Goal: Transaction & Acquisition: Purchase product/service

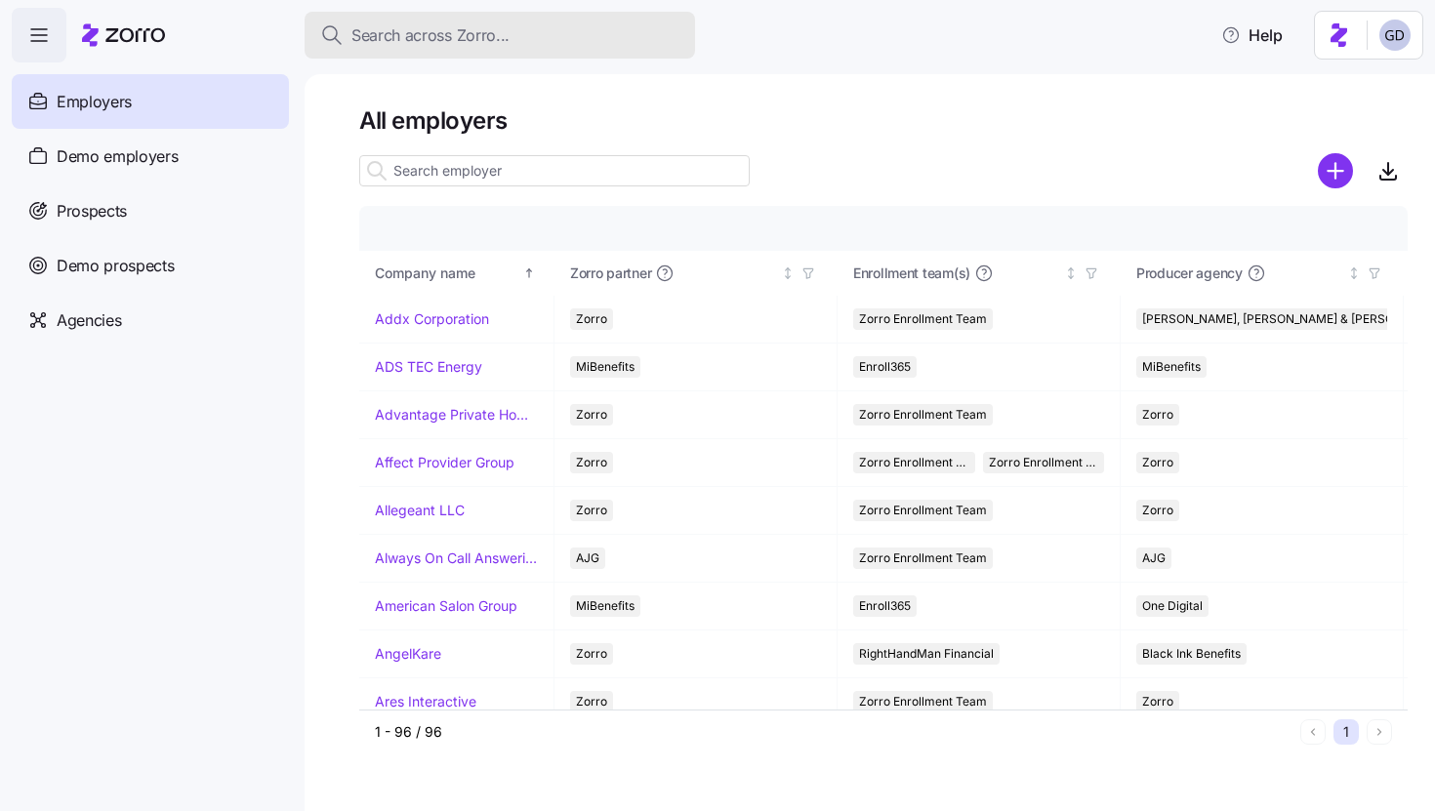
click at [469, 40] on span "Search across Zorro..." at bounding box center [431, 35] width 158 height 24
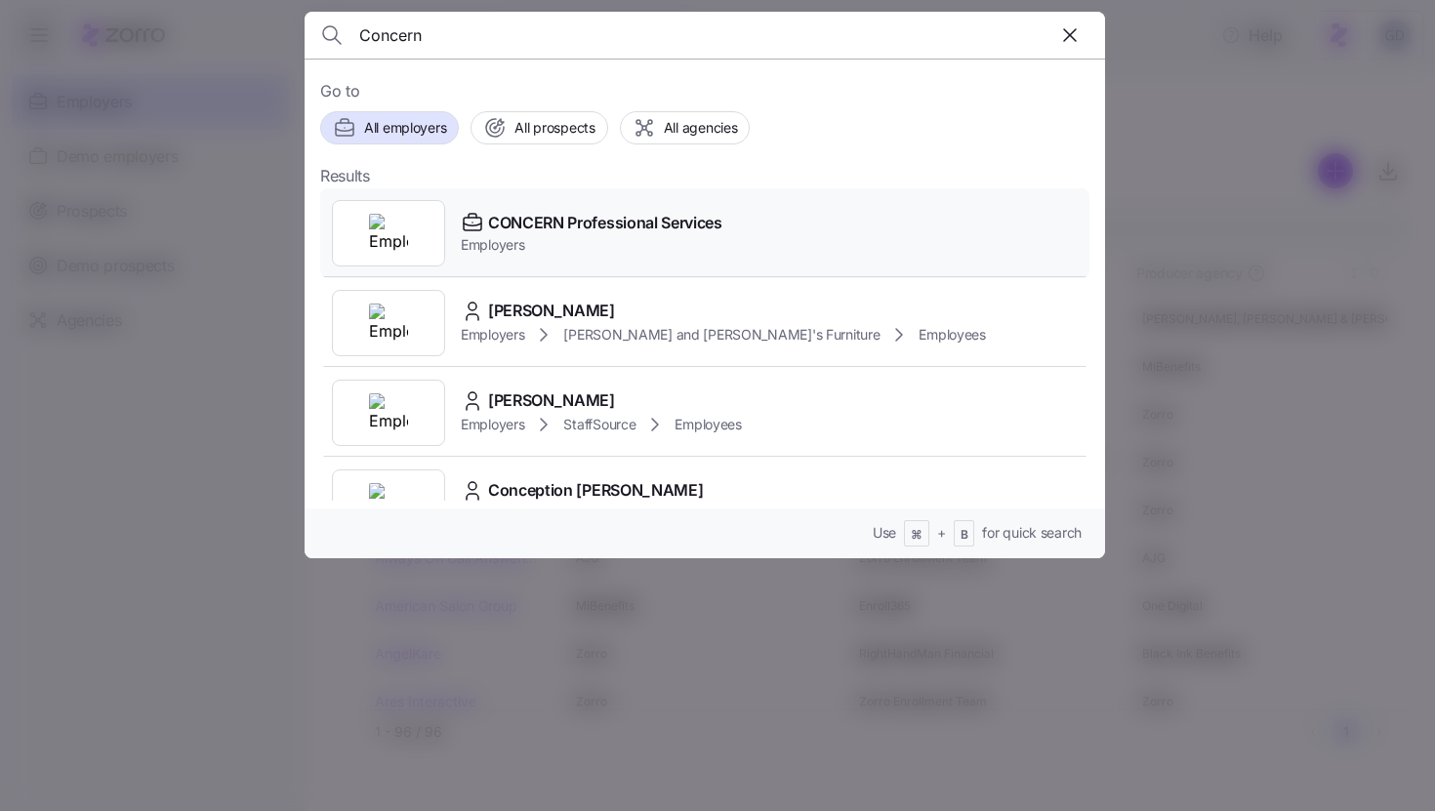
type input "Concern"
click at [585, 227] on span "CONCERN Professional Services" at bounding box center [605, 223] width 234 height 24
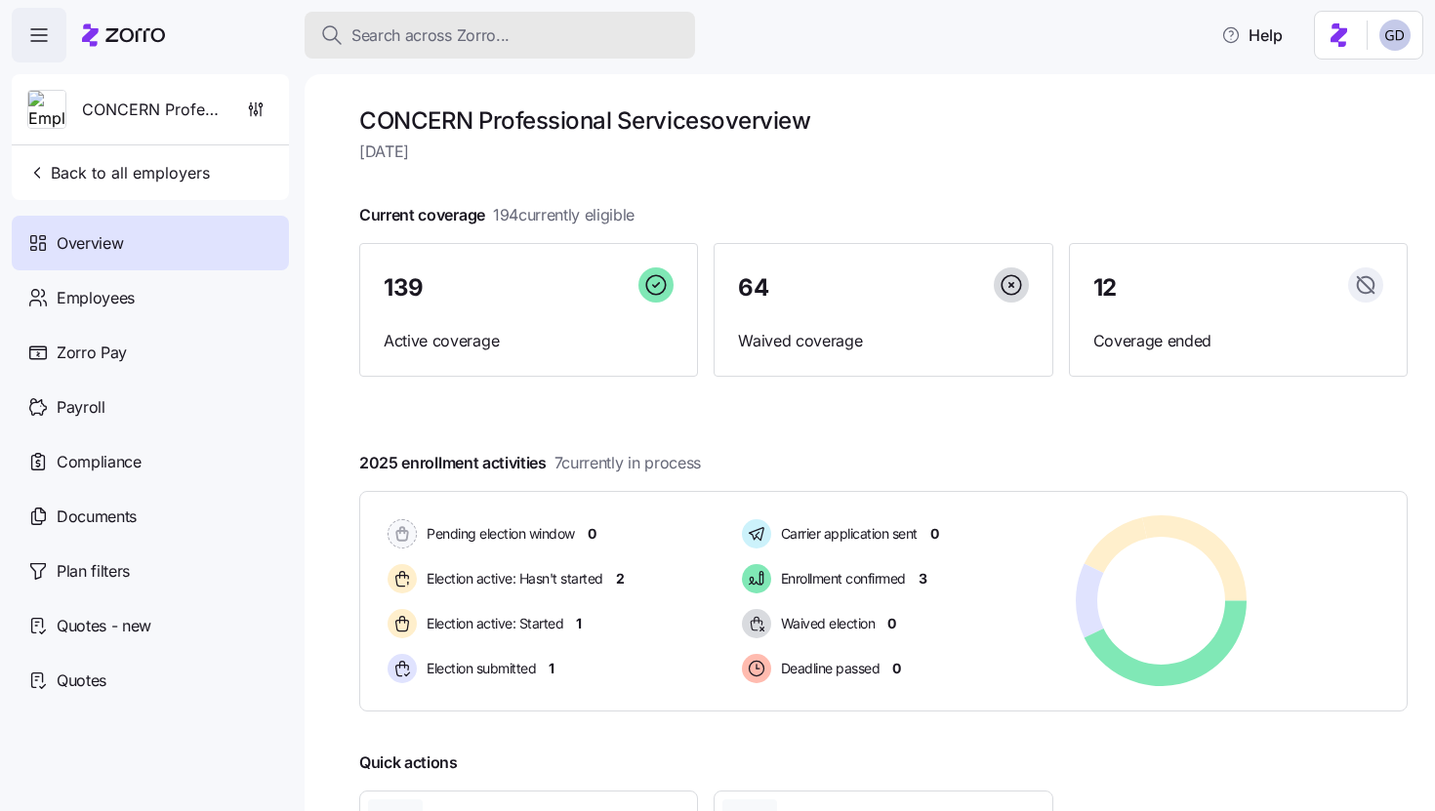
click at [478, 42] on span "Search across Zorro..." at bounding box center [431, 35] width 158 height 24
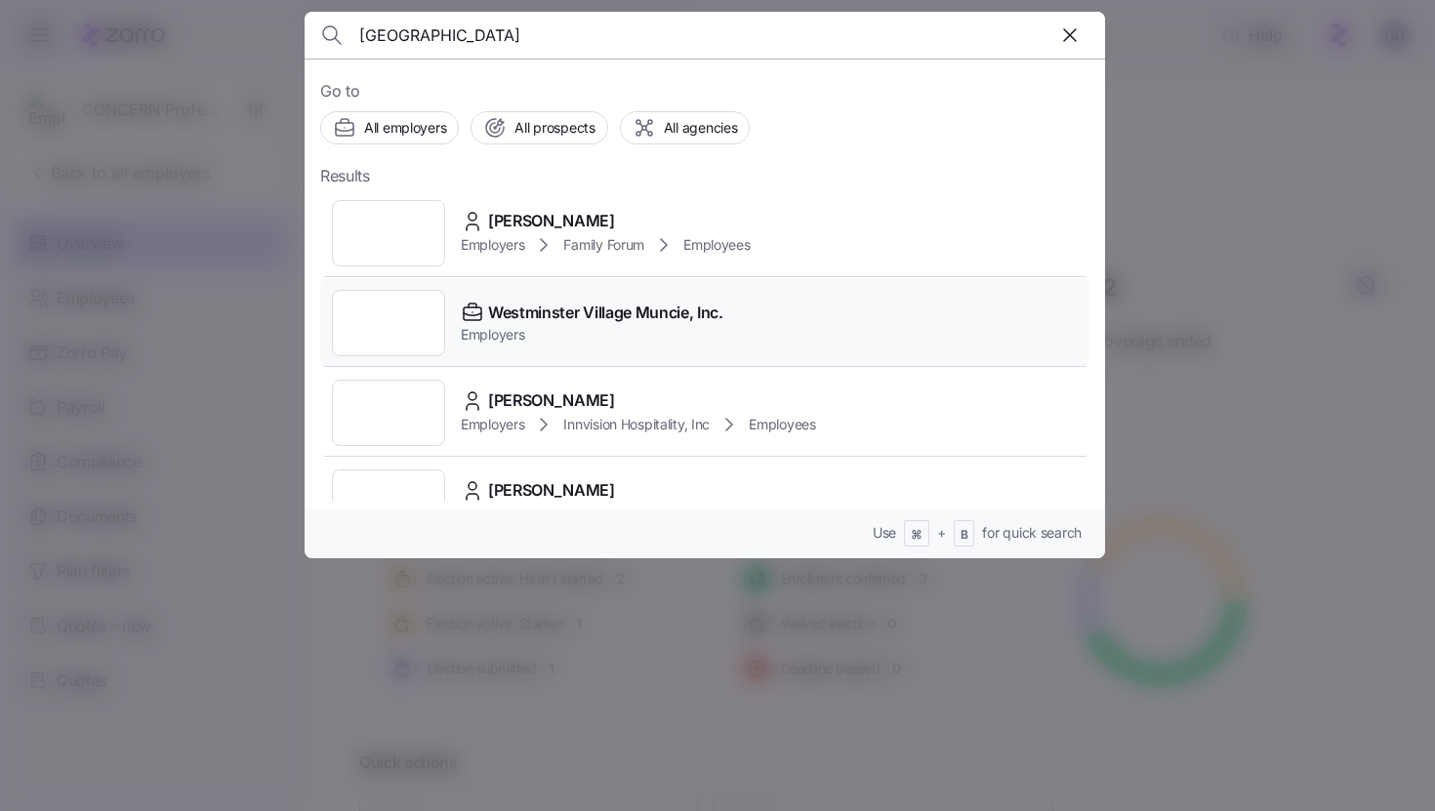
type input "Westminster"
click at [582, 339] on span "Employers" at bounding box center [592, 335] width 263 height 20
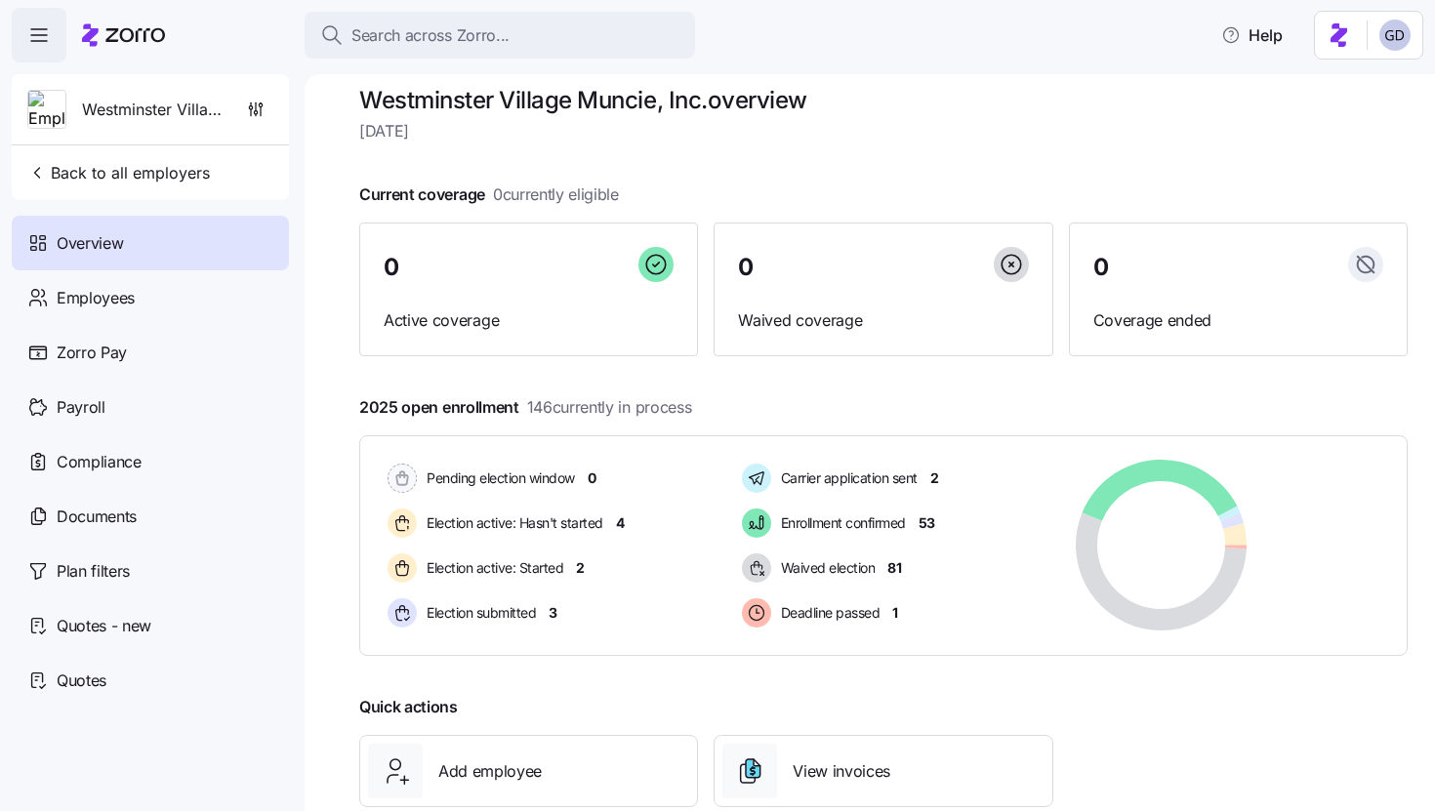
scroll to position [30, 0]
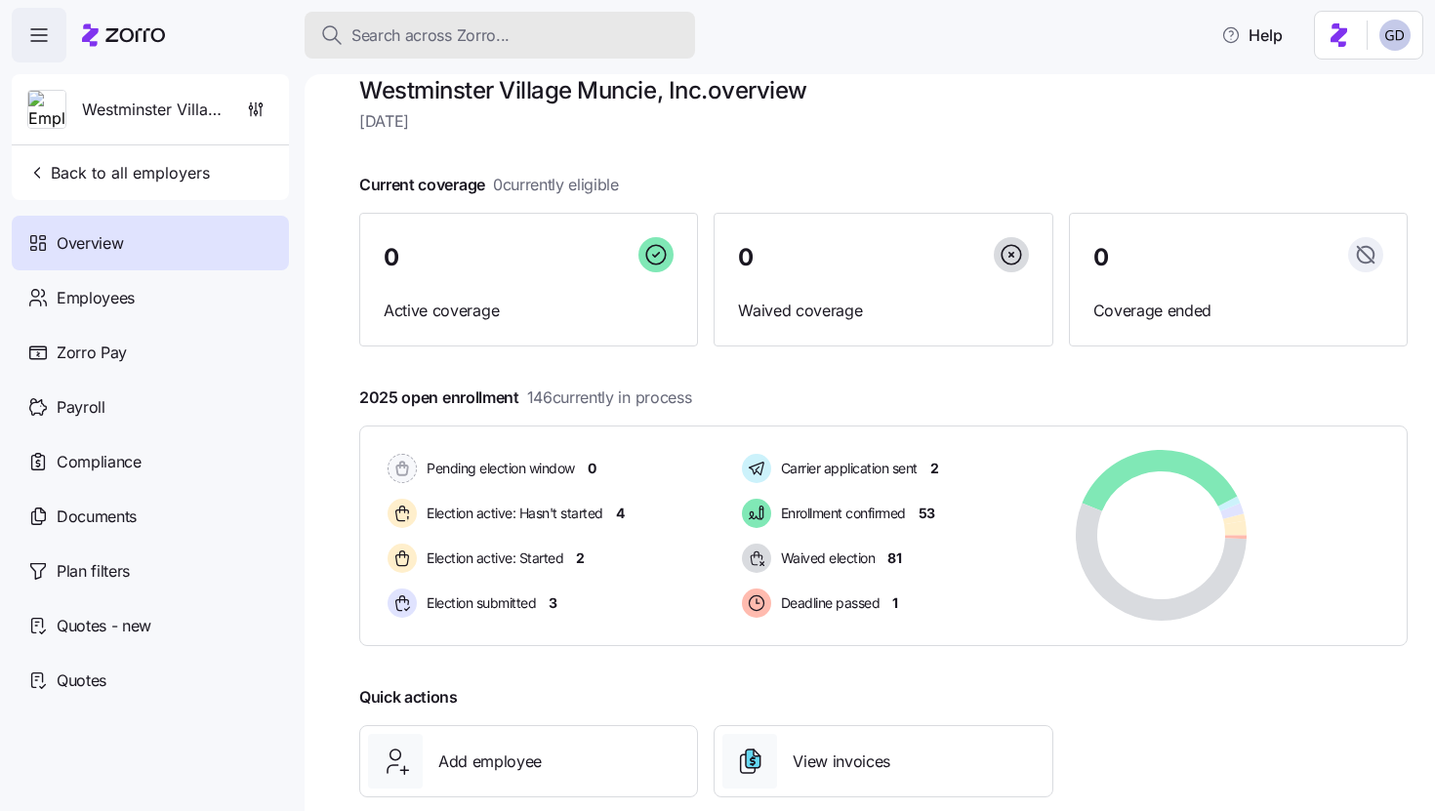
click at [425, 33] on span "Search across Zorro..." at bounding box center [431, 35] width 158 height 24
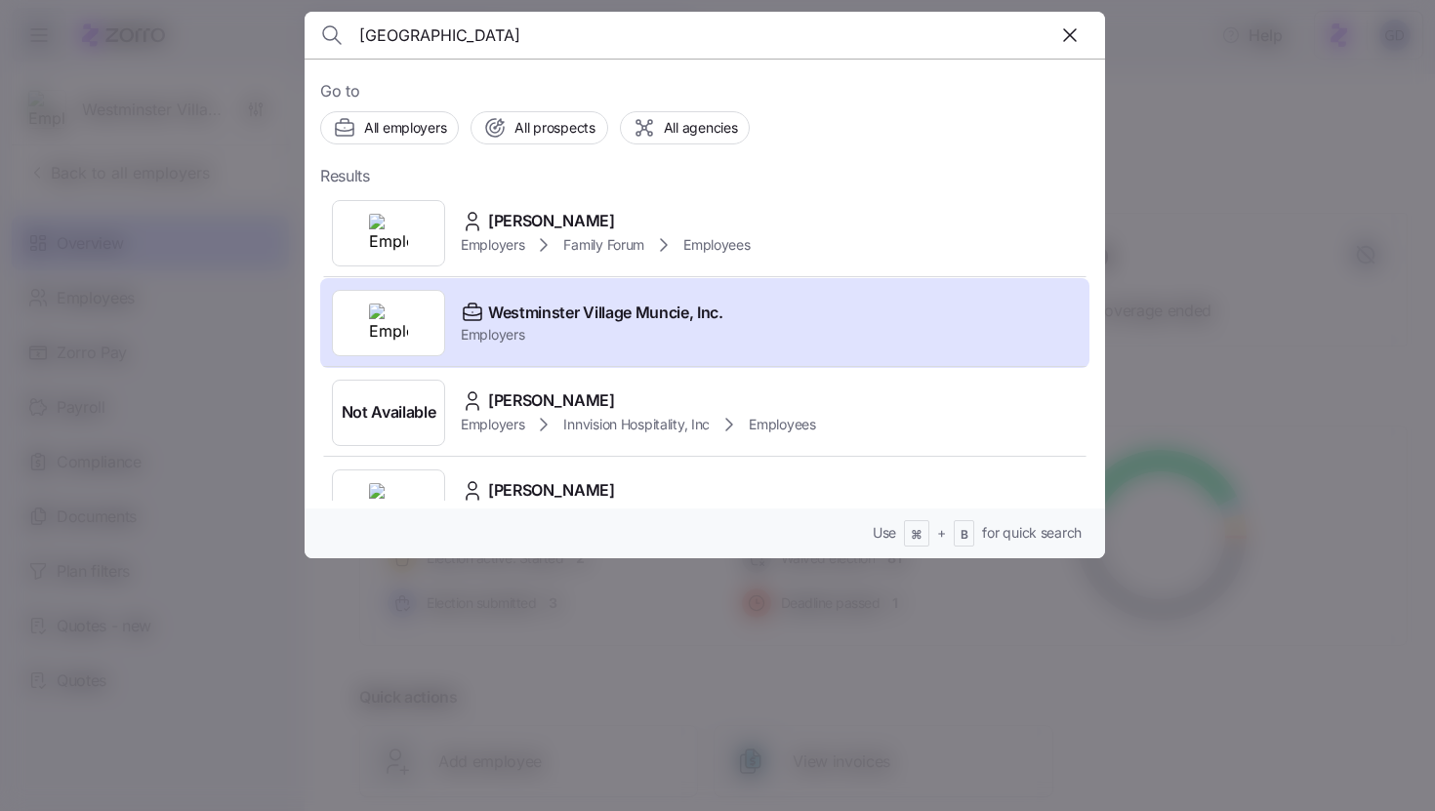
click at [404, 40] on input "Westminster" at bounding box center [609, 35] width 500 height 47
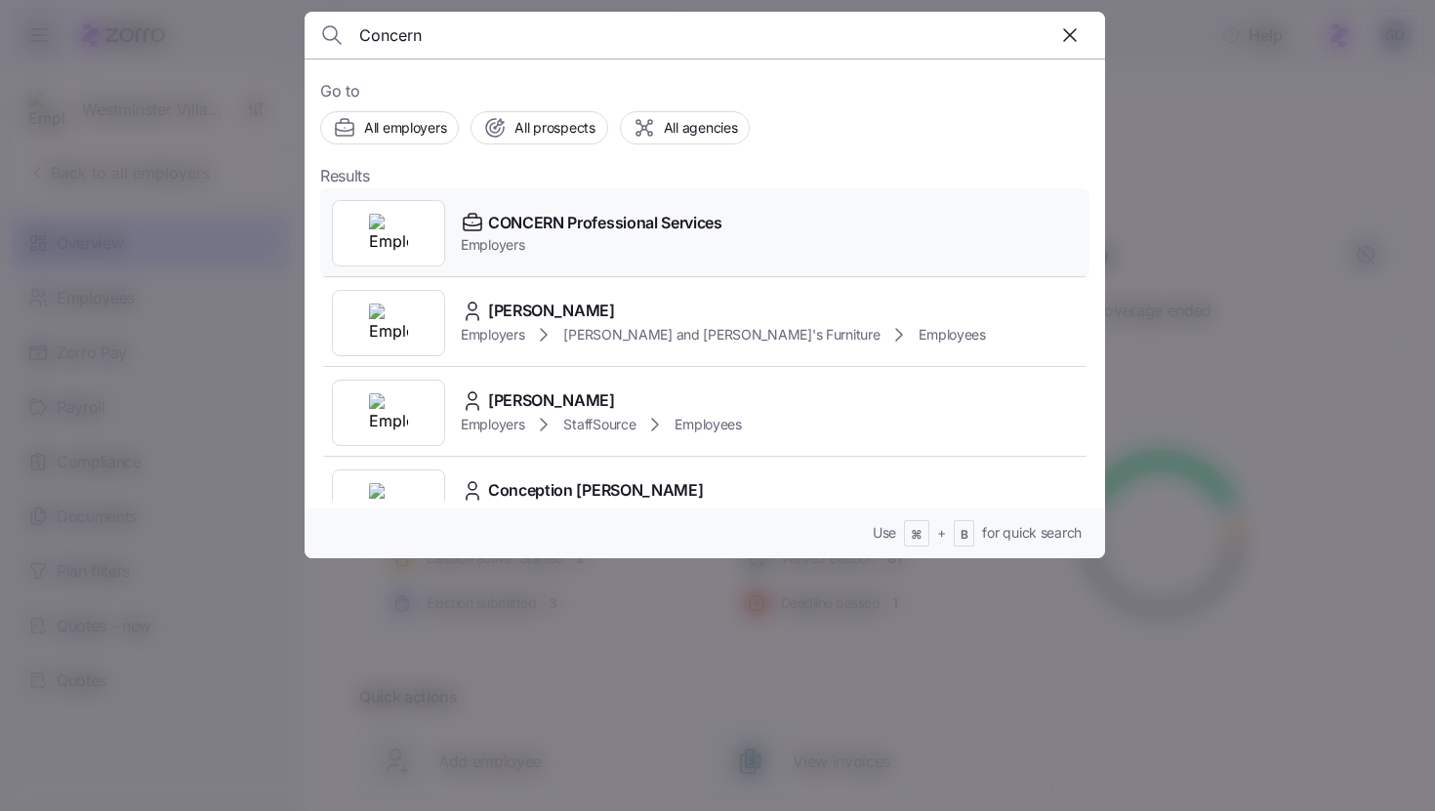
type input "Concern"
click at [549, 220] on span "CONCERN Professional Services" at bounding box center [605, 223] width 234 height 24
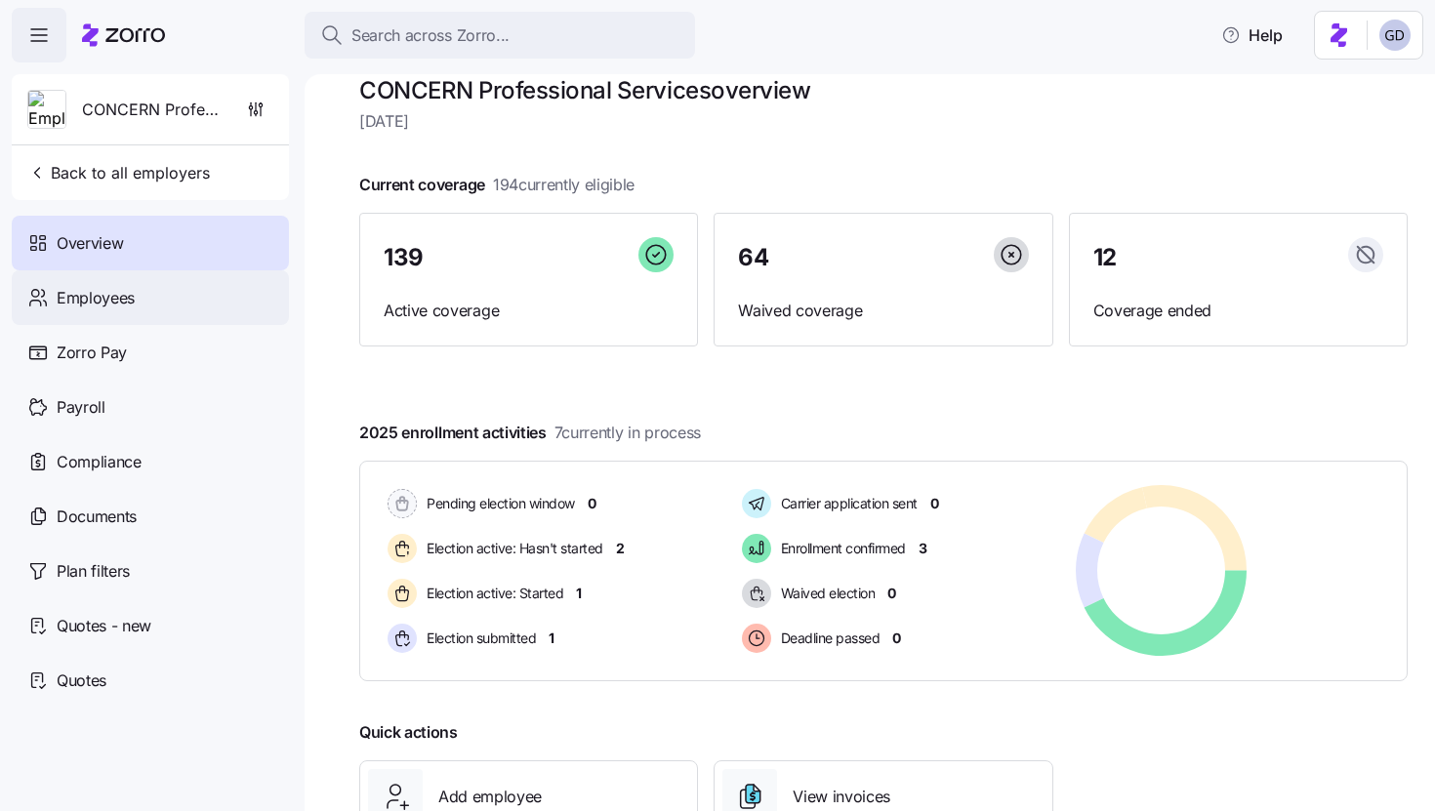
click at [98, 296] on span "Employees" at bounding box center [96, 298] width 78 height 24
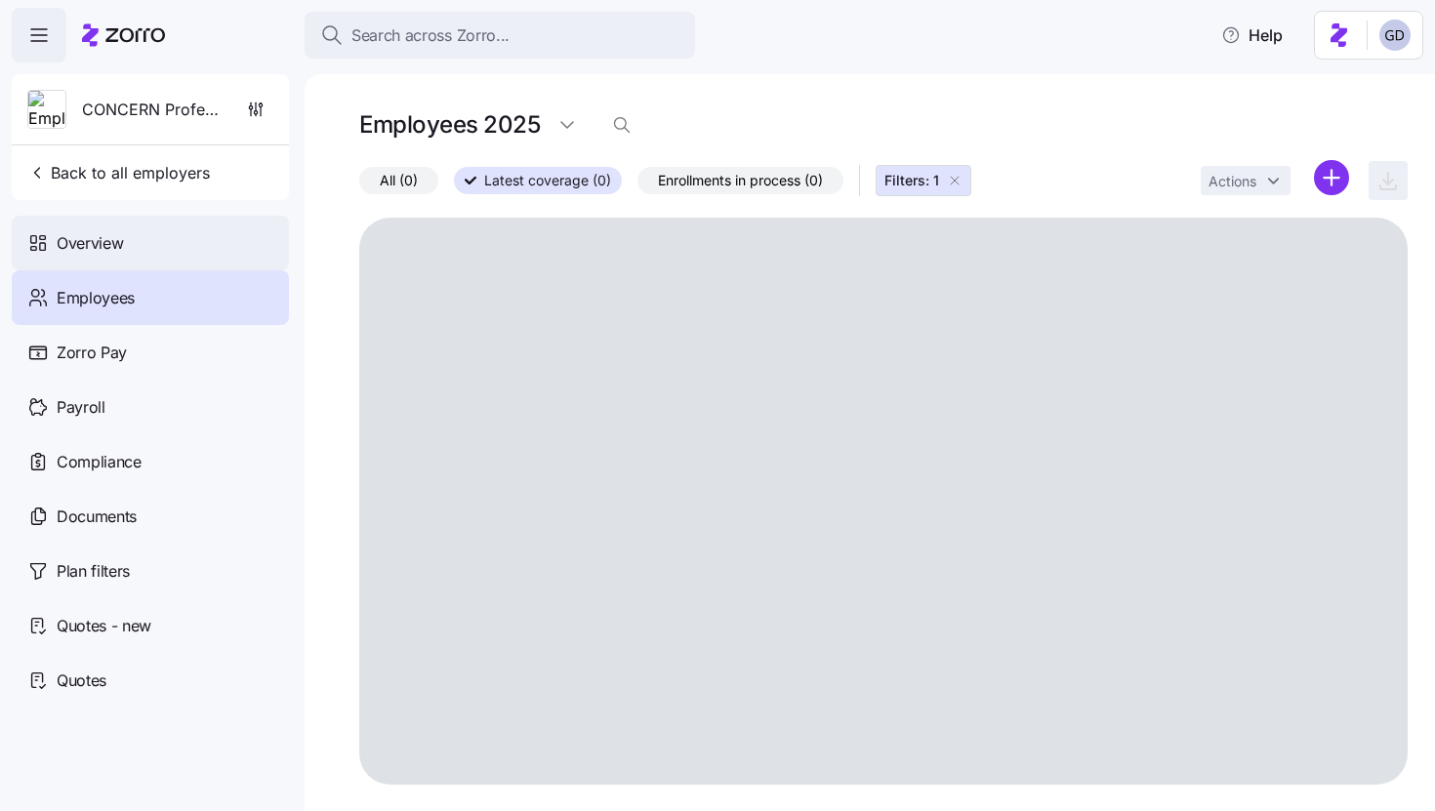
click at [116, 255] on div "Overview" at bounding box center [150, 243] width 277 height 55
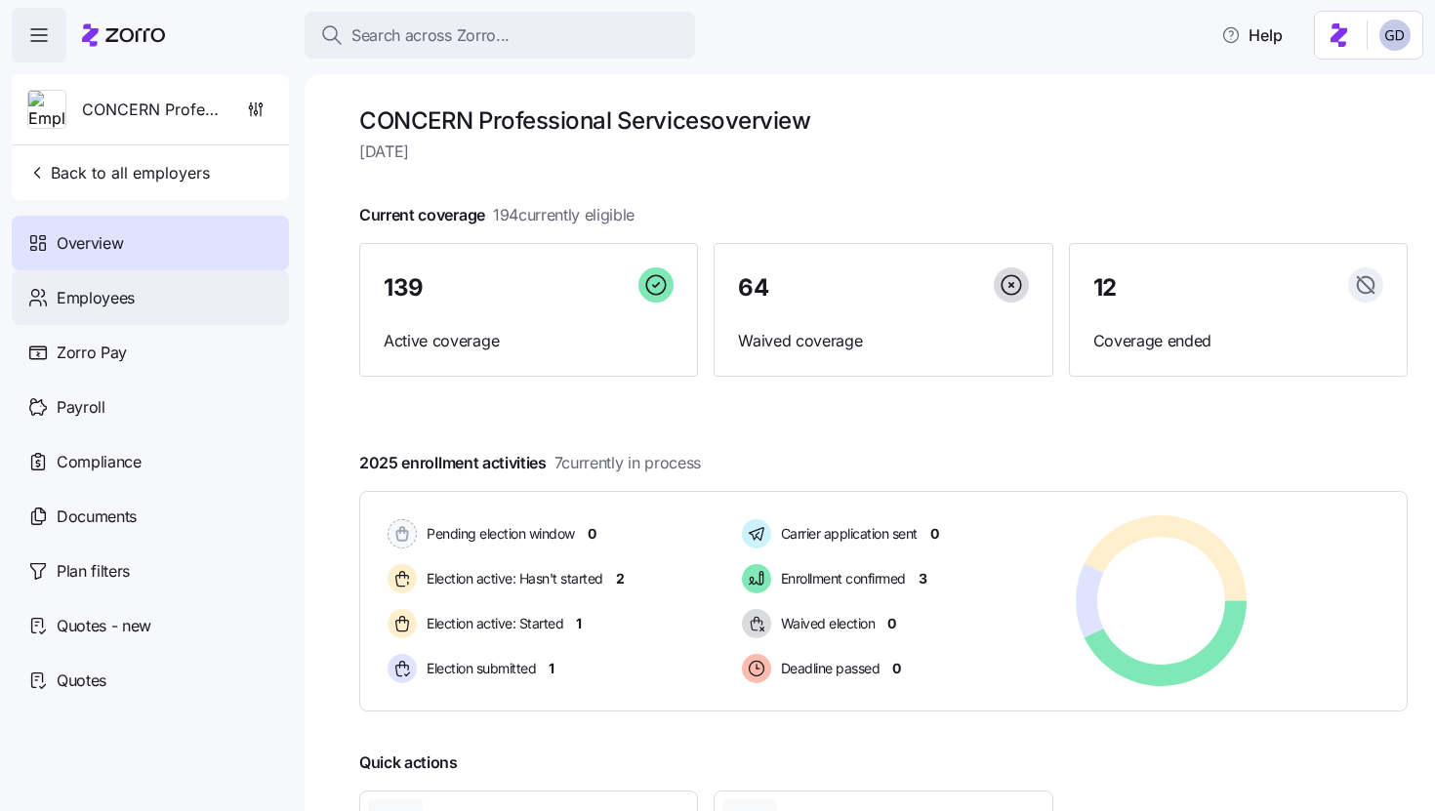
click at [95, 303] on span "Employees" at bounding box center [96, 298] width 78 height 24
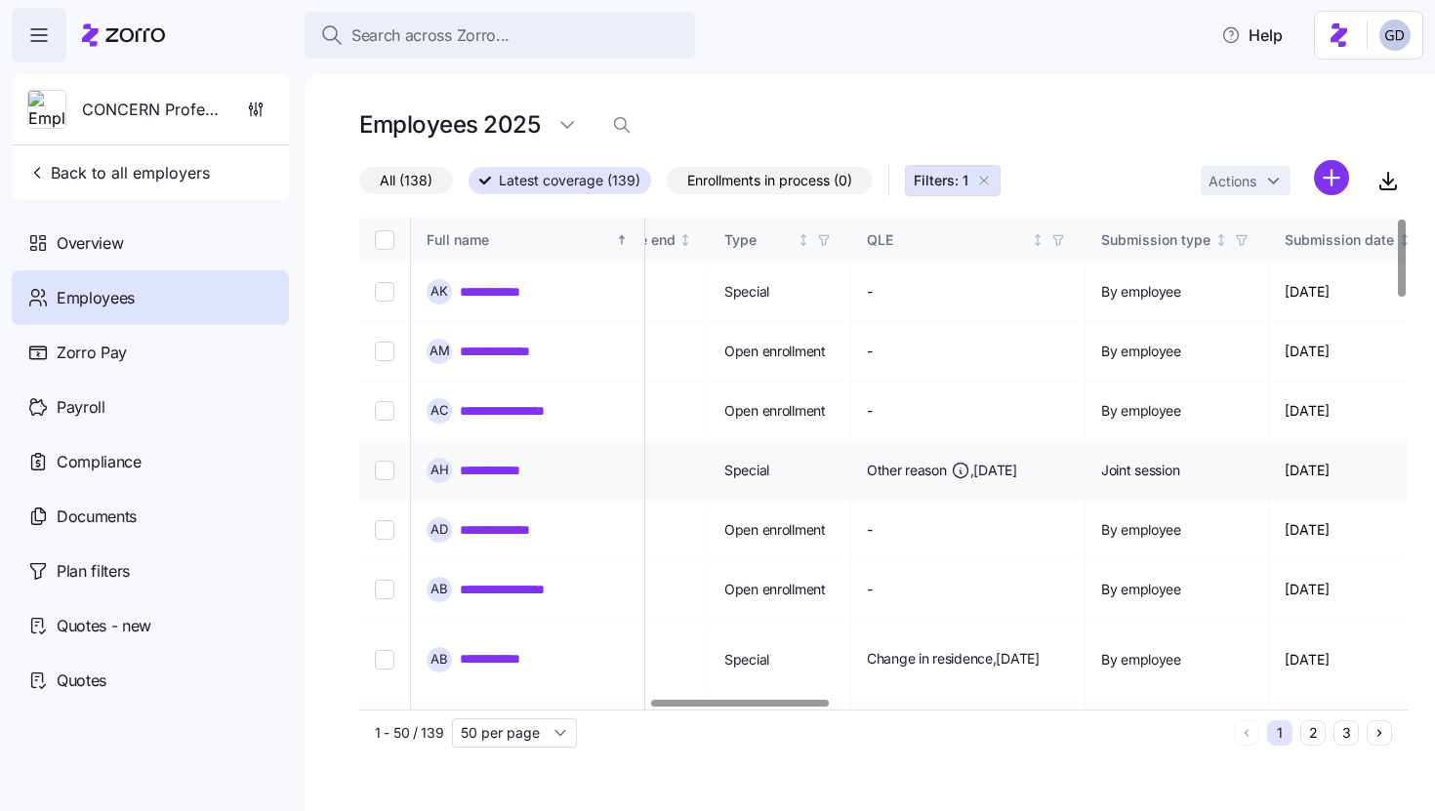
scroll to position [0, 1708]
click at [486, 287] on link "**********" at bounding box center [503, 292] width 86 height 20
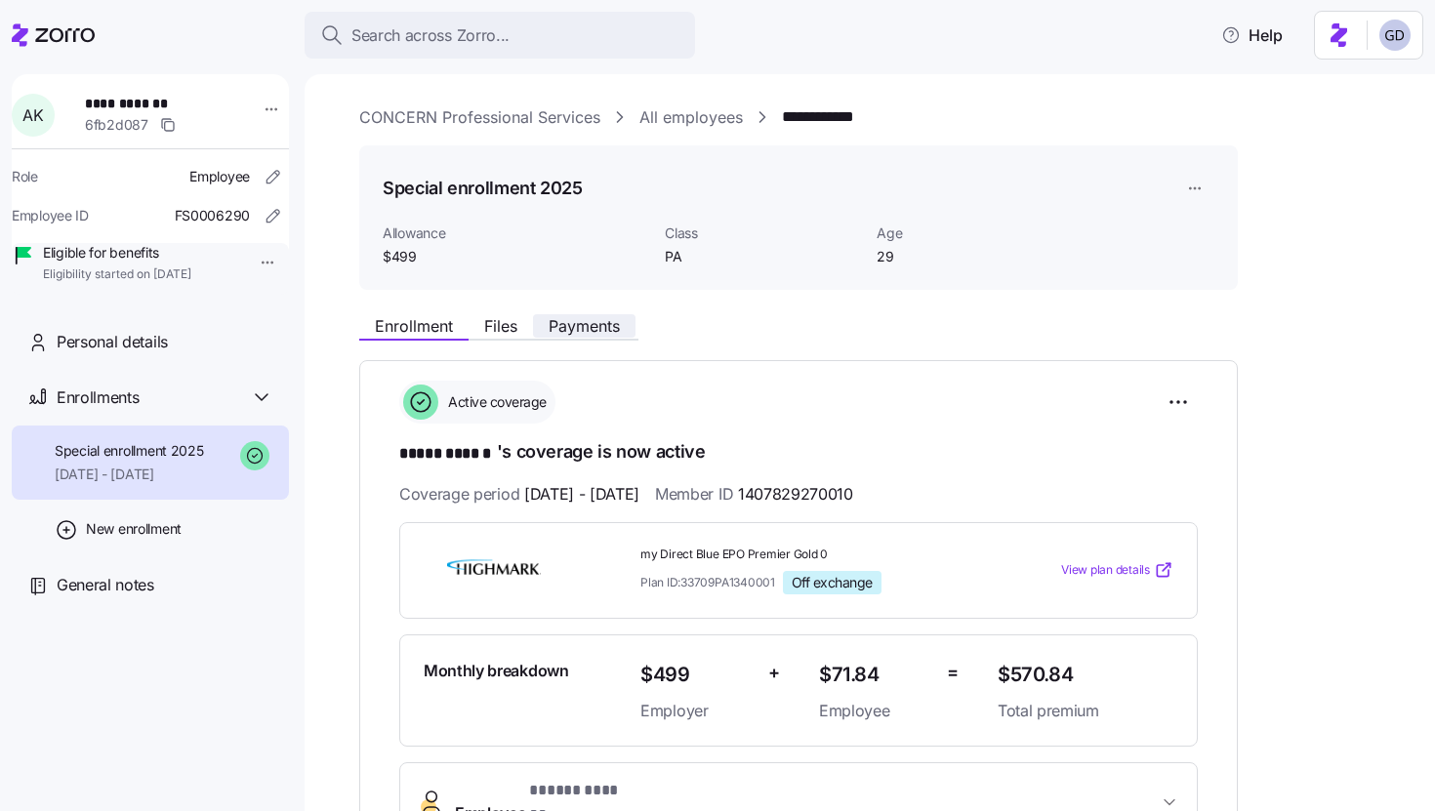
click at [608, 318] on span "Payments" at bounding box center [584, 326] width 71 height 16
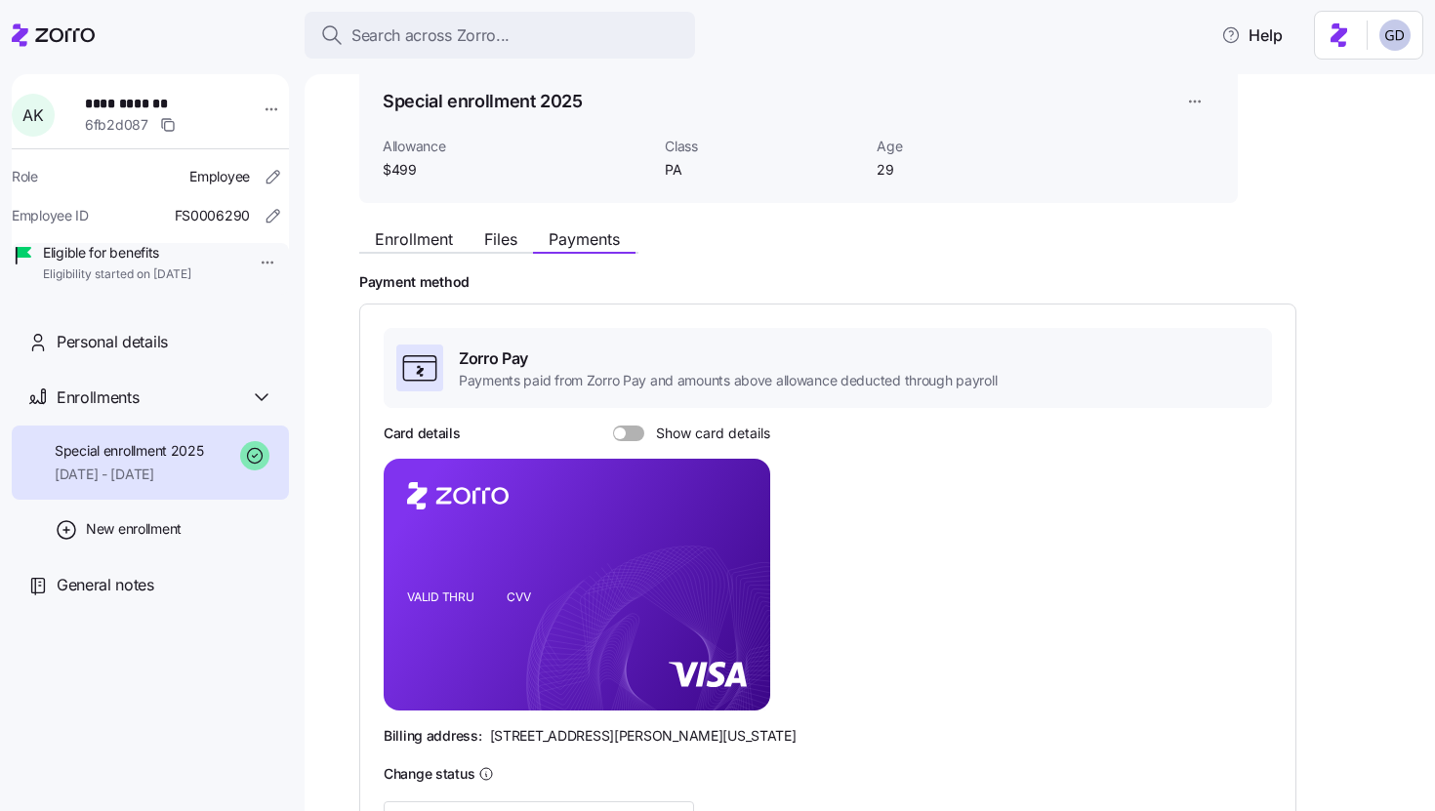
scroll to position [93, 0]
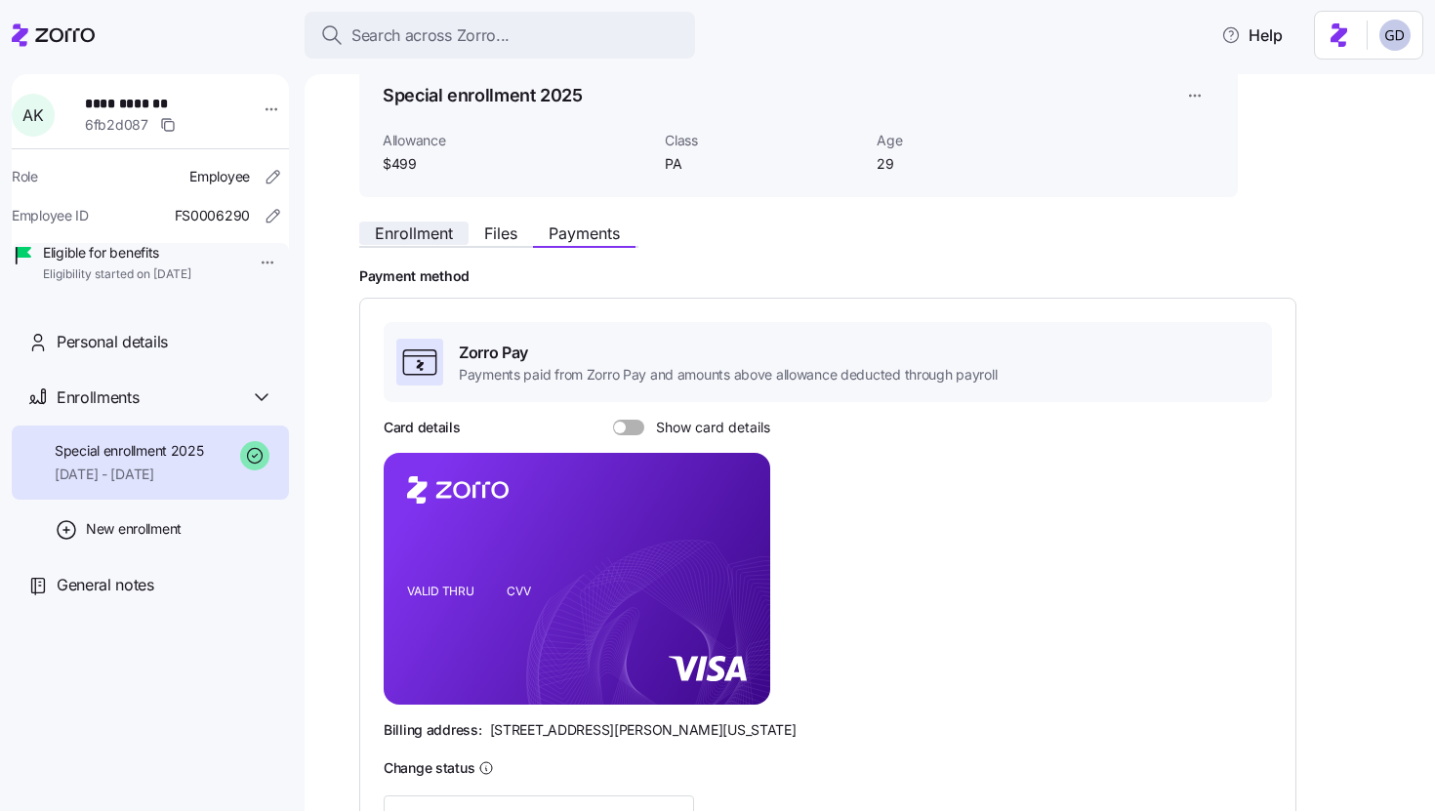
click at [425, 243] on button "Enrollment" at bounding box center [413, 233] width 109 height 23
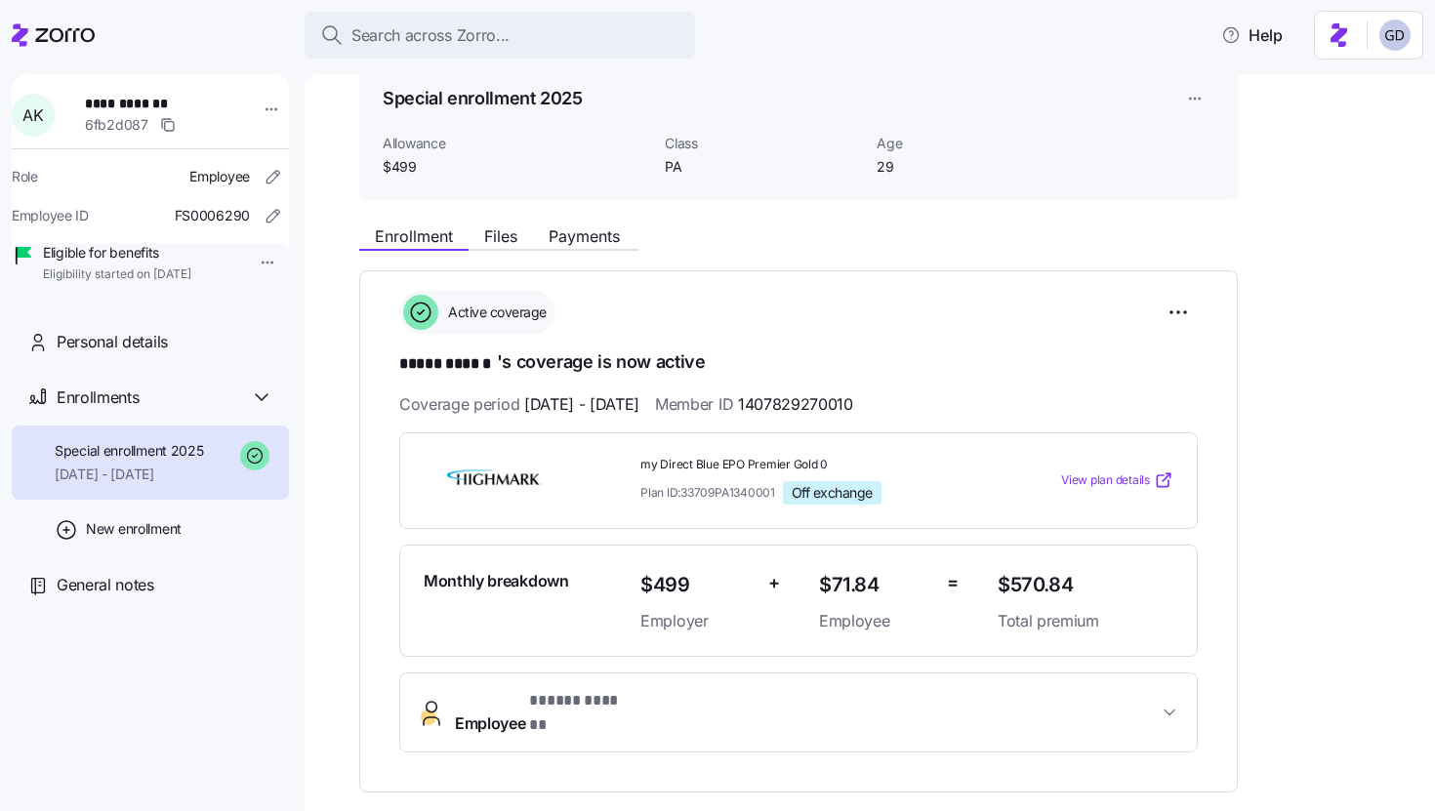
scroll to position [87, 0]
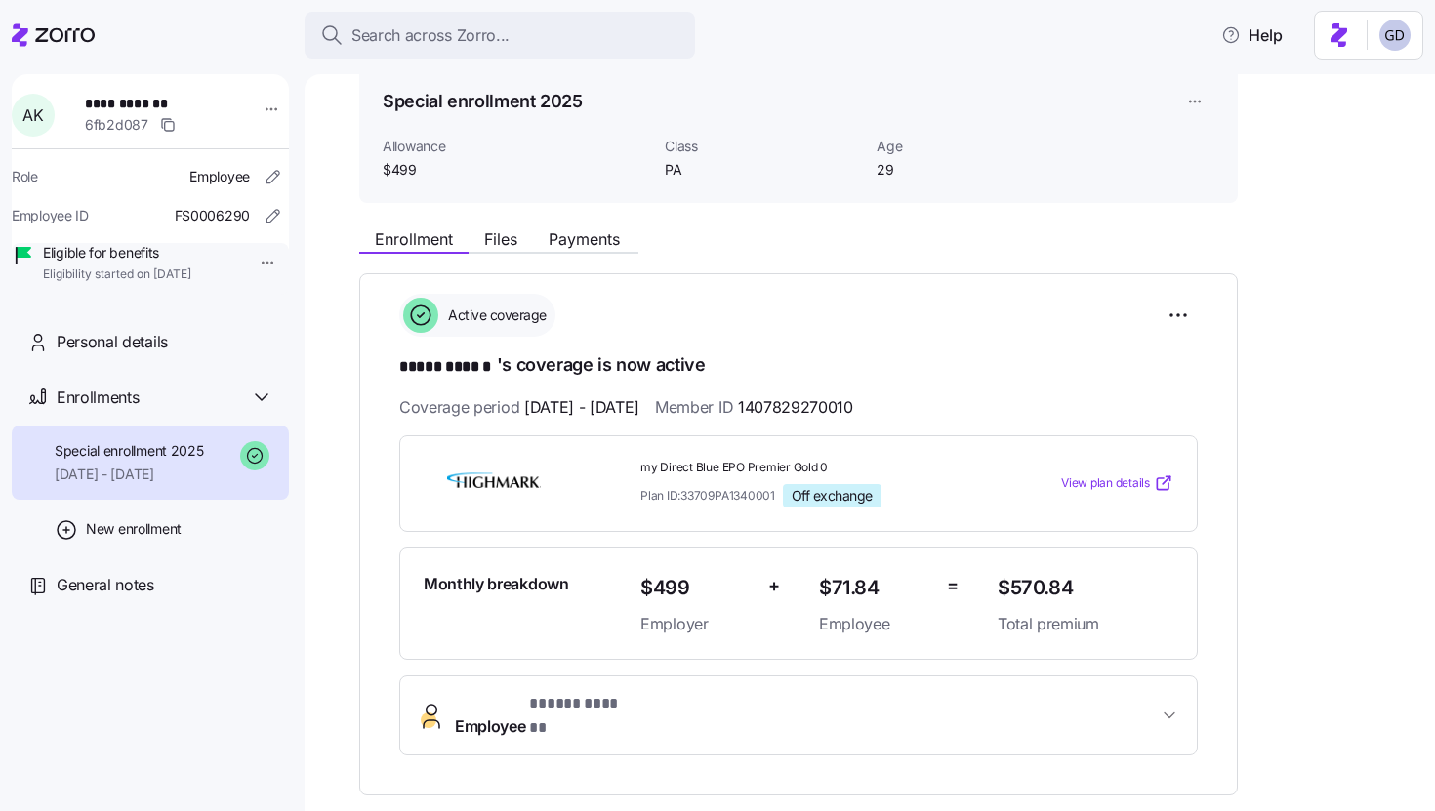
click at [1095, 489] on span "View plan details" at bounding box center [1105, 484] width 89 height 19
click at [174, 354] on div "Personal details" at bounding box center [165, 342] width 217 height 24
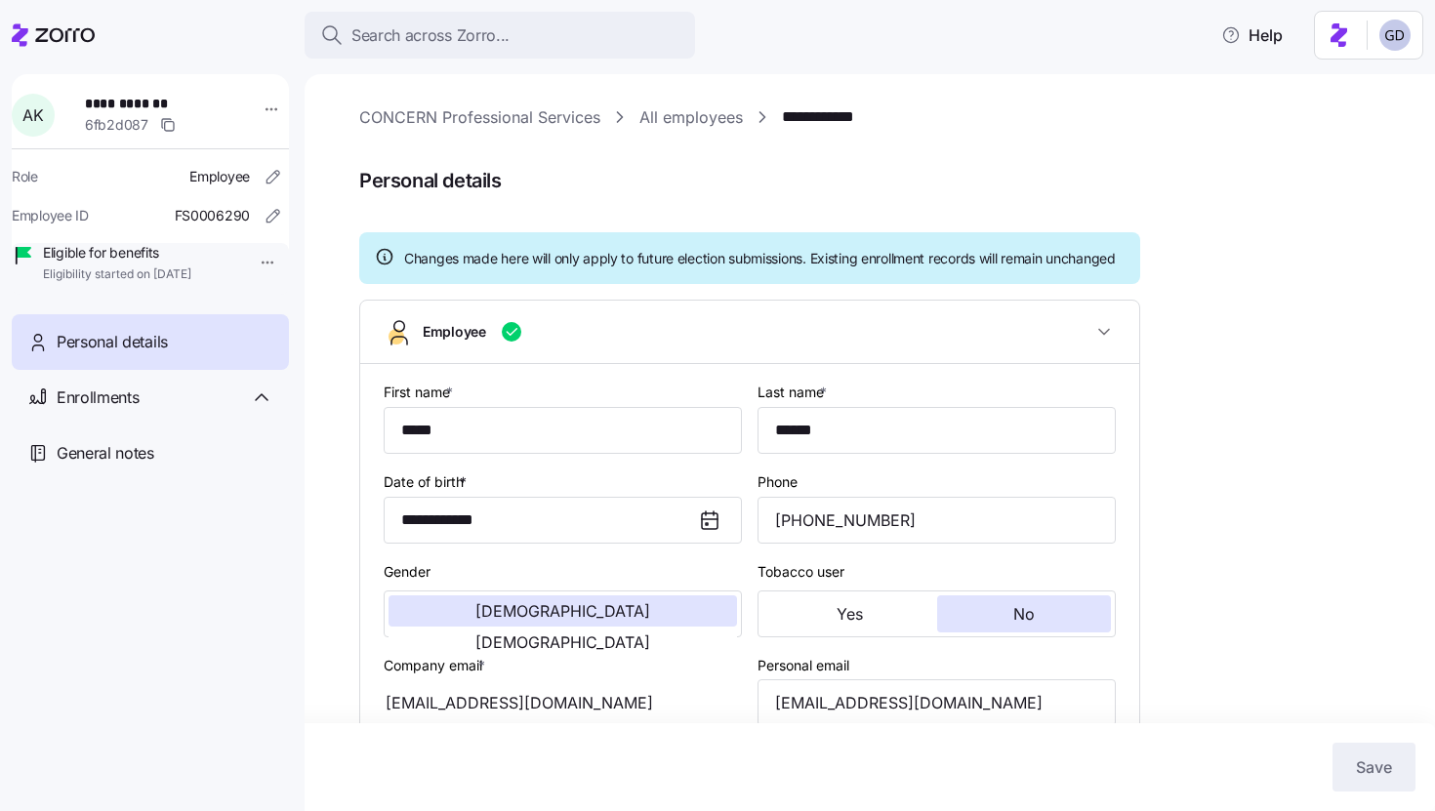
type input "PA"
click at [133, 410] on span "Enrollments" at bounding box center [98, 398] width 82 height 24
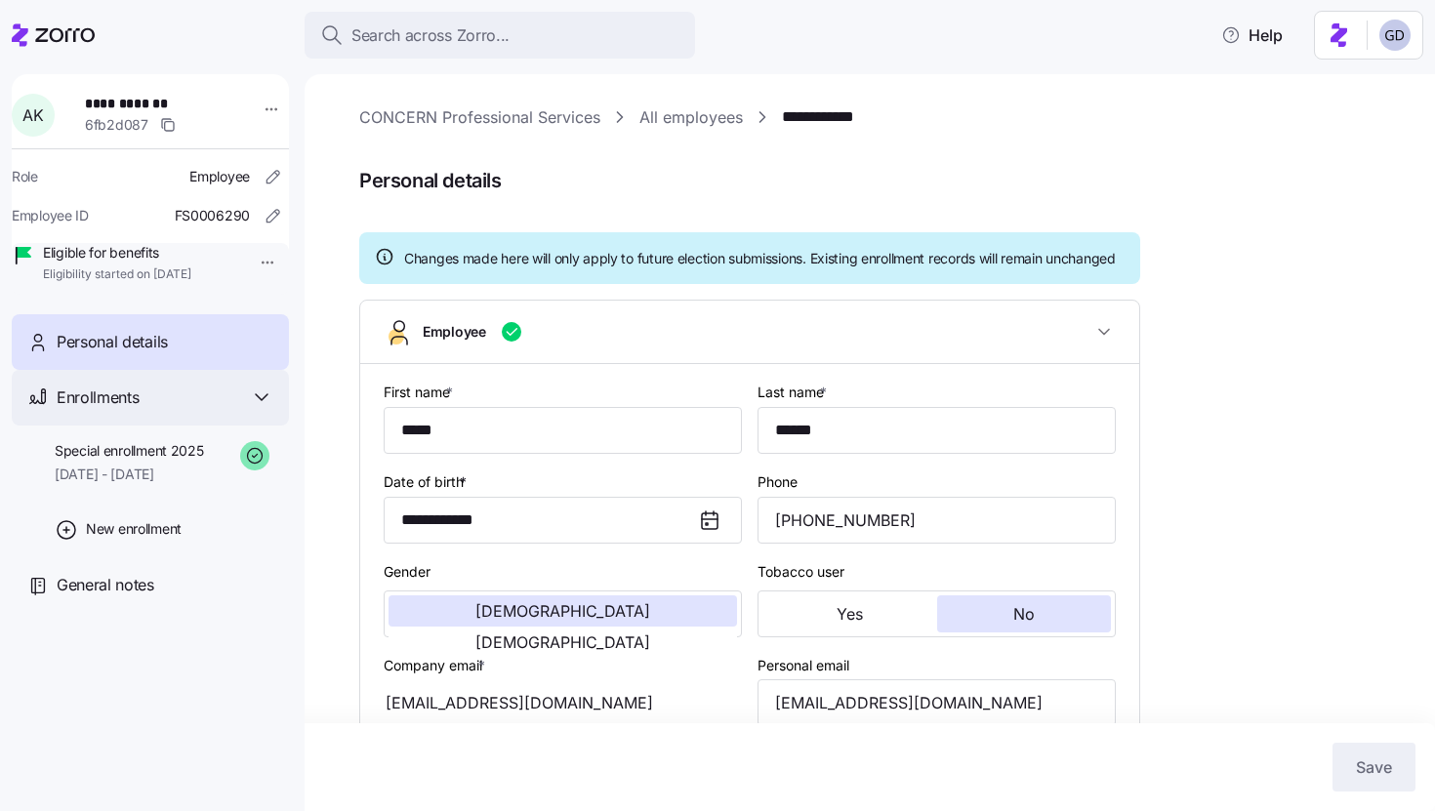
click at [109, 410] on span "Enrollments" at bounding box center [98, 398] width 82 height 24
click at [204, 410] on div "Enrollments" at bounding box center [165, 398] width 217 height 24
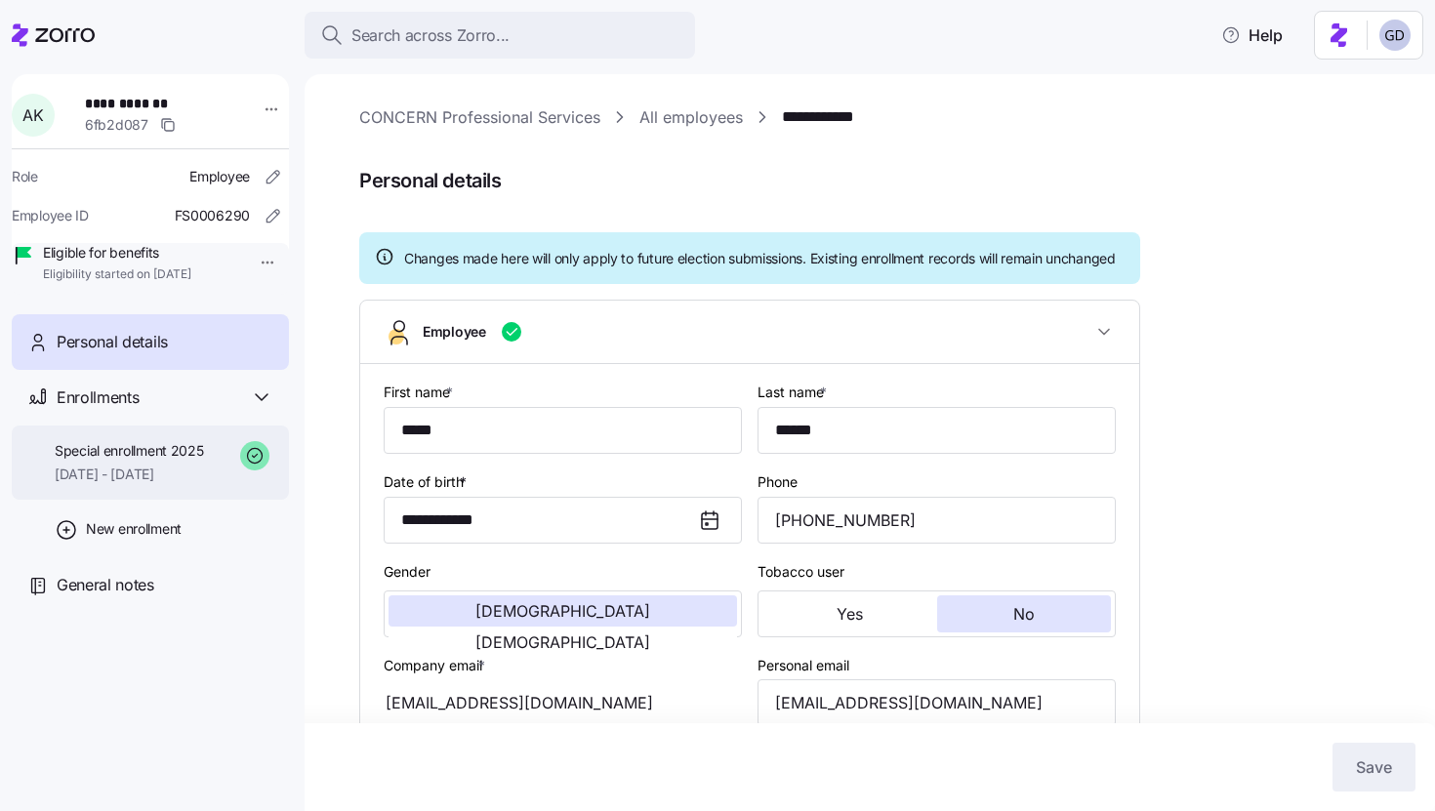
click at [123, 461] on span "Special enrollment 2025" at bounding box center [129, 451] width 149 height 20
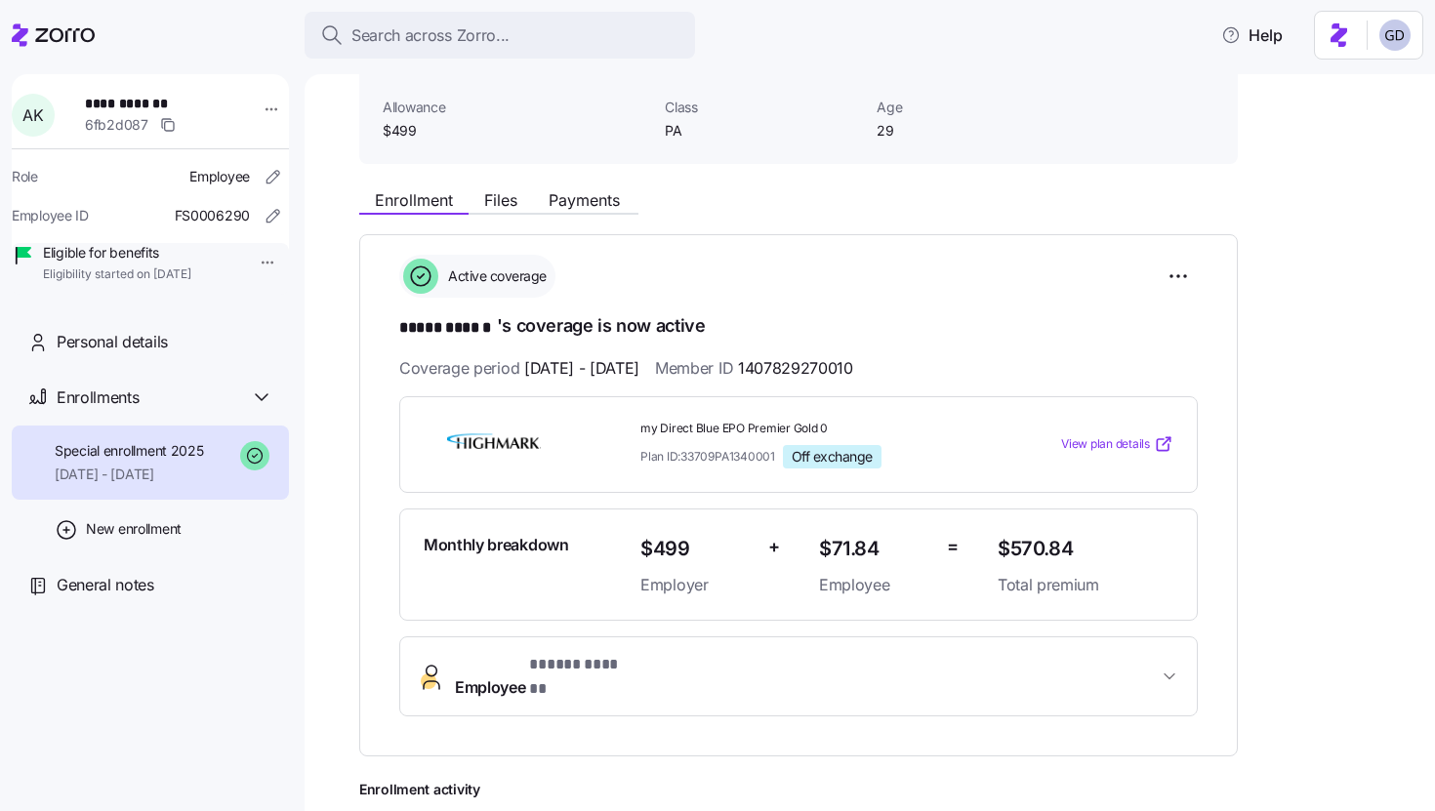
scroll to position [125, 0]
click at [587, 211] on button "Payments" at bounding box center [584, 200] width 103 height 23
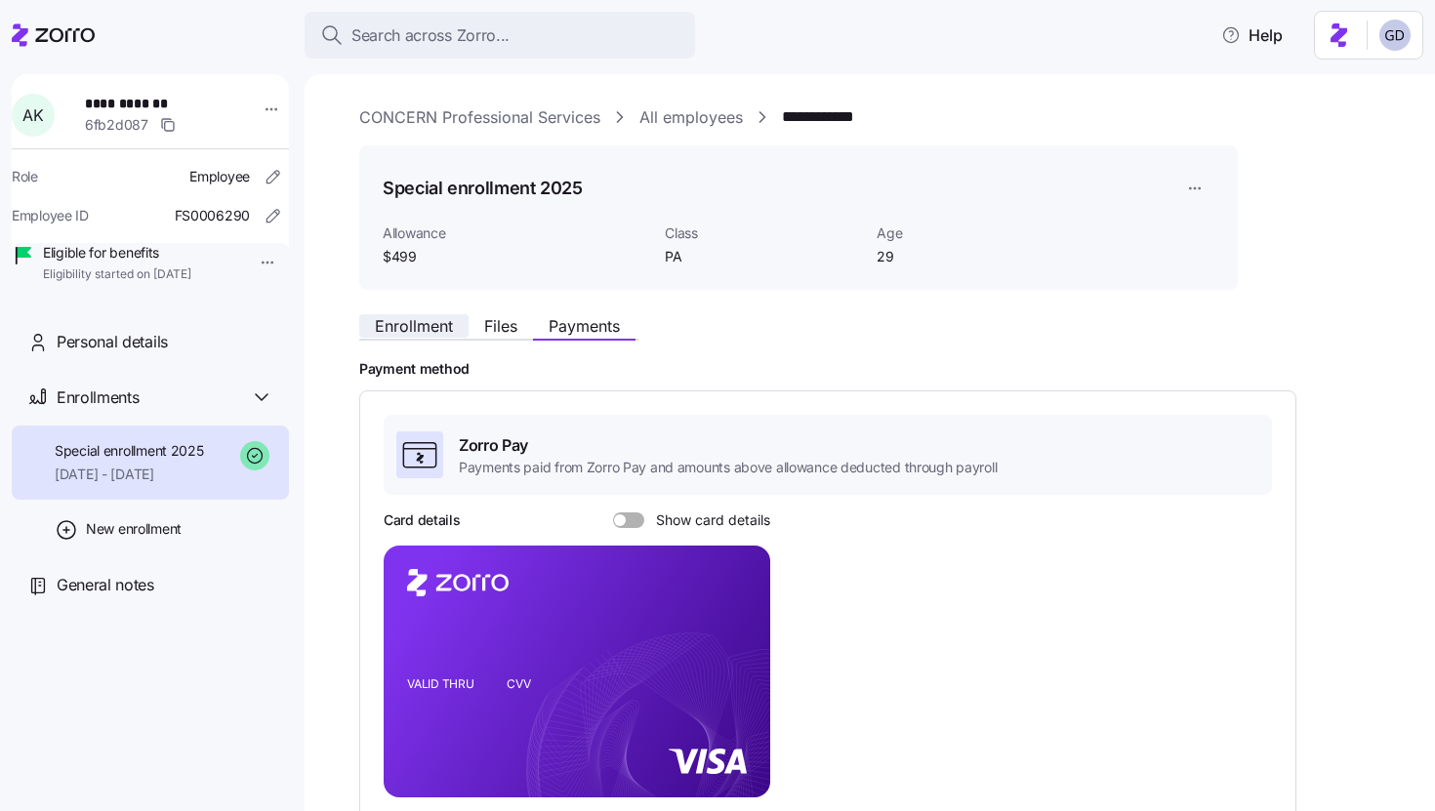
click at [402, 330] on span "Enrollment" at bounding box center [414, 326] width 78 height 16
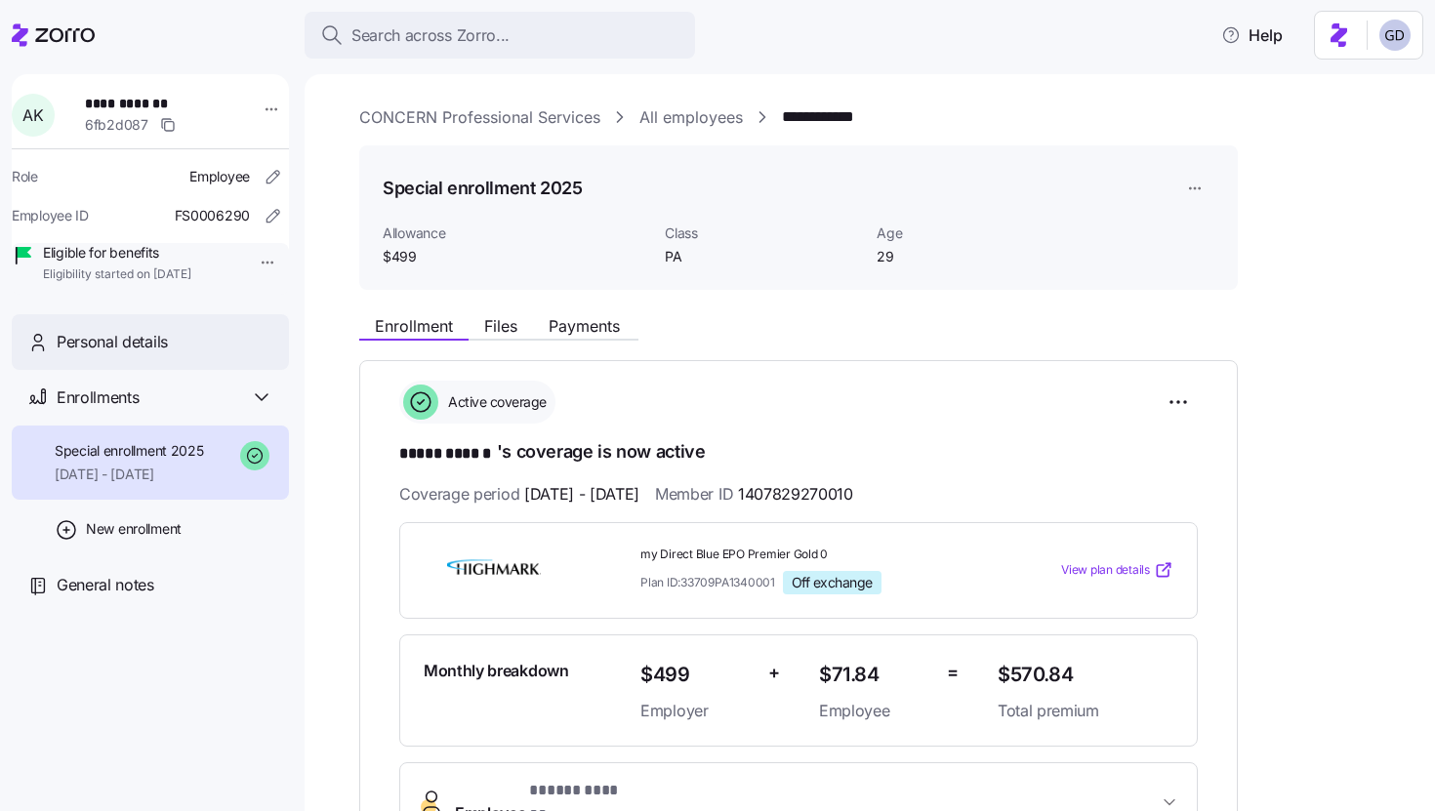
click at [106, 354] on span "Personal details" at bounding box center [112, 342] width 111 height 24
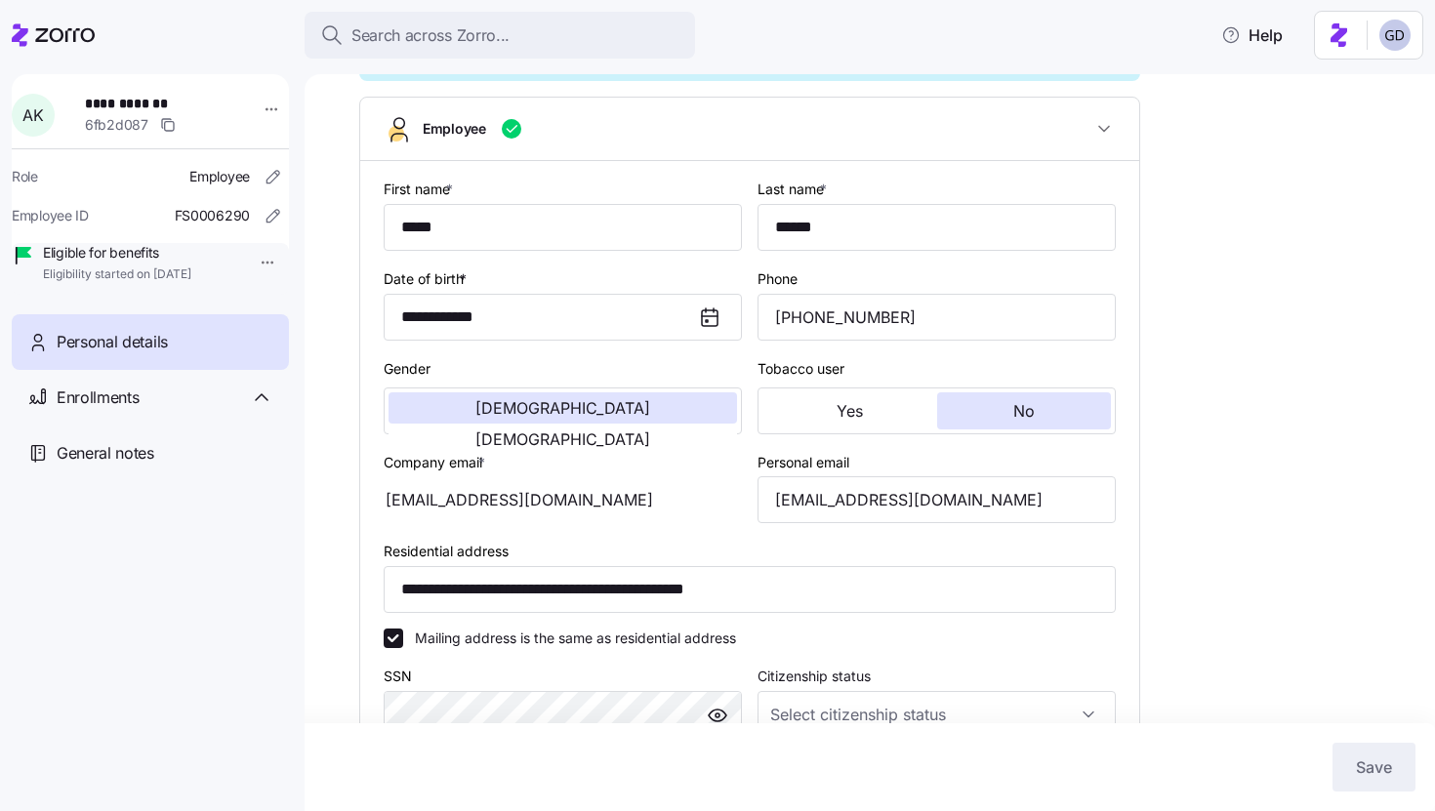
scroll to position [204, 0]
click at [97, 405] on div "Enrollments" at bounding box center [150, 398] width 277 height 56
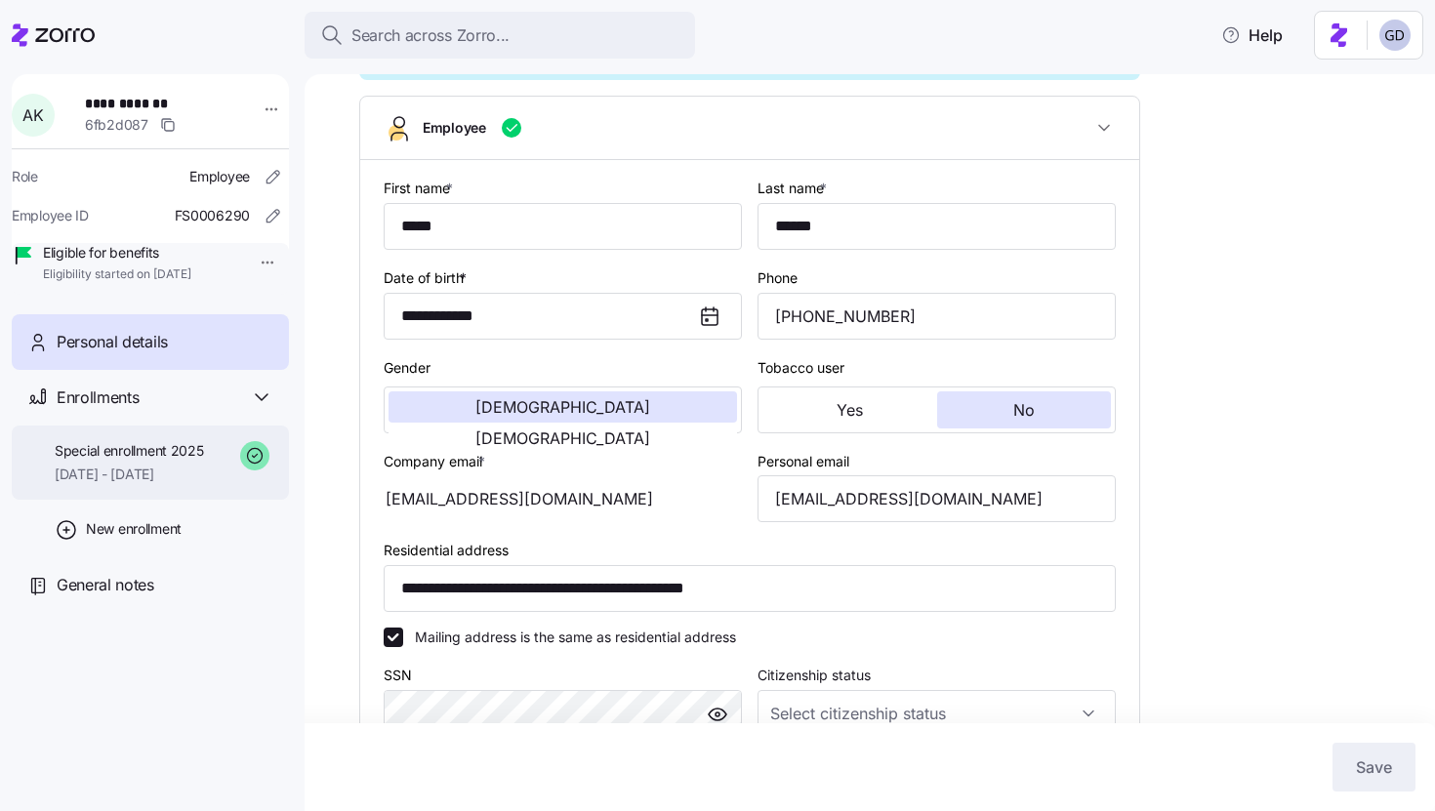
click at [120, 484] on span "06/01/2025 - 12/31/2025" at bounding box center [129, 475] width 149 height 20
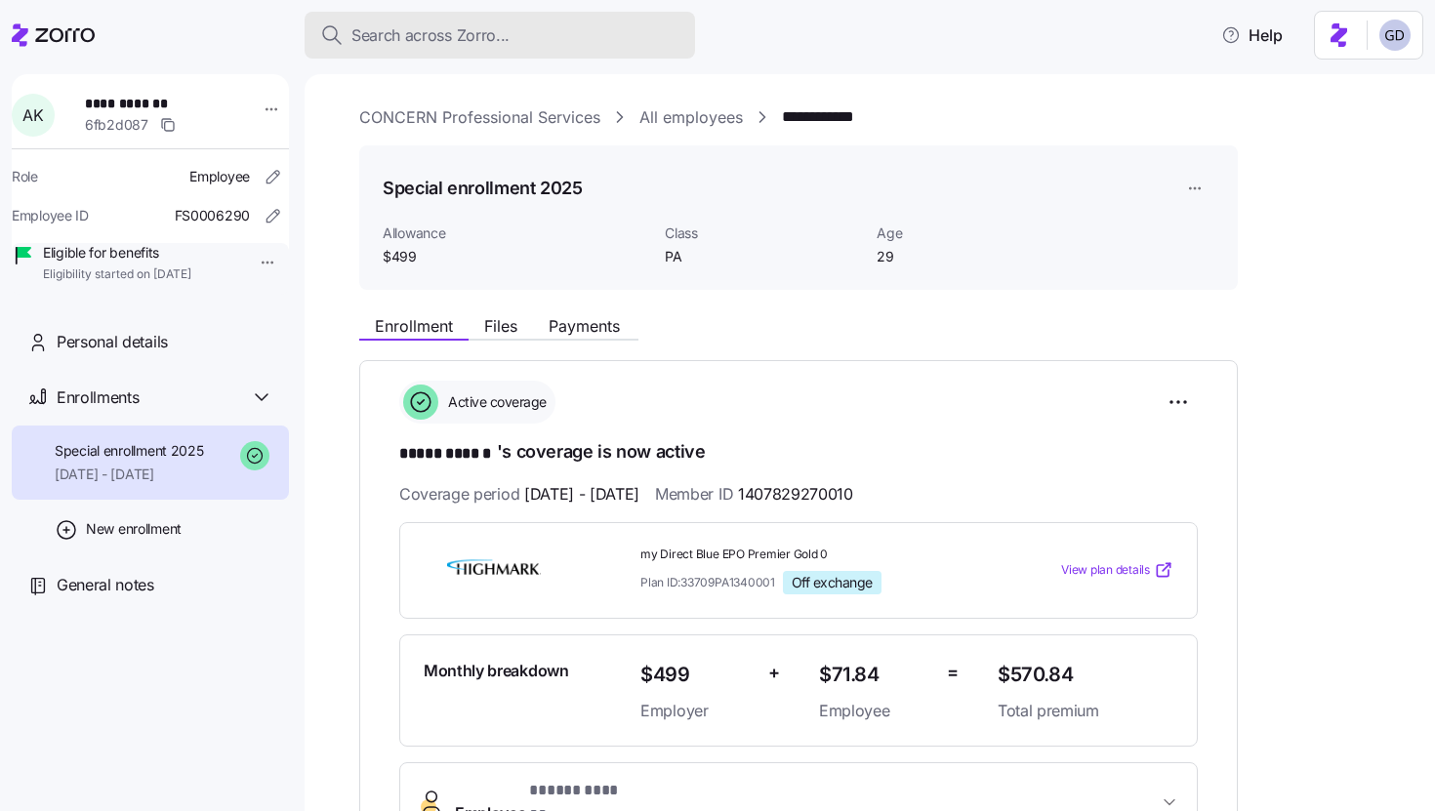
click at [495, 15] on button "Search across Zorro..." at bounding box center [500, 35] width 391 height 47
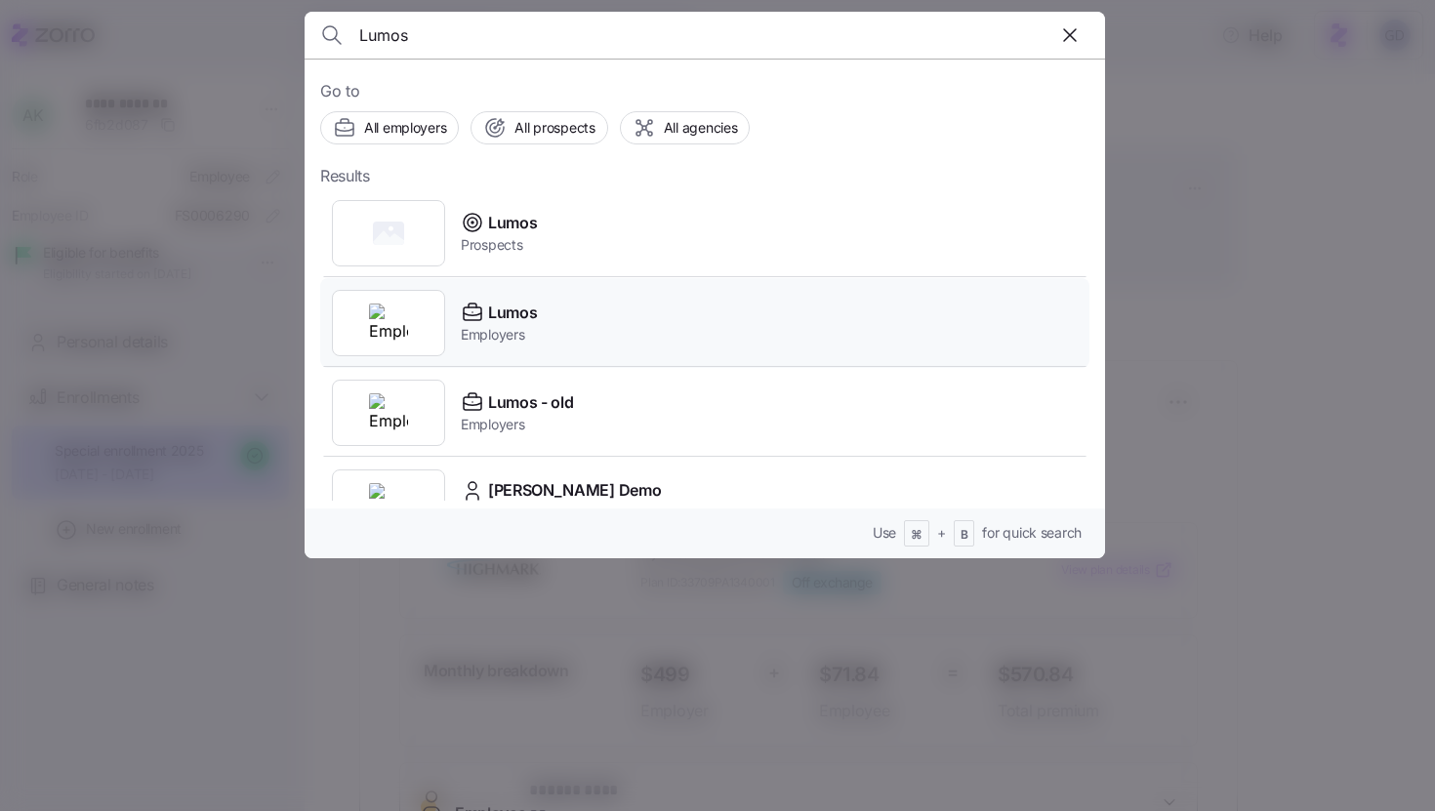
type input "Lumos"
click at [522, 326] on span "Employers" at bounding box center [499, 335] width 76 height 20
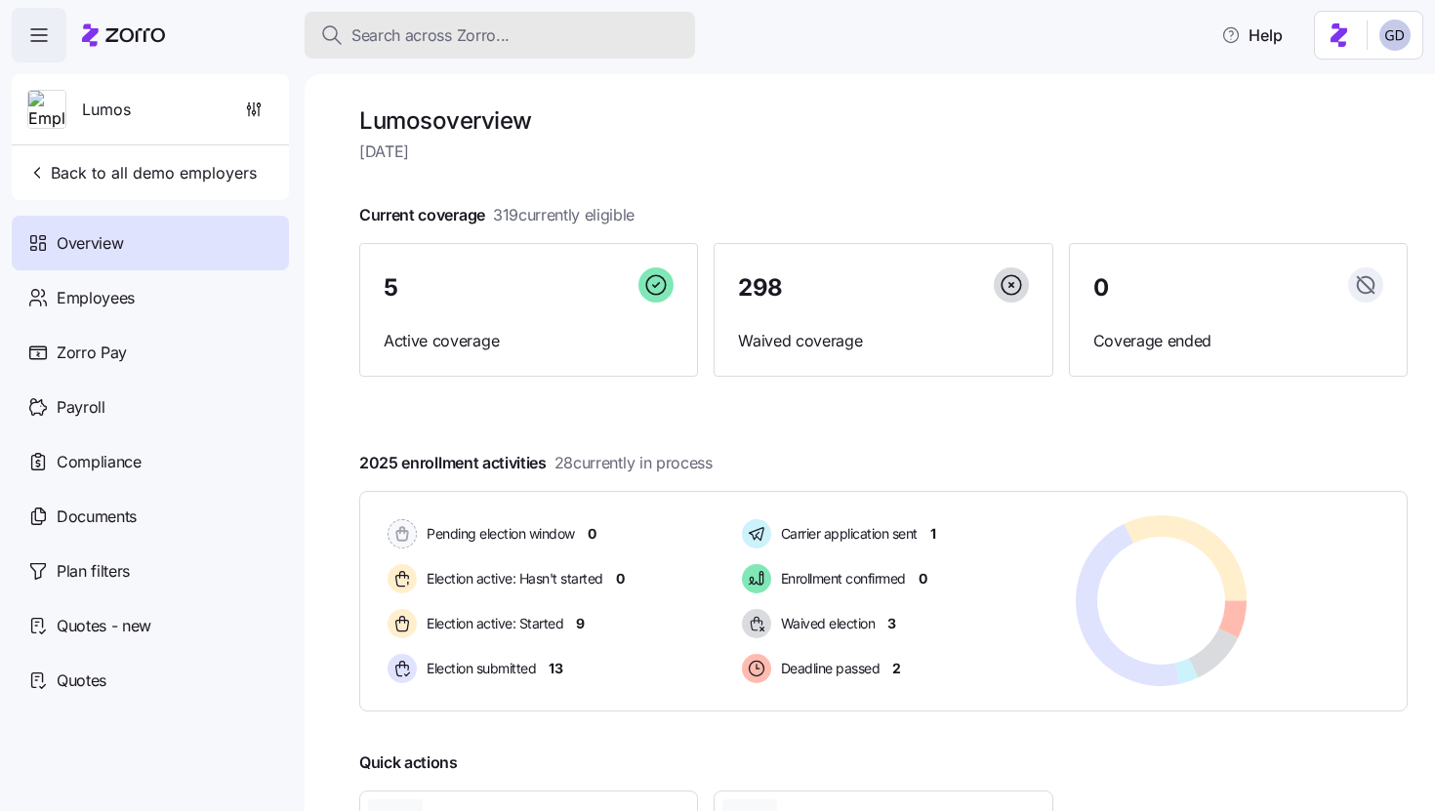
click at [526, 26] on div "Search across Zorro..." at bounding box center [499, 35] width 359 height 24
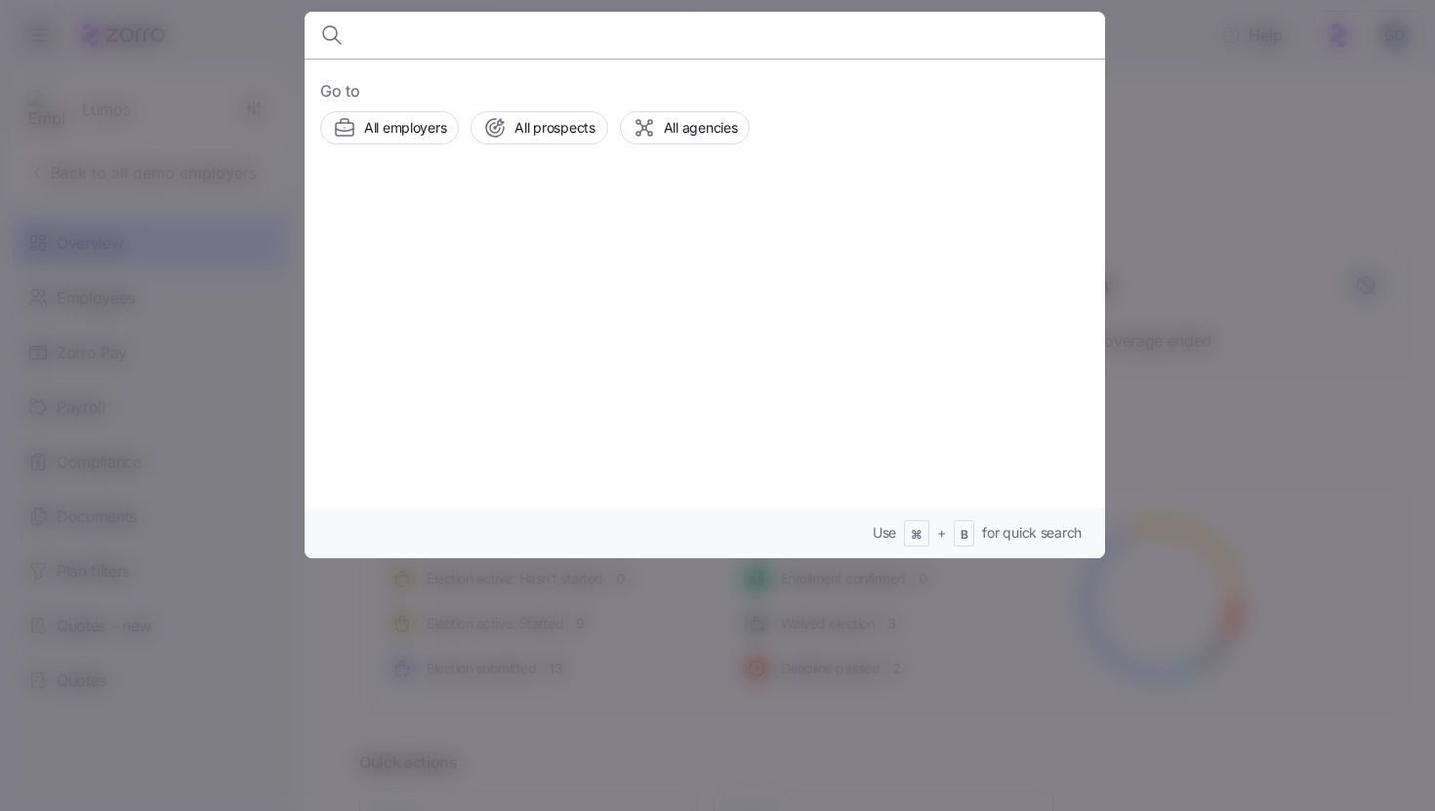
click at [186, 150] on div at bounding box center [717, 405] width 1435 height 811
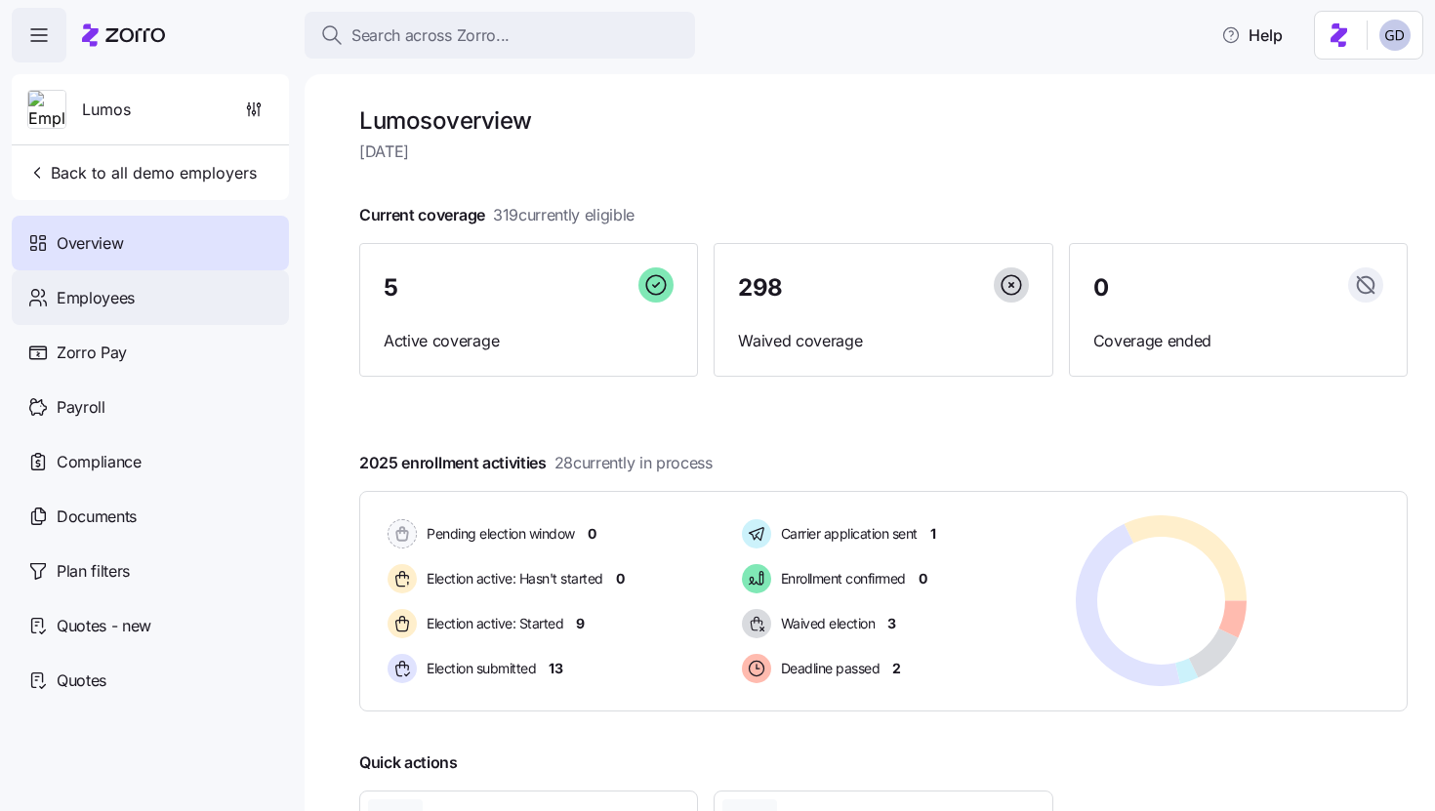
click at [121, 293] on span "Employees" at bounding box center [96, 298] width 78 height 24
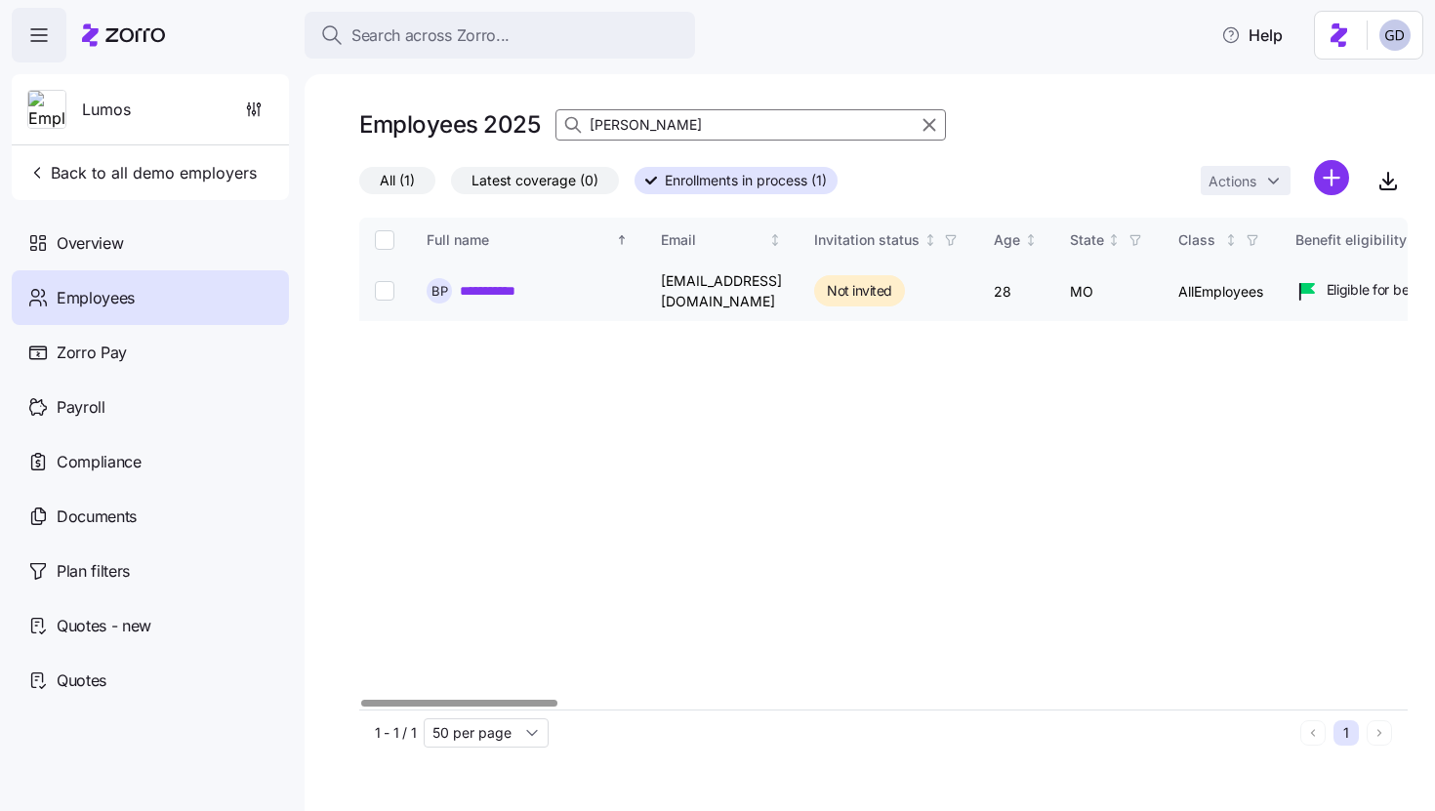
click at [497, 290] on link "**********" at bounding box center [499, 291] width 79 height 20
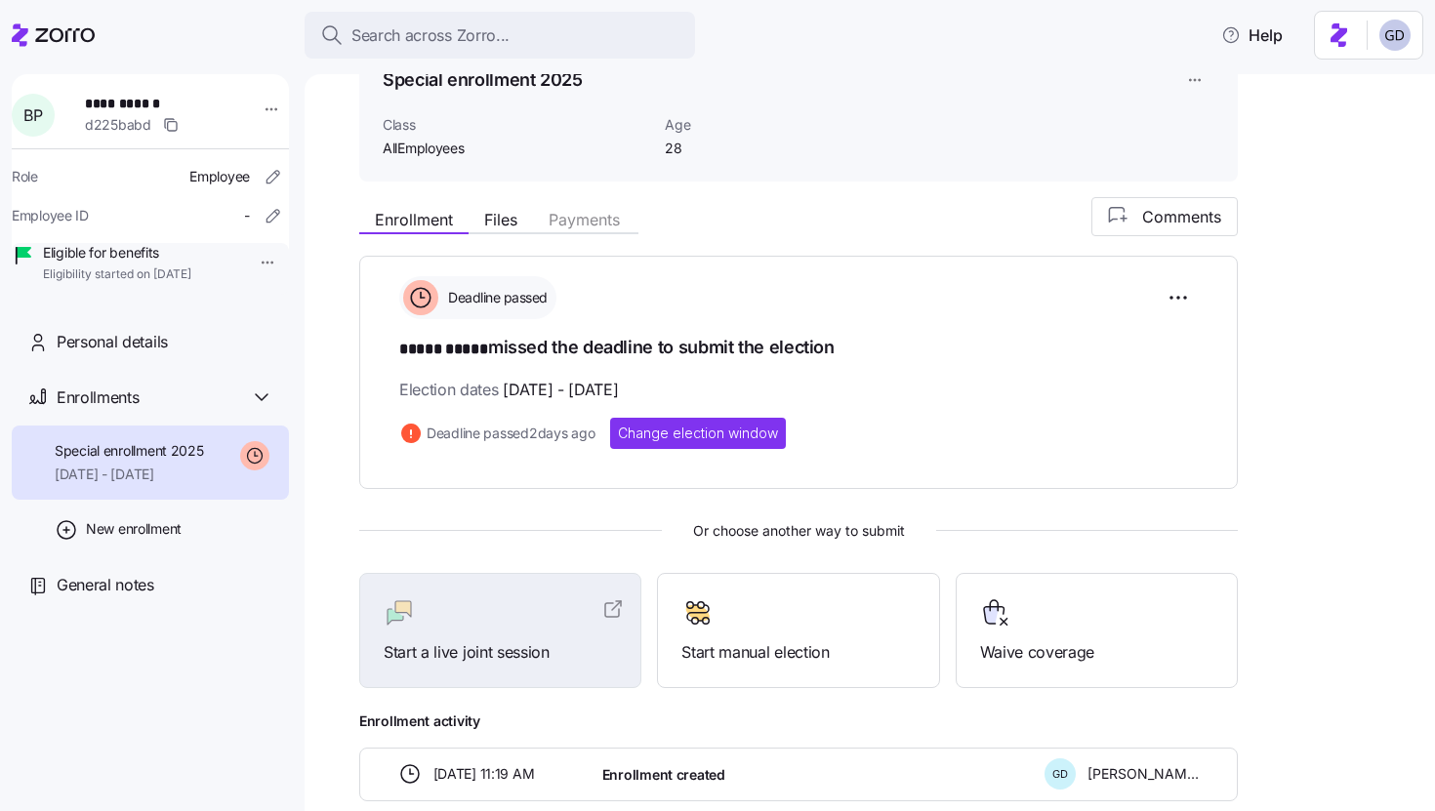
scroll to position [122, 0]
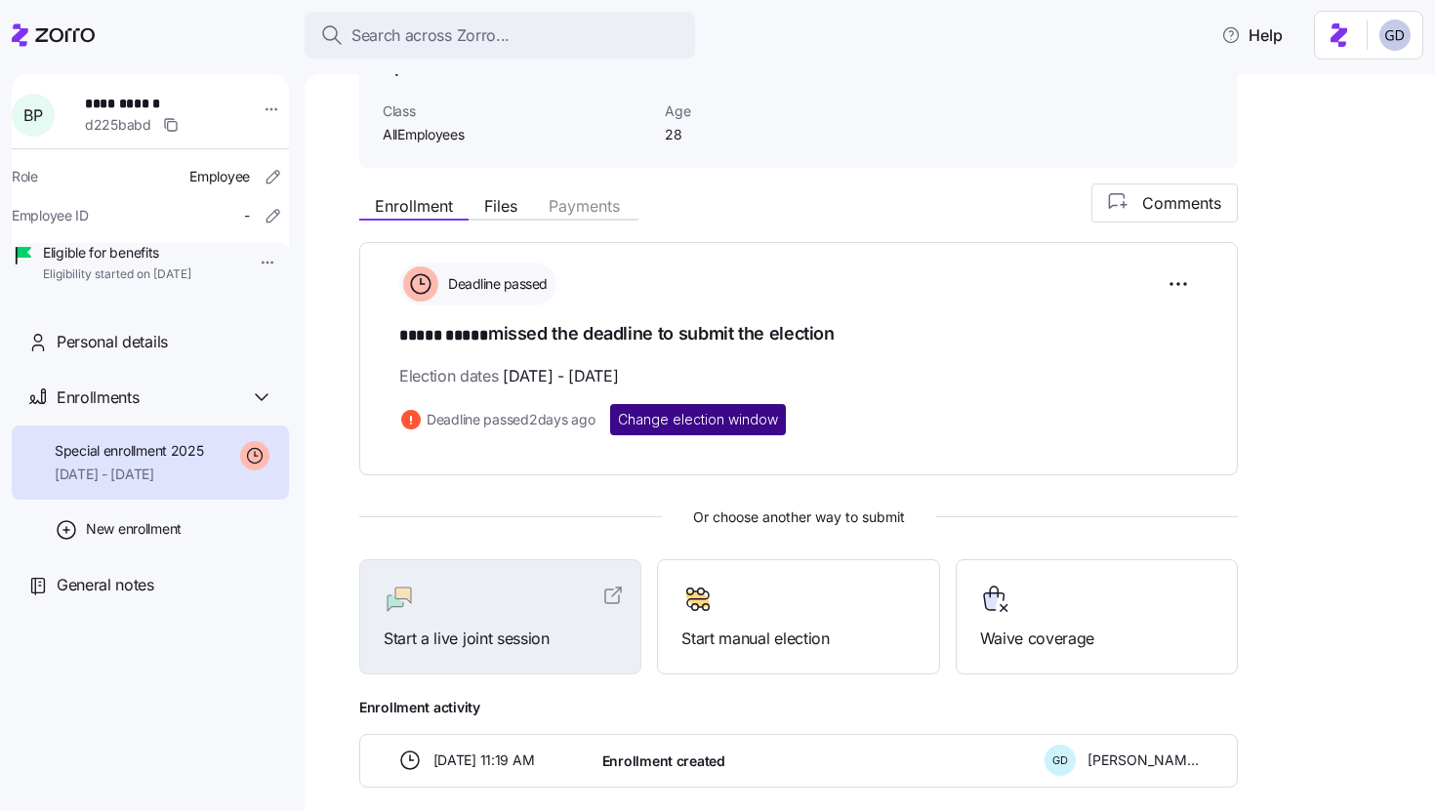
click at [714, 424] on span "Change election window" at bounding box center [698, 420] width 160 height 20
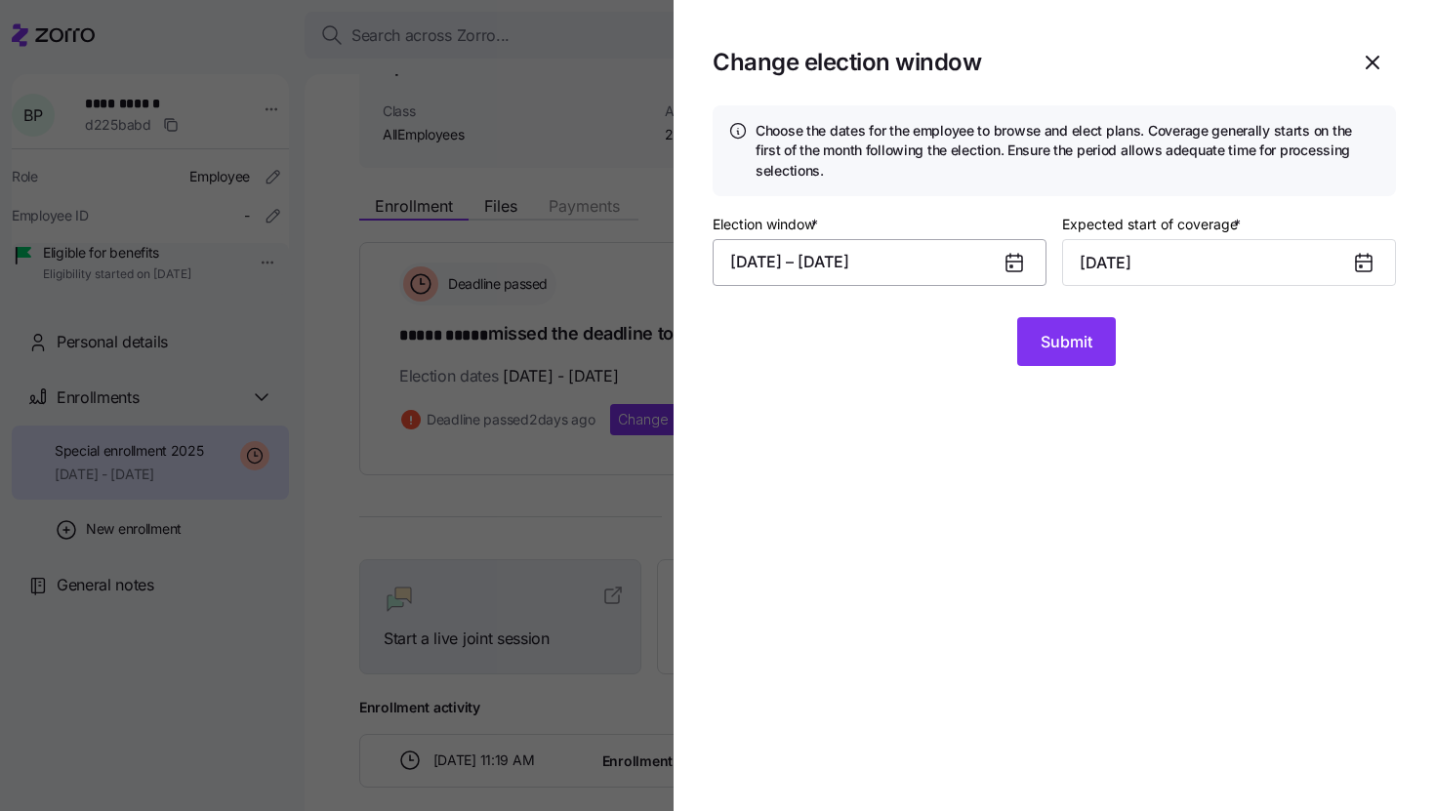
click at [911, 256] on button "09/09/2025 – 09/27/2025" at bounding box center [880, 262] width 334 height 47
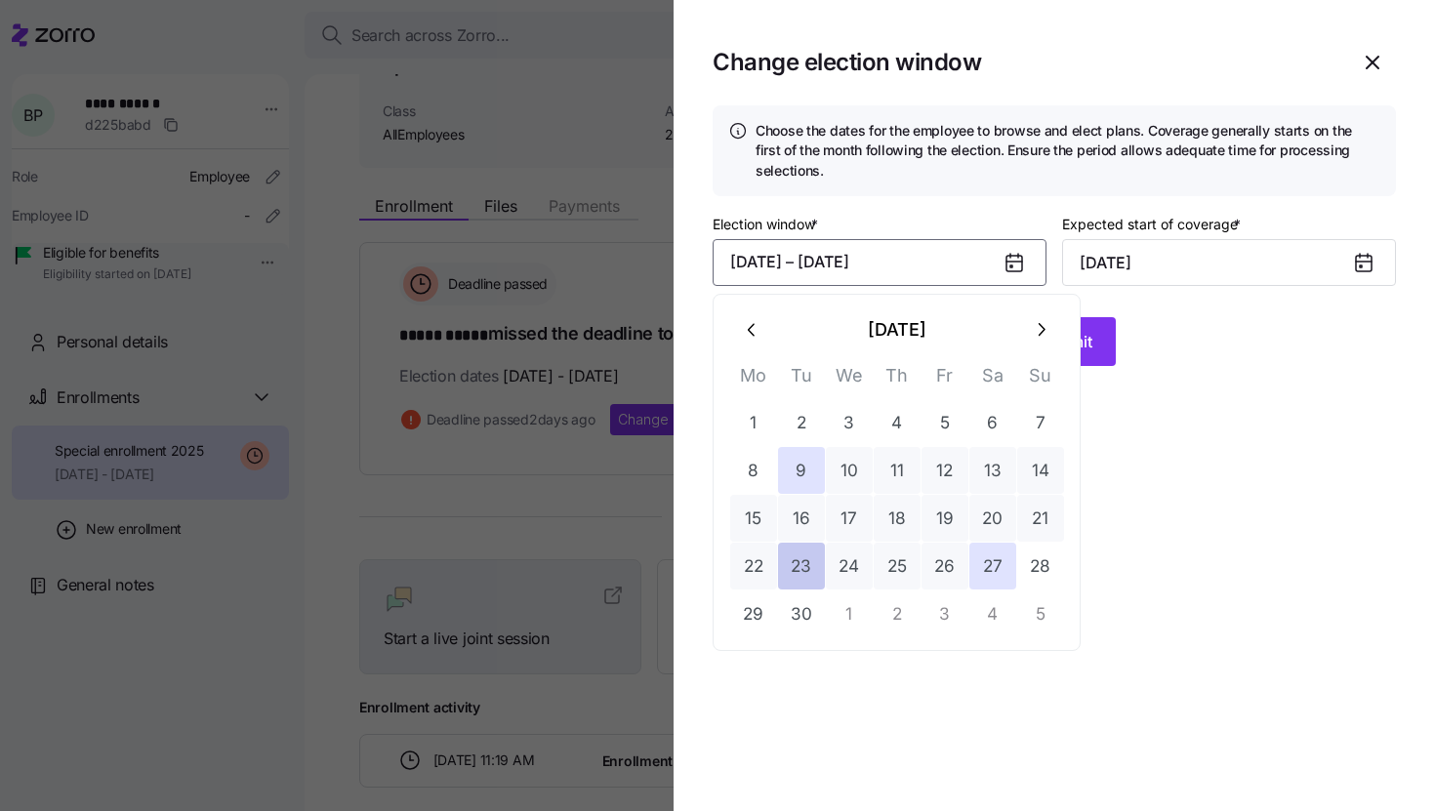
click at [797, 564] on button "23" at bounding box center [801, 566] width 47 height 47
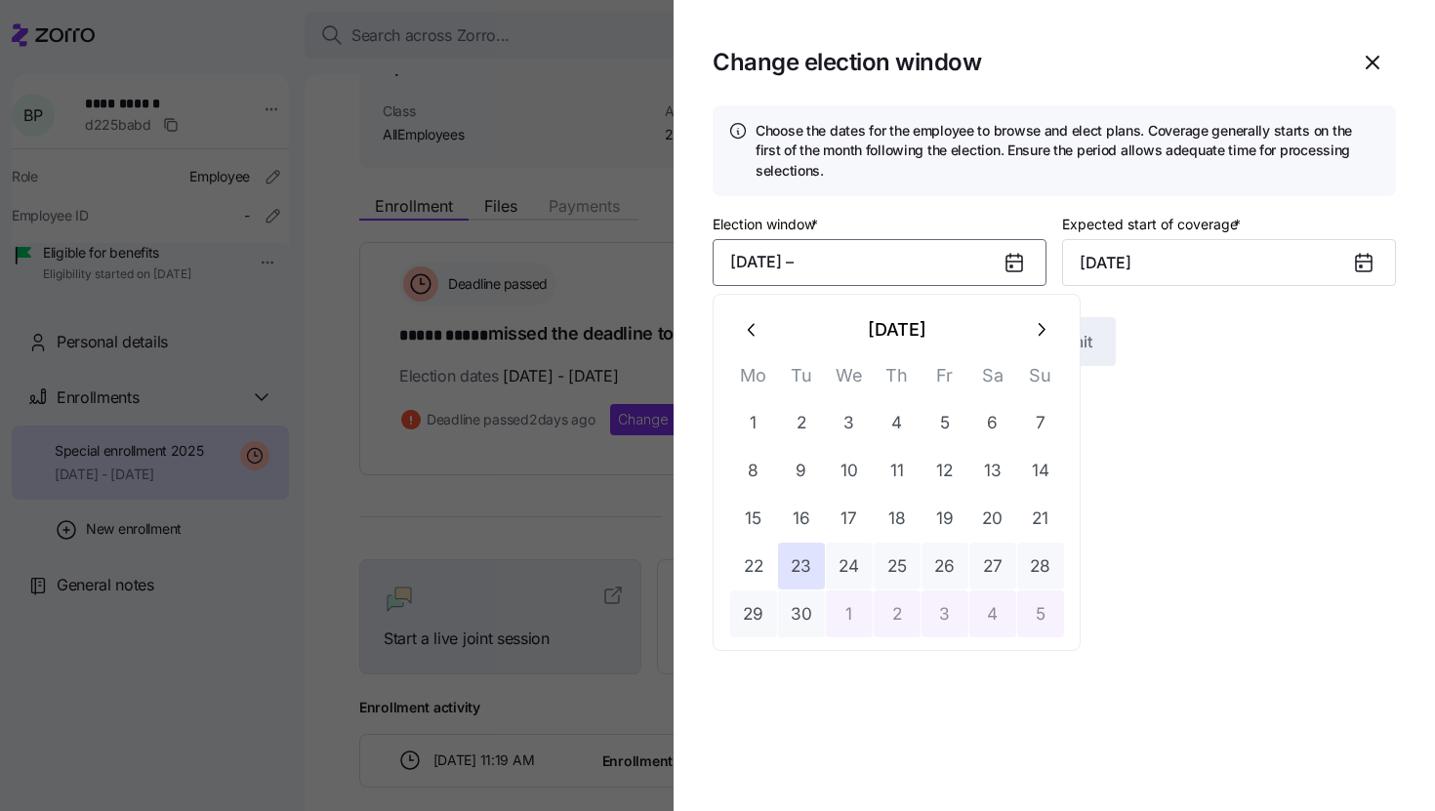
click at [1034, 617] on button "5" at bounding box center [1040, 614] width 47 height 47
type input "November 1, 2025"
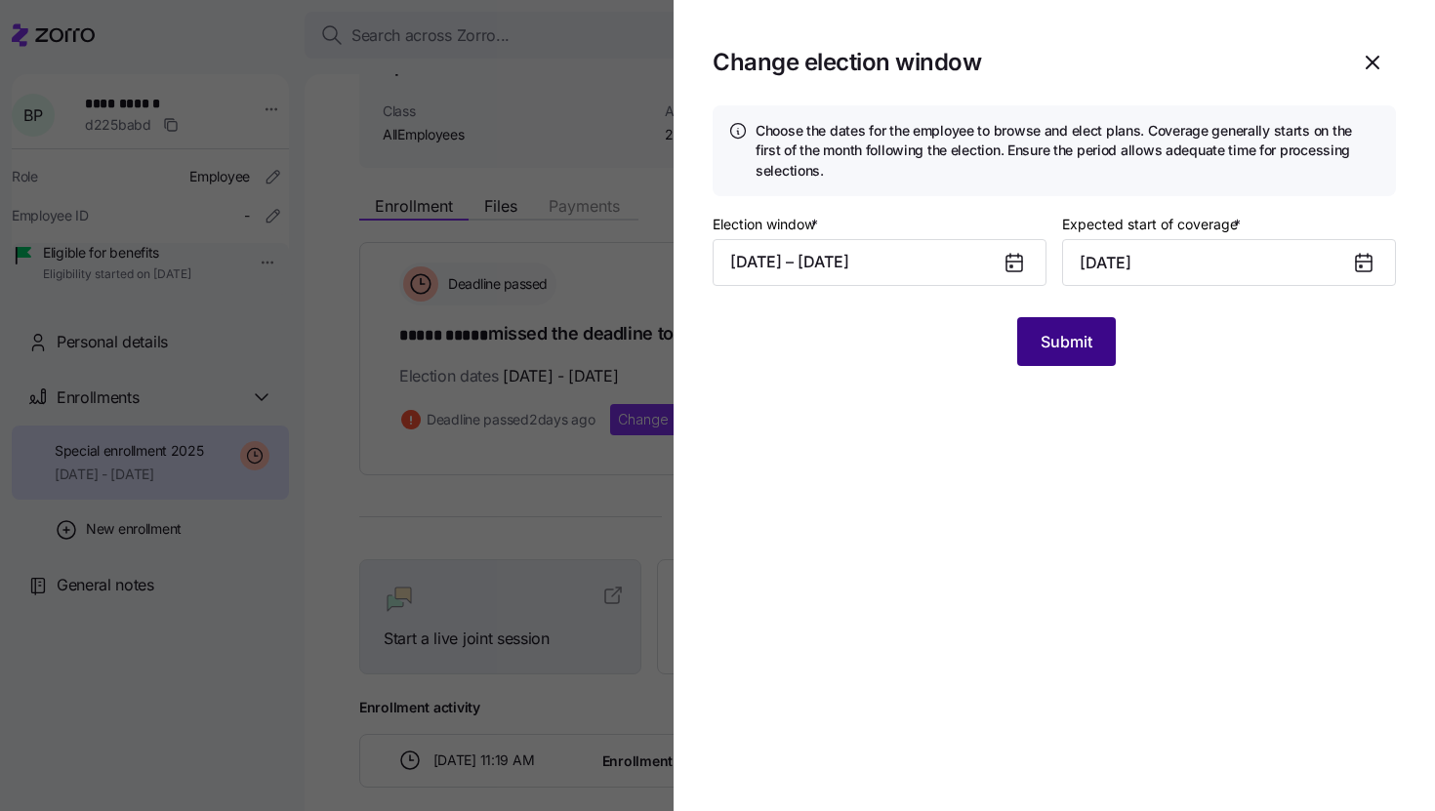
click at [1087, 337] on span "Submit" at bounding box center [1067, 341] width 52 height 23
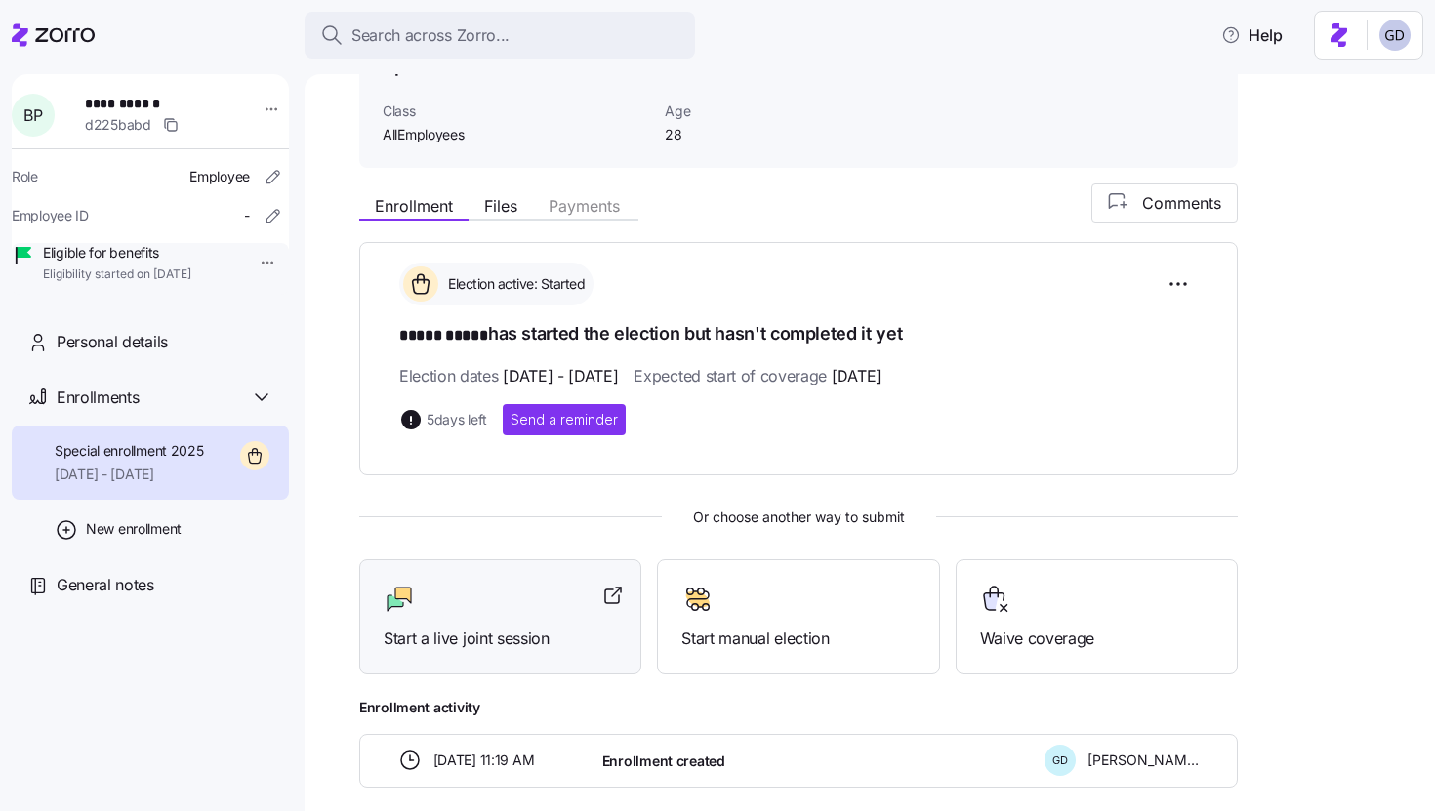
click at [499, 616] on div "Start a live joint session" at bounding box center [500, 617] width 233 height 67
click at [469, 42] on span "Search across Zorro..." at bounding box center [431, 35] width 158 height 24
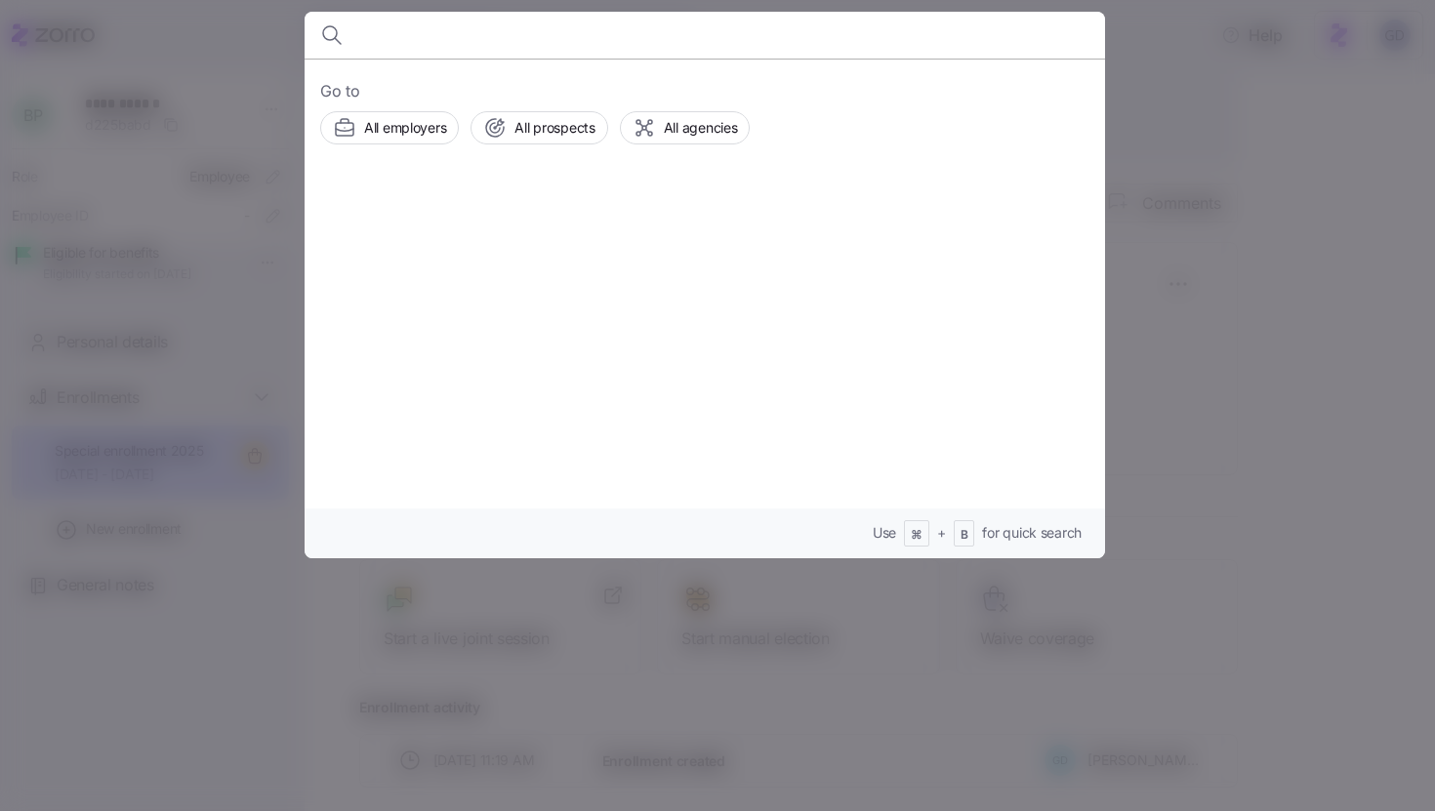
type input "L"
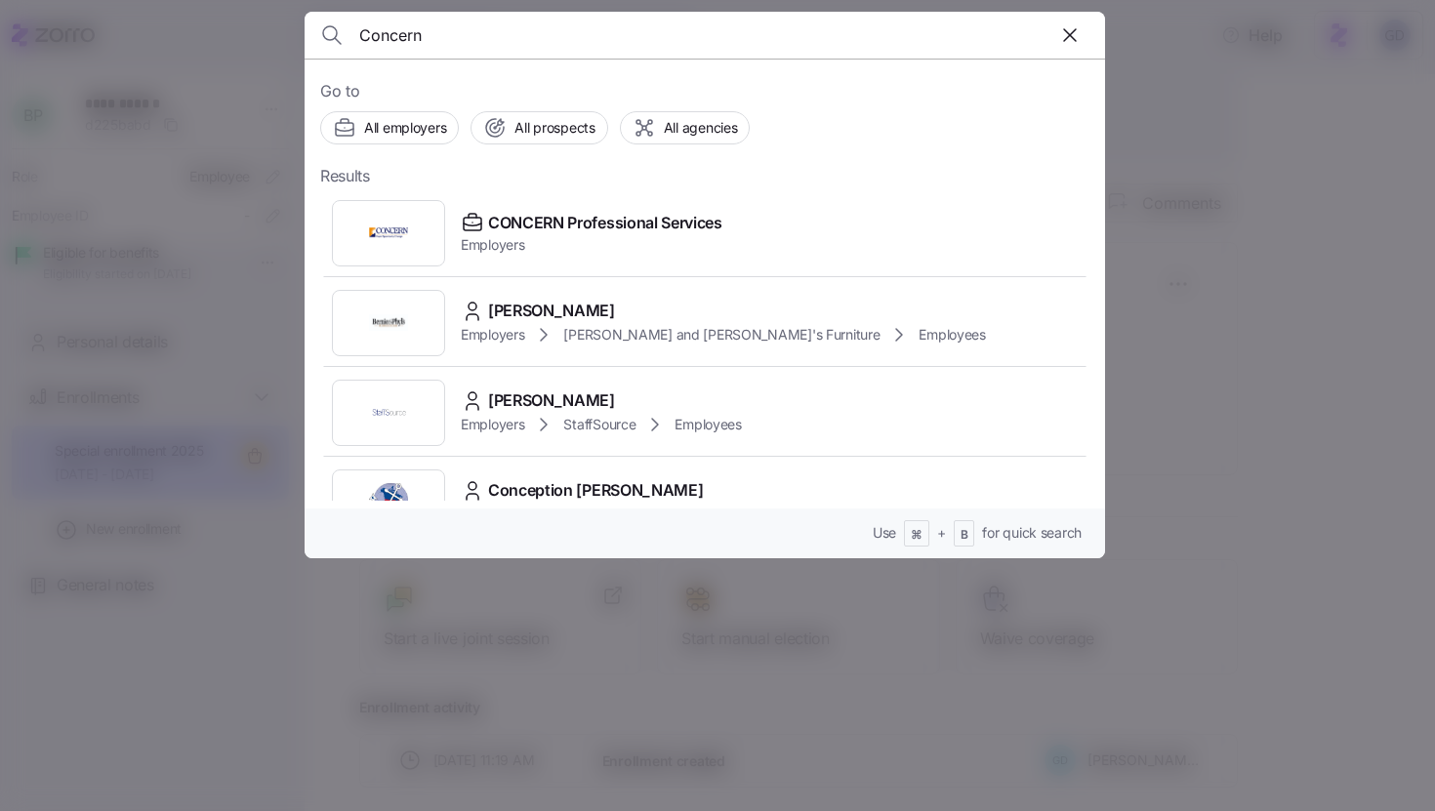
type input "Concern"
click at [573, 221] on span "CONCERN Professional Services" at bounding box center [605, 223] width 234 height 24
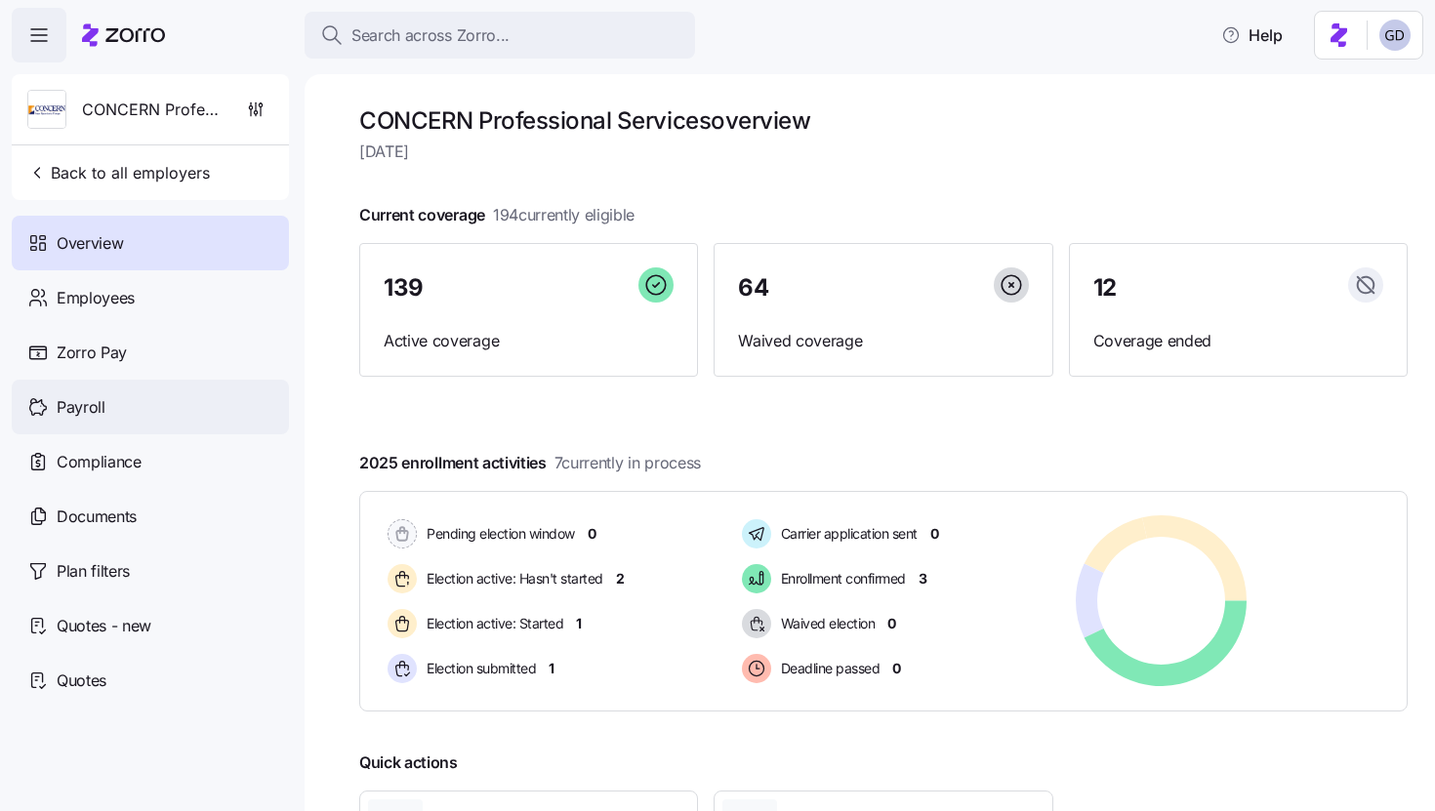
click at [86, 406] on span "Payroll" at bounding box center [81, 407] width 49 height 24
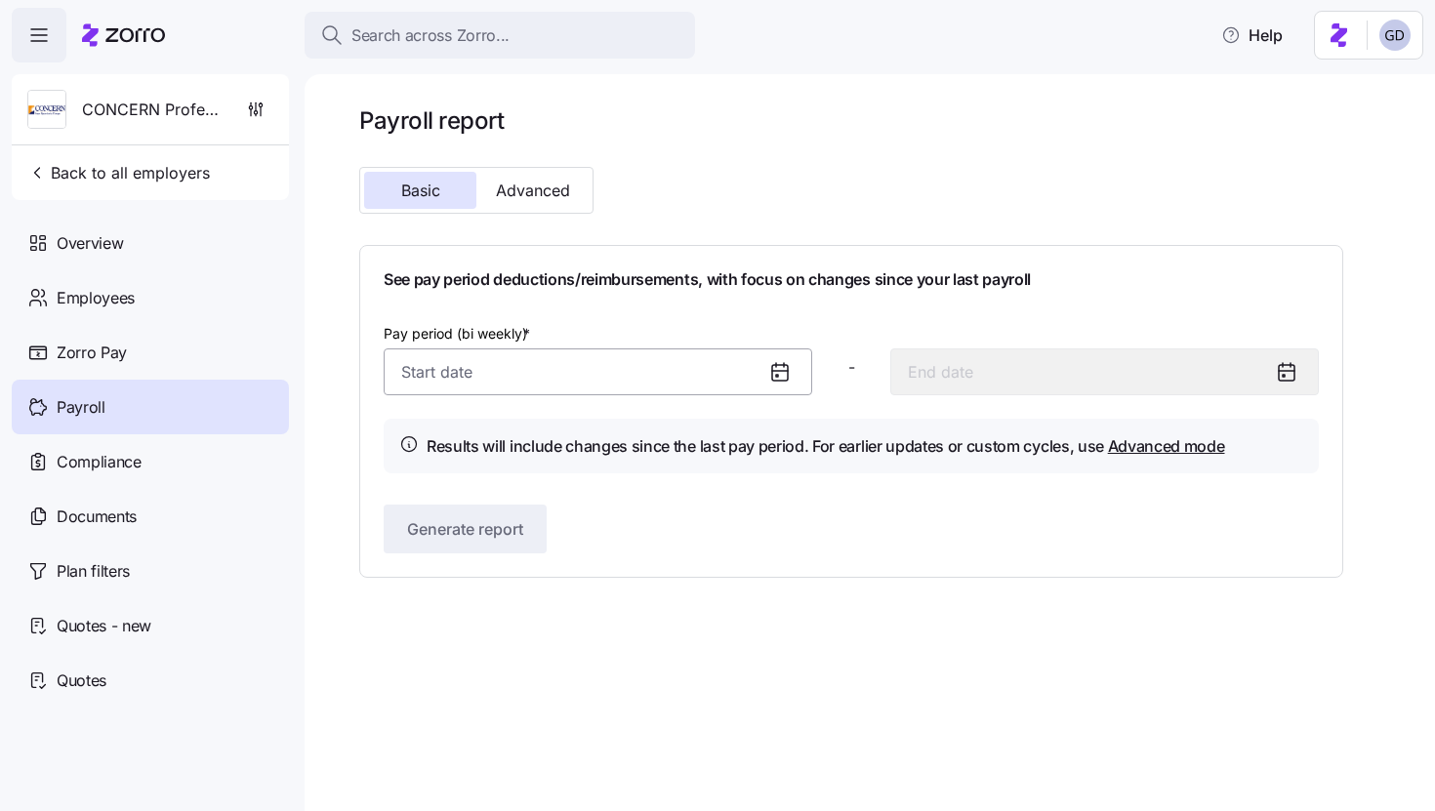
click at [652, 369] on input "Pay period (bi weekly) *" at bounding box center [598, 372] width 429 height 47
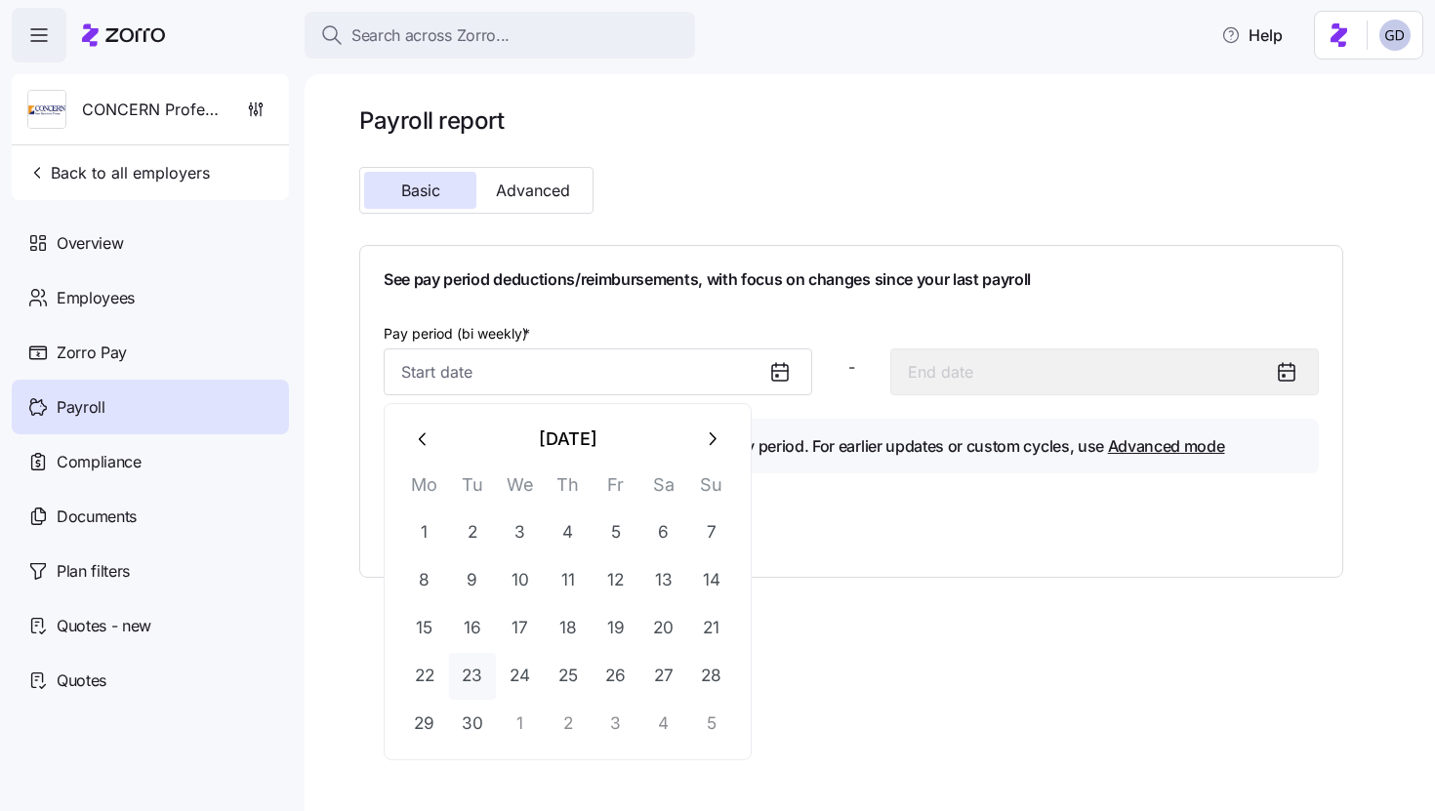
click at [466, 674] on button "23" at bounding box center [472, 676] width 47 height 47
type input "September 23, 2025"
type input "October 6, 2025"
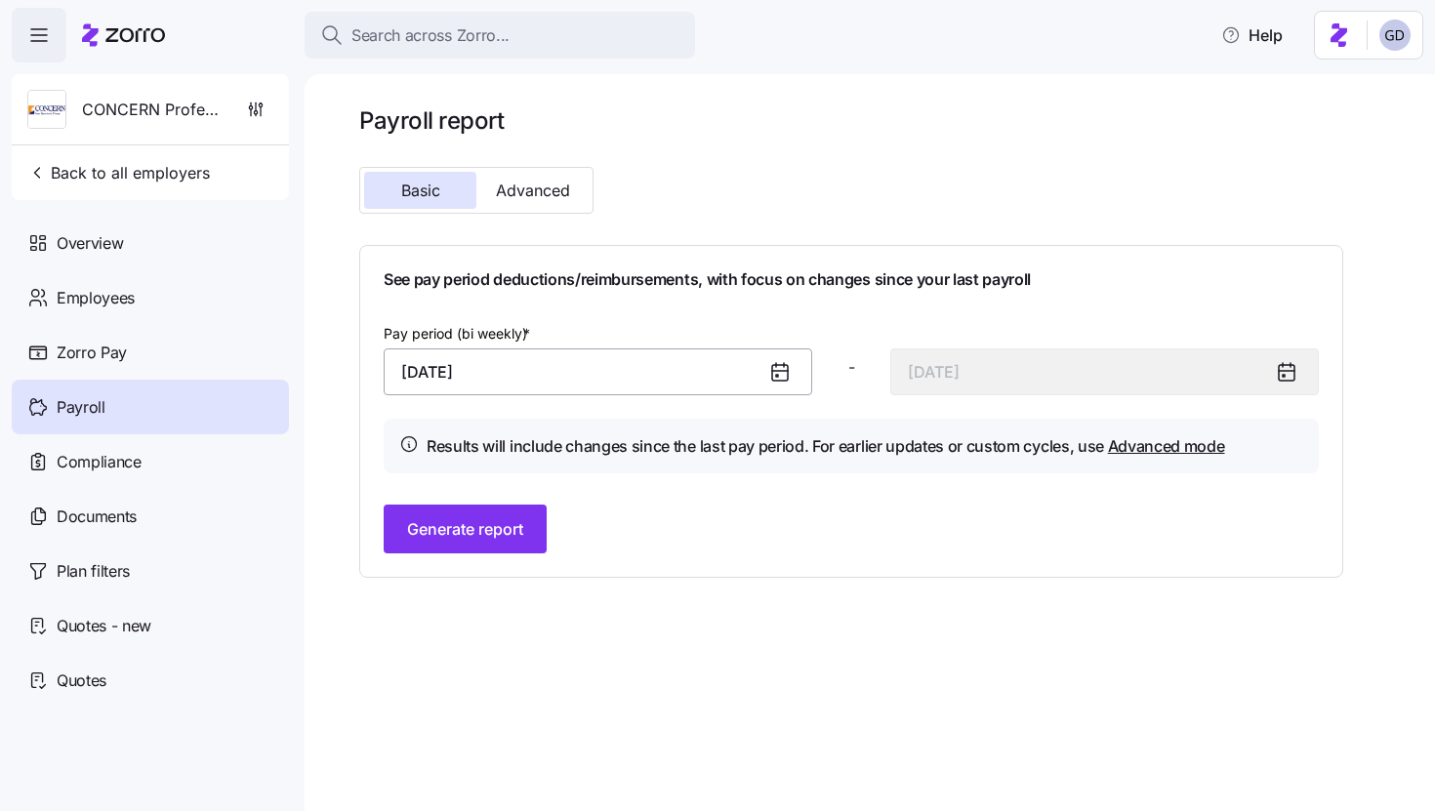
click at [754, 383] on input "September 23, 2025" at bounding box center [598, 372] width 429 height 47
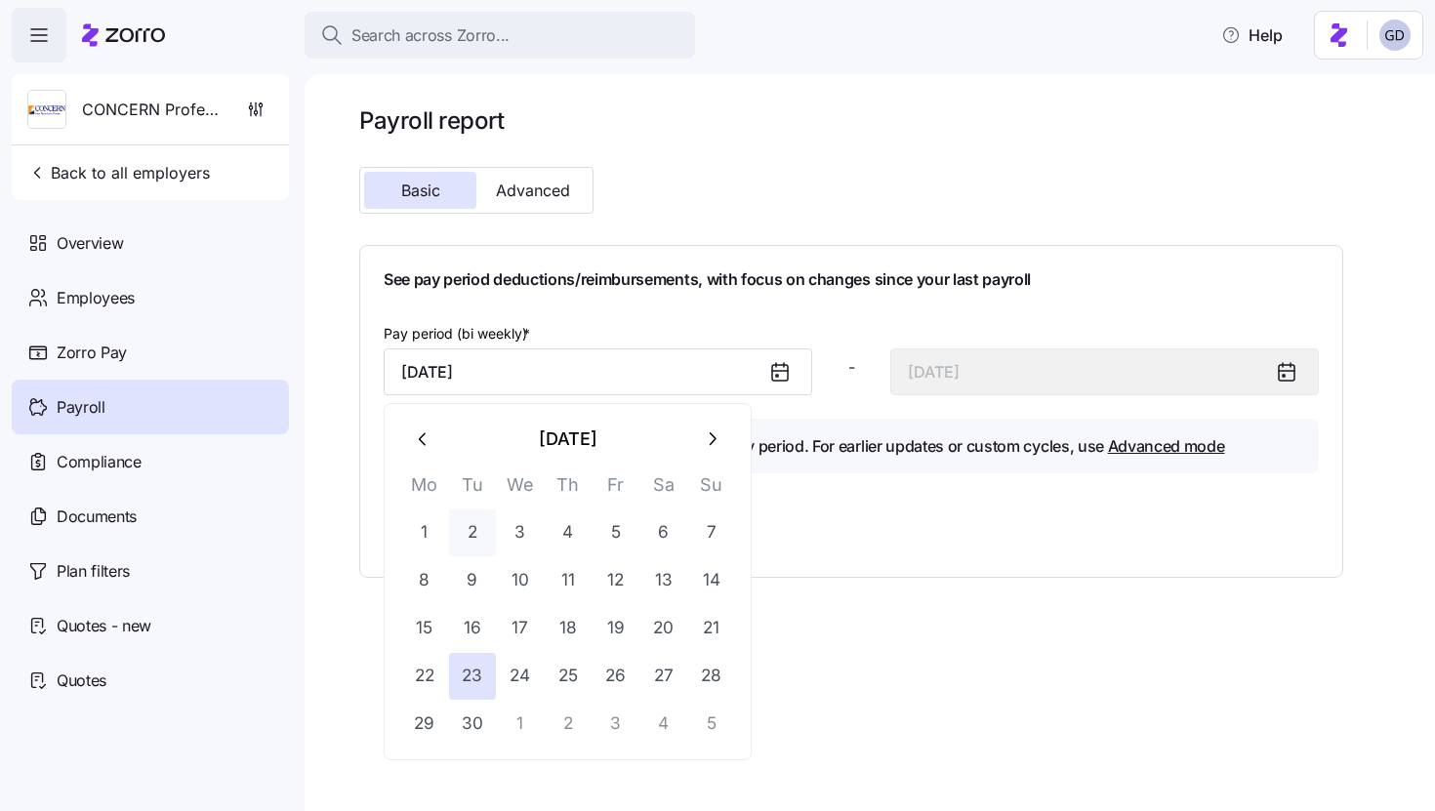
click at [477, 522] on button "2" at bounding box center [472, 533] width 47 height 47
type input "September 2, 2025"
type input "September 15, 2025"
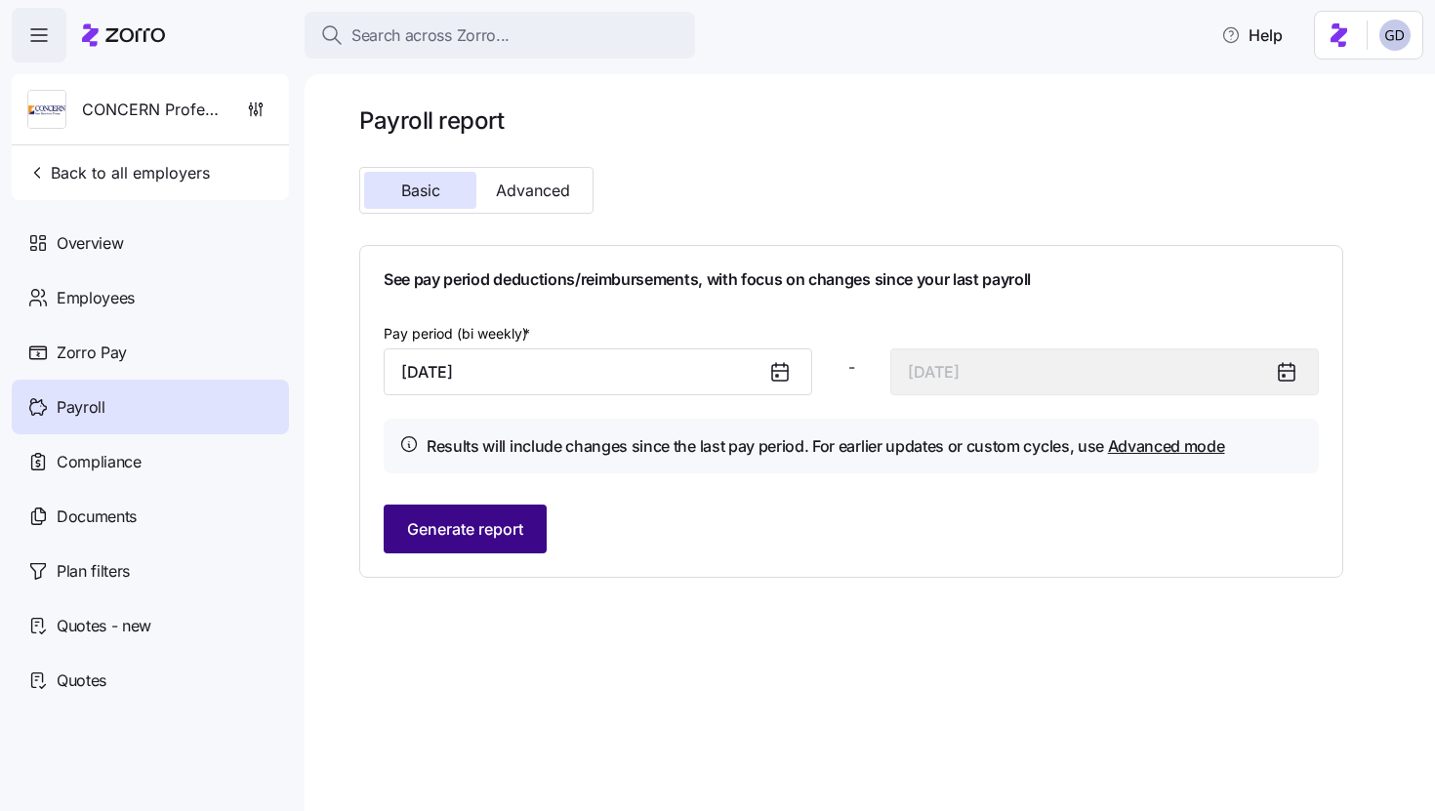
click at [458, 530] on span "Generate report" at bounding box center [465, 529] width 116 height 23
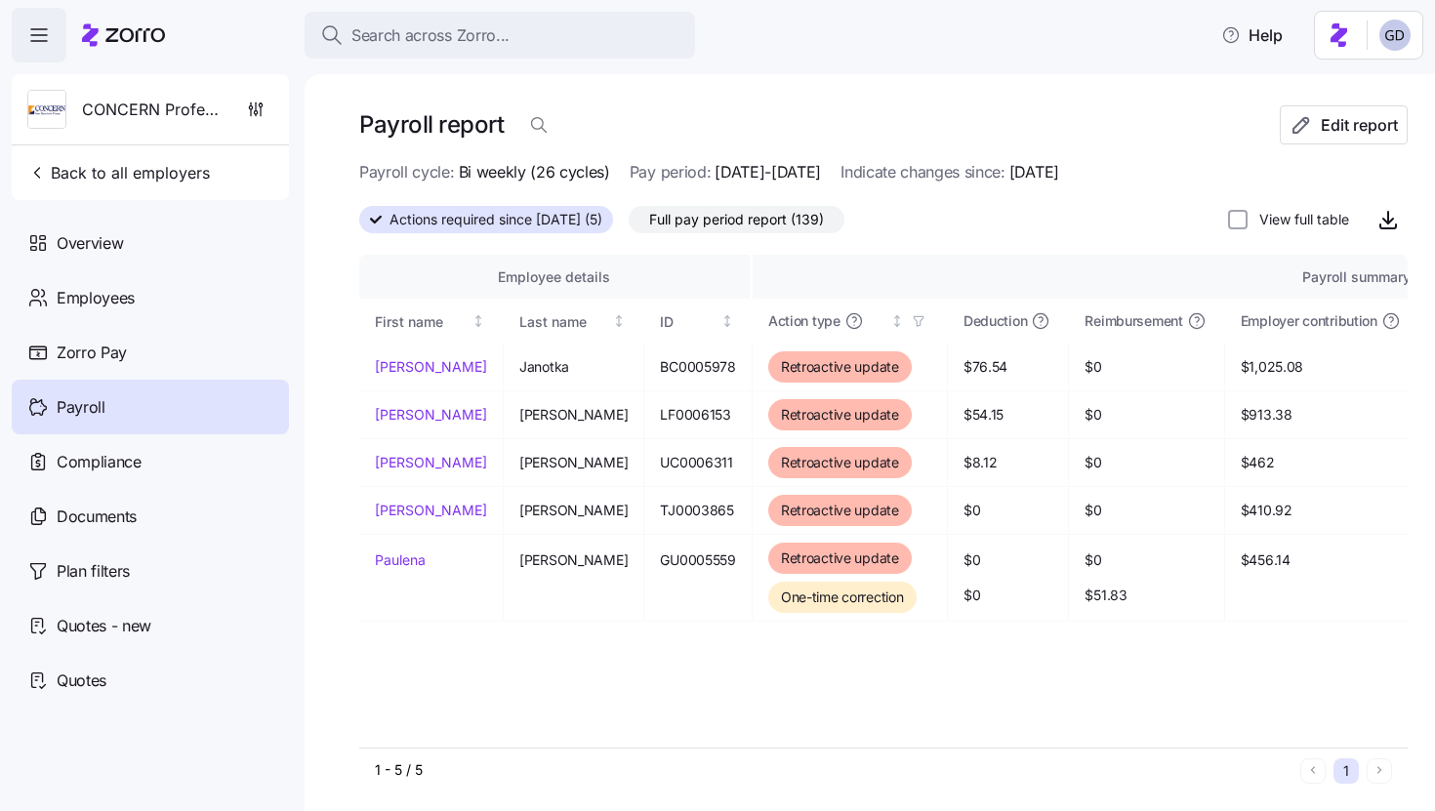
click at [726, 214] on span "Full pay period report (139)" at bounding box center [736, 219] width 175 height 25
click at [629, 225] on input "Full pay period report (139)" at bounding box center [629, 225] width 0 height 0
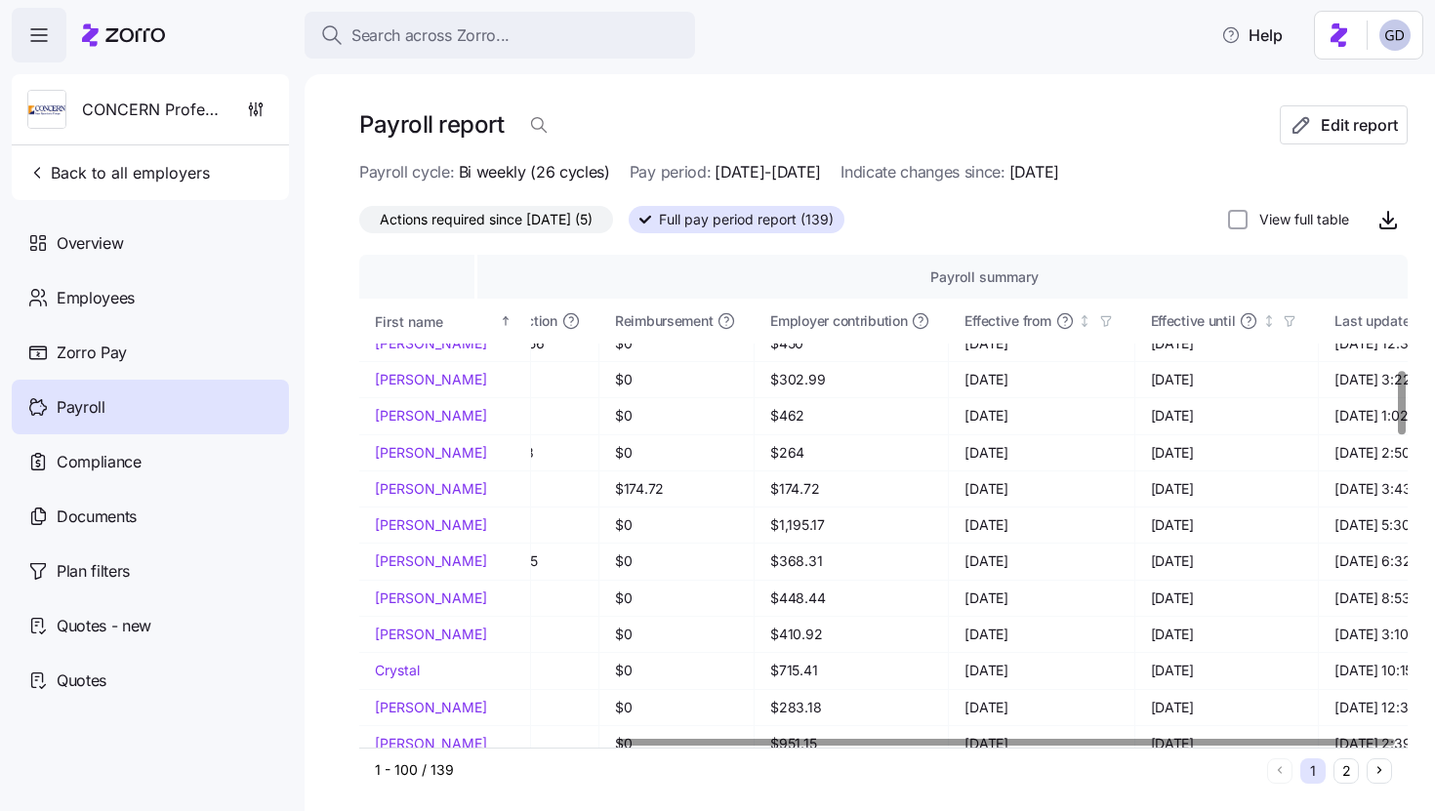
scroll to position [892, 0]
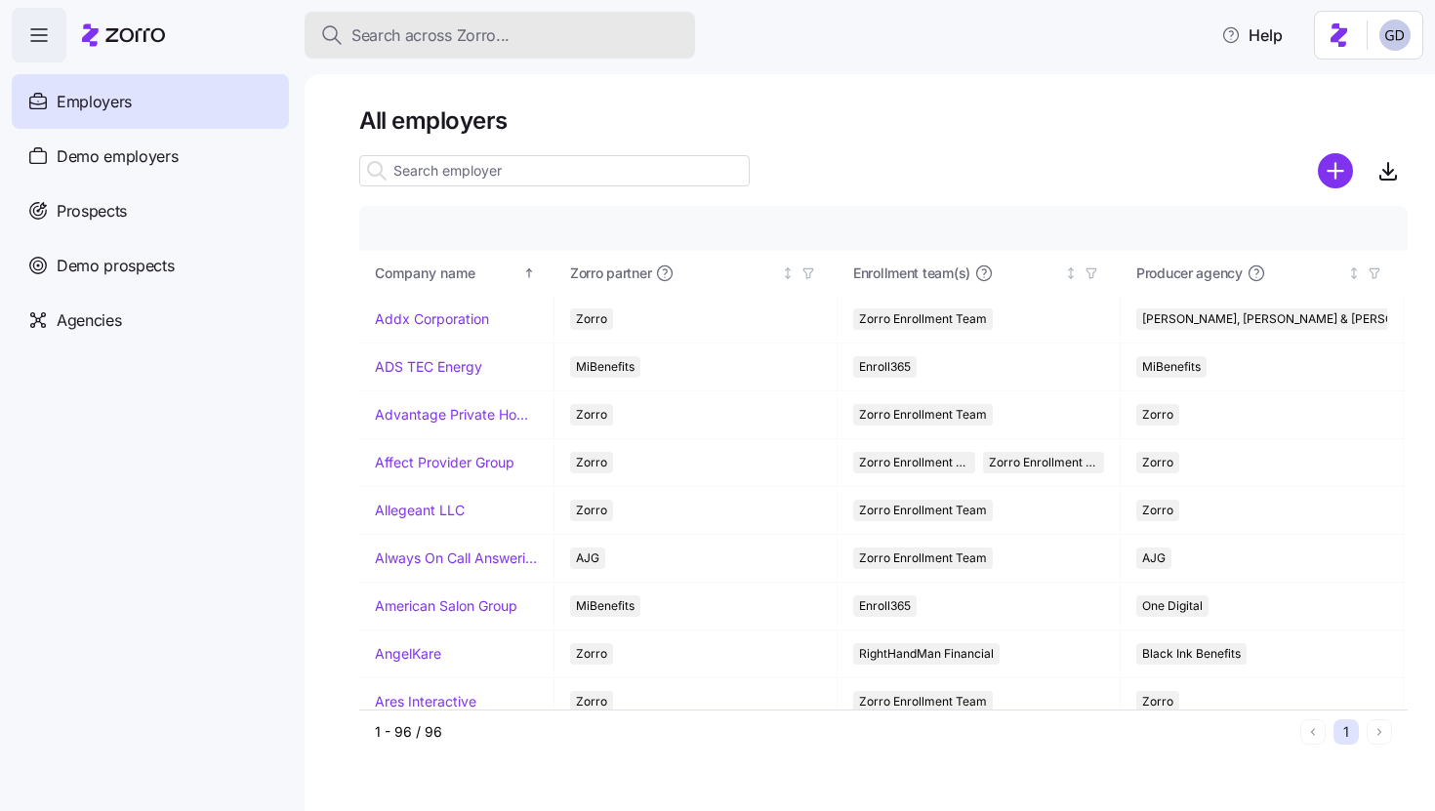
click at [491, 40] on span "Search across Zorro..." at bounding box center [431, 35] width 158 height 24
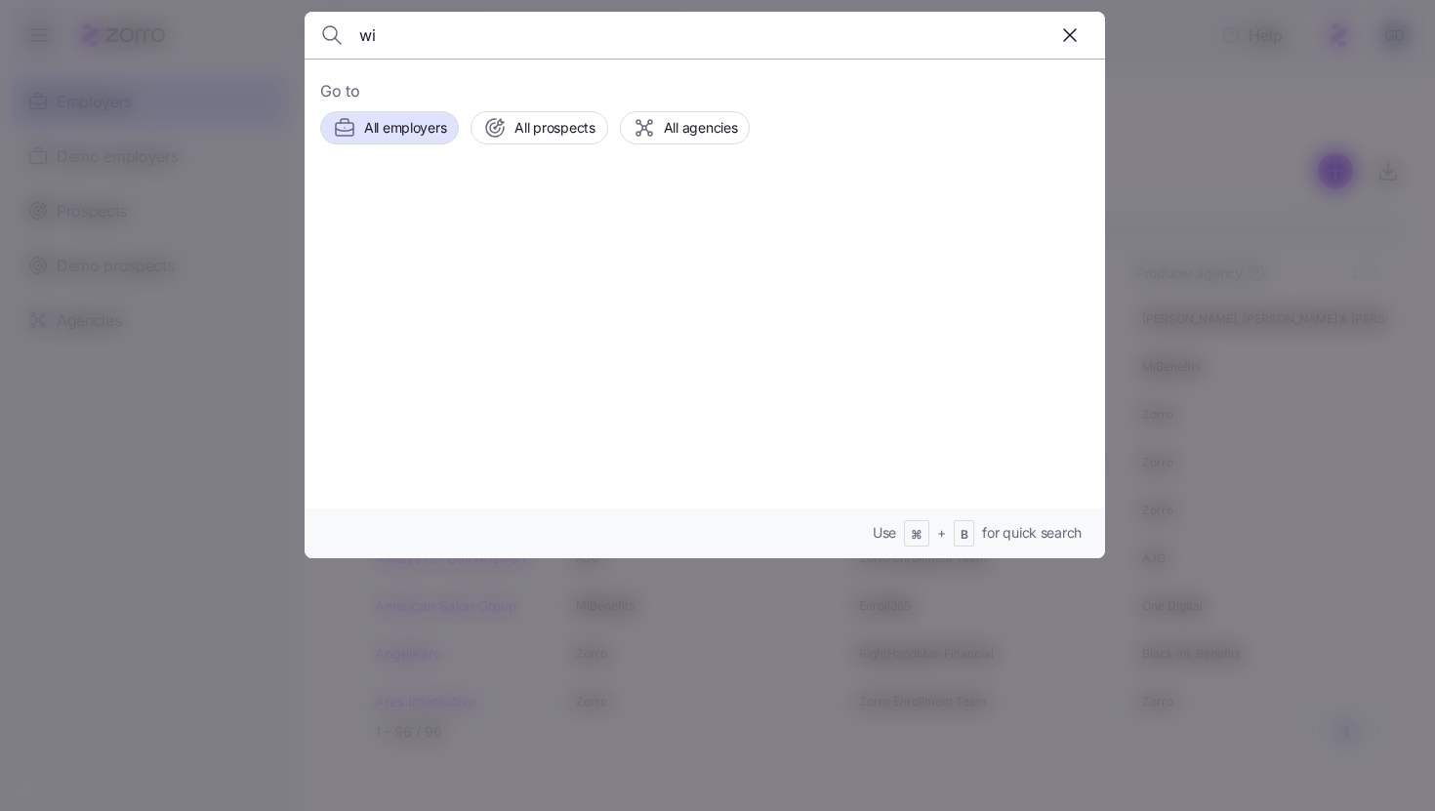
type input "w"
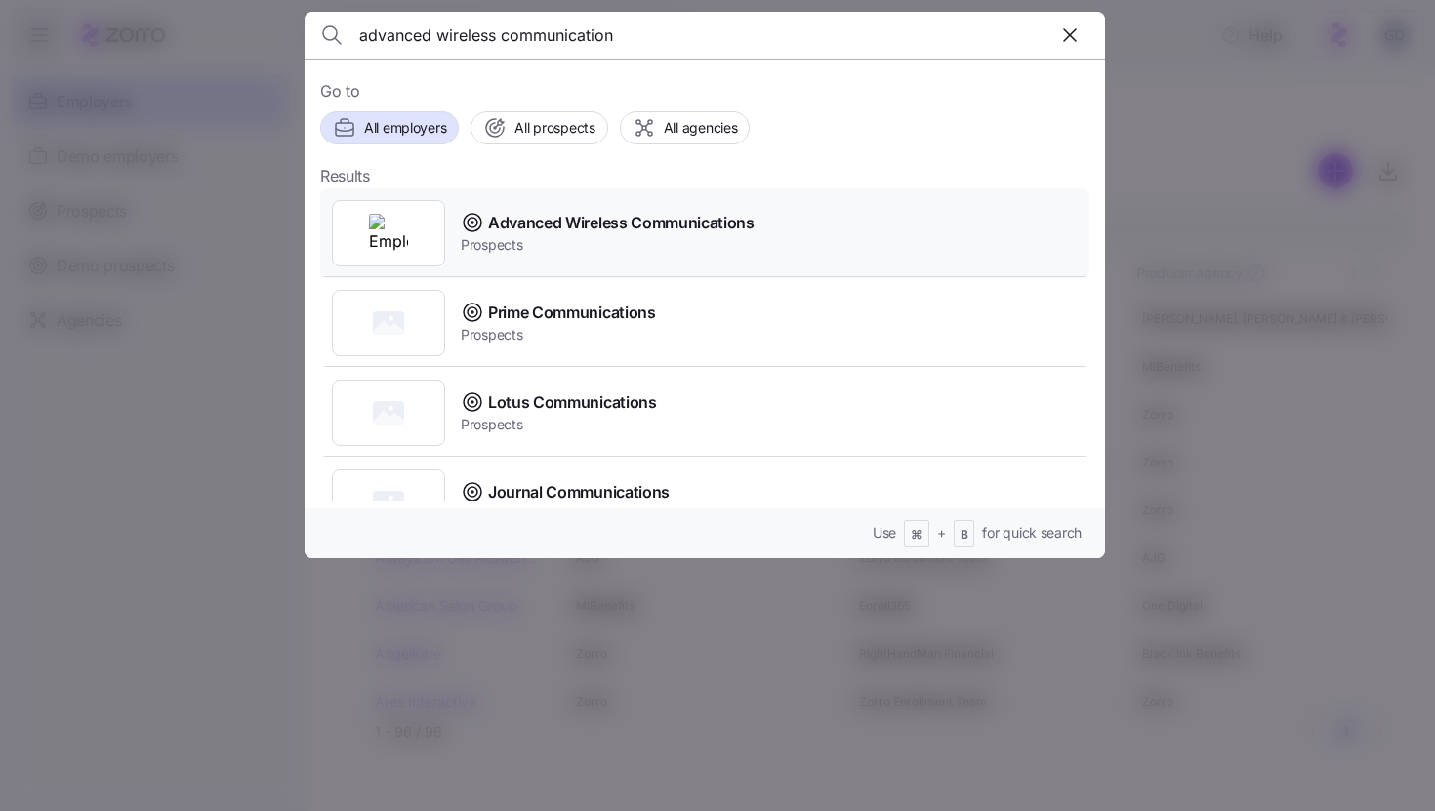
type input "advanced wireless communication"
click at [523, 239] on span "Prospects" at bounding box center [608, 245] width 294 height 20
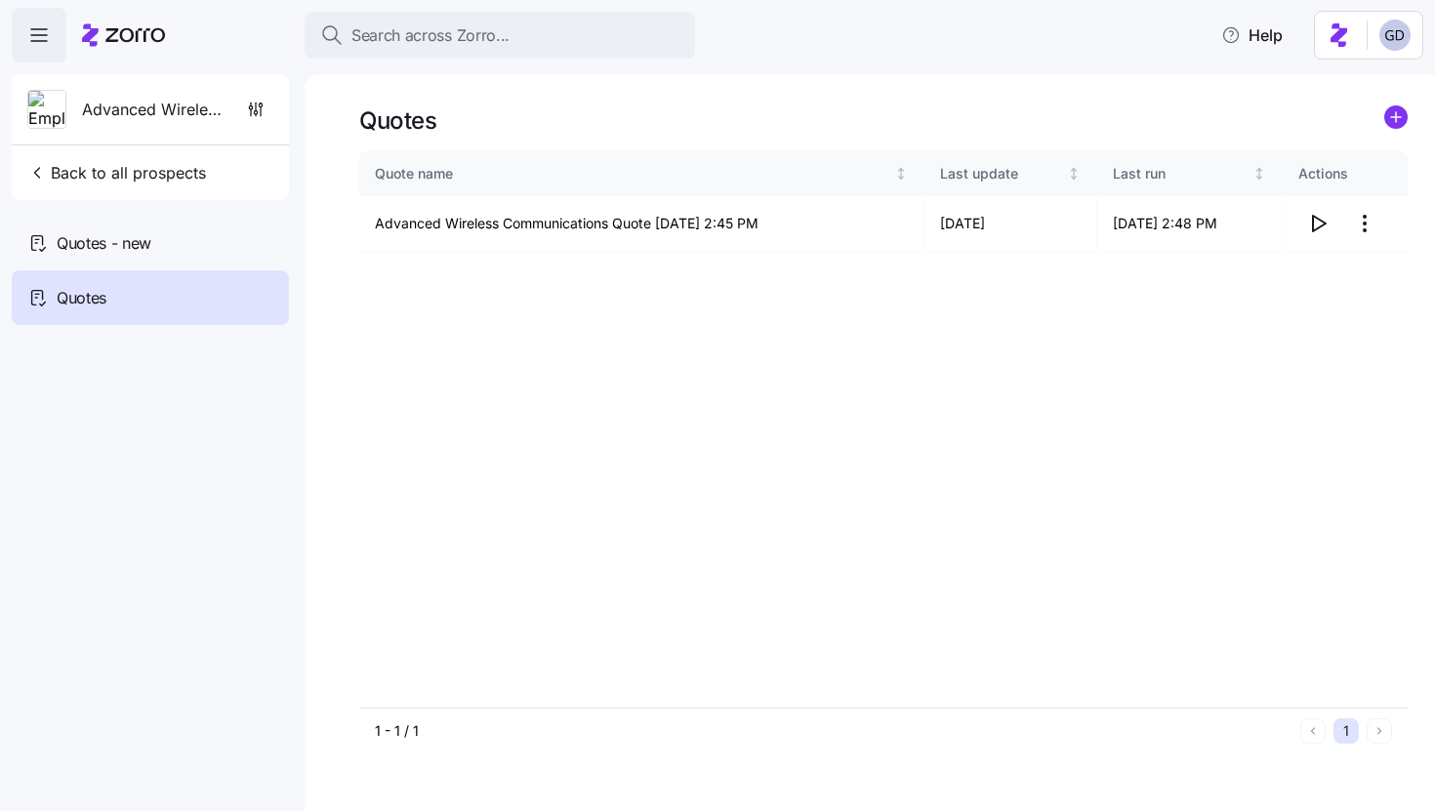
click at [187, 271] on div "Quotes" at bounding box center [150, 297] width 277 height 55
click at [187, 244] on div "Quotes - new" at bounding box center [150, 243] width 277 height 55
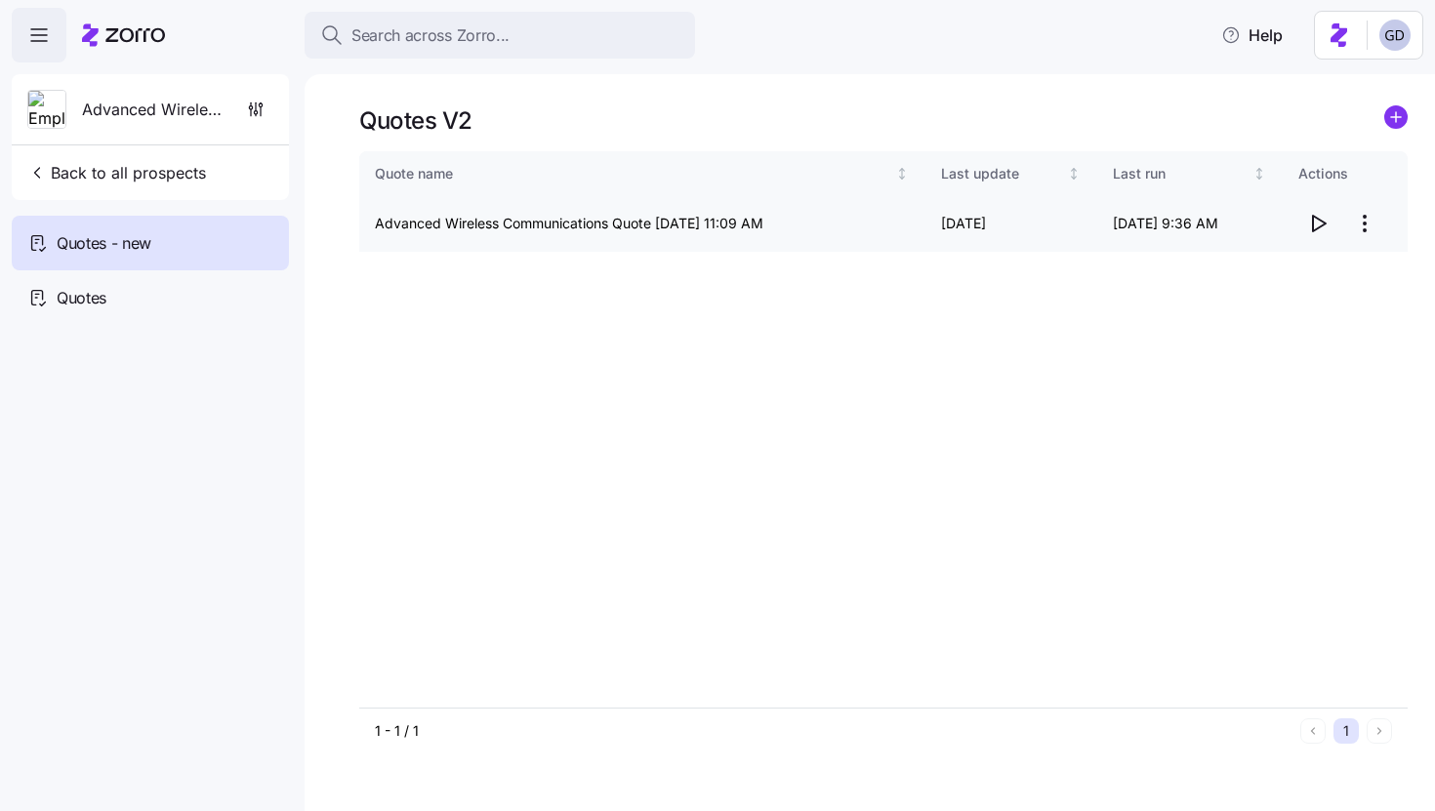
click at [1315, 220] on icon "button" at bounding box center [1318, 223] width 23 height 23
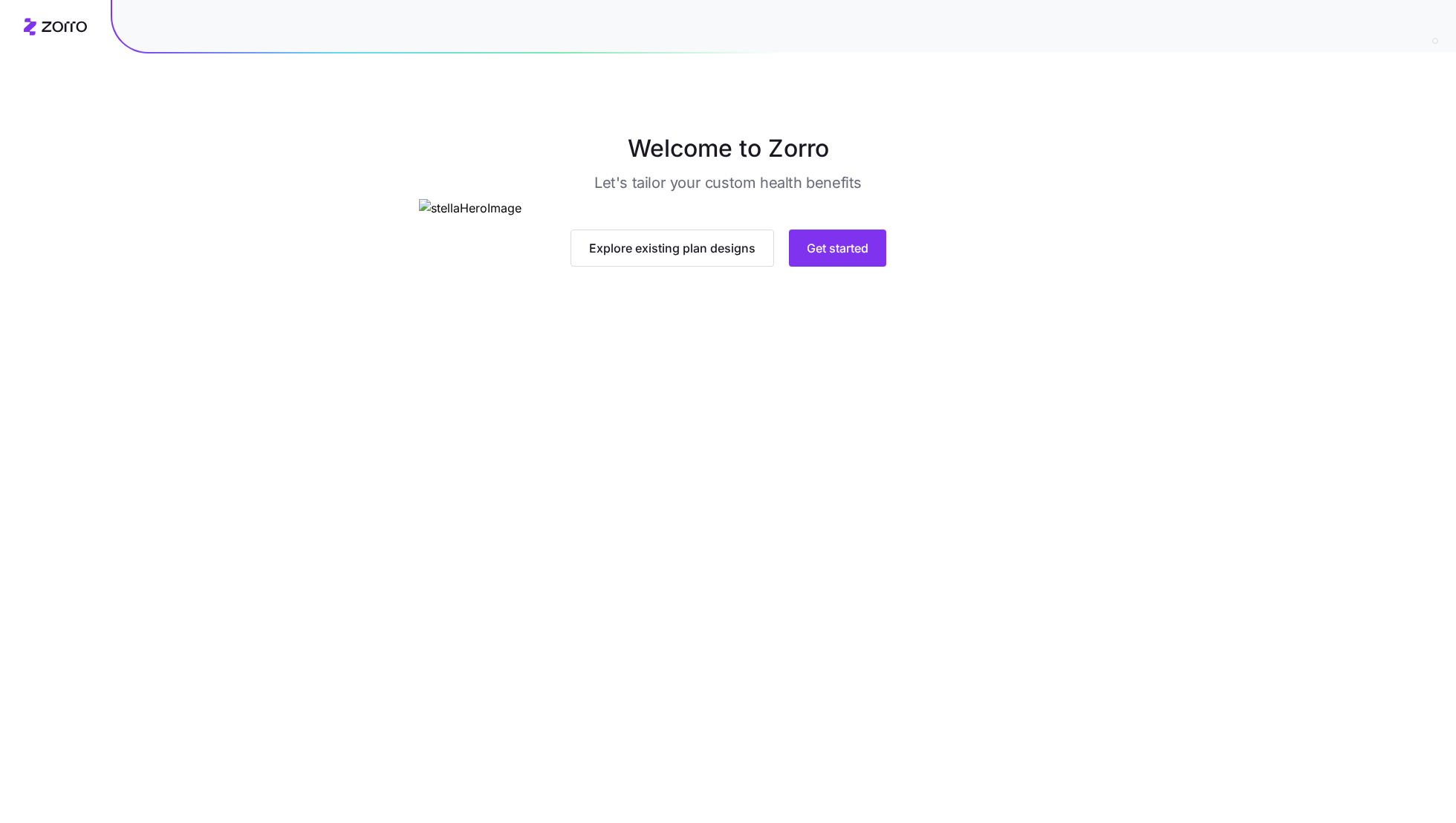
click at [862, 550] on main "Welcome to Zorro Let's tailor your custom health benefits Explore existing plan…" at bounding box center [728, 412] width 1456 height 823
click at [862, 257] on span "Get started" at bounding box center [837, 247] width 62 height 17
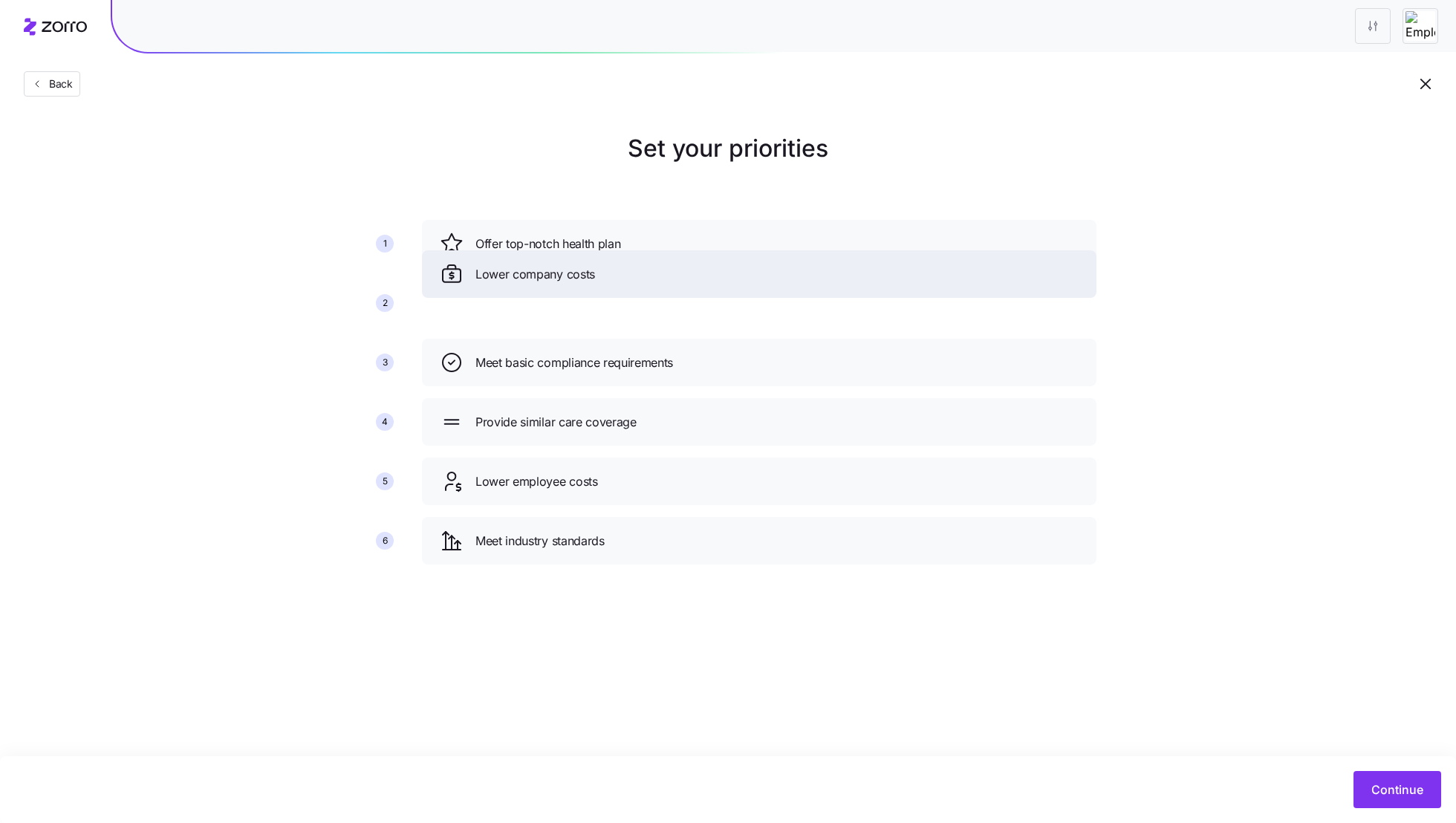
drag, startPoint x: 559, startPoint y: 424, endPoint x: 559, endPoint y: 271, distance: 153.0
click at [559, 271] on span "Lower company costs" at bounding box center [535, 275] width 119 height 18
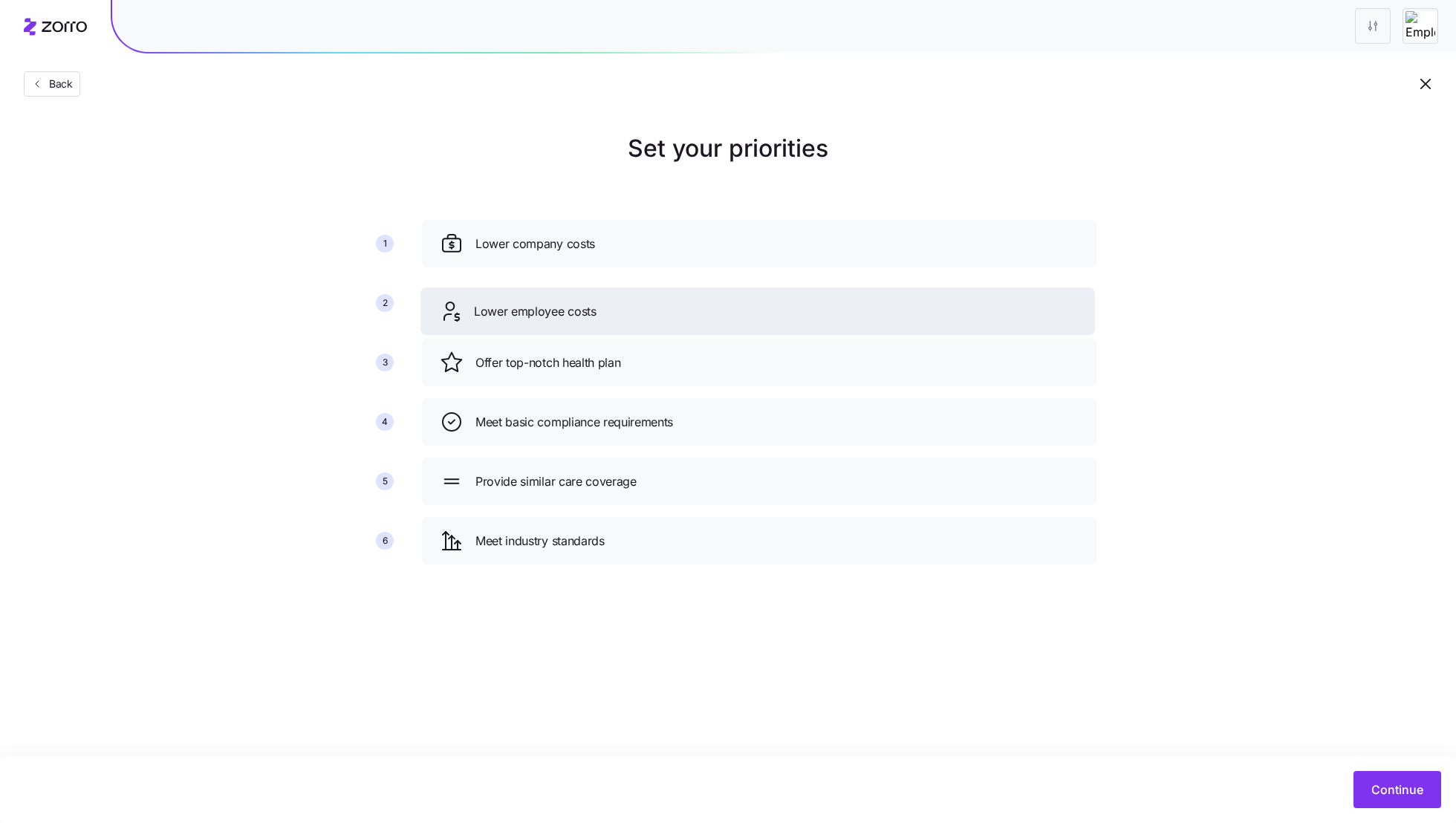
drag, startPoint x: 571, startPoint y: 483, endPoint x: 568, endPoint y: 295, distance: 188.0
click at [568, 302] on span "Lower employee costs" at bounding box center [535, 311] width 122 height 18
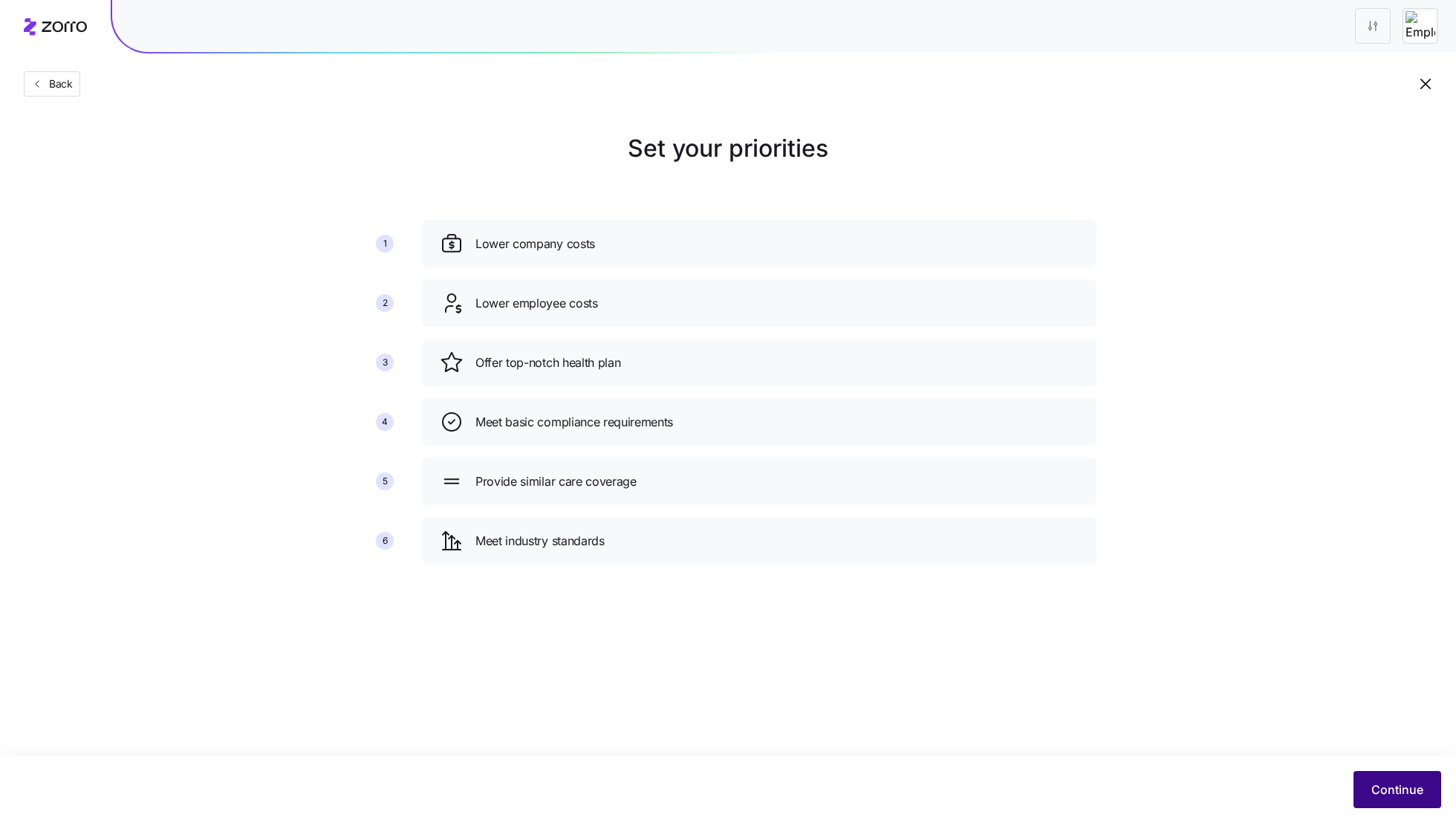
click at [1395, 795] on span "Continue" at bounding box center [1397, 789] width 52 height 17
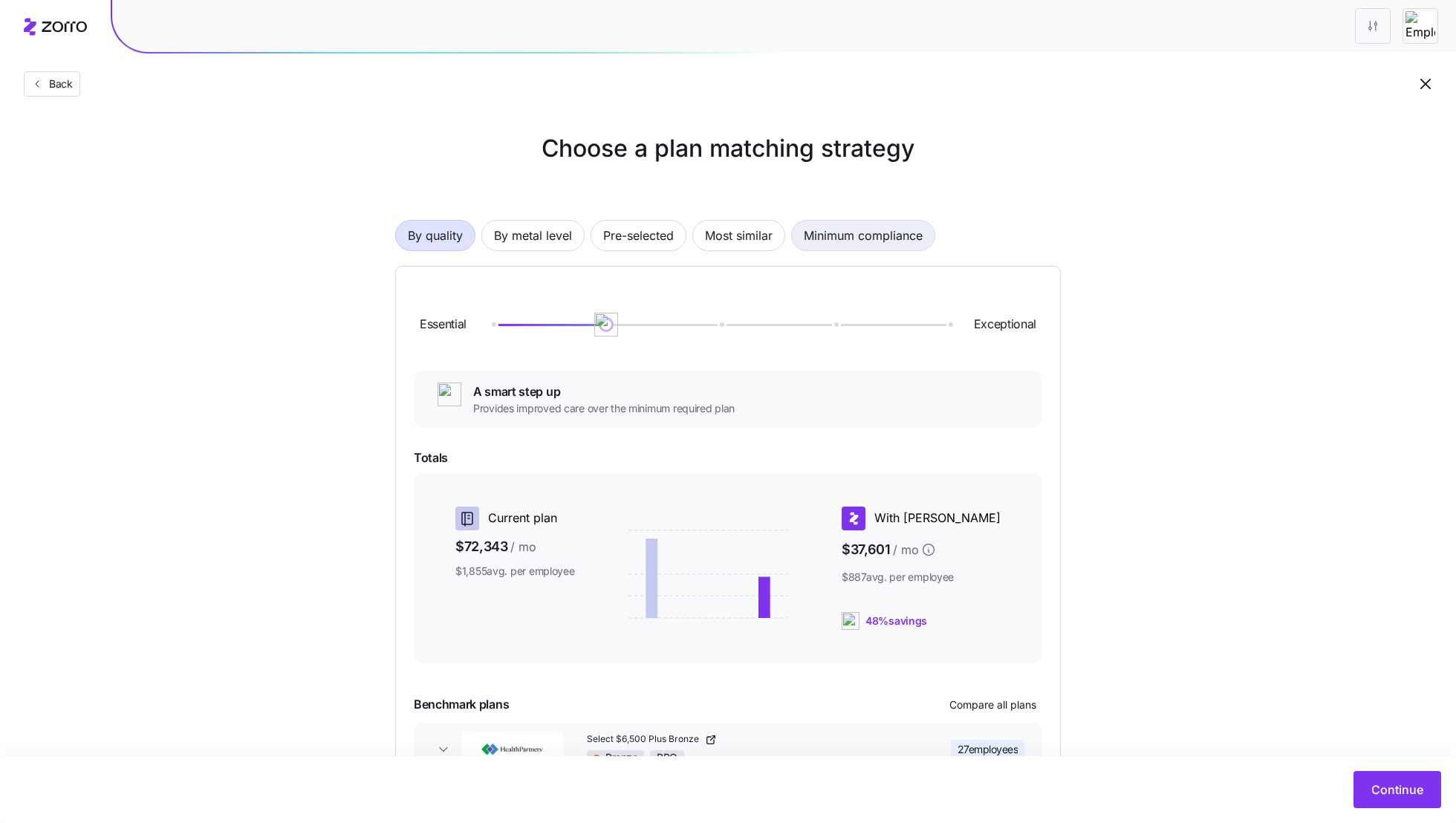
click at [850, 246] on span "Minimum compliance" at bounding box center [863, 235] width 119 height 30
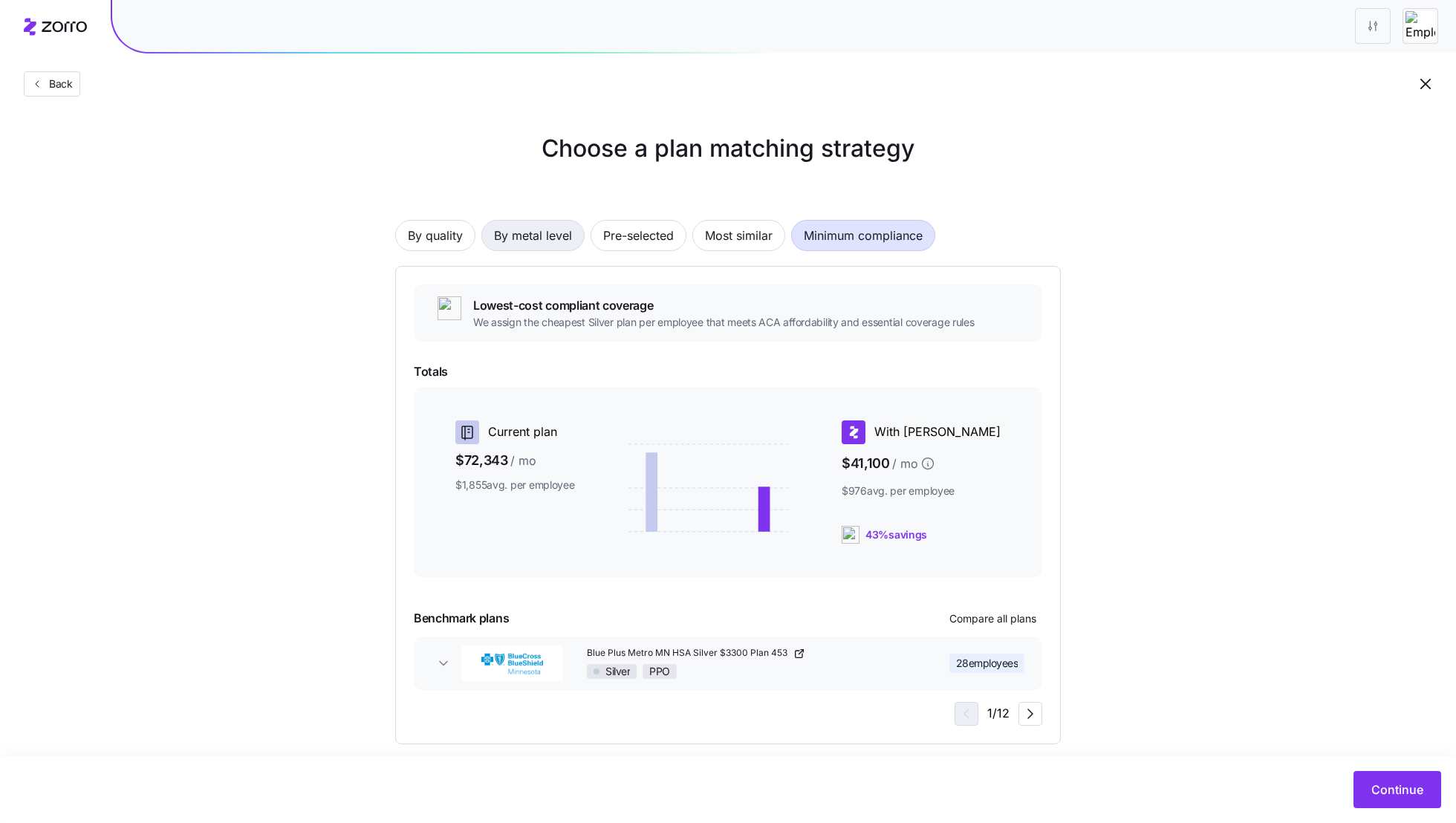
click at [529, 235] on span "By metal level" at bounding box center [532, 235] width 78 height 30
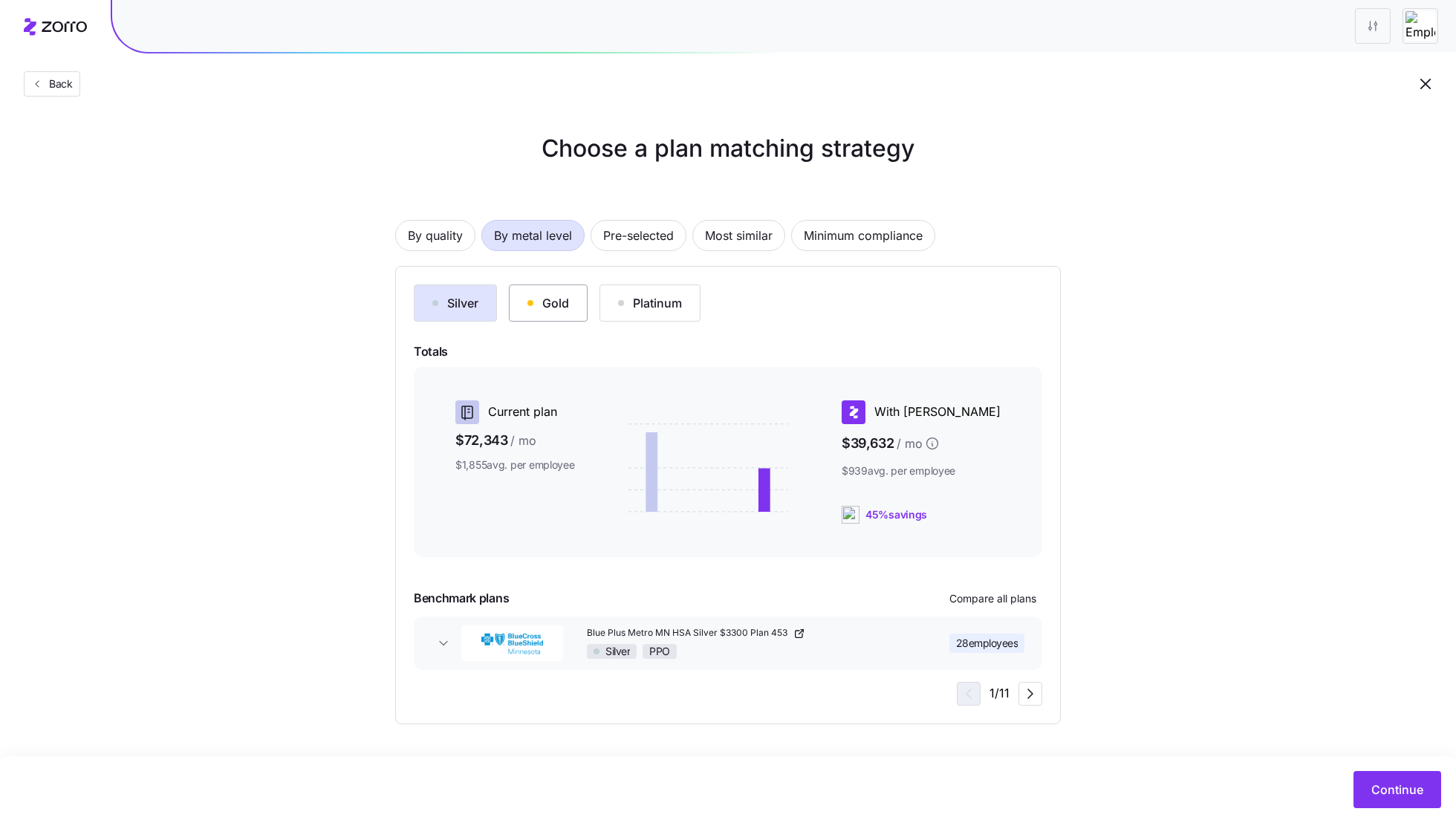
click at [529, 305] on div "Gold" at bounding box center [548, 303] width 42 height 17
click at [625, 307] on div "Platinum" at bounding box center [650, 303] width 64 height 17
click at [525, 305] on button "Gold" at bounding box center [548, 303] width 79 height 37
click at [1364, 767] on div "Continue" at bounding box center [728, 790] width 1456 height 67
click at [1388, 786] on span "Continue" at bounding box center [1397, 789] width 52 height 17
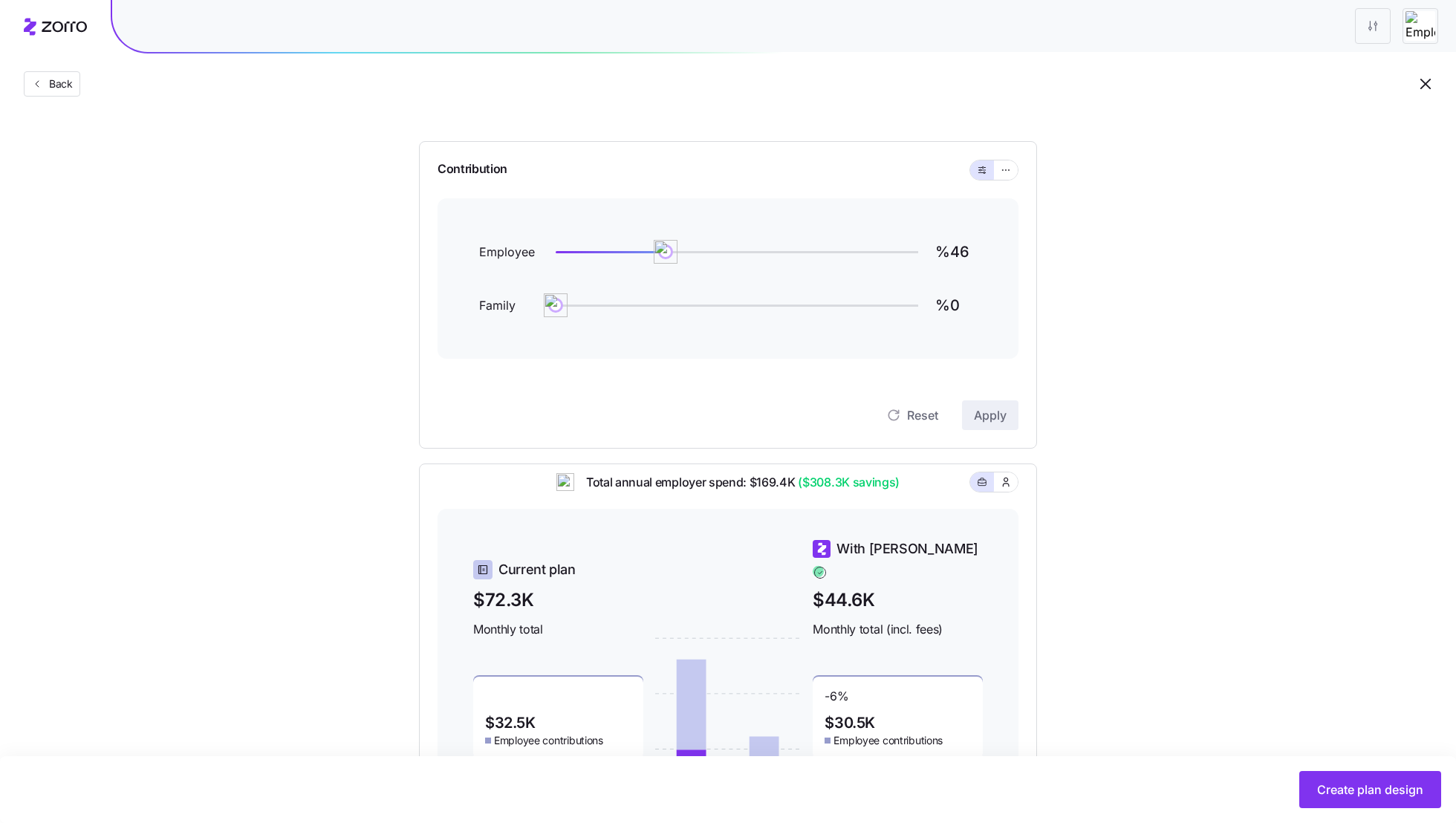
scroll to position [13, 0]
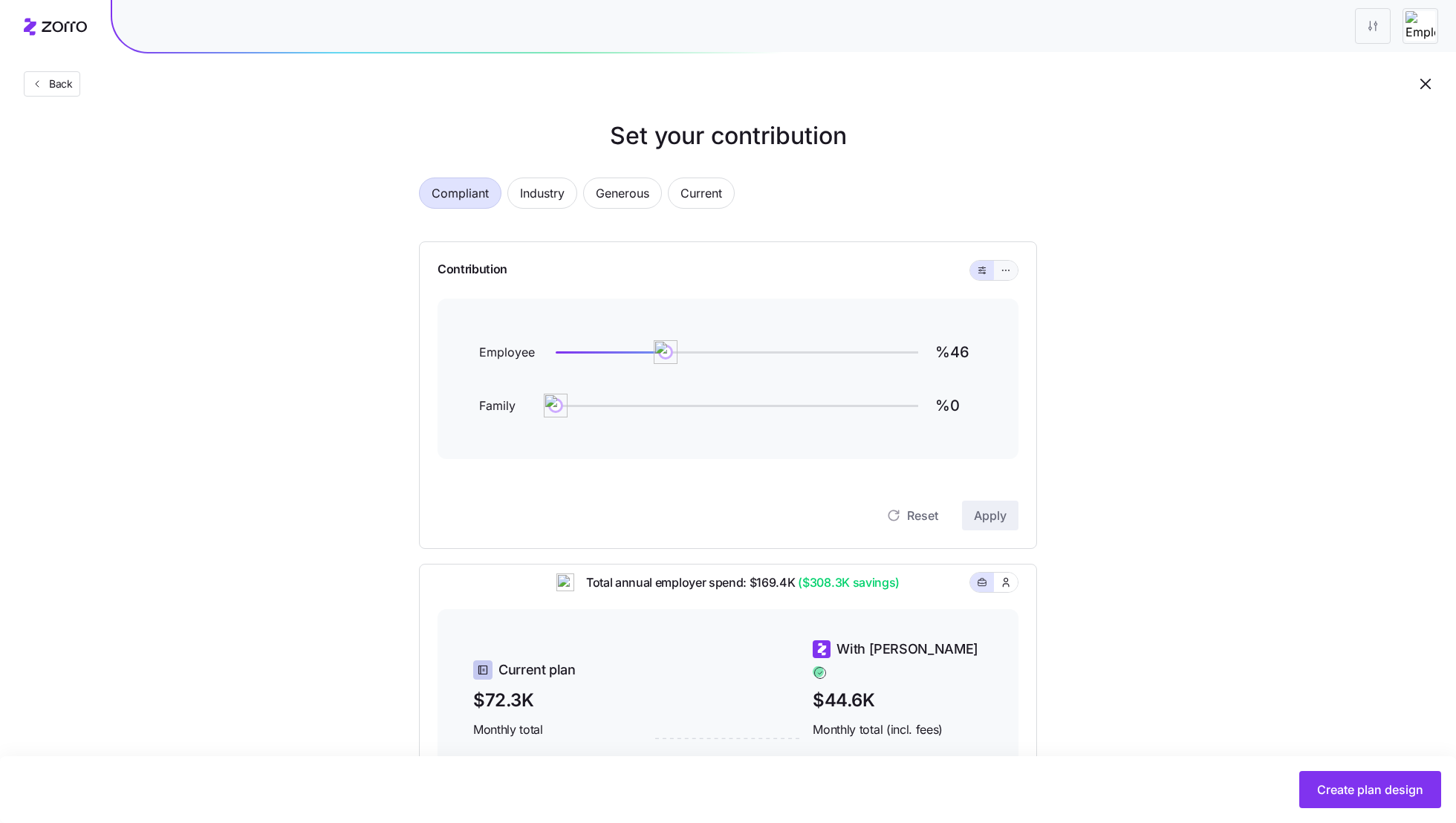
click at [1001, 275] on span "button" at bounding box center [1006, 271] width 12 height 12
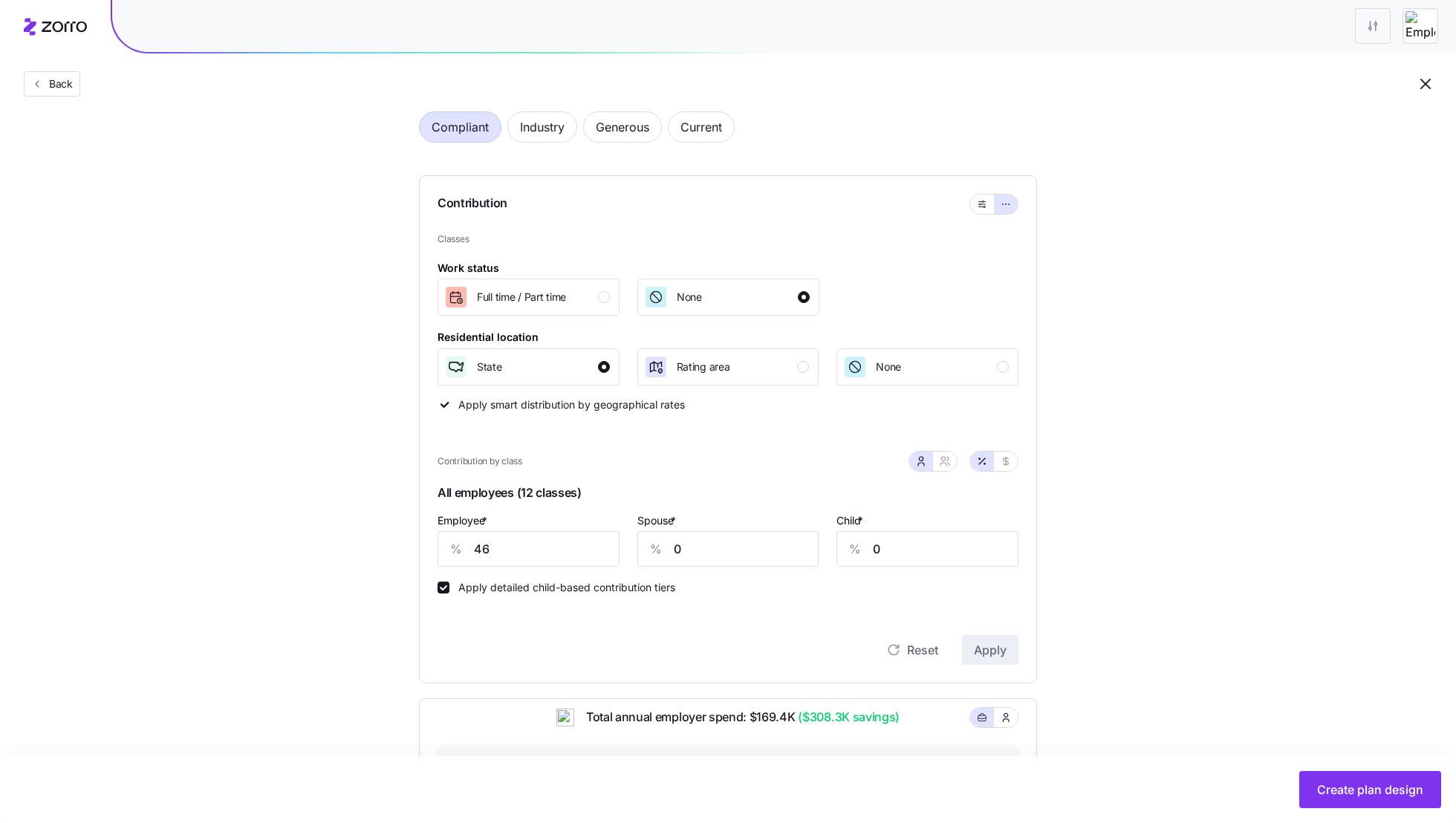
scroll to position [89, 0]
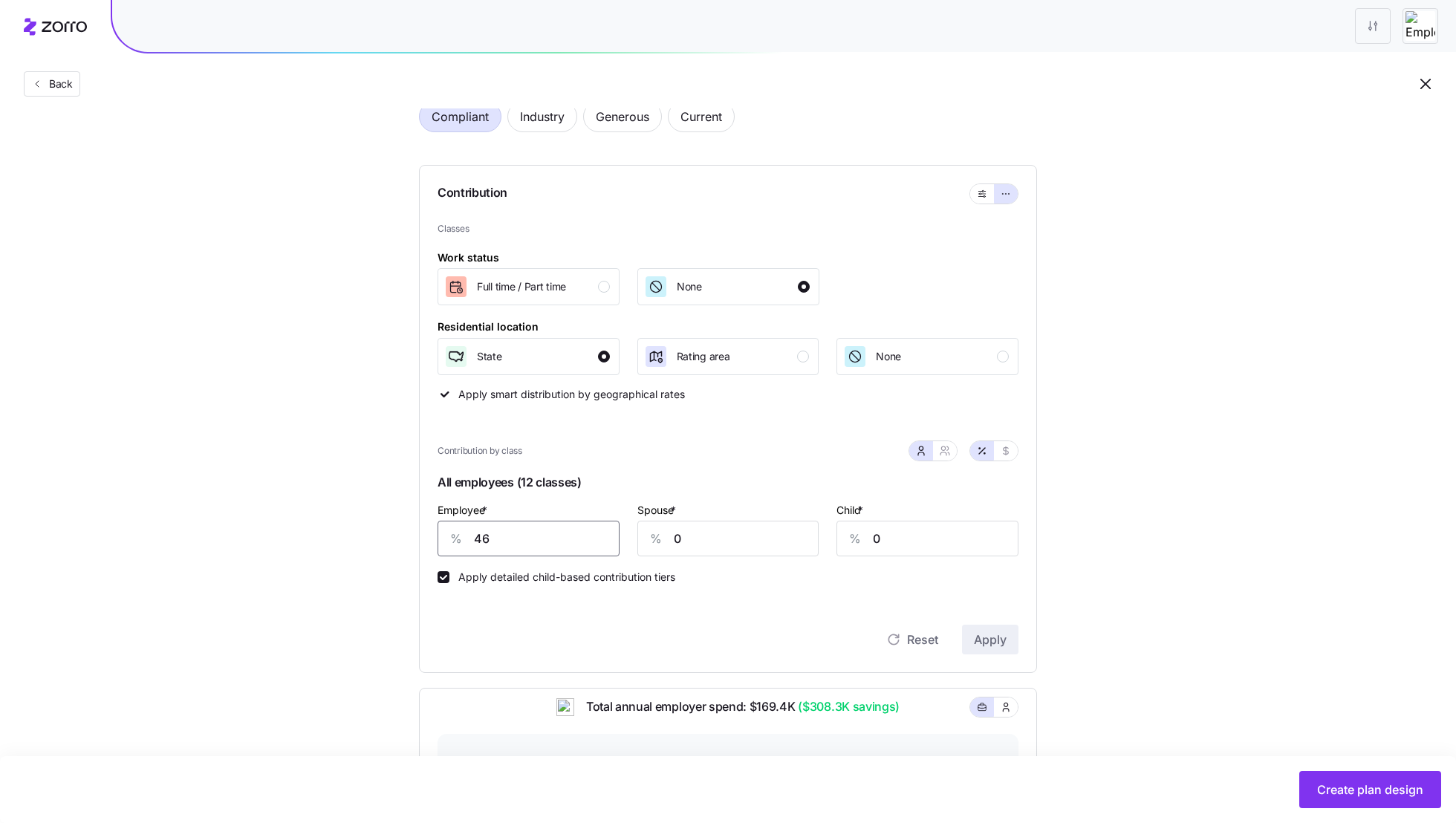
click at [500, 539] on input "46" at bounding box center [528, 538] width 182 height 36
type input "80"
click at [1008, 652] on button "Apply" at bounding box center [990, 639] width 56 height 30
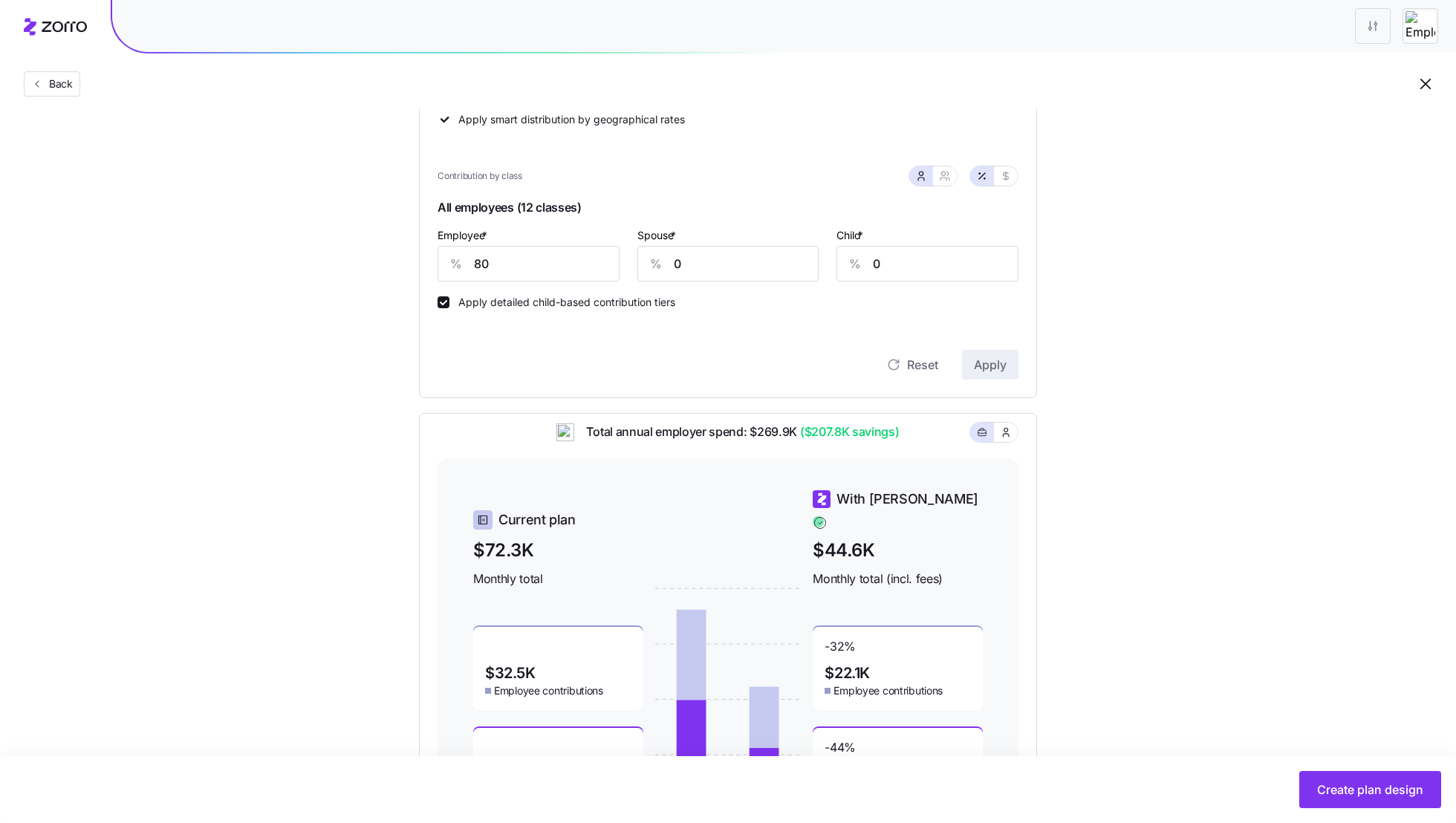
scroll to position [0, 0]
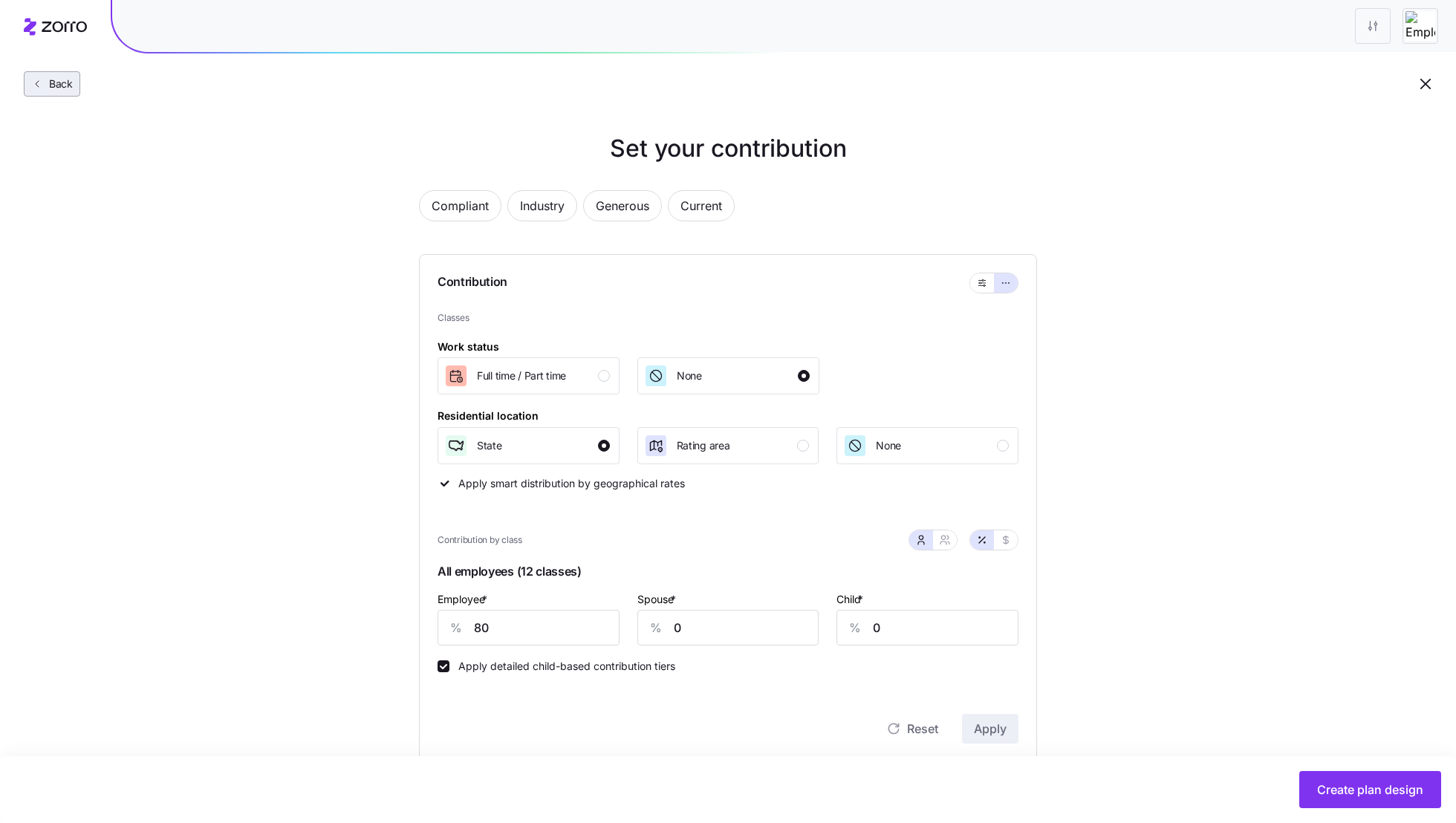
click at [55, 83] on span "Back" at bounding box center [58, 84] width 30 height 15
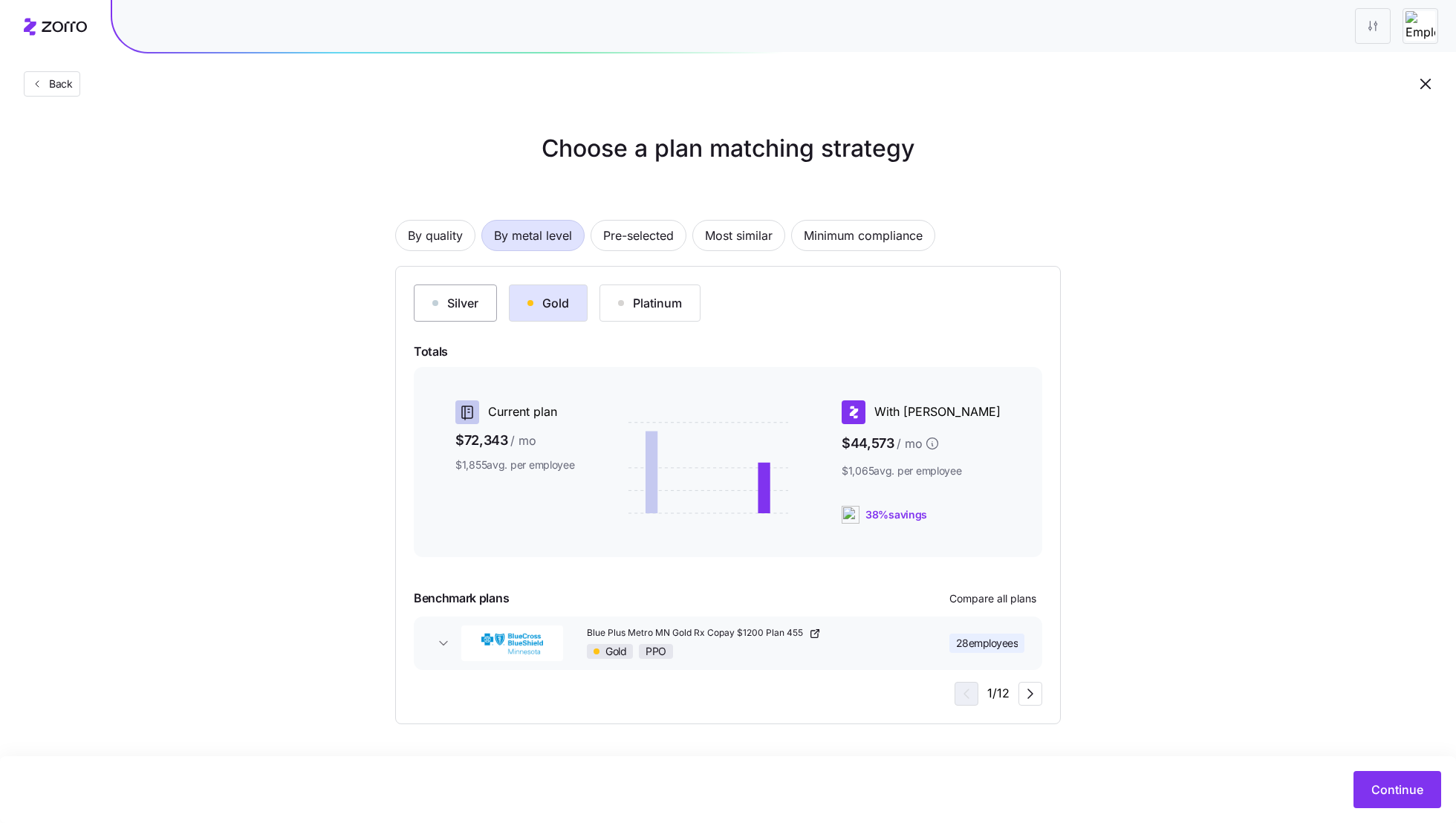
click at [452, 310] on div "Silver" at bounding box center [455, 303] width 46 height 17
click at [562, 312] on button "Gold" at bounding box center [548, 303] width 79 height 37
click at [663, 317] on button "Platinum" at bounding box center [650, 303] width 101 height 37
click at [540, 301] on div "Gold" at bounding box center [548, 303] width 42 height 17
click at [988, 237] on div "By quality By metal level Pre-selected Most similar Minimum compliance" at bounding box center [727, 235] width 666 height 31
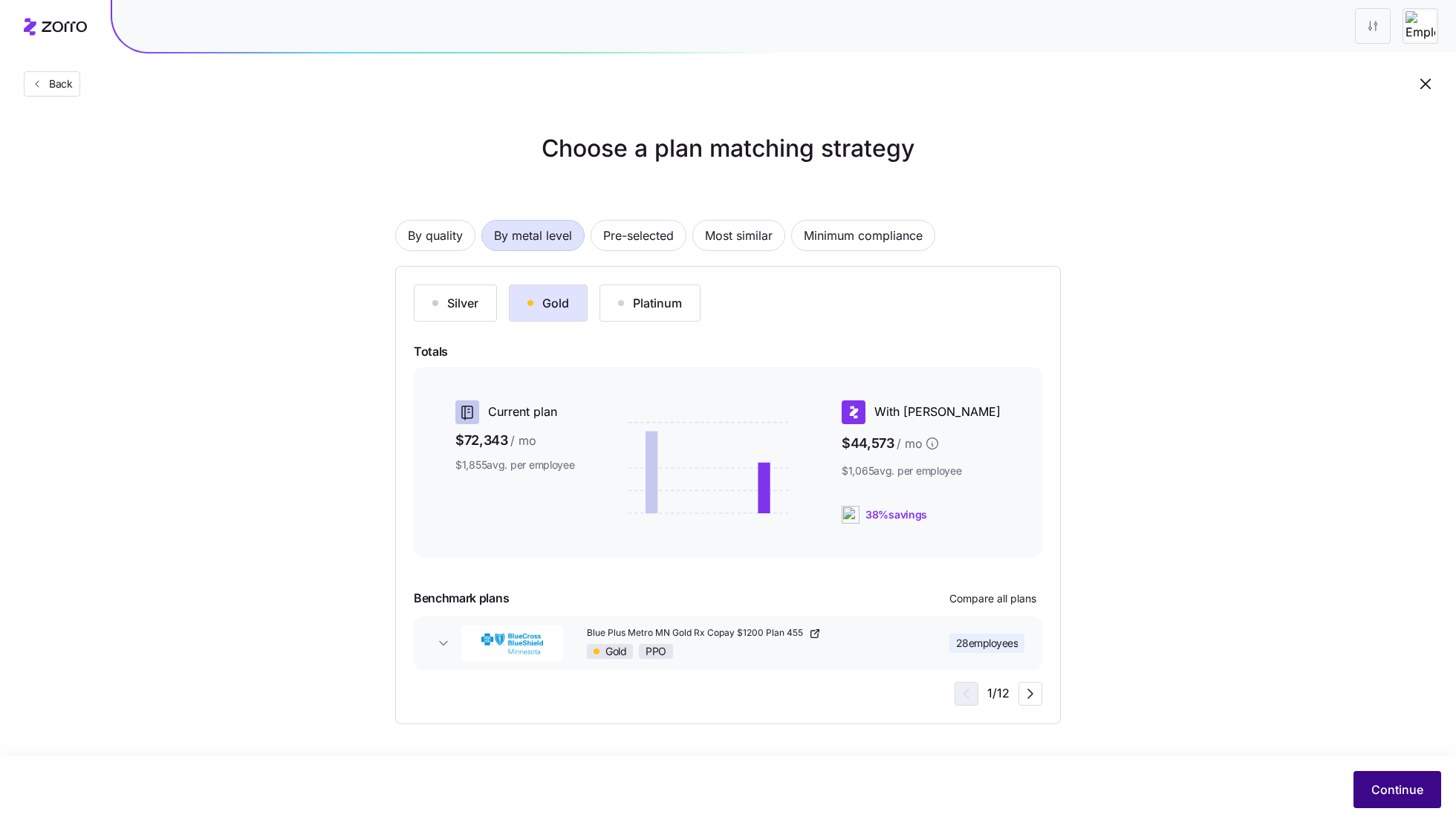
click at [1416, 799] on button "Continue" at bounding box center [1397, 790] width 87 height 37
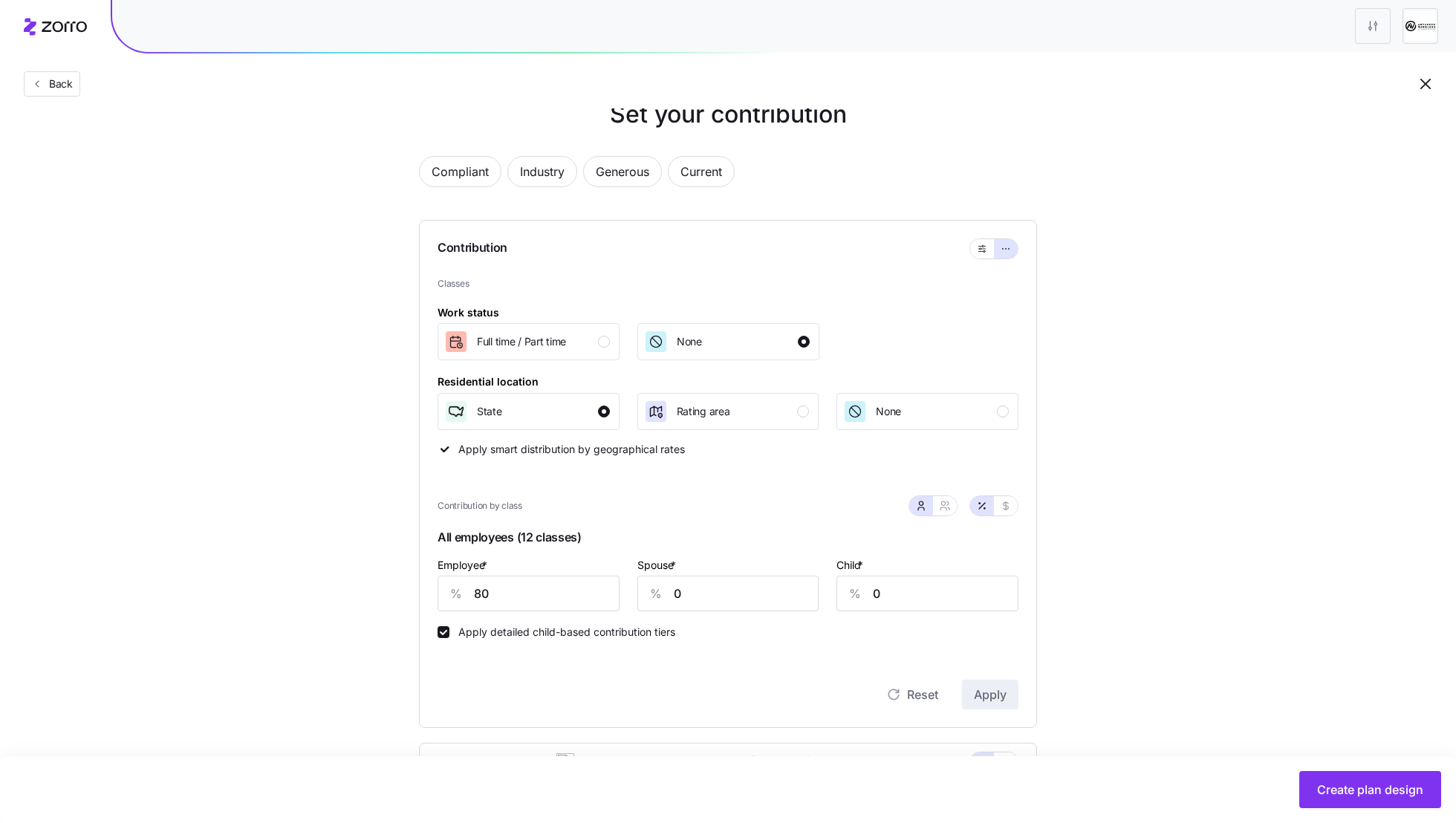
scroll to position [42, 0]
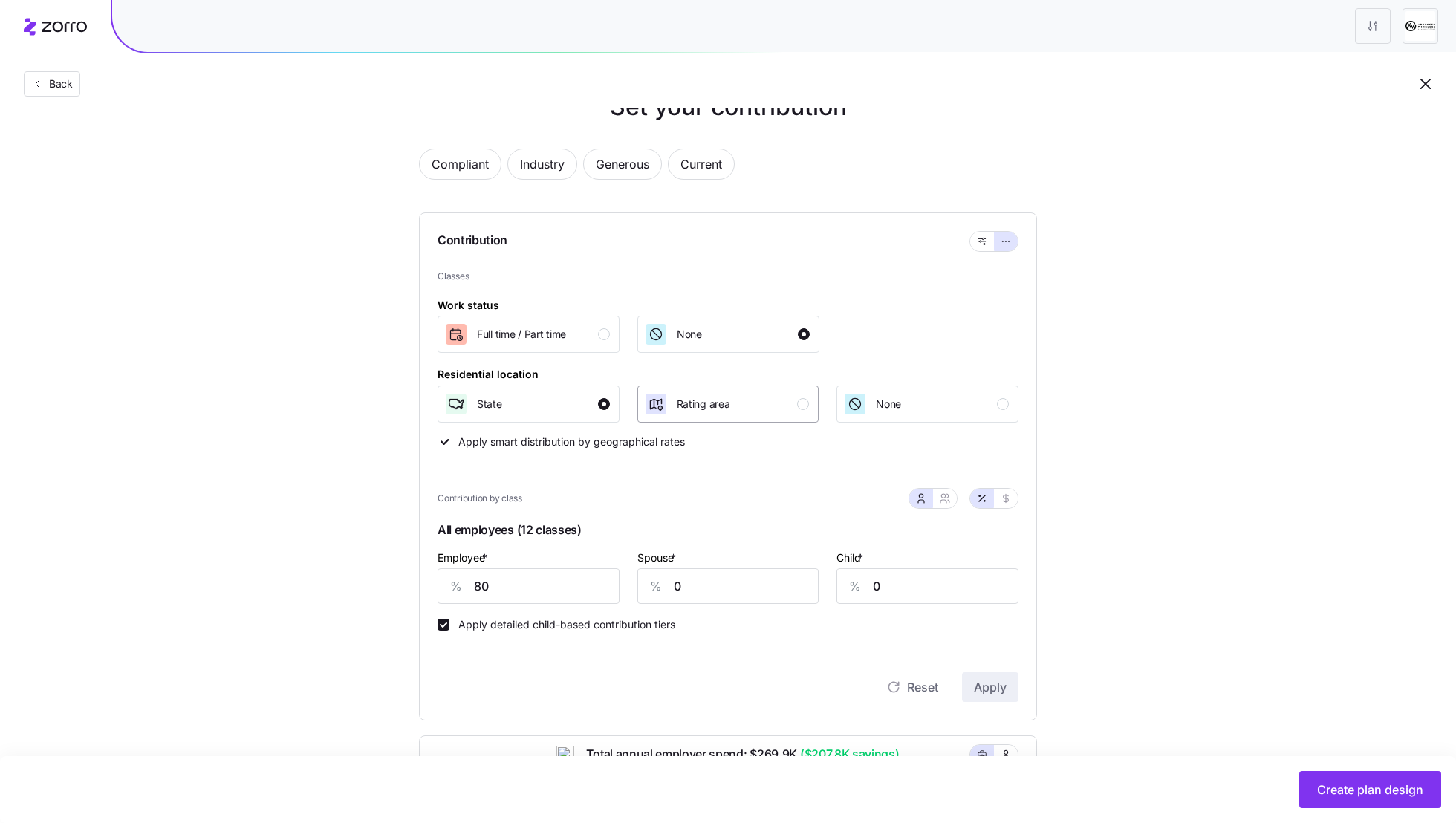
click at [762, 415] on div "Rating area" at bounding box center [727, 404] width 166 height 24
click at [532, 408] on div "State" at bounding box center [527, 404] width 166 height 24
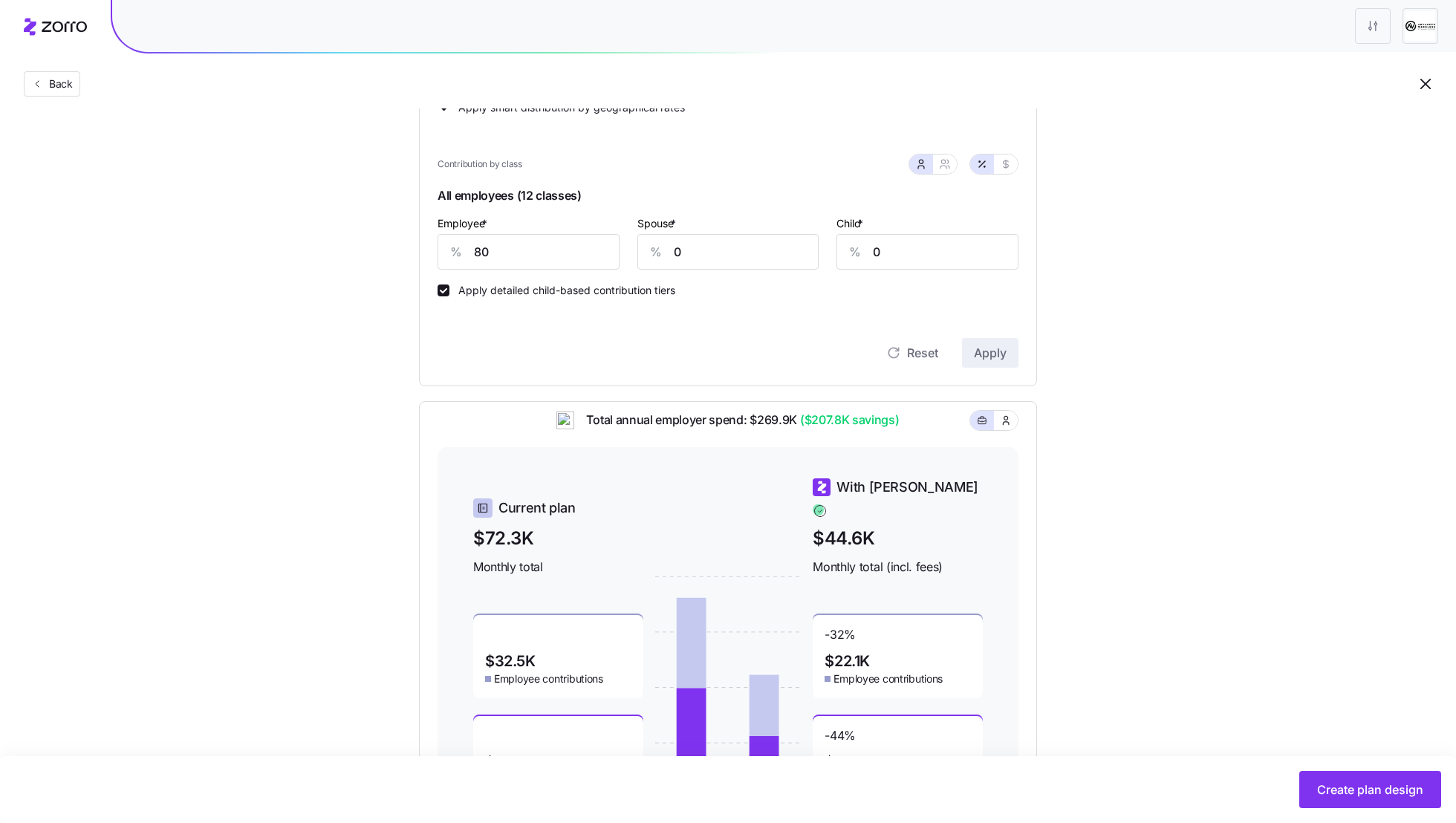
scroll to position [388, 0]
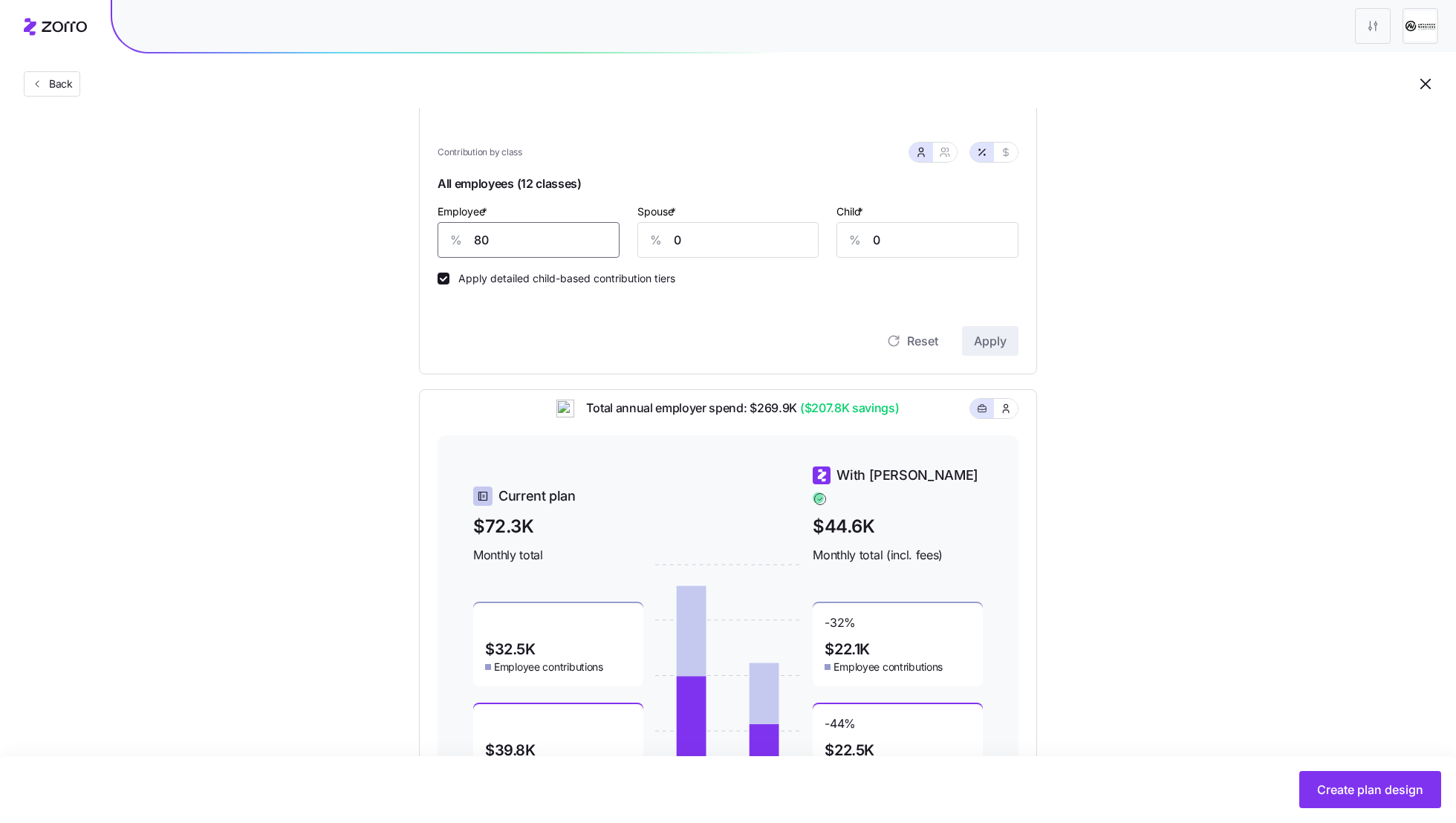
click at [504, 245] on input "80" at bounding box center [528, 240] width 182 height 36
click at [987, 336] on span "Apply" at bounding box center [990, 340] width 33 height 17
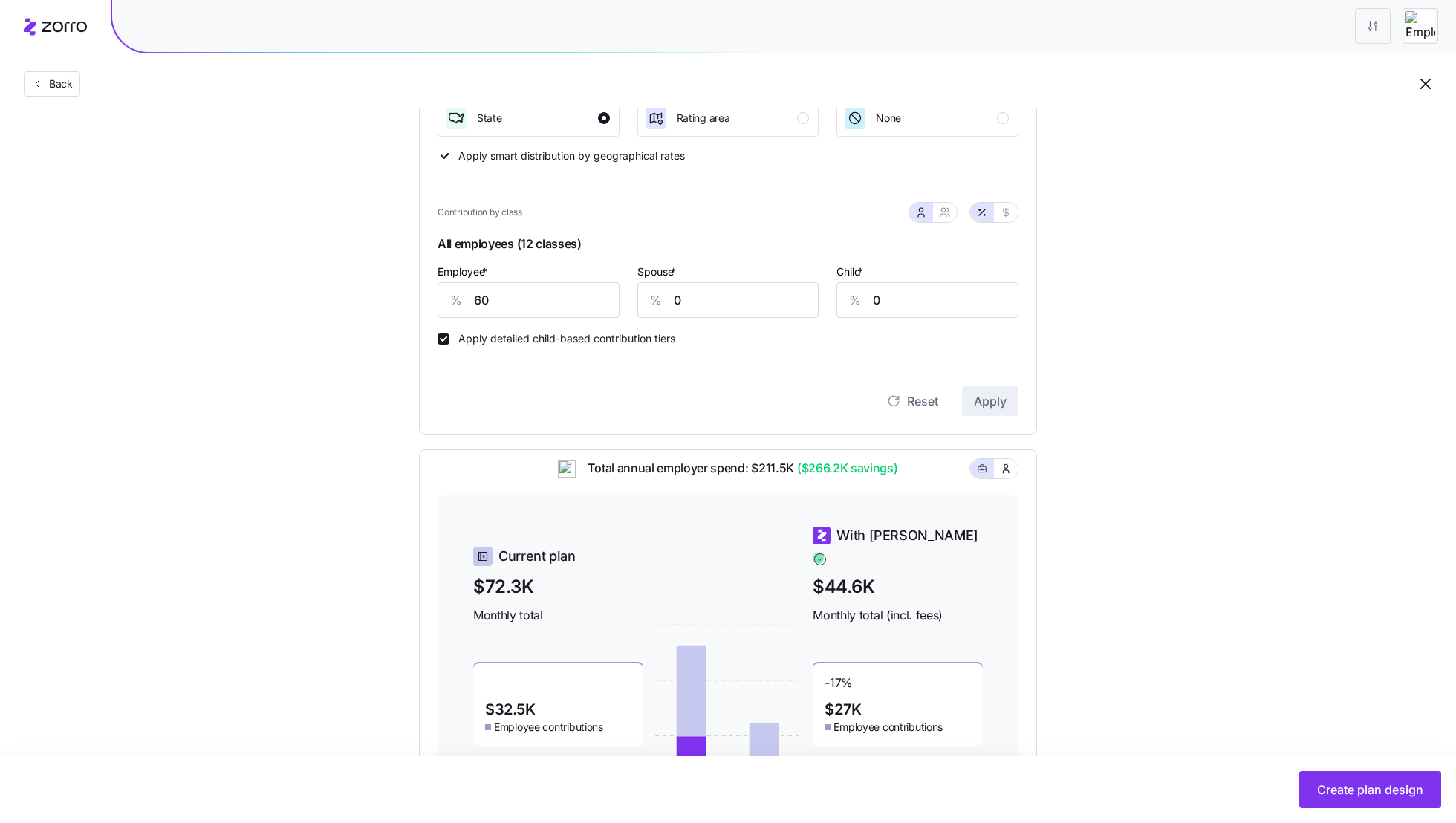
scroll to position [327, 0]
click at [539, 302] on input "60" at bounding box center [528, 300] width 182 height 36
click at [973, 402] on button "Apply" at bounding box center [990, 402] width 56 height 30
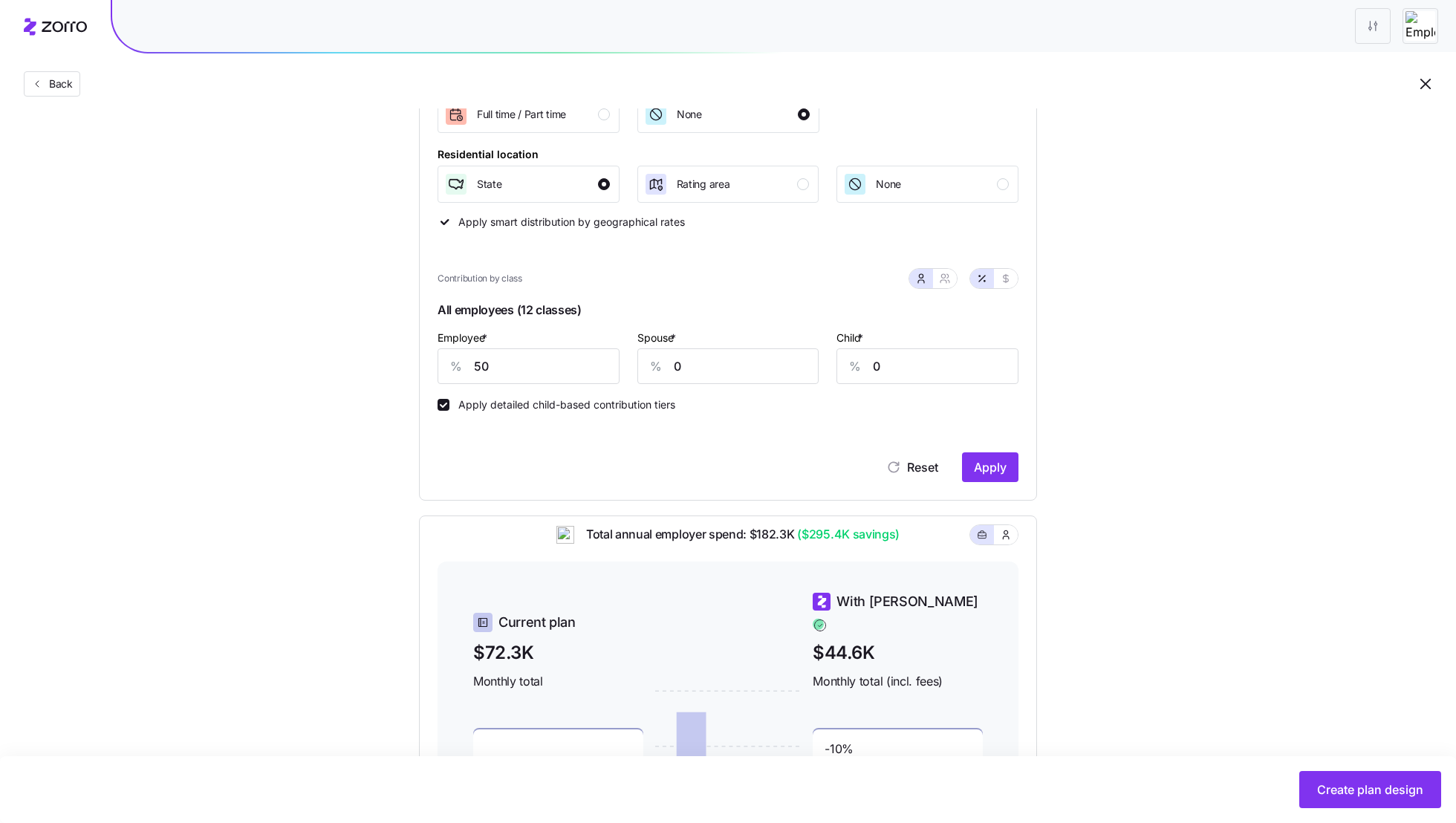
scroll to position [259, 0]
click at [494, 370] on input "50" at bounding box center [528, 368] width 182 height 36
click at [997, 459] on button "Apply" at bounding box center [990, 469] width 56 height 30
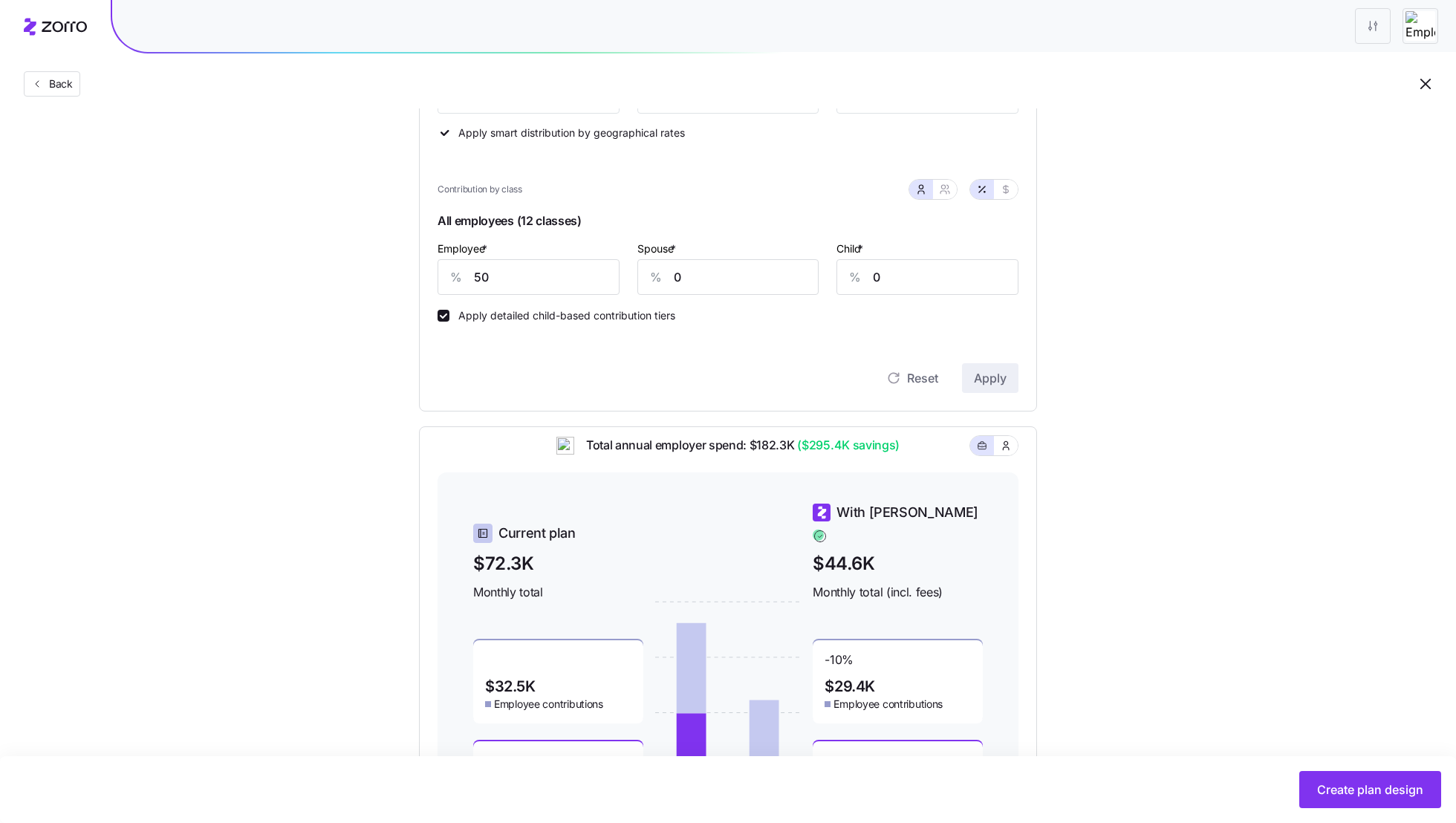
scroll to position [343, 0]
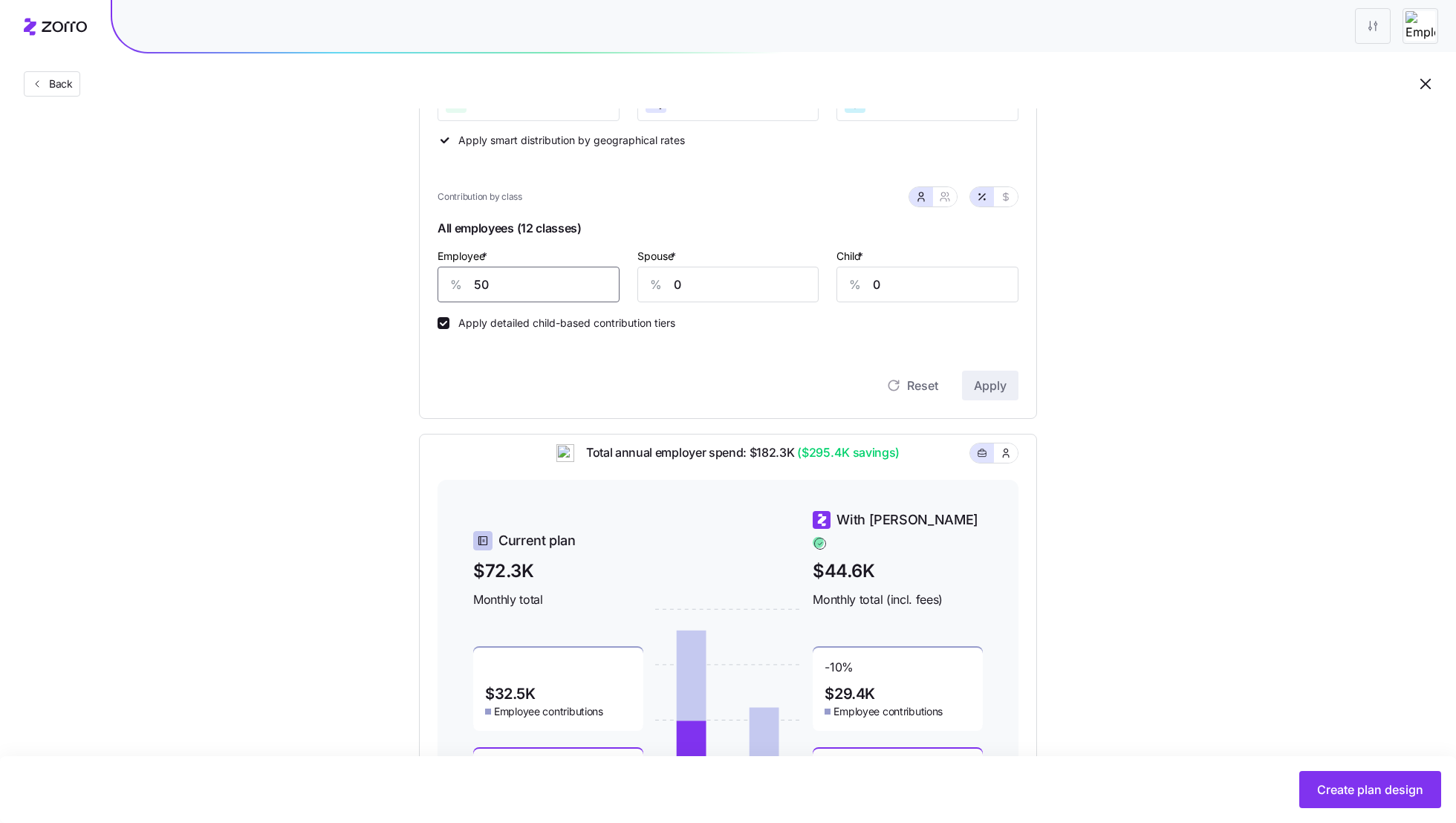
click at [475, 276] on input "50" at bounding box center [528, 284] width 182 height 36
click at [1016, 389] on button "Apply" at bounding box center [990, 385] width 56 height 30
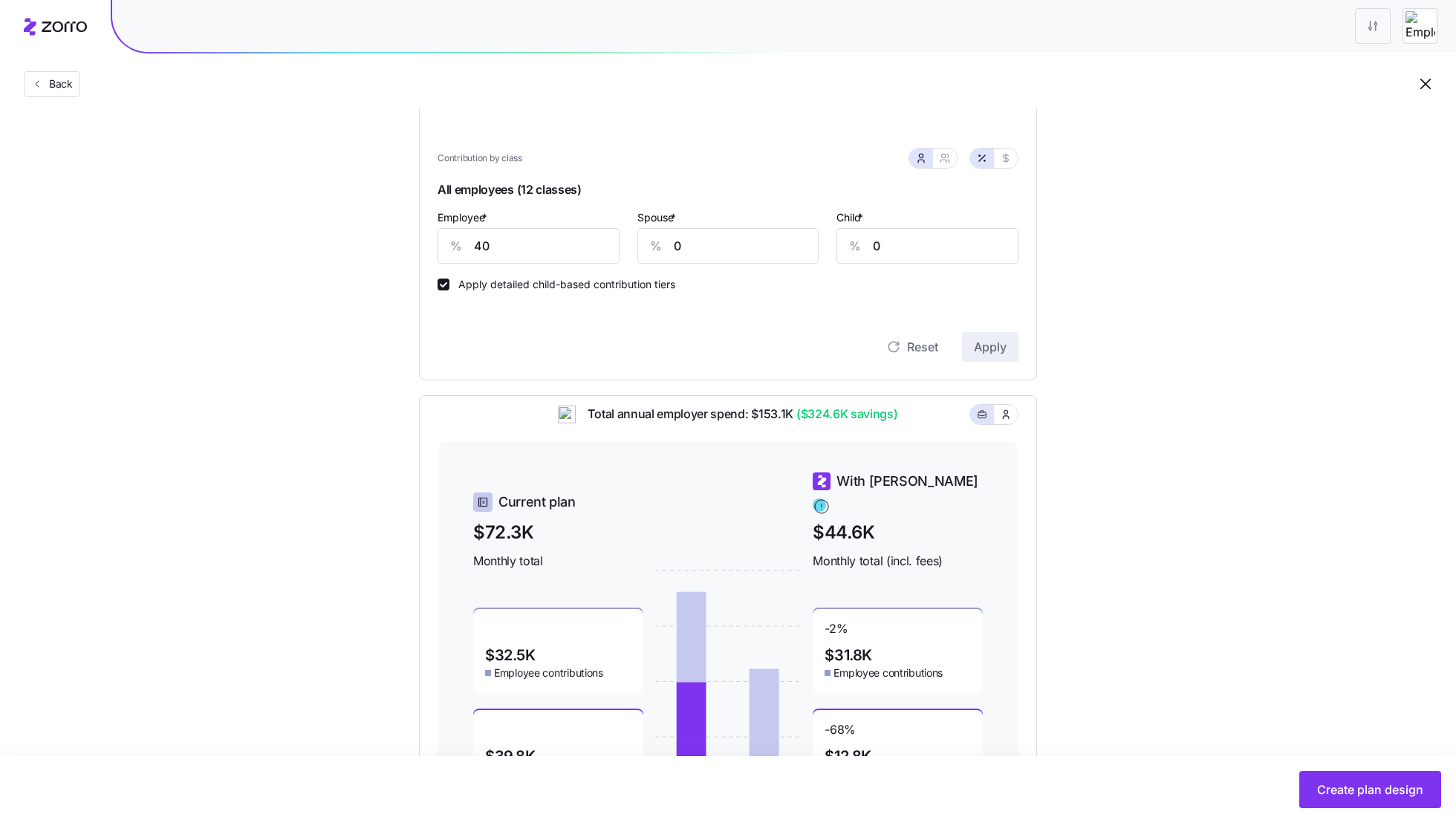
scroll to position [386, 0]
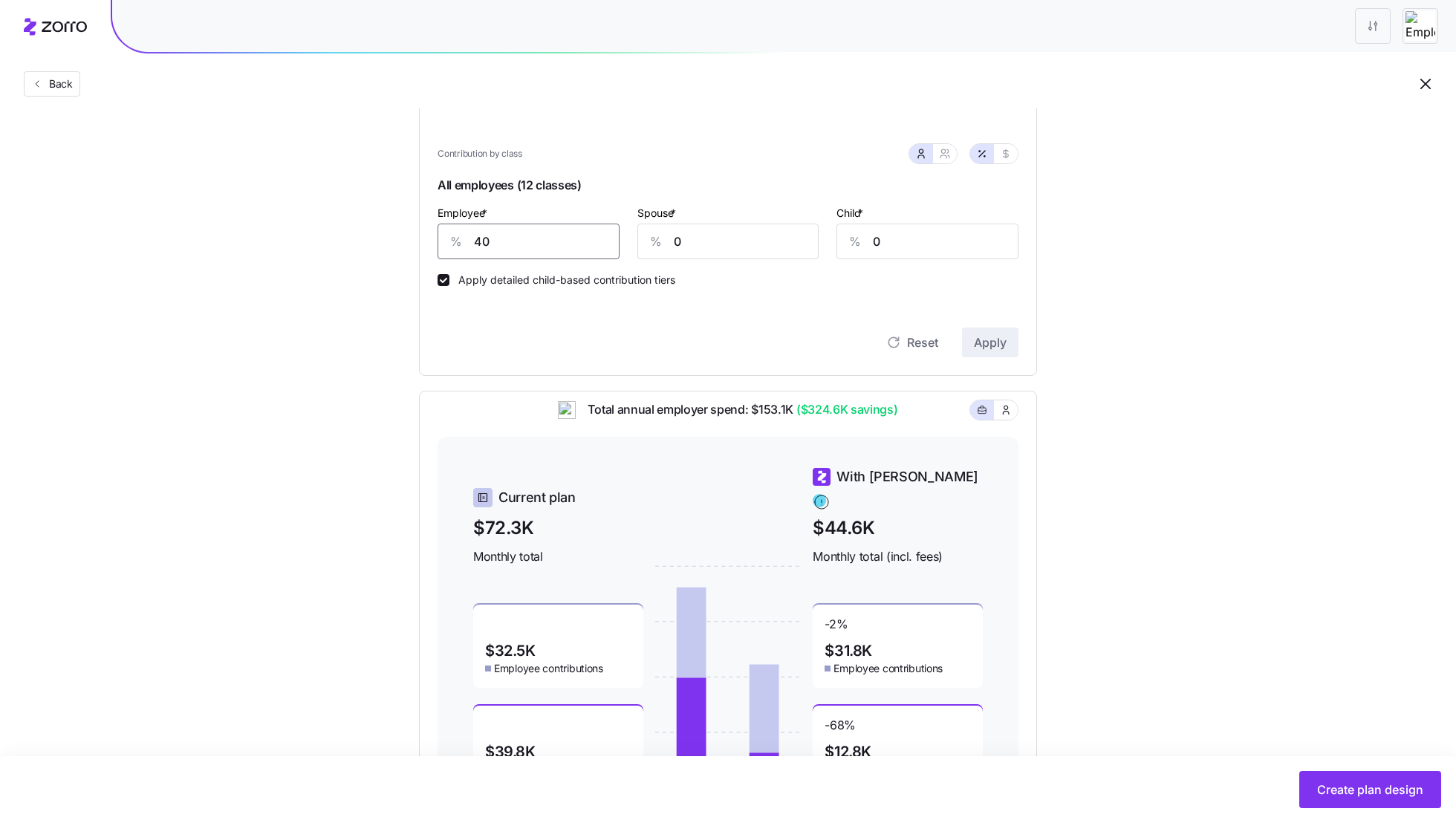
click at [520, 244] on input "40" at bounding box center [528, 241] width 182 height 36
click at [984, 338] on span "Apply" at bounding box center [990, 342] width 33 height 17
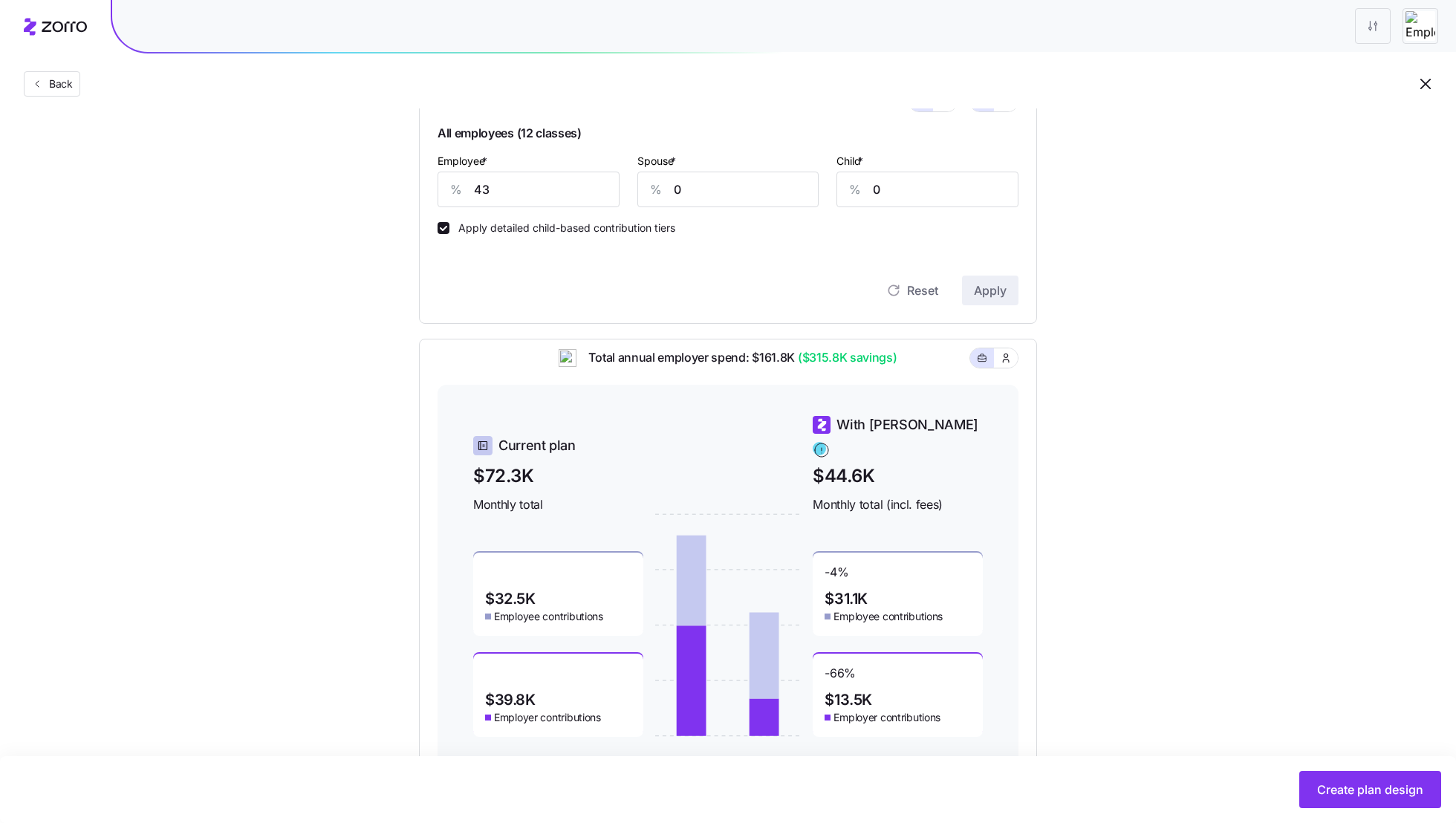
scroll to position [422, 0]
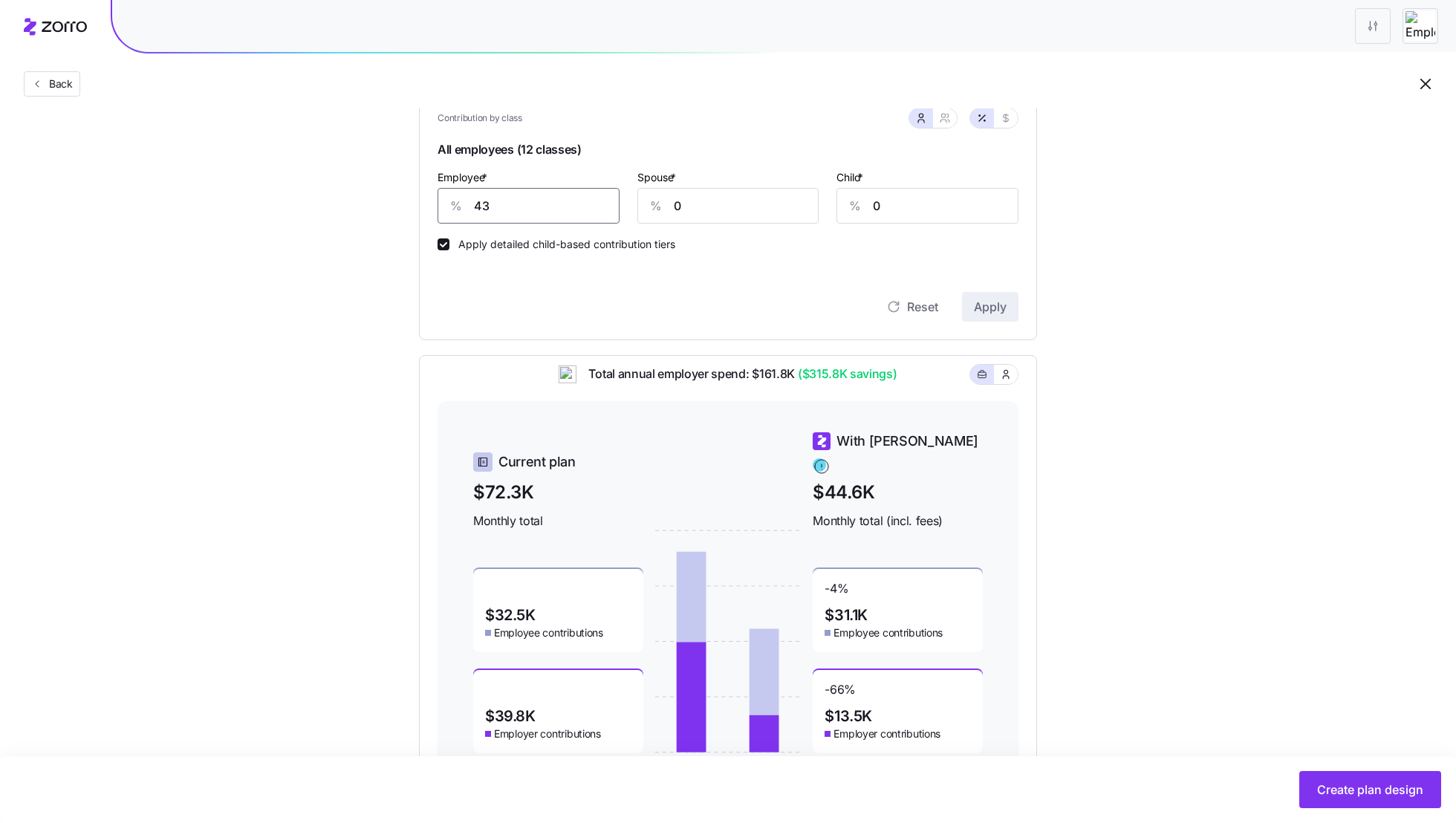
click at [495, 206] on input "43" at bounding box center [528, 205] width 182 height 36
type input "60"
click at [994, 297] on button "Apply" at bounding box center [990, 307] width 56 height 30
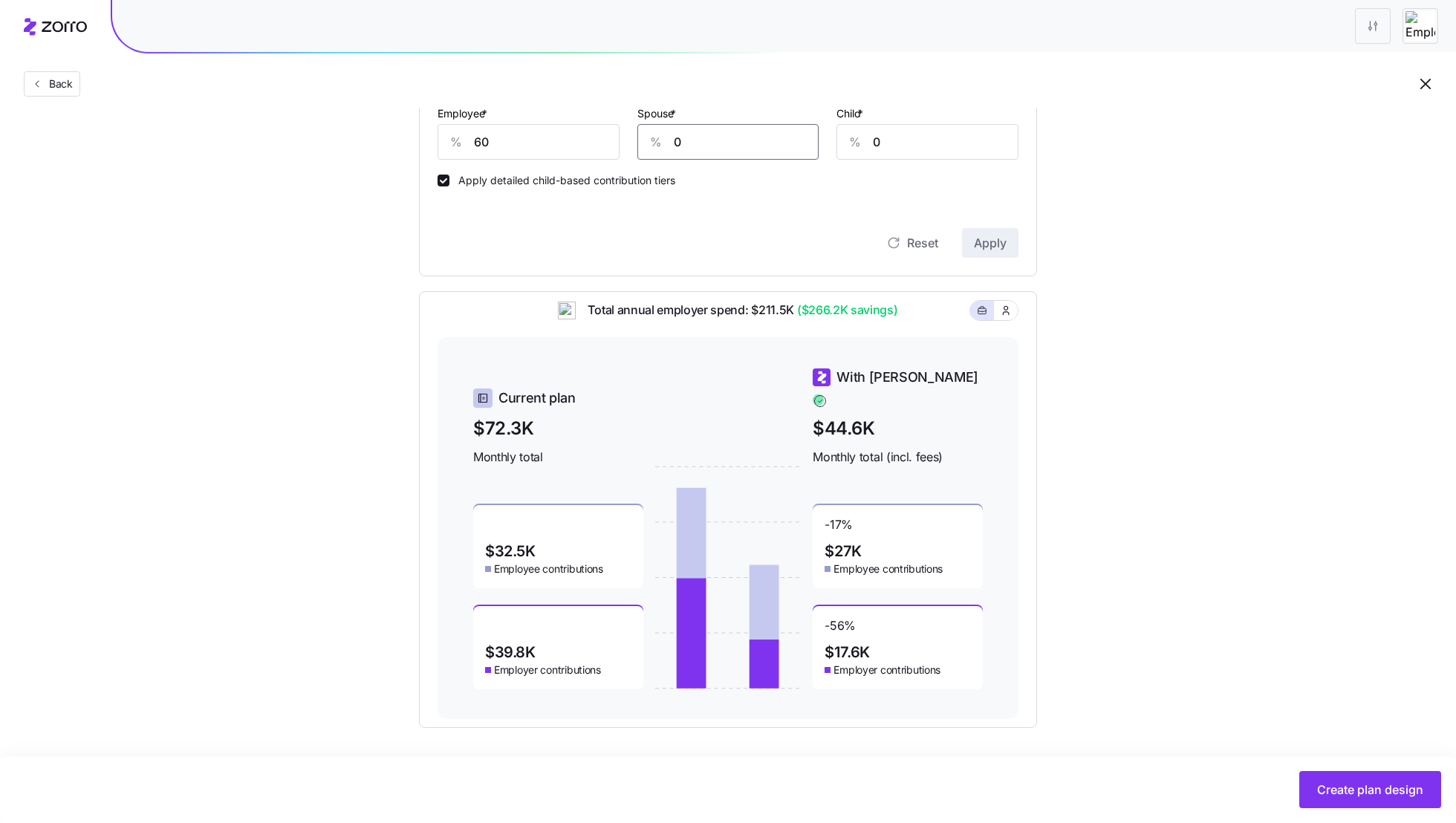
click at [713, 148] on input "0" at bounding box center [728, 141] width 182 height 36
click at [711, 250] on div "Reset Apply" at bounding box center [728, 243] width 581 height 30
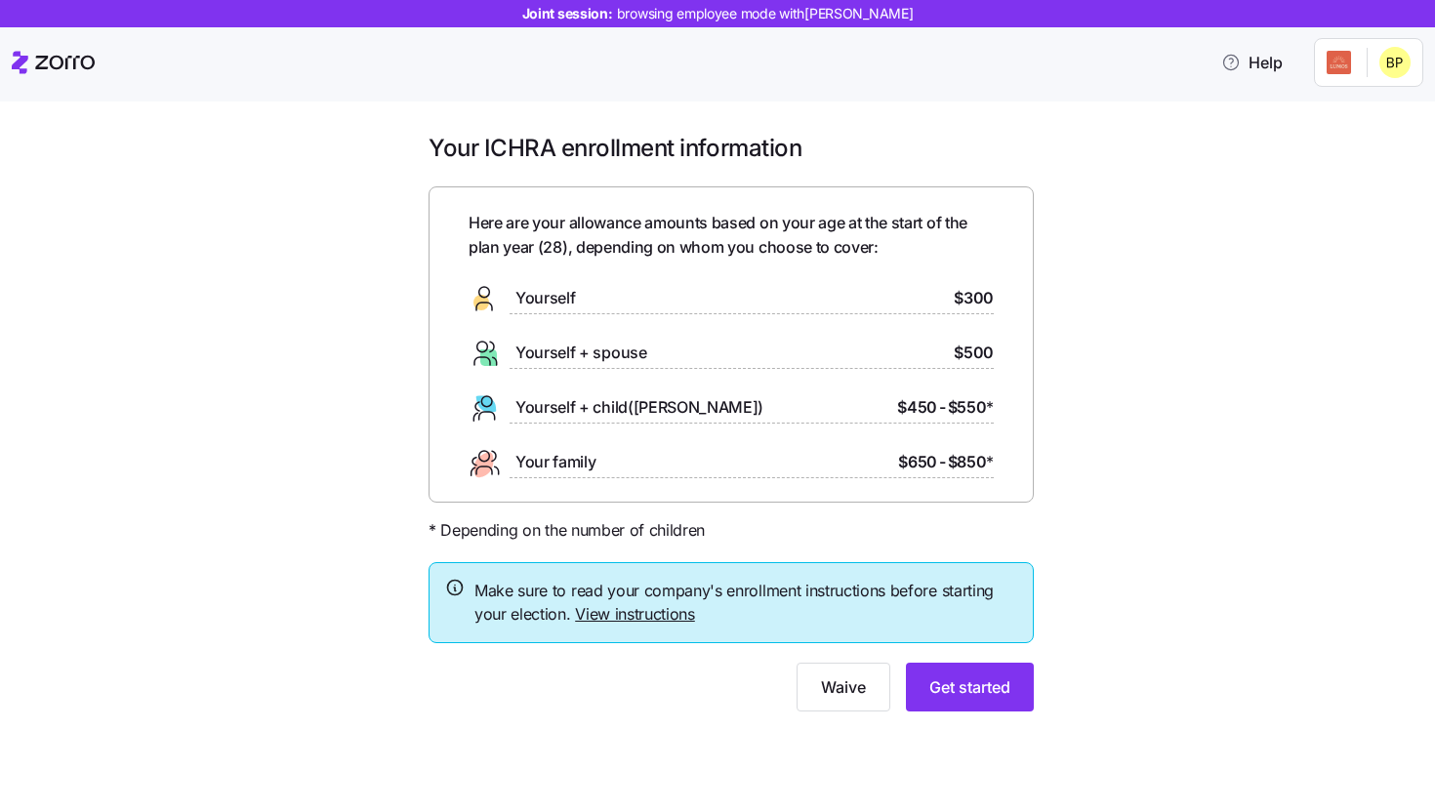
drag, startPoint x: 562, startPoint y: 250, endPoint x: 482, endPoint y: 241, distance: 80.6
click at [562, 250] on span "Here are your allowance amounts based on your age at the start of the plan year…" at bounding box center [731, 235] width 525 height 49
click at [986, 682] on span "Get started" at bounding box center [970, 687] width 81 height 23
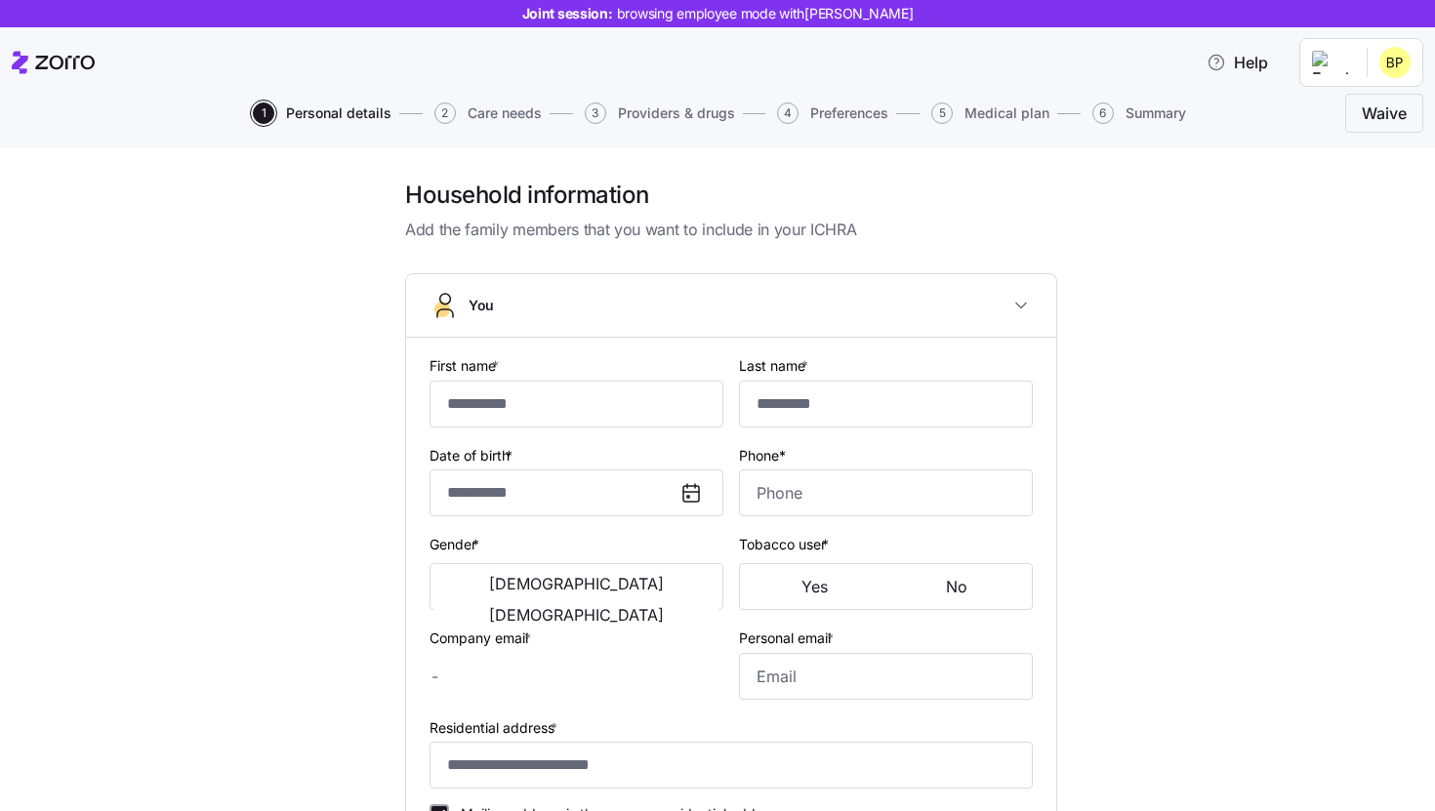
type input "*****"
type input "brocktober@email.com"
type input "gavin@test.com"
type input "**********"
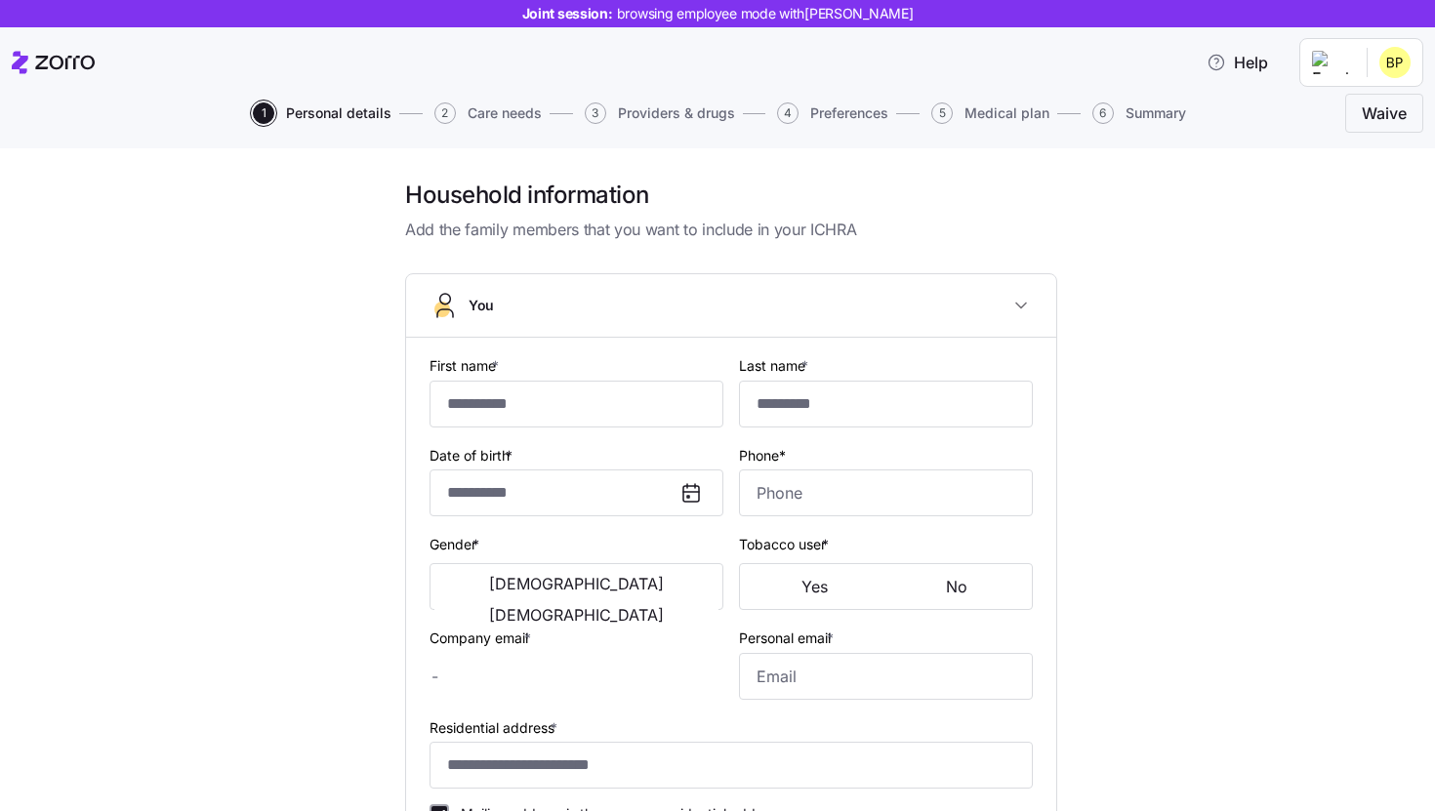
checkbox input "true"
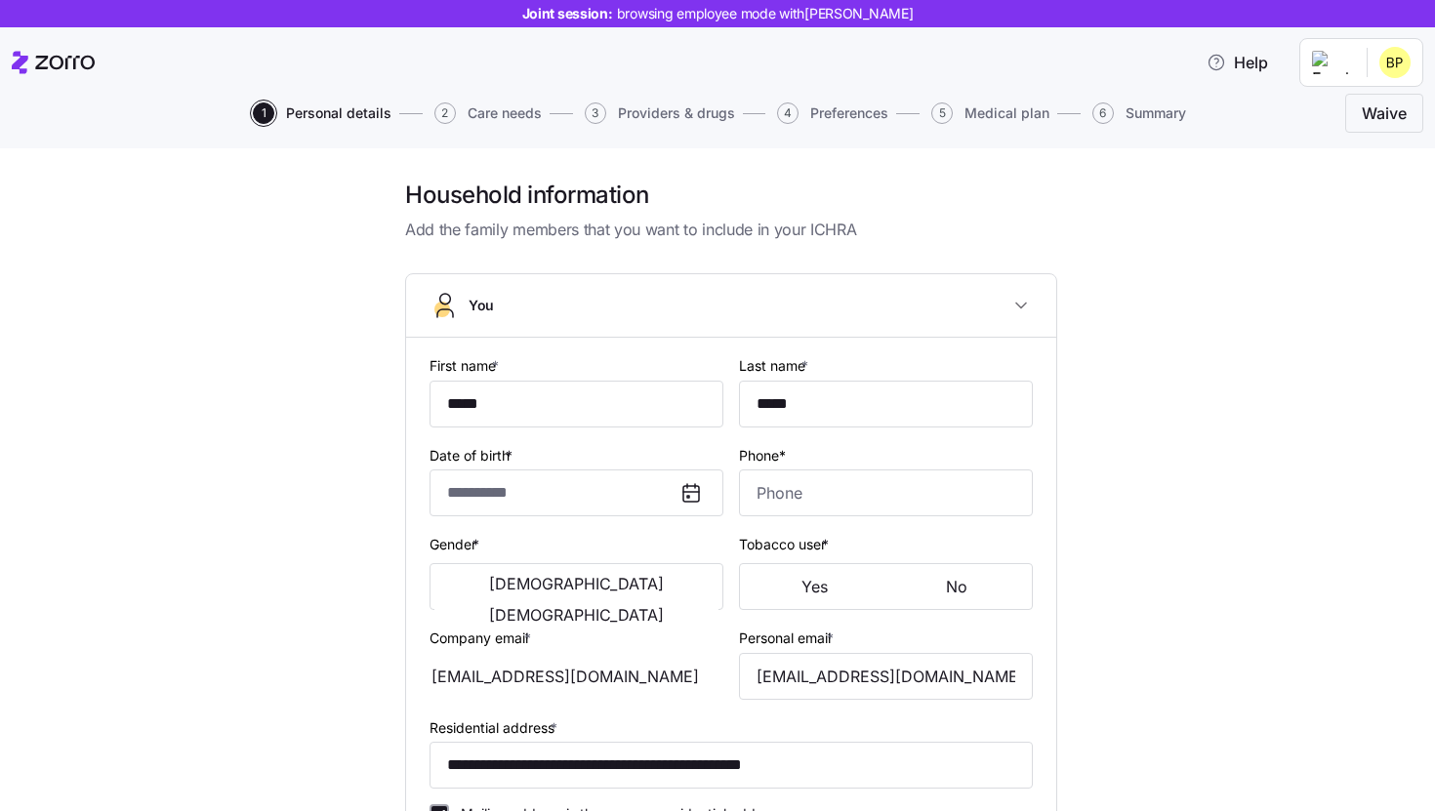
type input "**********"
type input "(417) 840-3737"
type input "US citizen"
type input "Single"
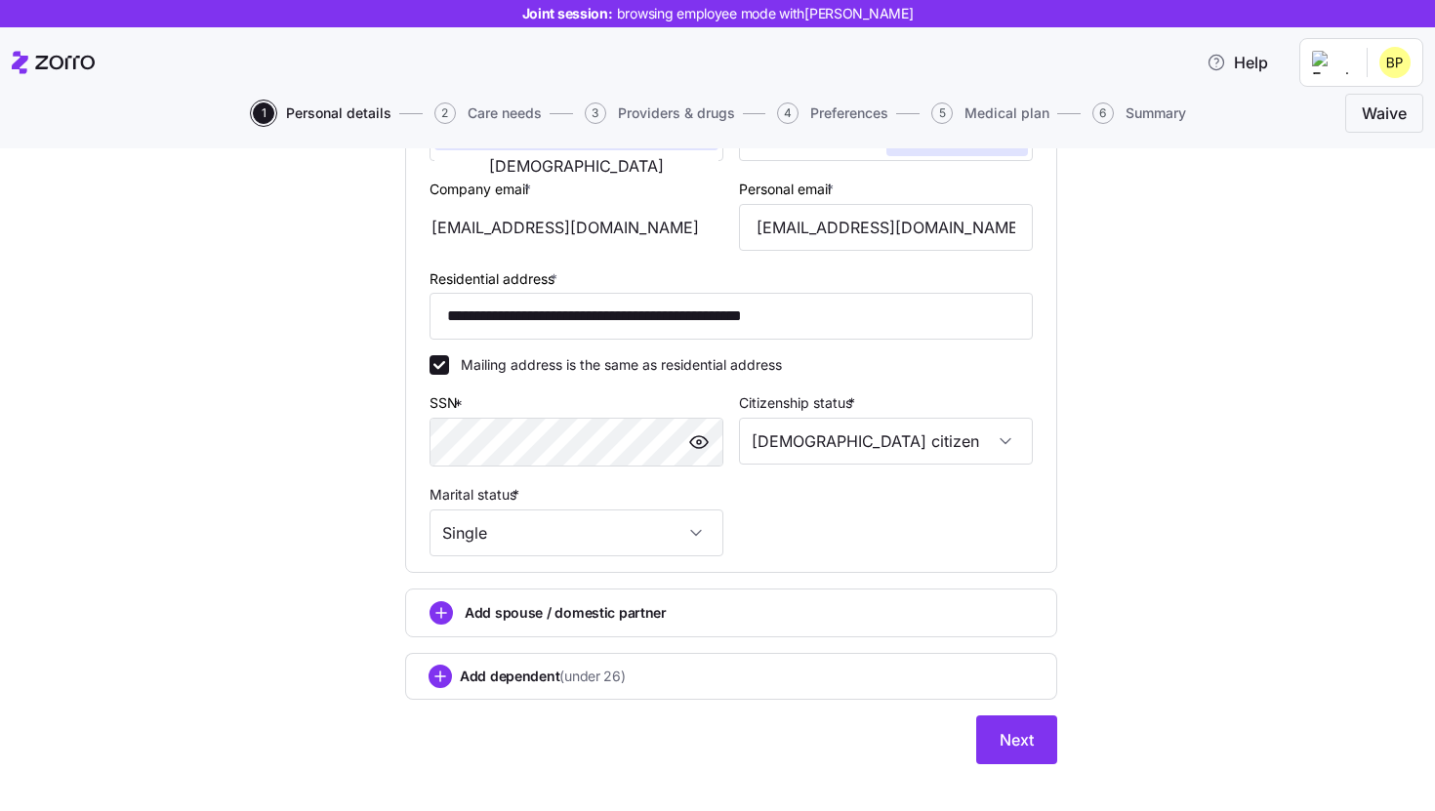
scroll to position [476, 0]
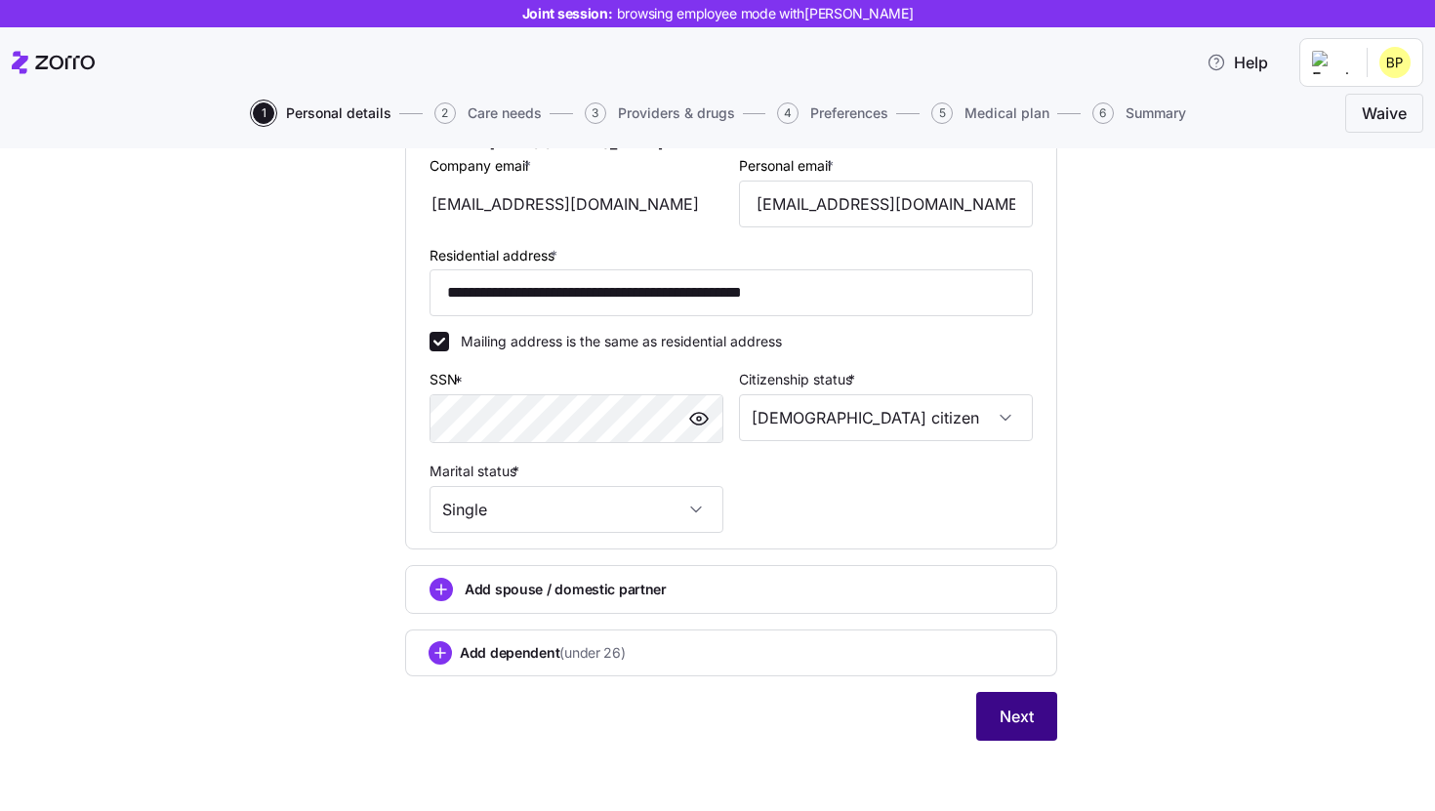
click at [1023, 729] on button "Next" at bounding box center [1016, 716] width 81 height 49
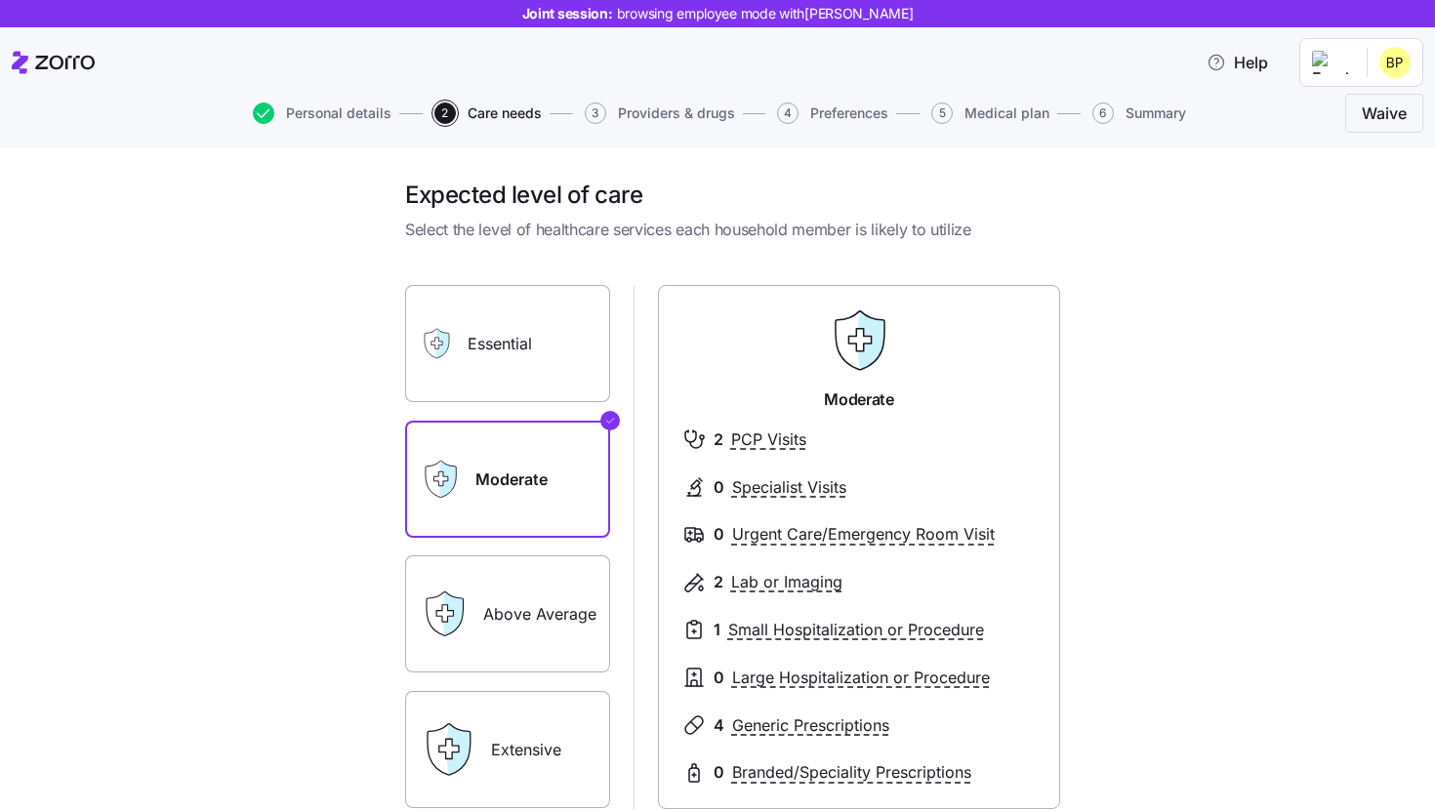
click at [546, 345] on label "Essential" at bounding box center [507, 343] width 205 height 117
click at [0, 0] on input "Essential" at bounding box center [0, 0] width 0 height 0
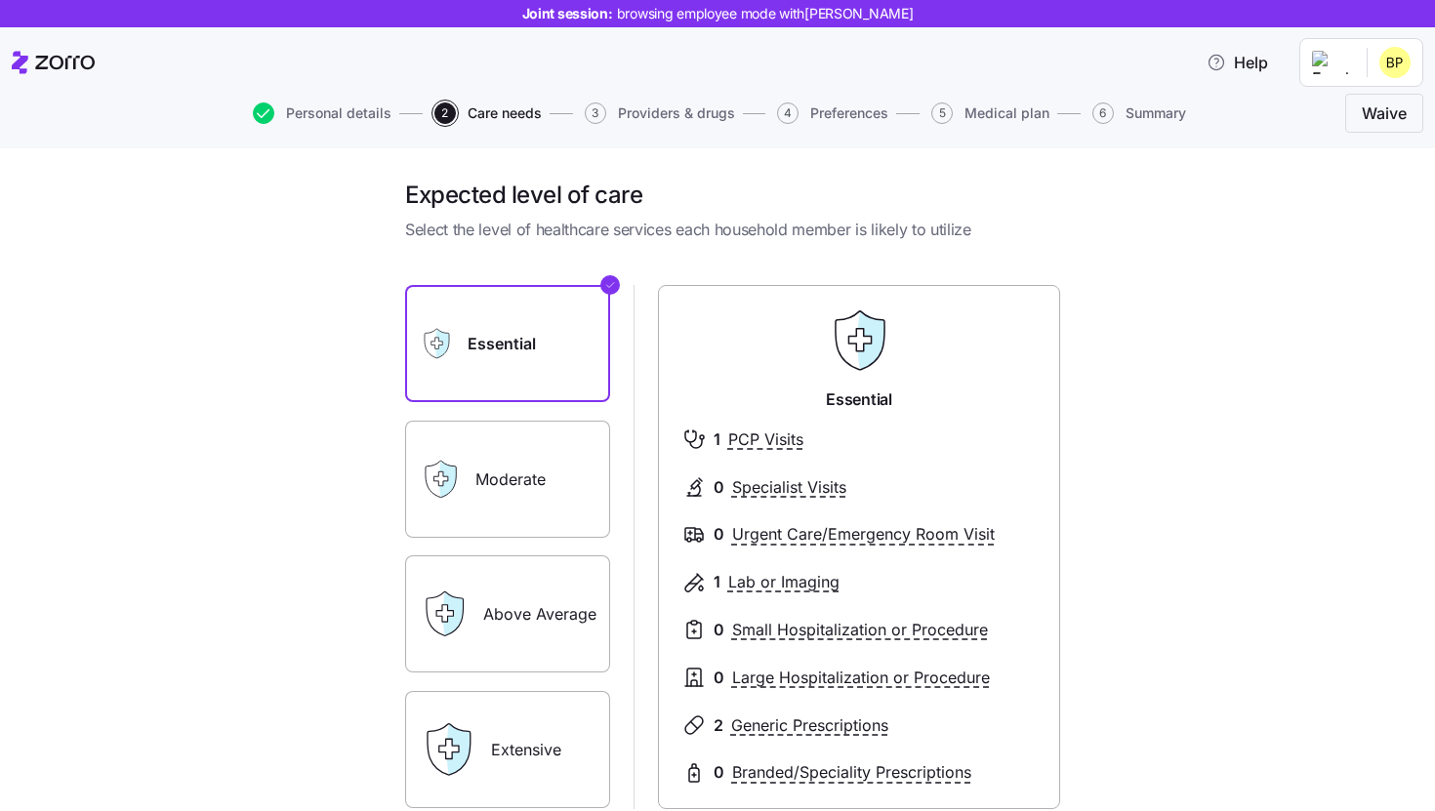
scroll to position [150, 0]
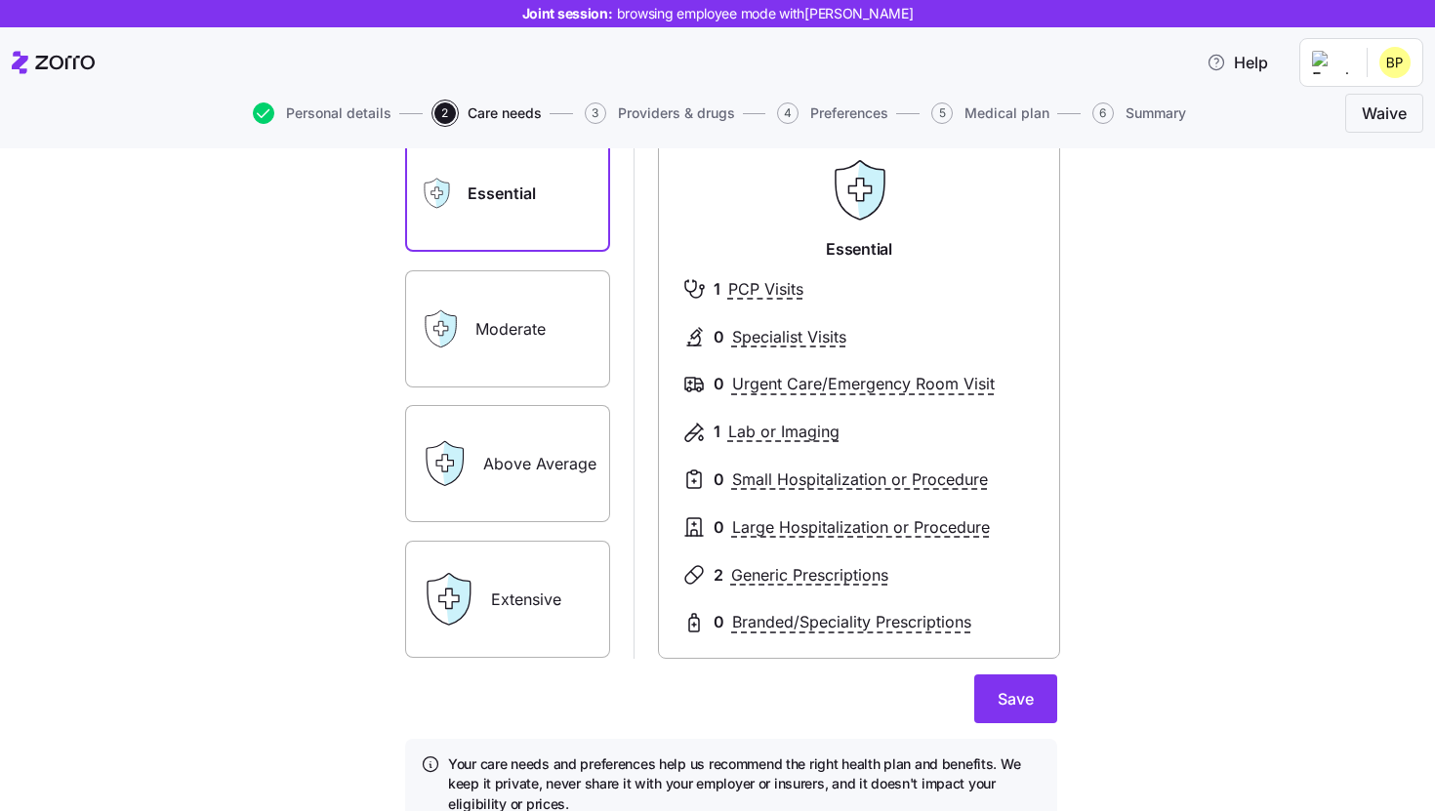
click at [573, 447] on label "Above Average" at bounding box center [507, 463] width 205 height 117
click at [0, 0] on input "Above Average" at bounding box center [0, 0] width 0 height 0
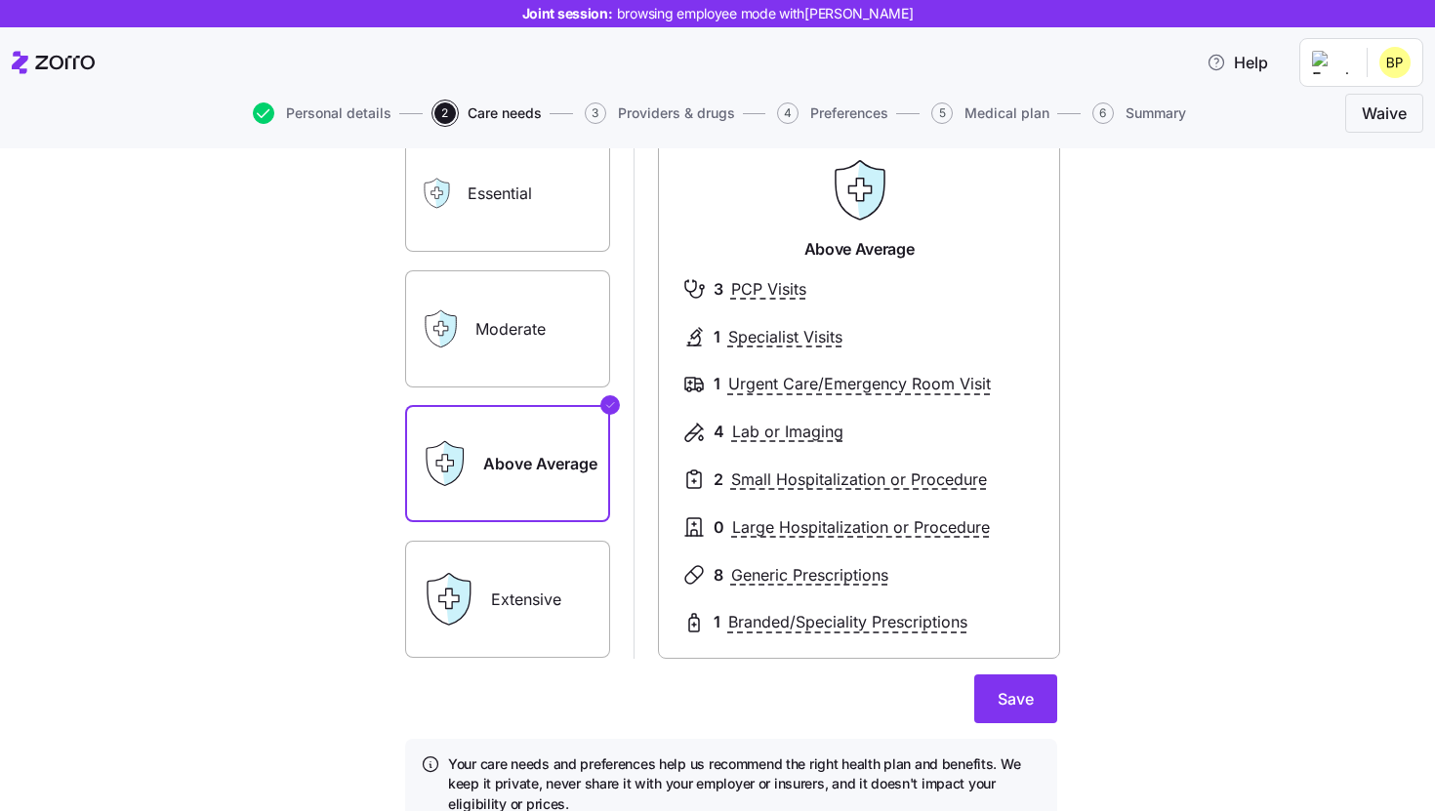
click at [562, 590] on label "Extensive" at bounding box center [507, 599] width 205 height 117
click at [0, 0] on input "Extensive" at bounding box center [0, 0] width 0 height 0
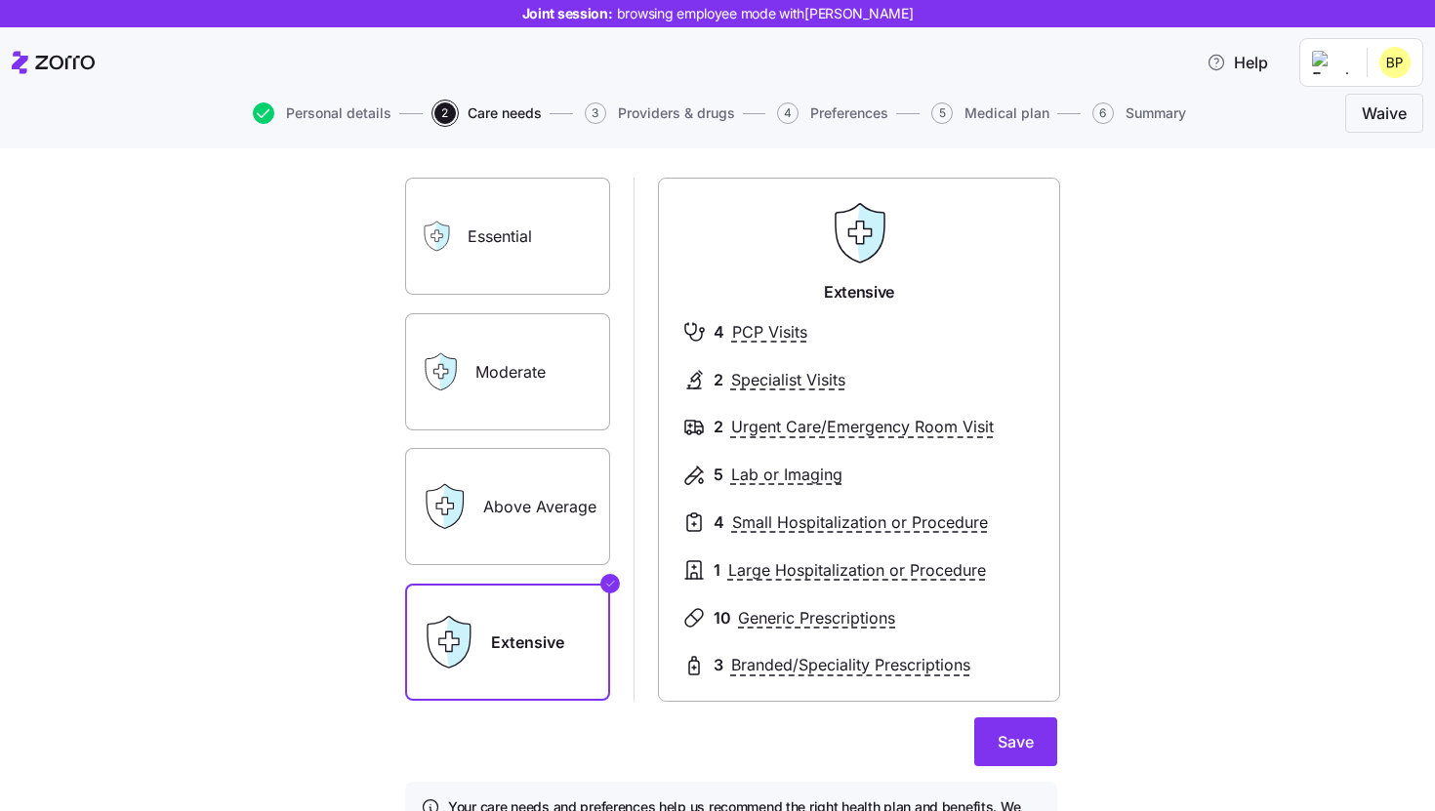
scroll to position [108, 0]
click at [990, 731] on button "Save" at bounding box center [1016, 741] width 83 height 49
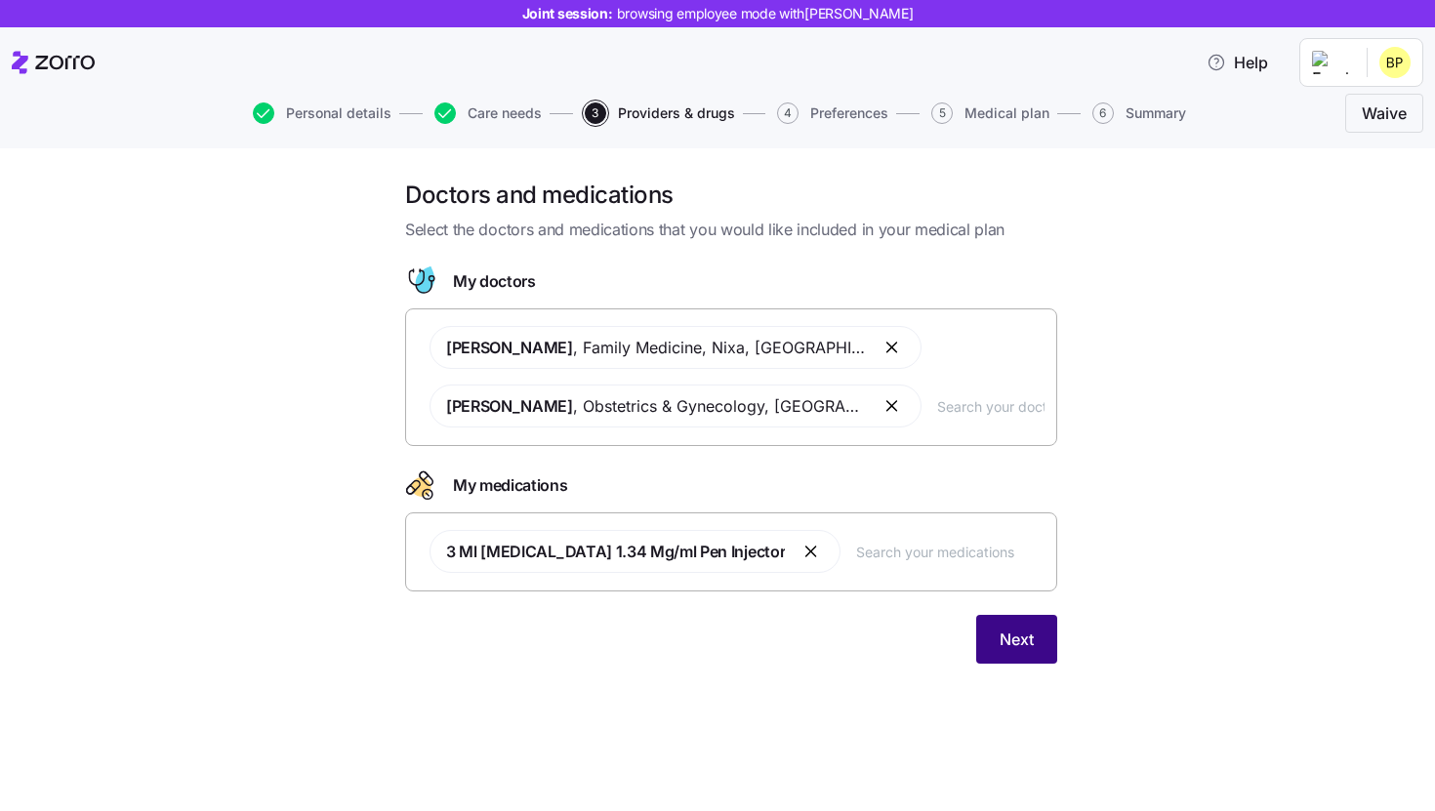
click at [981, 627] on button "Next" at bounding box center [1016, 639] width 81 height 49
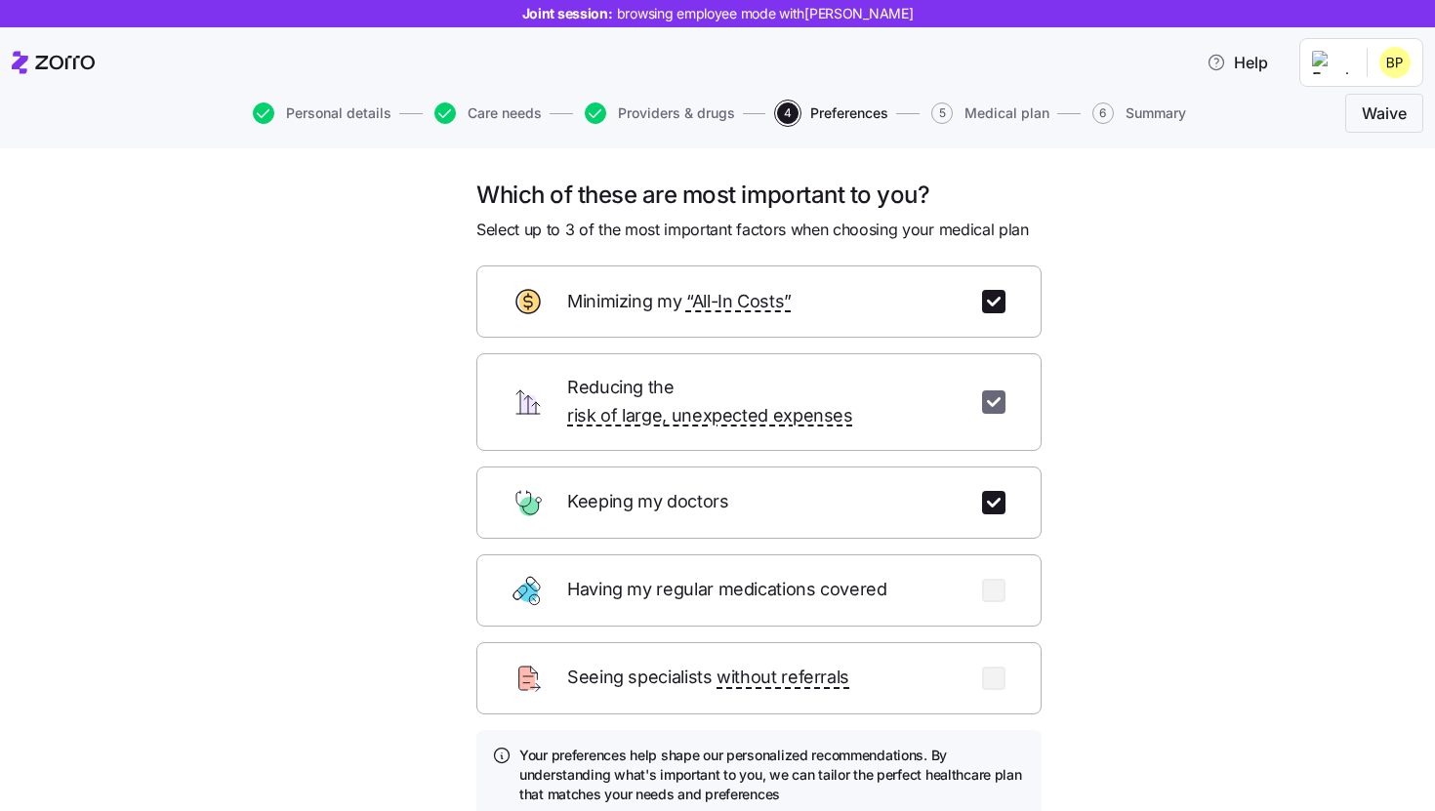
click at [994, 391] on input "checkbox" at bounding box center [993, 402] width 23 height 23
checkbox input "false"
click at [991, 491] on input "checkbox" at bounding box center [993, 502] width 23 height 23
checkbox input "false"
click at [991, 313] on div "Minimizing my “All-In Costs”" at bounding box center [759, 302] width 565 height 72
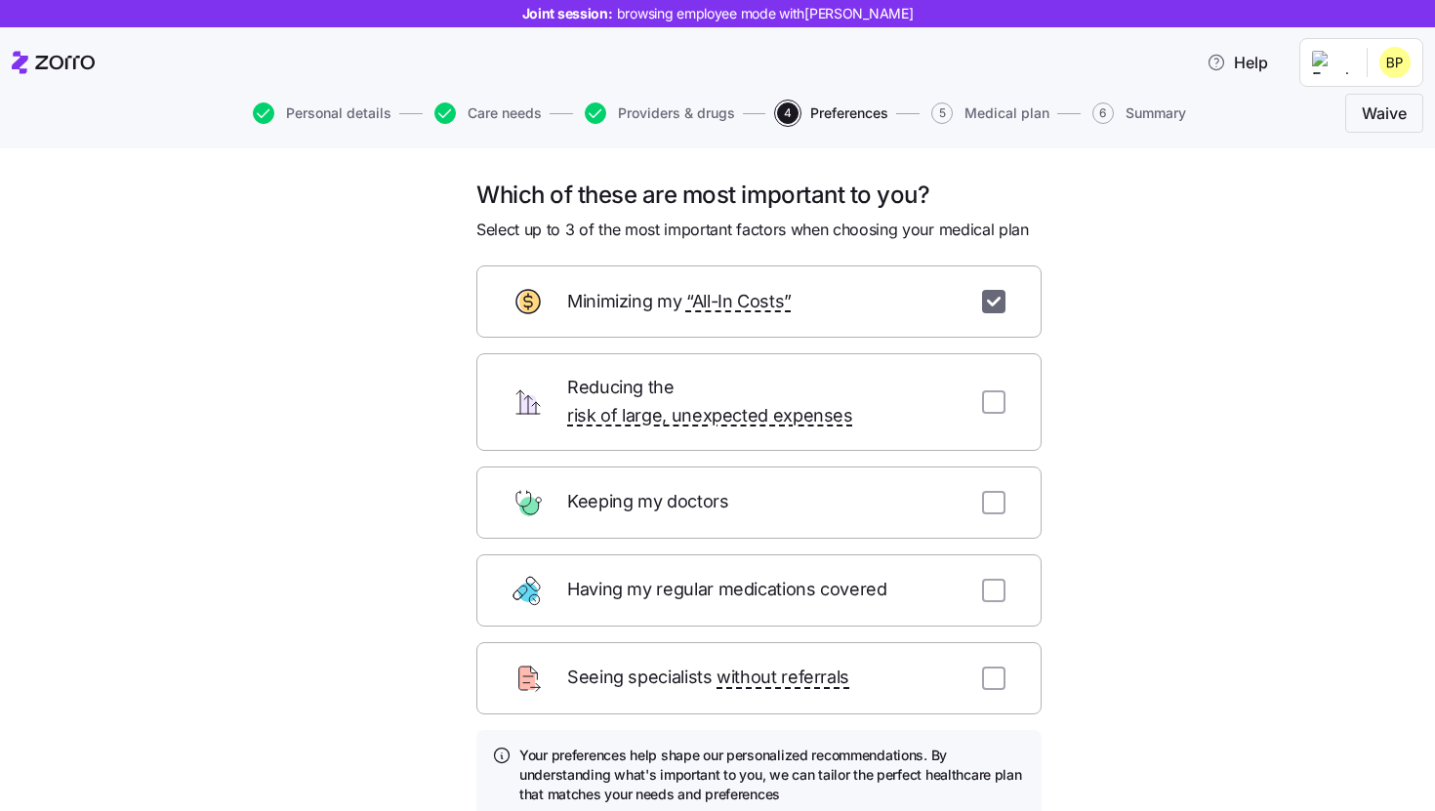
click at [991, 302] on input "checkbox" at bounding box center [993, 301] width 23 height 23
checkbox input "false"
click at [994, 579] on input "checkbox" at bounding box center [993, 590] width 23 height 23
checkbox input "true"
click at [994, 491] on input "checkbox" at bounding box center [993, 502] width 23 height 23
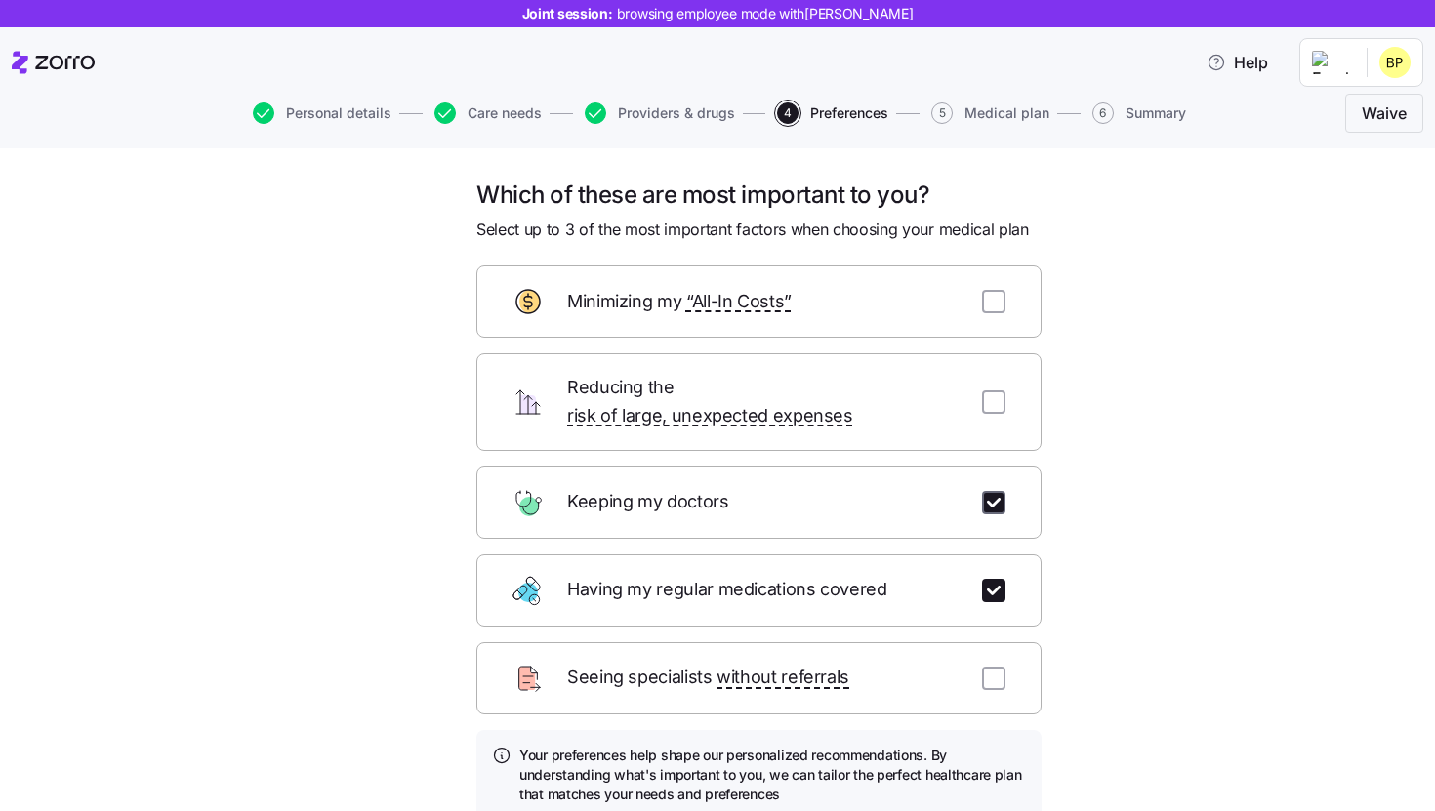
checkbox input "true"
click at [993, 666] on div "Seeing specialists without referrals" at bounding box center [759, 679] width 565 height 72
click at [993, 665] on div "Seeing specialists without referrals" at bounding box center [759, 679] width 565 height 72
click at [993, 667] on input "checkbox" at bounding box center [993, 678] width 23 height 23
click at [990, 667] on input "checkbox" at bounding box center [993, 678] width 23 height 23
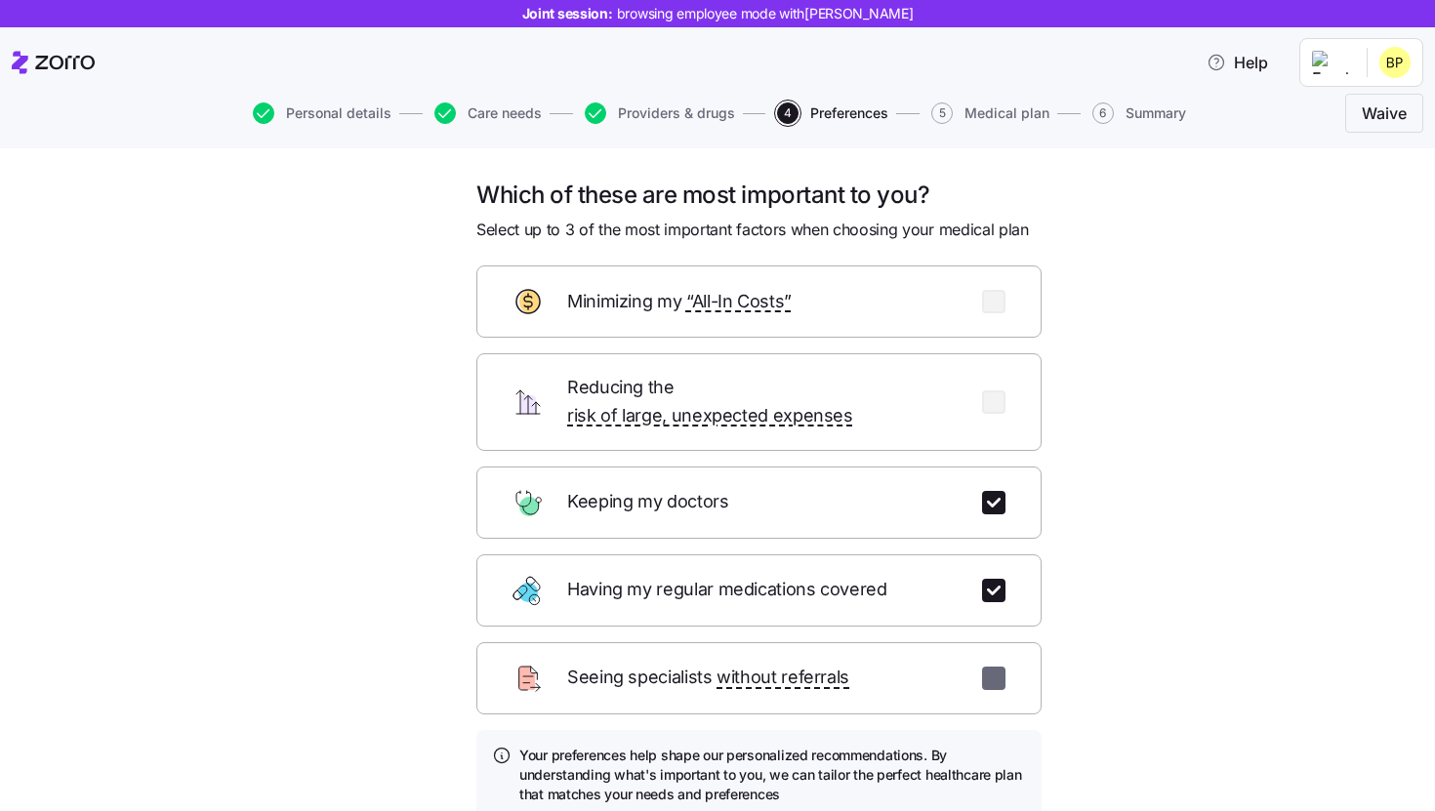
checkbox input "false"
click at [990, 579] on input "checkbox" at bounding box center [993, 590] width 23 height 23
checkbox input "false"
click at [998, 395] on input "checkbox" at bounding box center [993, 402] width 23 height 23
checkbox input "true"
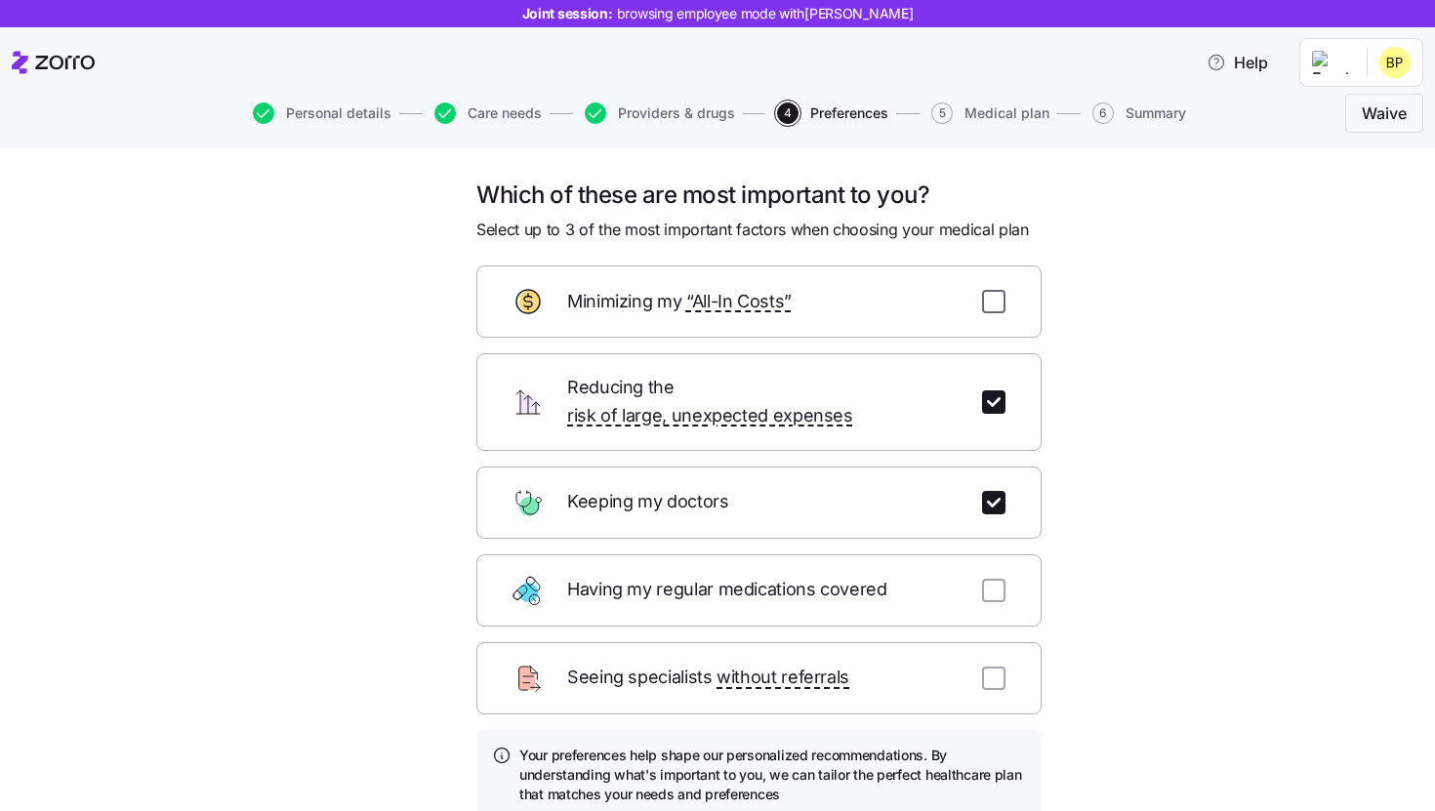
click at [996, 290] on input "checkbox" at bounding box center [993, 301] width 23 height 23
checkbox input "true"
click at [1001, 397] on input "checkbox" at bounding box center [993, 402] width 23 height 23
checkbox input "false"
click at [995, 288] on div "Minimizing my “All-In Costs”" at bounding box center [759, 302] width 565 height 72
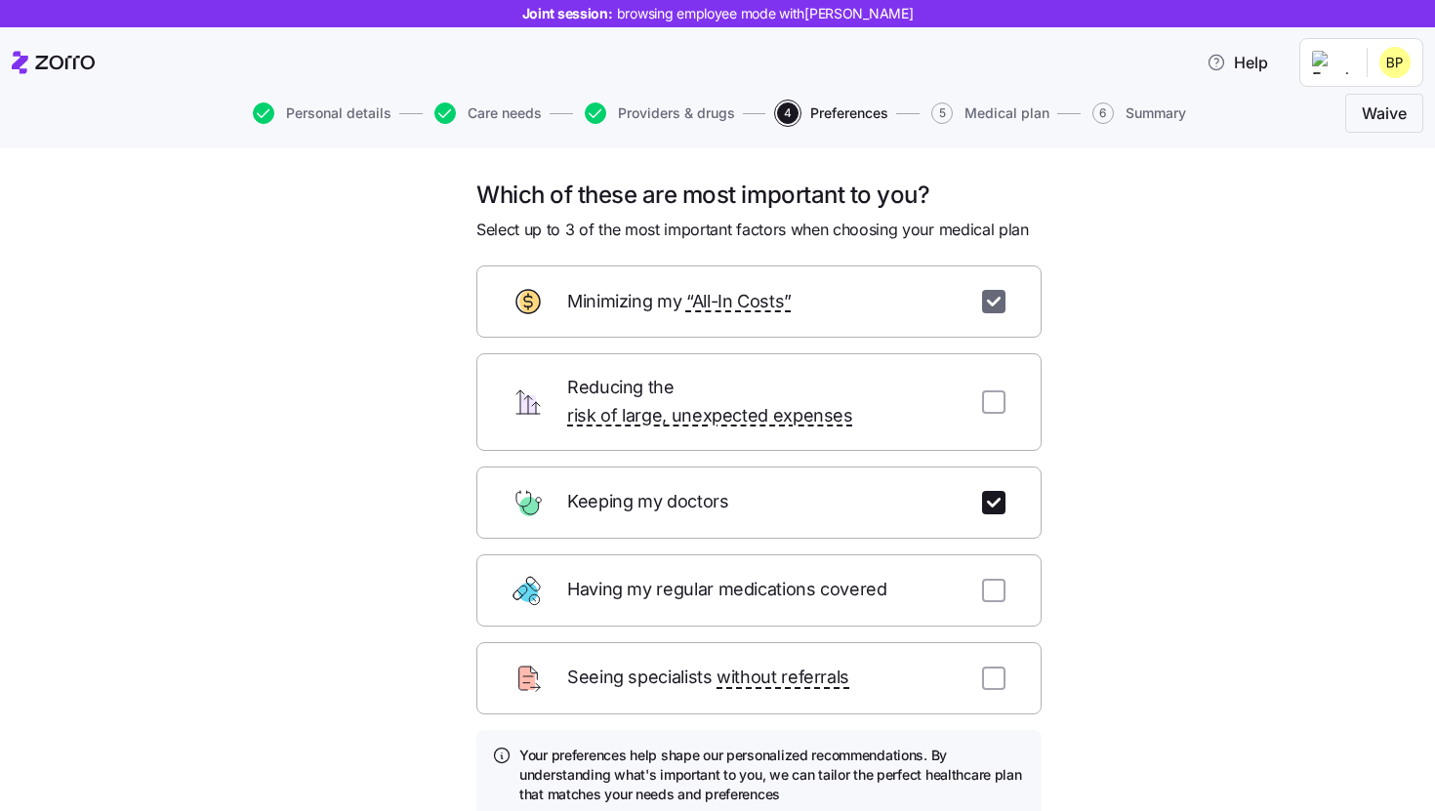
click at [995, 296] on input "checkbox" at bounding box center [993, 301] width 23 height 23
checkbox input "false"
click at [991, 579] on input "checkbox" at bounding box center [993, 590] width 23 height 23
checkbox input "true"
click at [995, 667] on input "checkbox" at bounding box center [993, 678] width 23 height 23
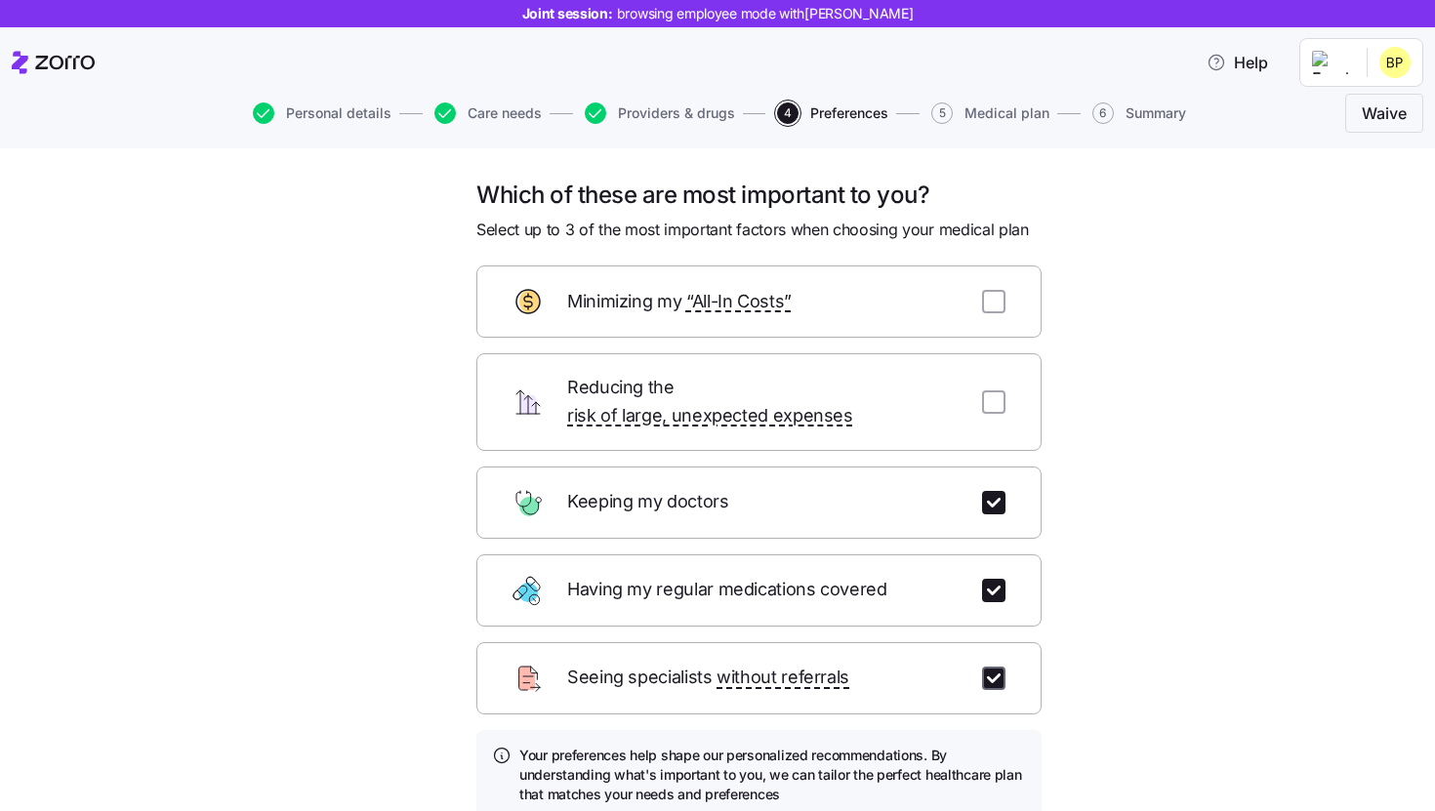
checkbox input "true"
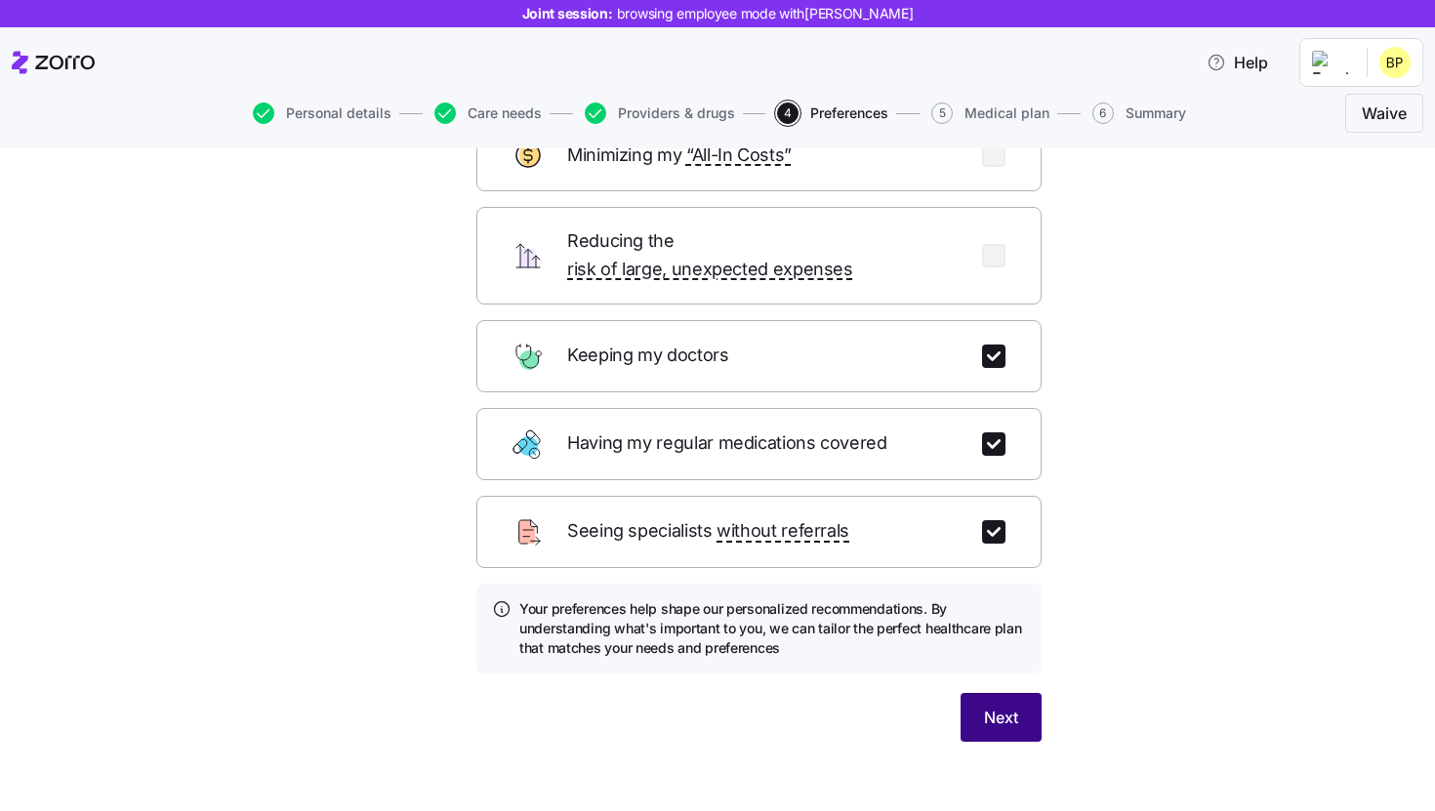
click at [988, 705] on button "Next" at bounding box center [1001, 717] width 81 height 49
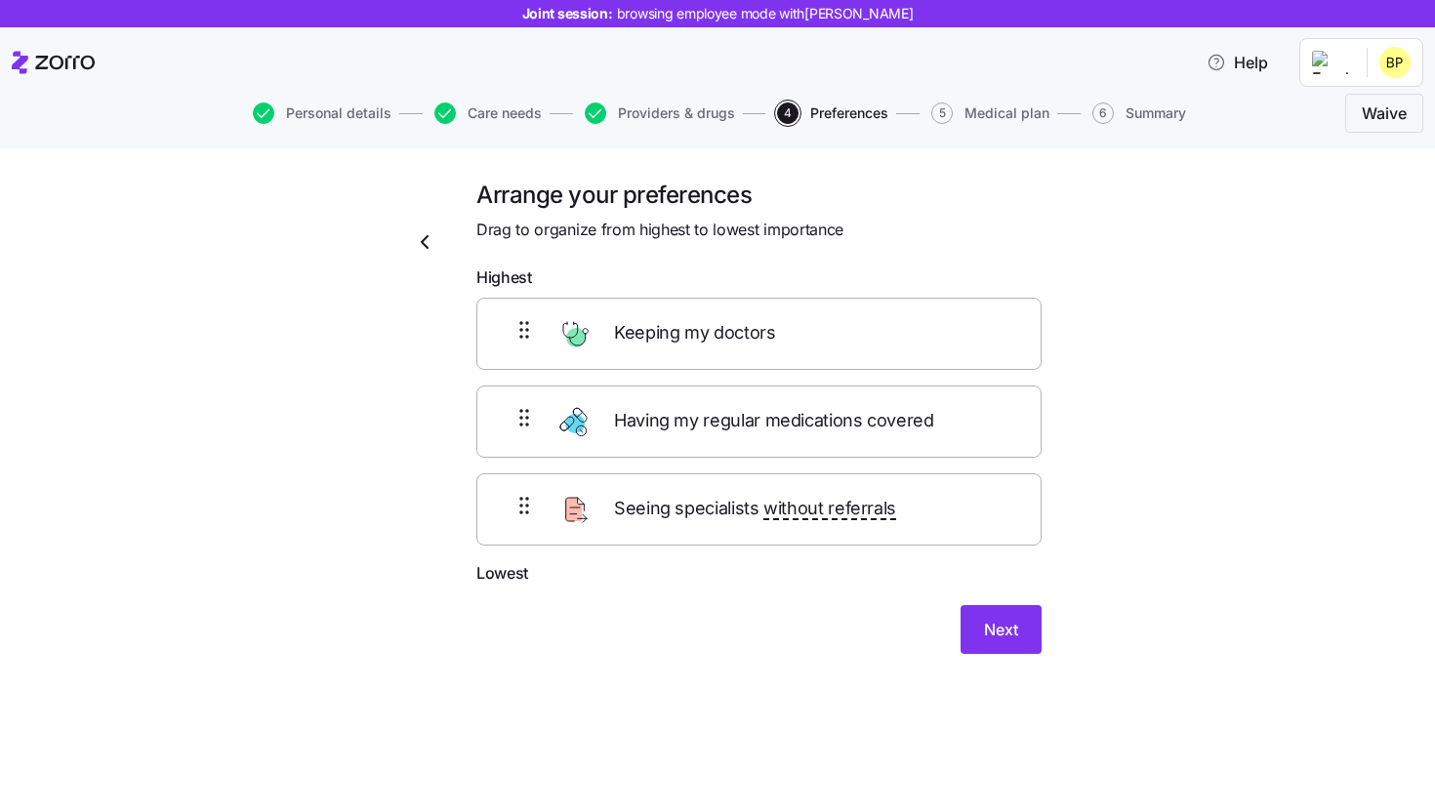
scroll to position [0, 0]
drag, startPoint x: 723, startPoint y: 440, endPoint x: 723, endPoint y: 502, distance: 61.5
click at [723, 502] on div "Keeping my doctors Having my regular medications covered Seeing specialists wit…" at bounding box center [759, 422] width 565 height 248
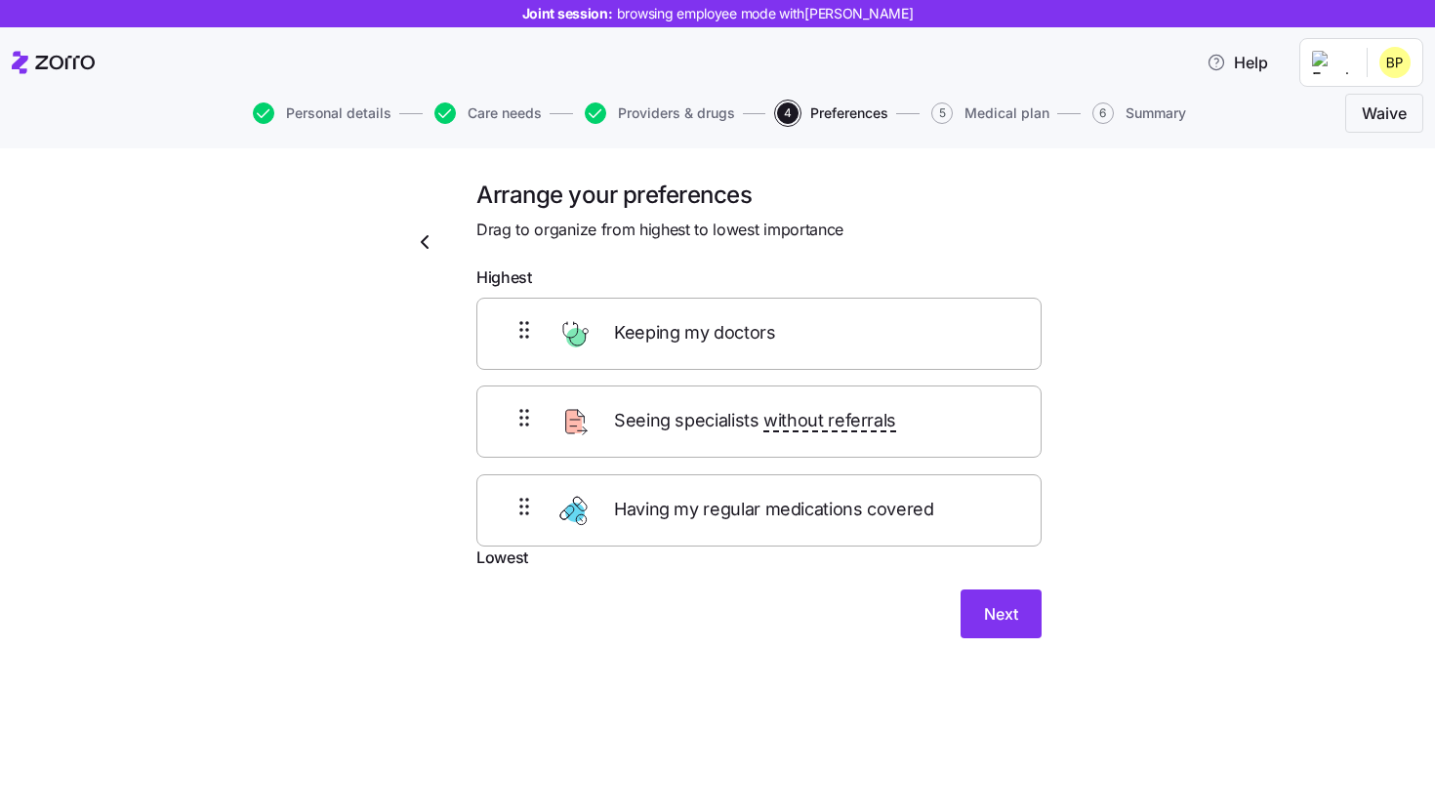
drag, startPoint x: 784, startPoint y: 424, endPoint x: 784, endPoint y: 525, distance: 101.6
click at [784, 525] on div "Keeping my doctors Having my regular medications covered Seeing specialists wit…" at bounding box center [759, 422] width 565 height 248
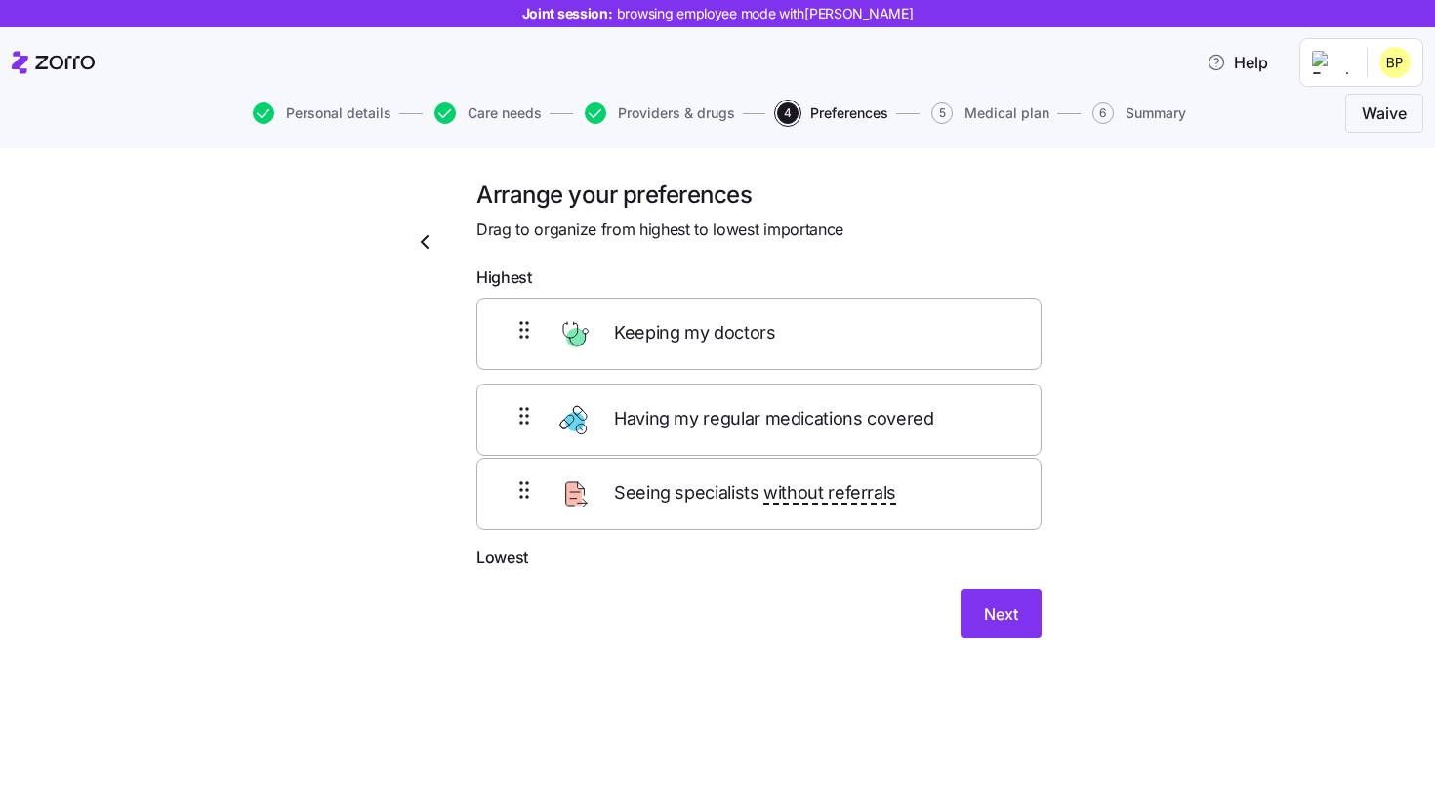
drag, startPoint x: 727, startPoint y: 537, endPoint x: 727, endPoint y: 441, distance: 95.7
click at [727, 441] on div "Keeping my doctors Seeing specialists without referrals Having my regular medic…" at bounding box center [759, 422] width 565 height 248
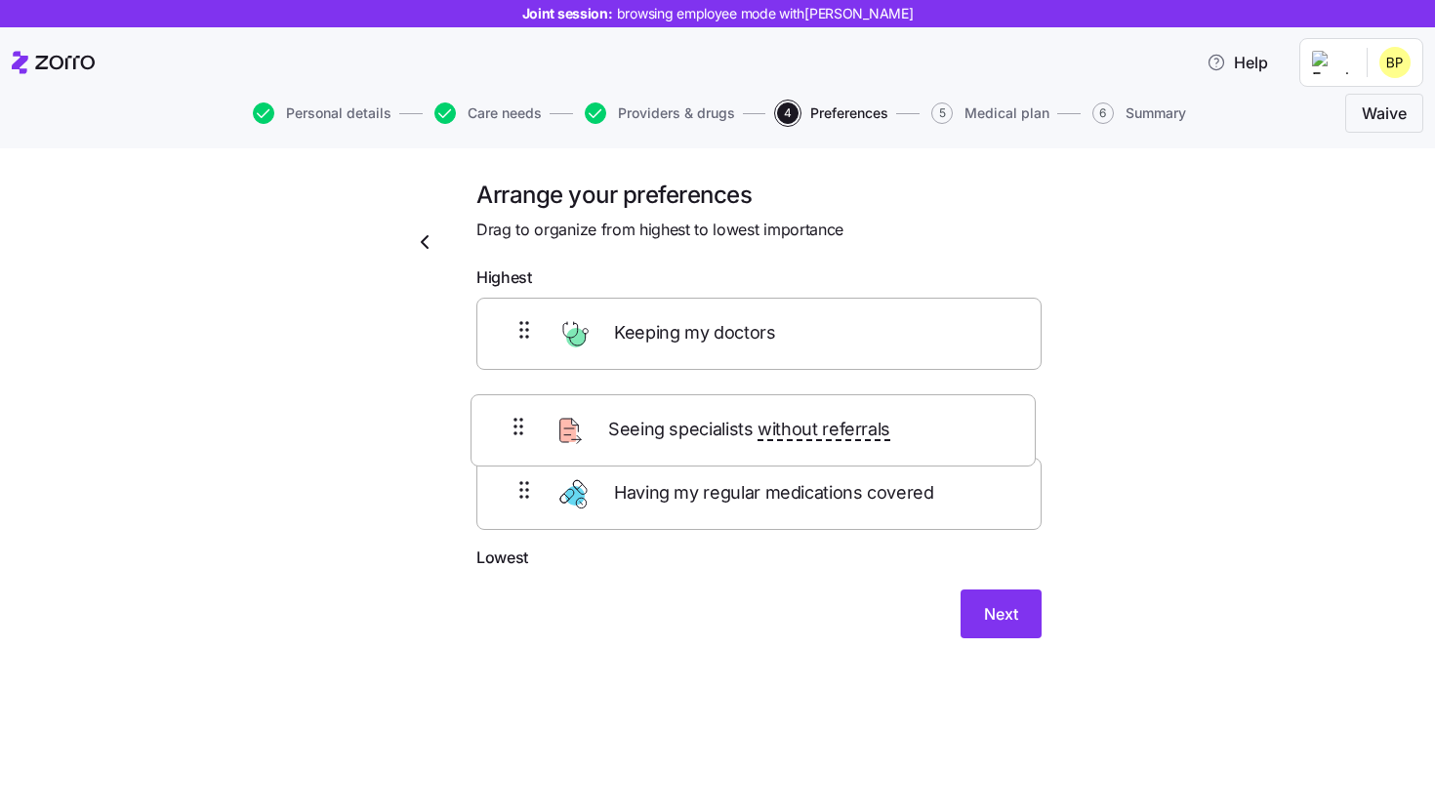
drag, startPoint x: 877, startPoint y: 511, endPoint x: 871, endPoint y: 423, distance: 88.1
click at [871, 423] on div "Keeping my doctors Having my regular medications covered Seeing specialists wit…" at bounding box center [759, 422] width 565 height 248
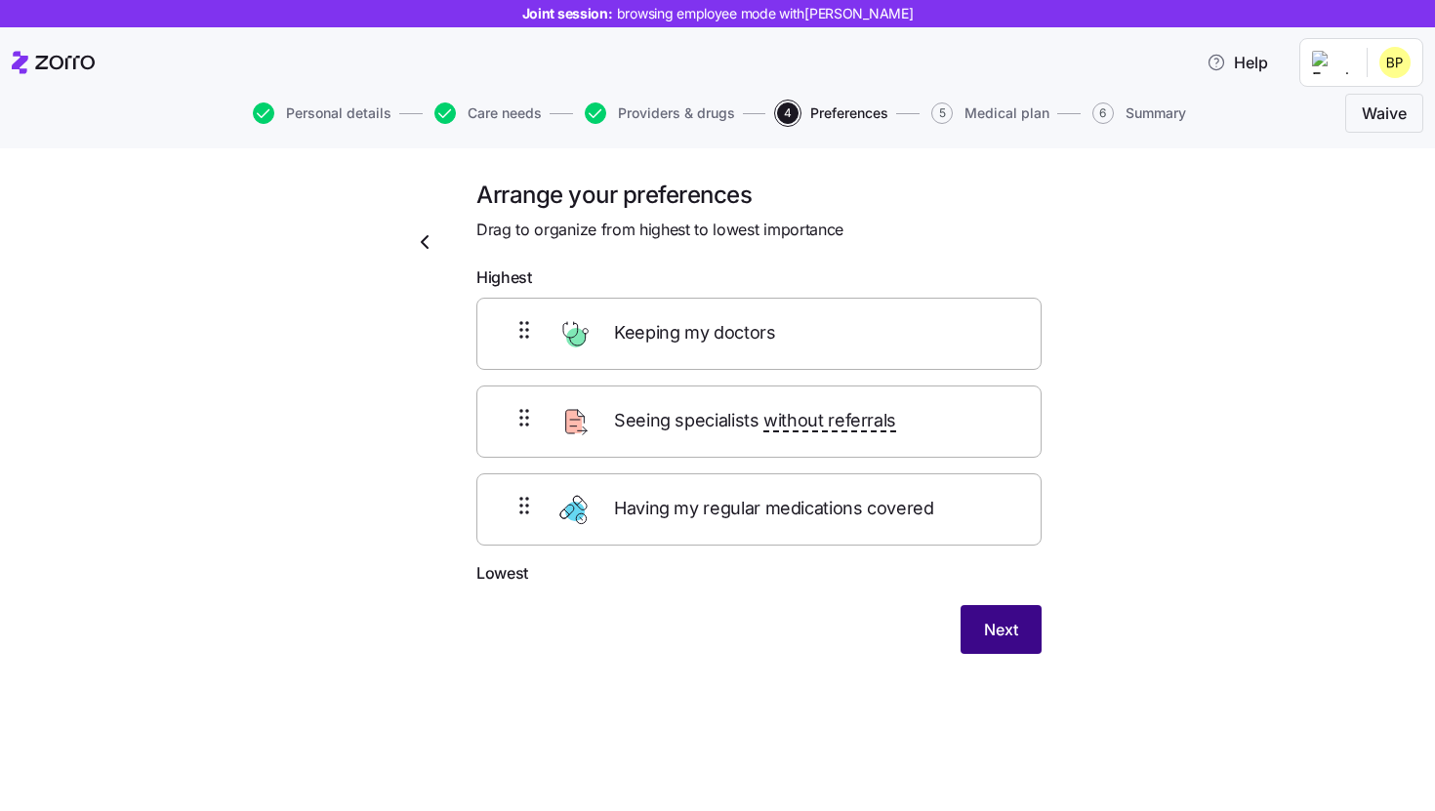
click at [998, 626] on span "Next" at bounding box center [1001, 629] width 34 height 23
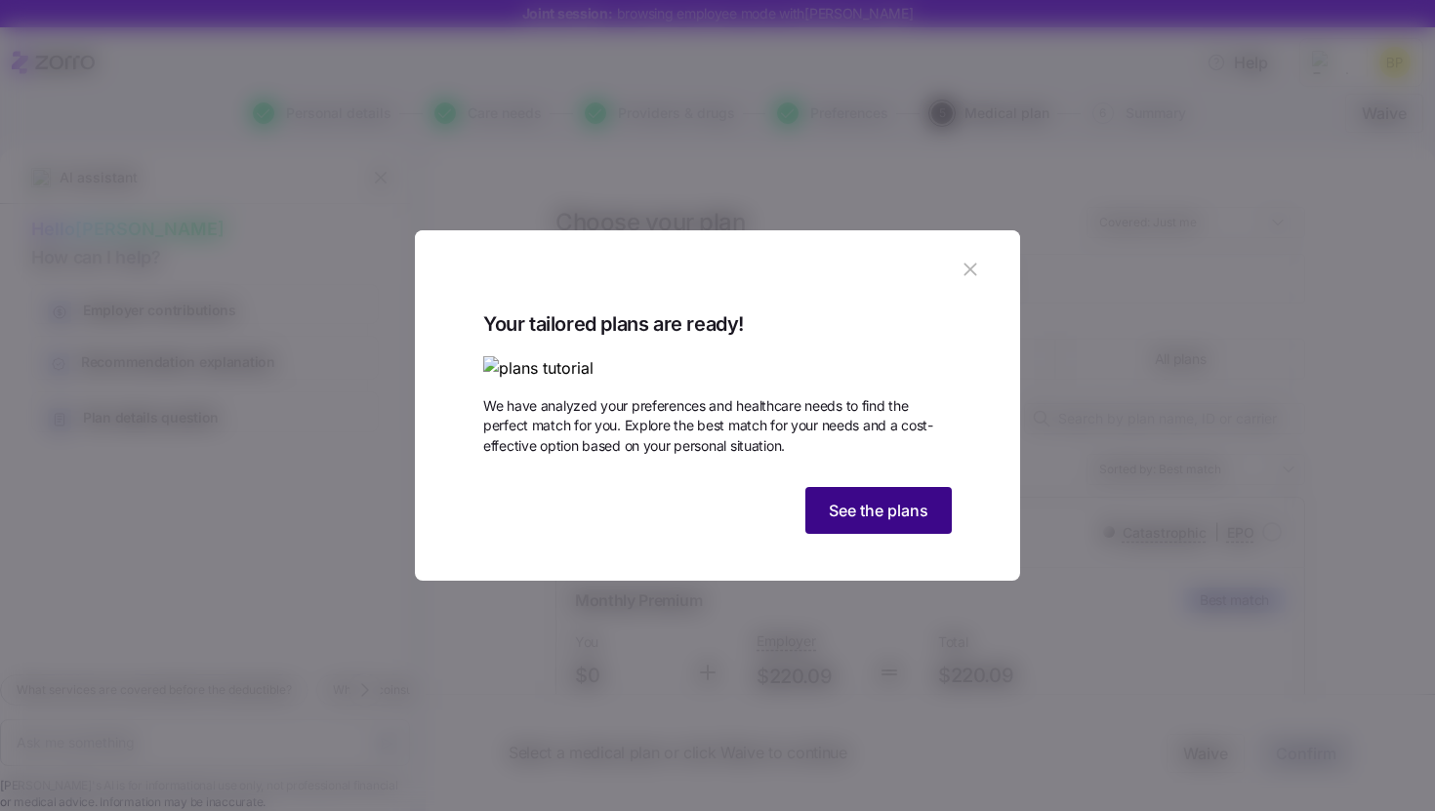
click at [903, 522] on span "See the plans" at bounding box center [879, 510] width 100 height 23
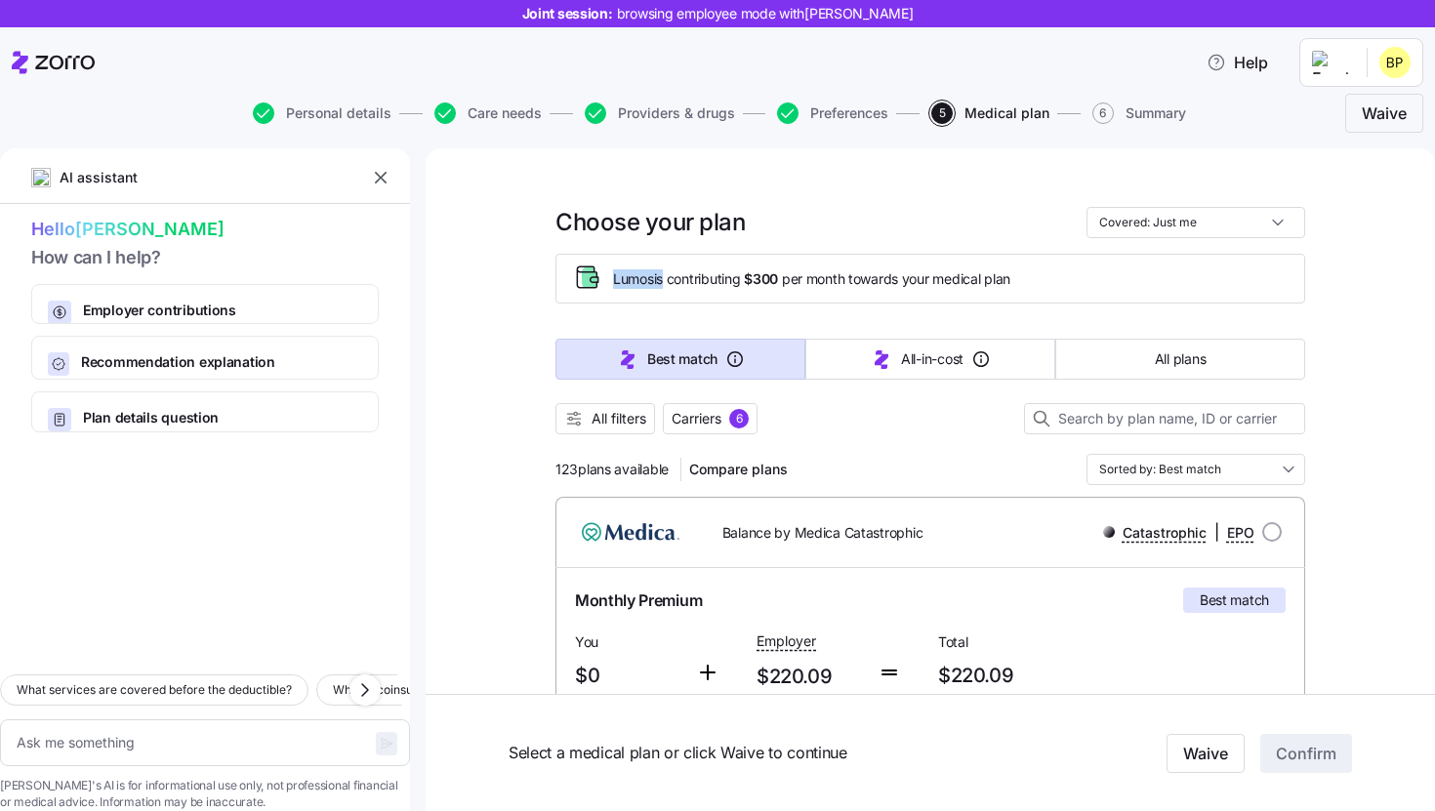
drag, startPoint x: 614, startPoint y: 277, endPoint x: 660, endPoint y: 281, distance: 46.1
click at [660, 281] on span "Lumos is contributing $300 per month towards your medical plan" at bounding box center [811, 280] width 397 height 20
drag, startPoint x: 752, startPoint y: 278, endPoint x: 785, endPoint y: 278, distance: 33.2
click at [785, 278] on span "Lumos is contributing $300 per month towards your medical plan" at bounding box center [811, 280] width 397 height 20
click at [807, 301] on div "Lumos is contributing $300 per month towards your medical plan" at bounding box center [931, 279] width 750 height 50
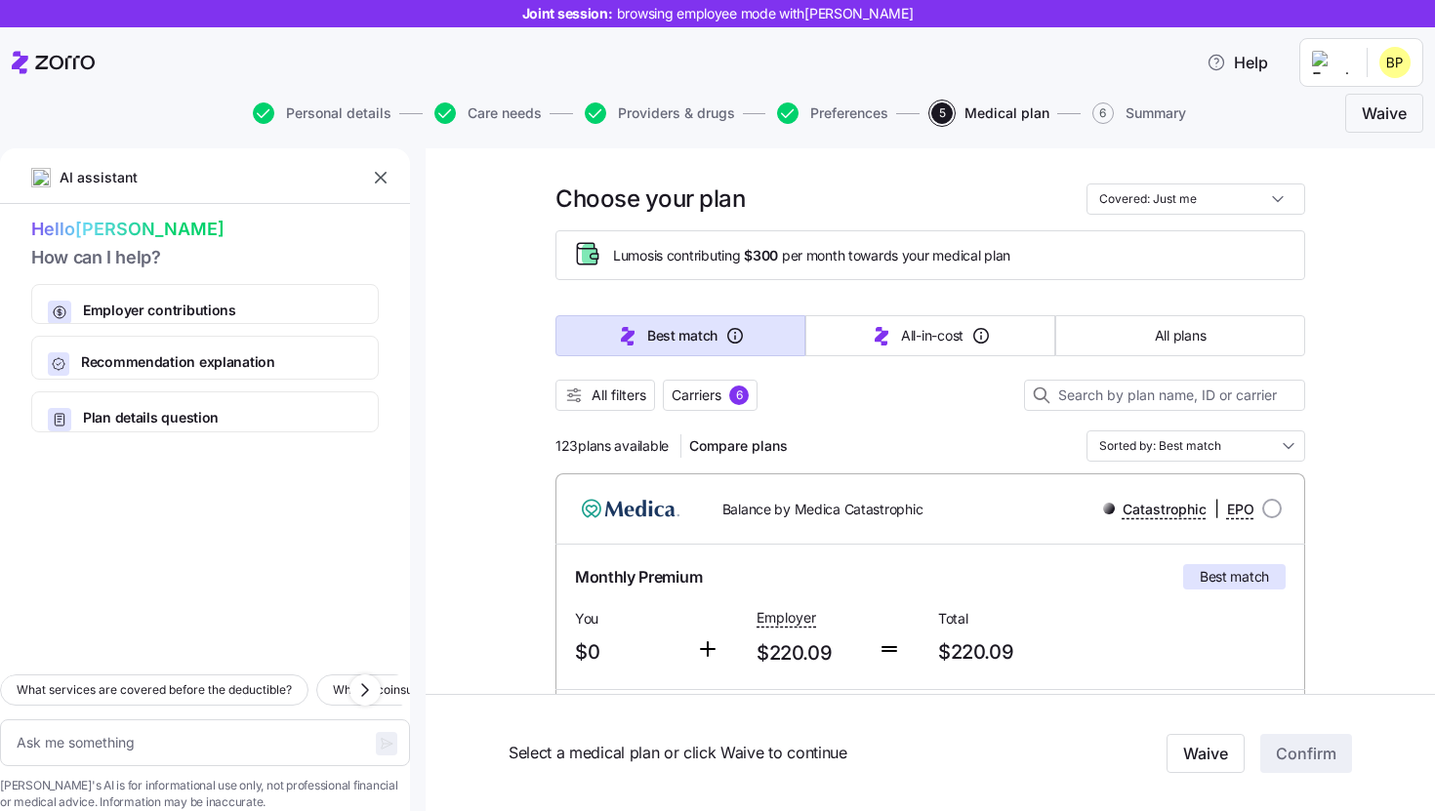
scroll to position [27, 0]
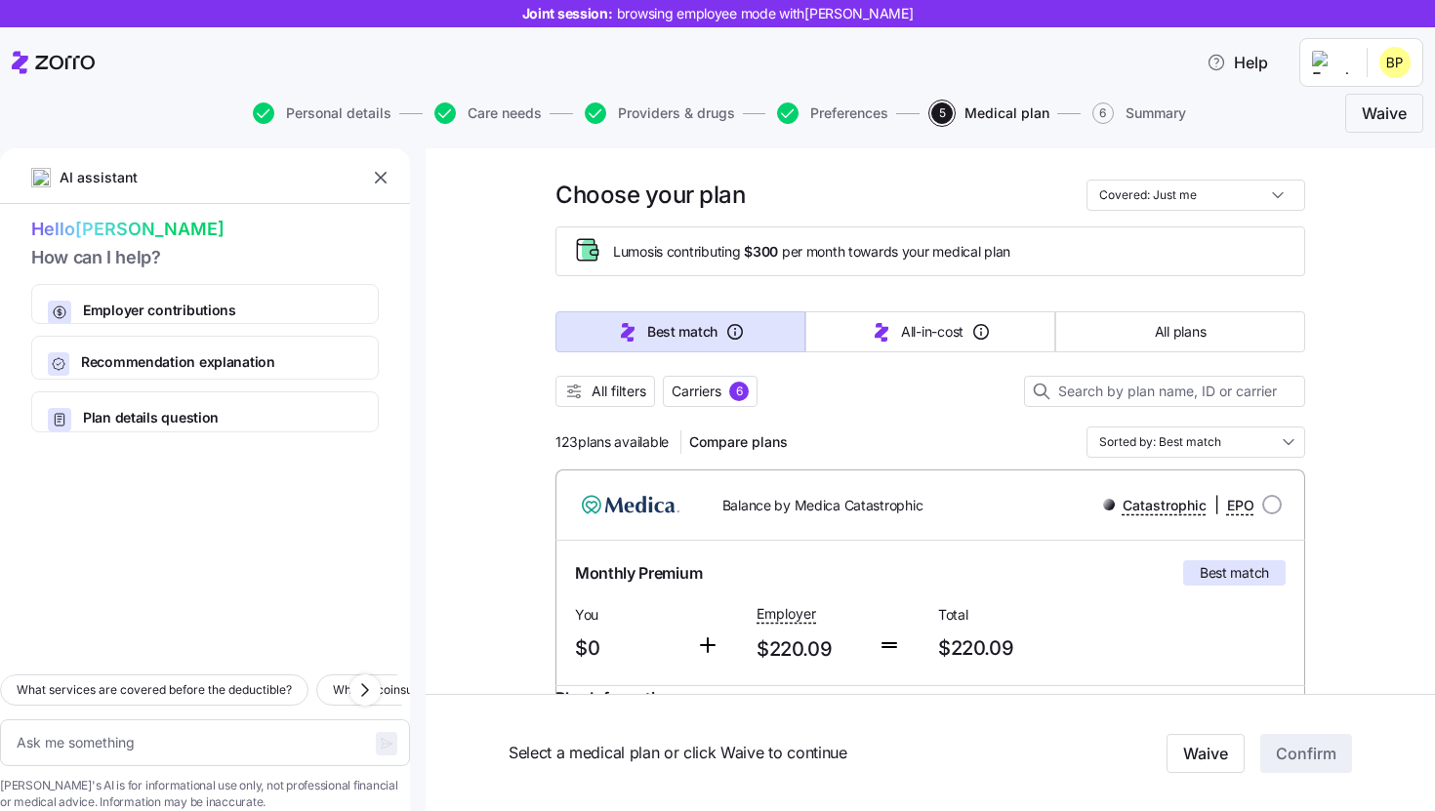
drag, startPoint x: 554, startPoint y: 439, endPoint x: 673, endPoint y: 442, distance: 119.2
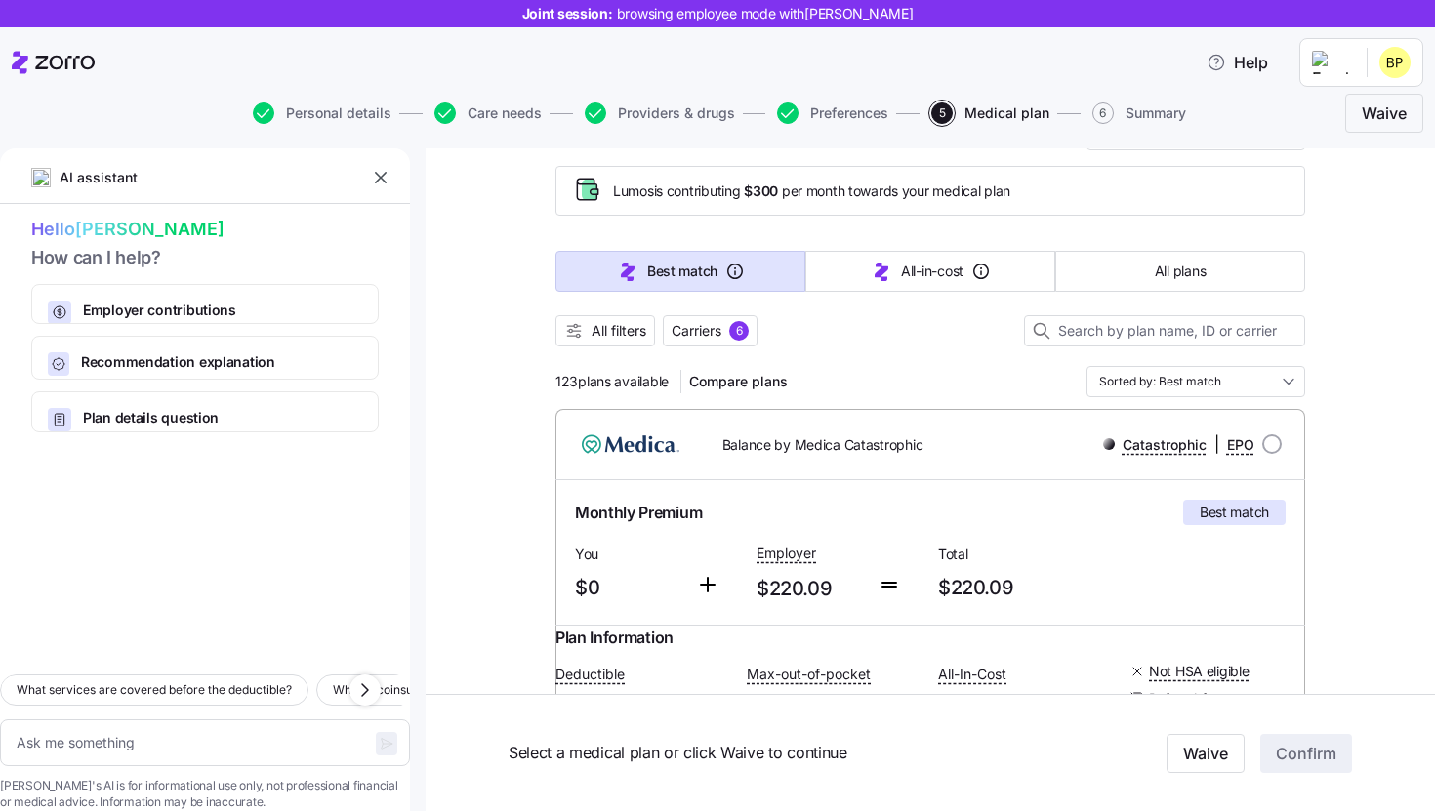
scroll to position [87, 0]
click at [630, 337] on span "All filters" at bounding box center [619, 332] width 55 height 20
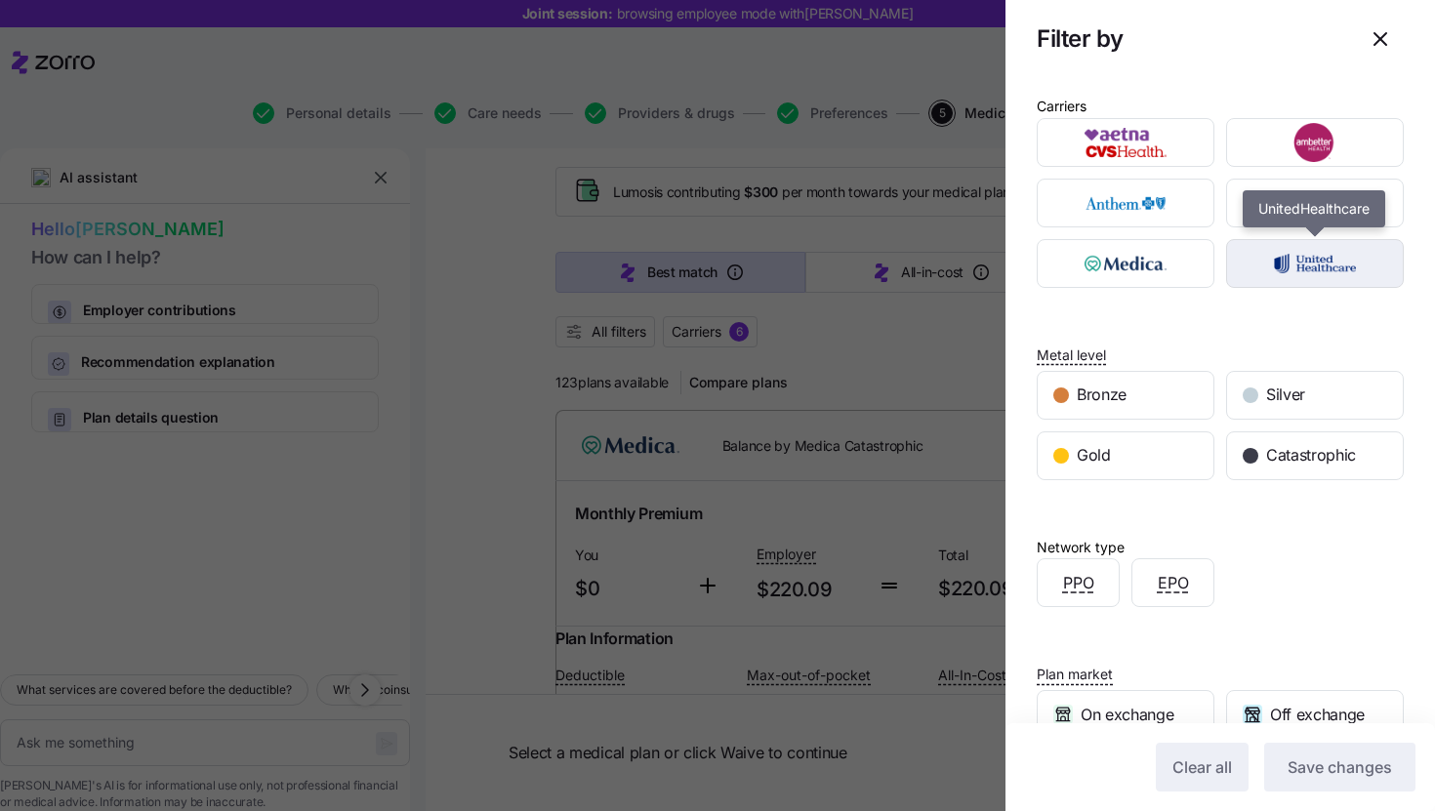
click at [1304, 263] on img "button" at bounding box center [1316, 263] width 144 height 39
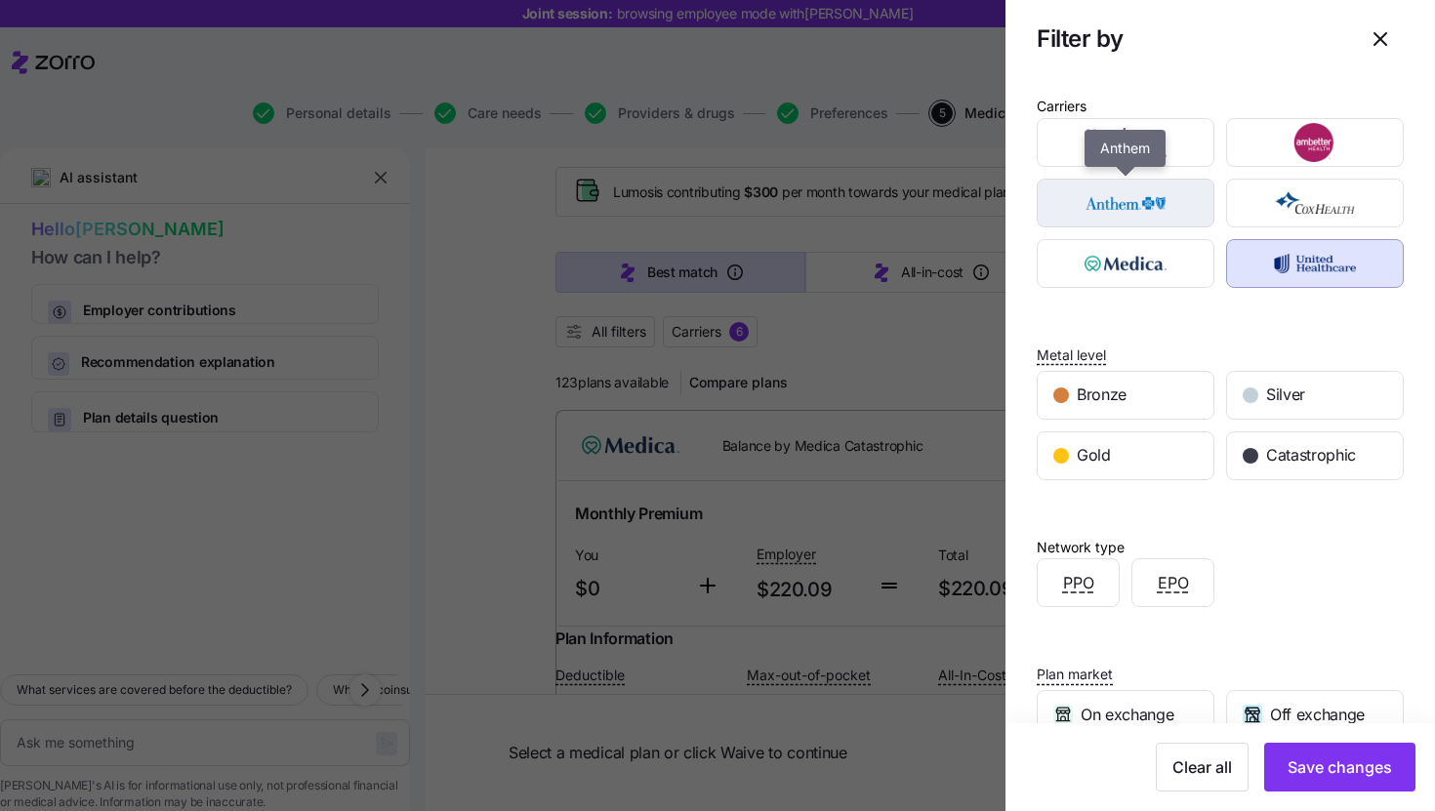
click at [1150, 201] on img "button" at bounding box center [1127, 203] width 144 height 39
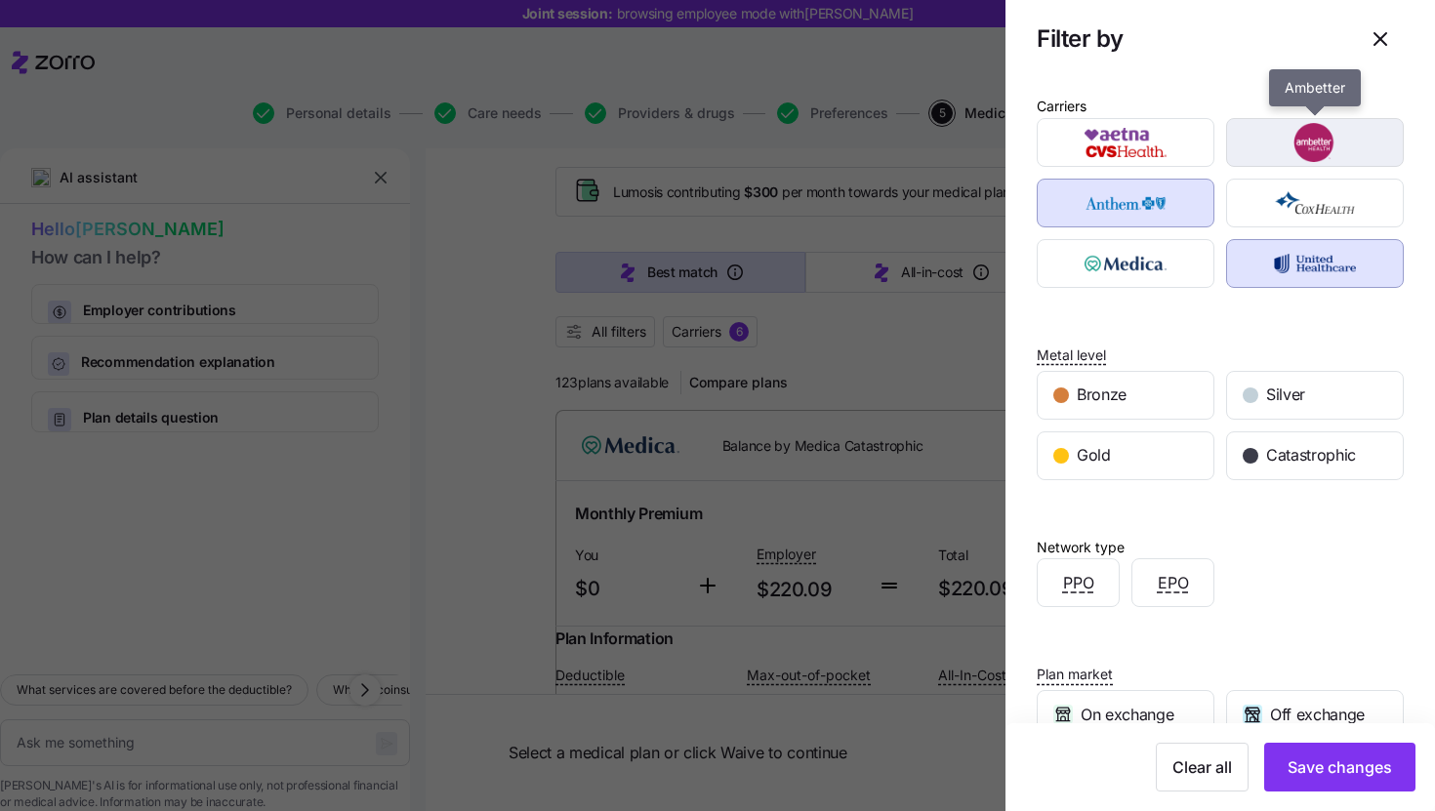
click at [1312, 159] on img "button" at bounding box center [1316, 142] width 144 height 39
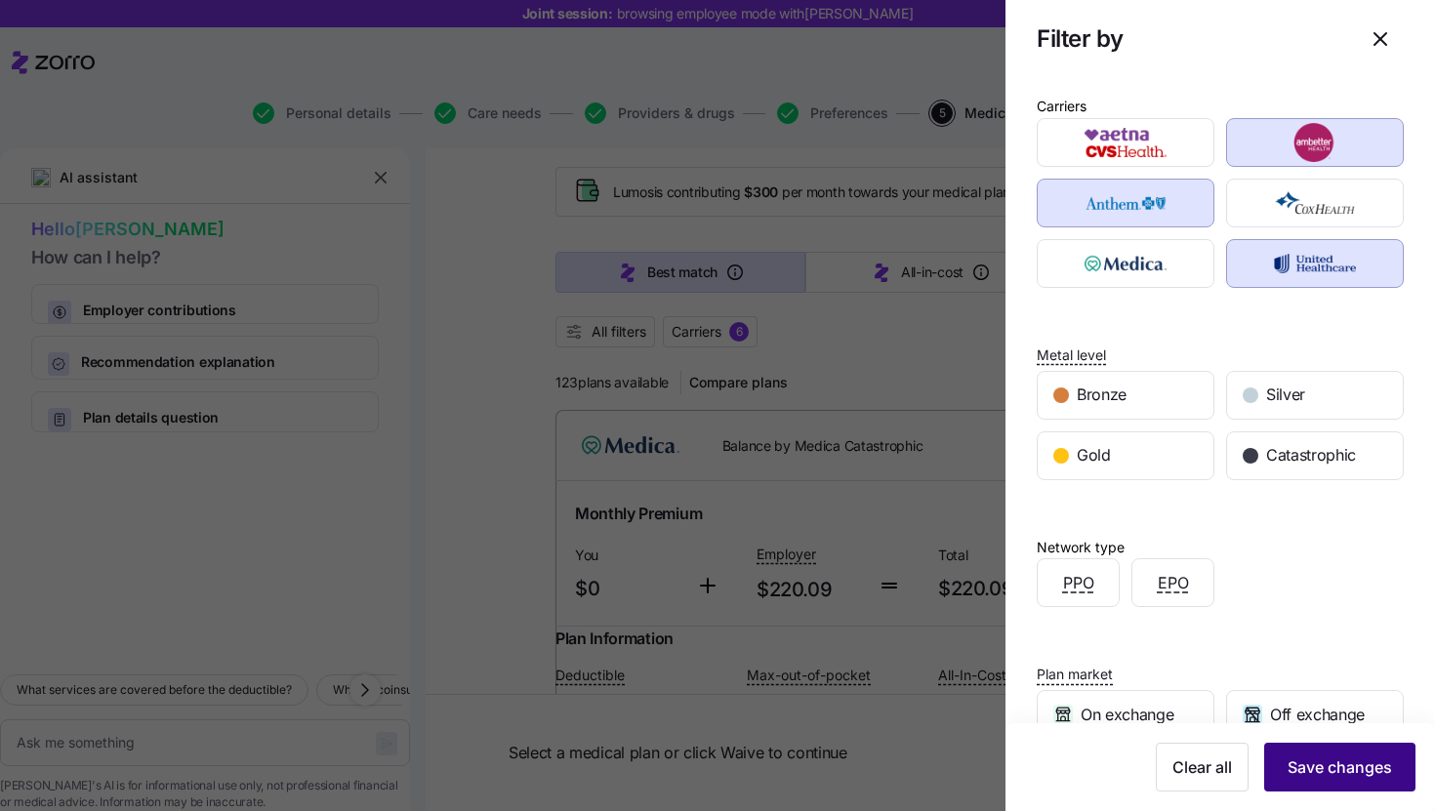
click at [1349, 772] on span "Save changes" at bounding box center [1340, 767] width 104 height 23
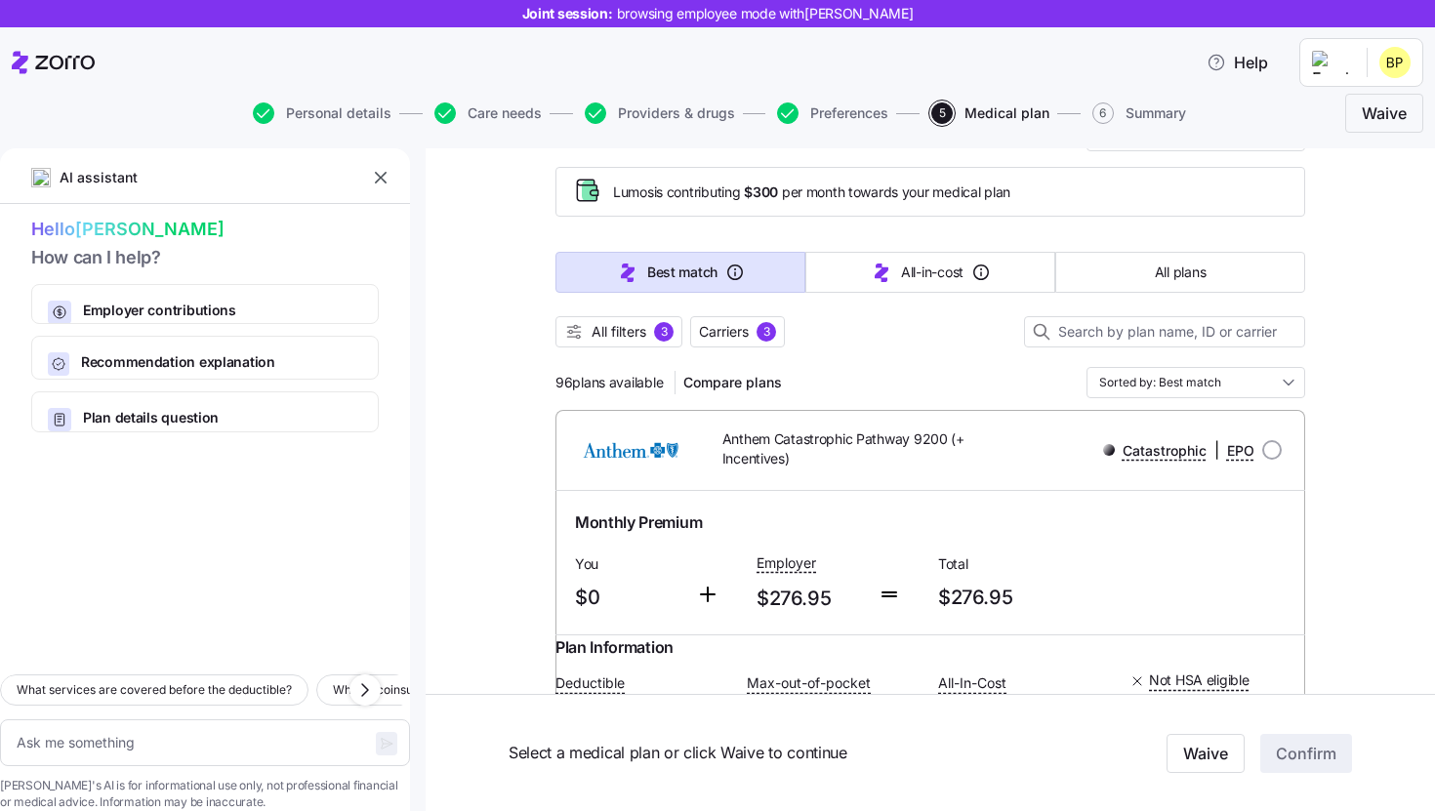
click at [913, 372] on div "96 plans available Compare plans Sorted by: Best match" at bounding box center [931, 382] width 750 height 31
drag, startPoint x: 672, startPoint y: 378, endPoint x: 509, endPoint y: 382, distance: 163.1
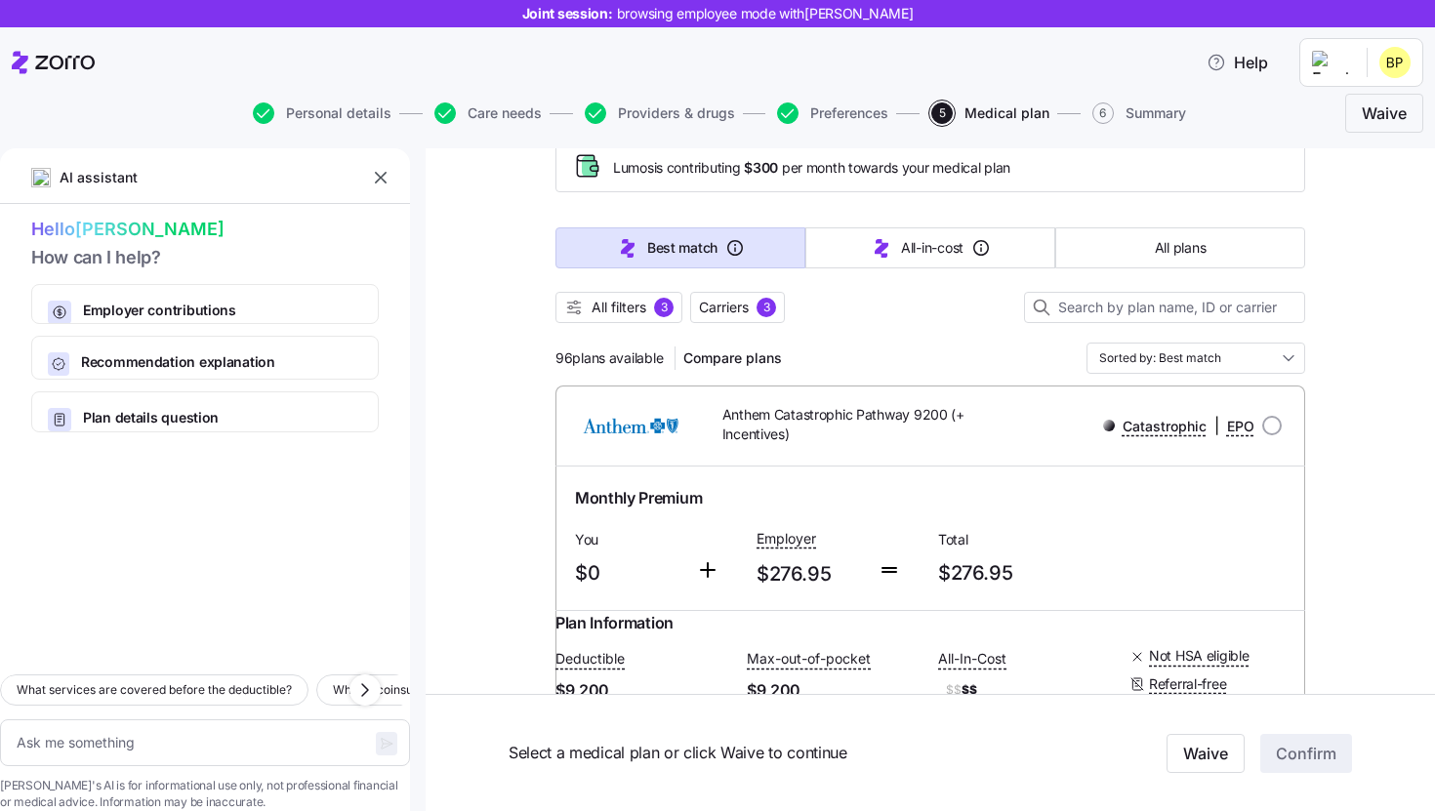
scroll to position [65, 0]
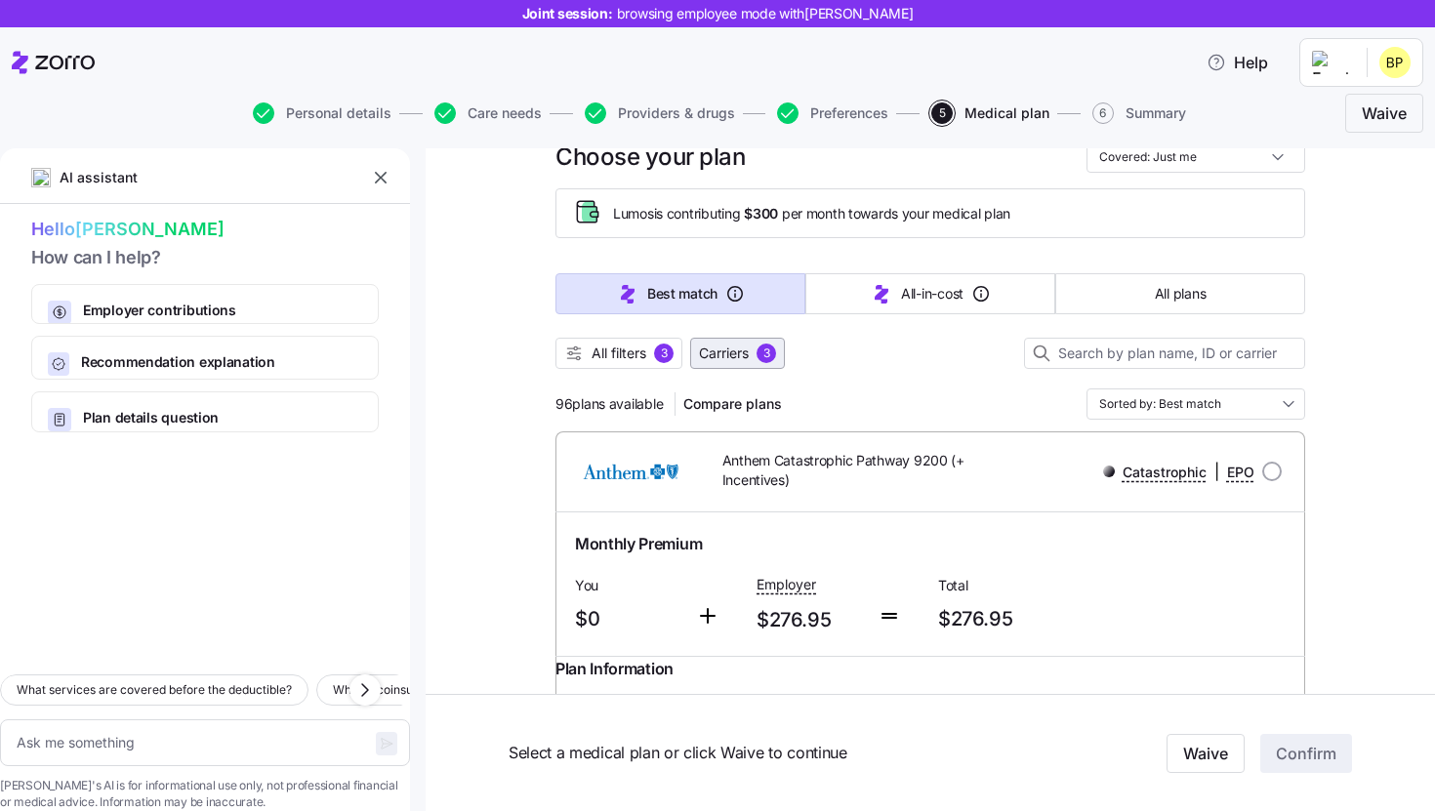
click at [740, 367] on button "Carriers 3" at bounding box center [737, 353] width 95 height 31
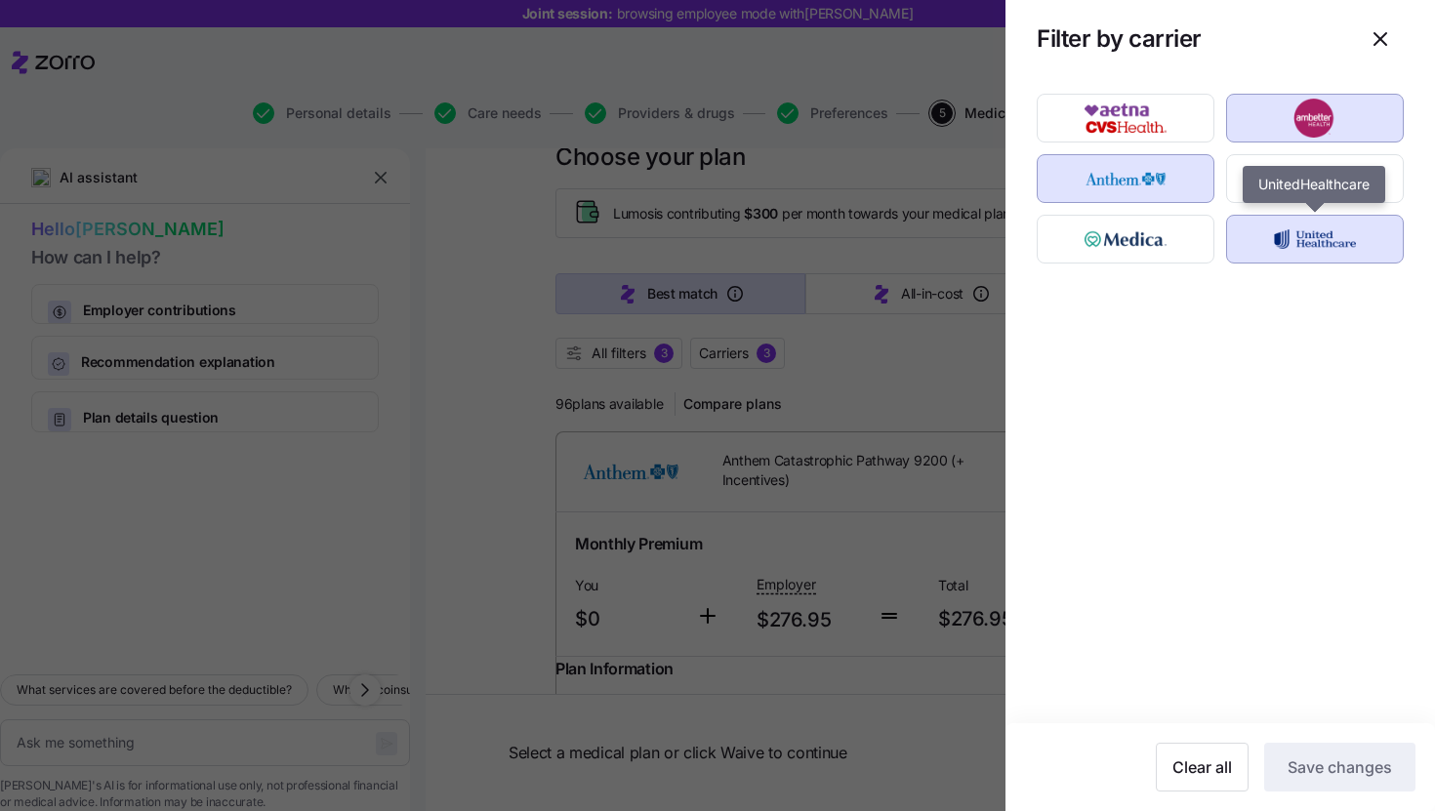
click at [1322, 232] on img "button" at bounding box center [1316, 239] width 144 height 39
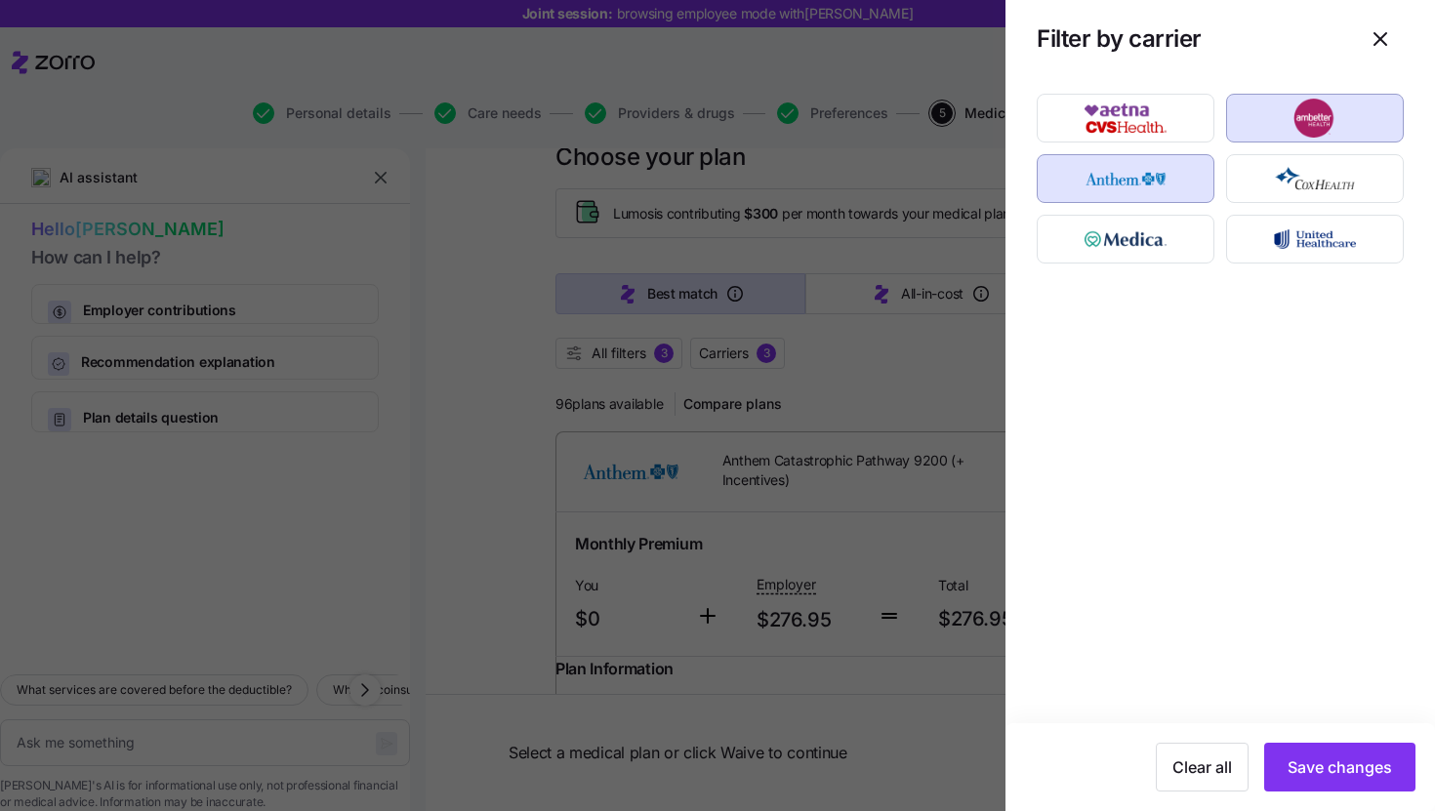
click at [1322, 135] on img "button" at bounding box center [1316, 118] width 144 height 39
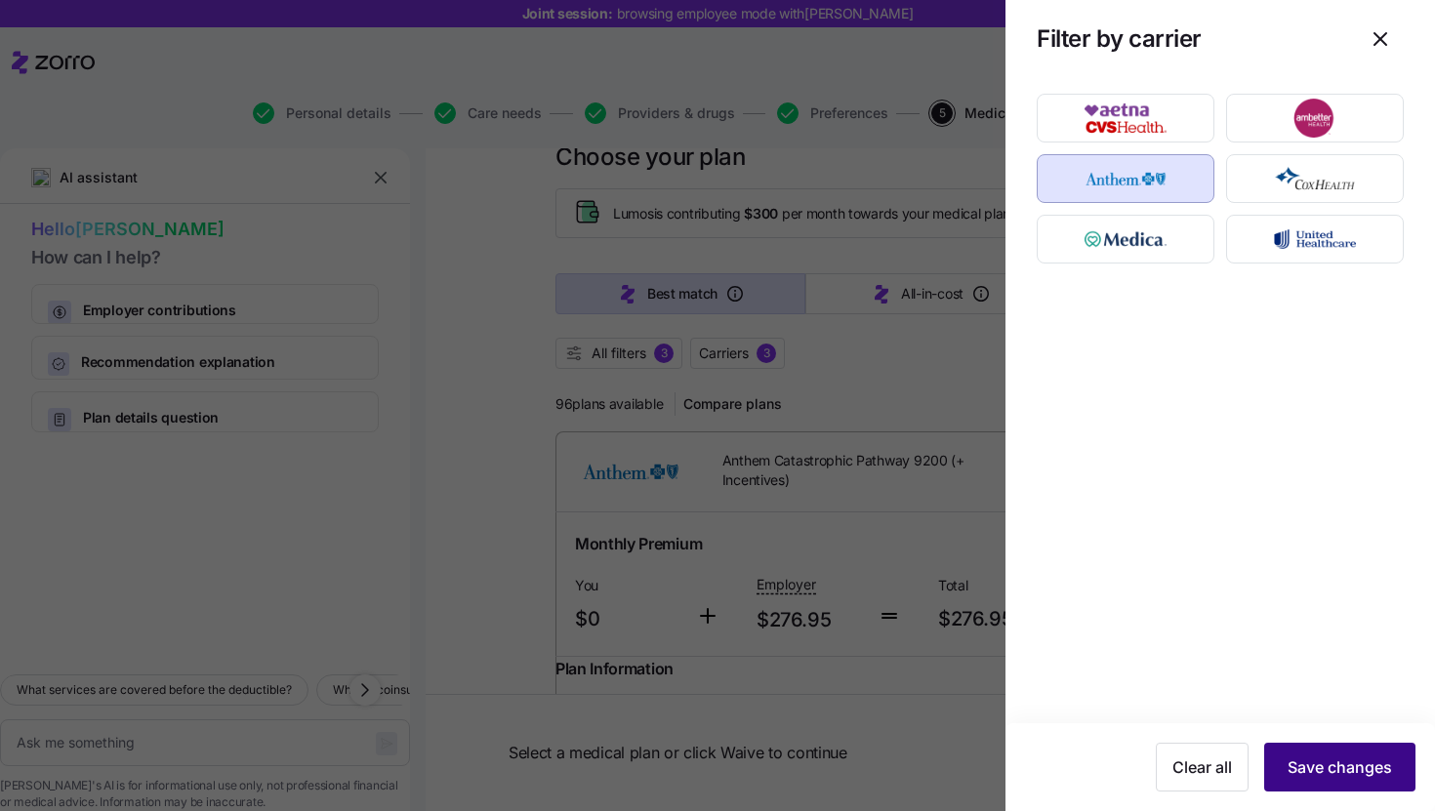
click at [1331, 772] on span "Save changes" at bounding box center [1340, 767] width 104 height 23
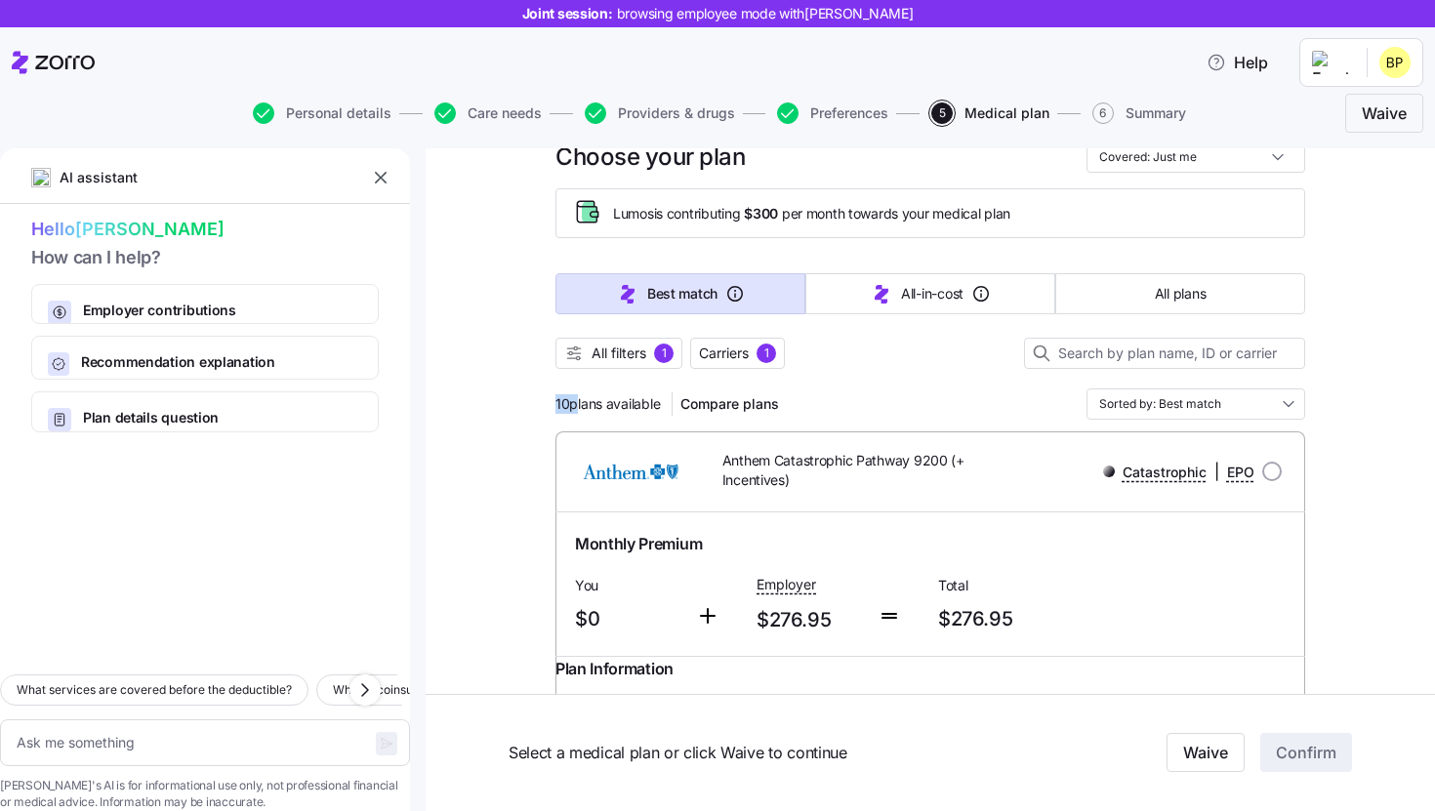
drag, startPoint x: 574, startPoint y: 412, endPoint x: 536, endPoint y: 403, distance: 39.1
click at [1011, 394] on div "10 plans available Compare plans Sorted by: Best match" at bounding box center [931, 404] width 750 height 31
click at [1204, 416] on input "Sorted by: Best match" at bounding box center [1196, 404] width 219 height 31
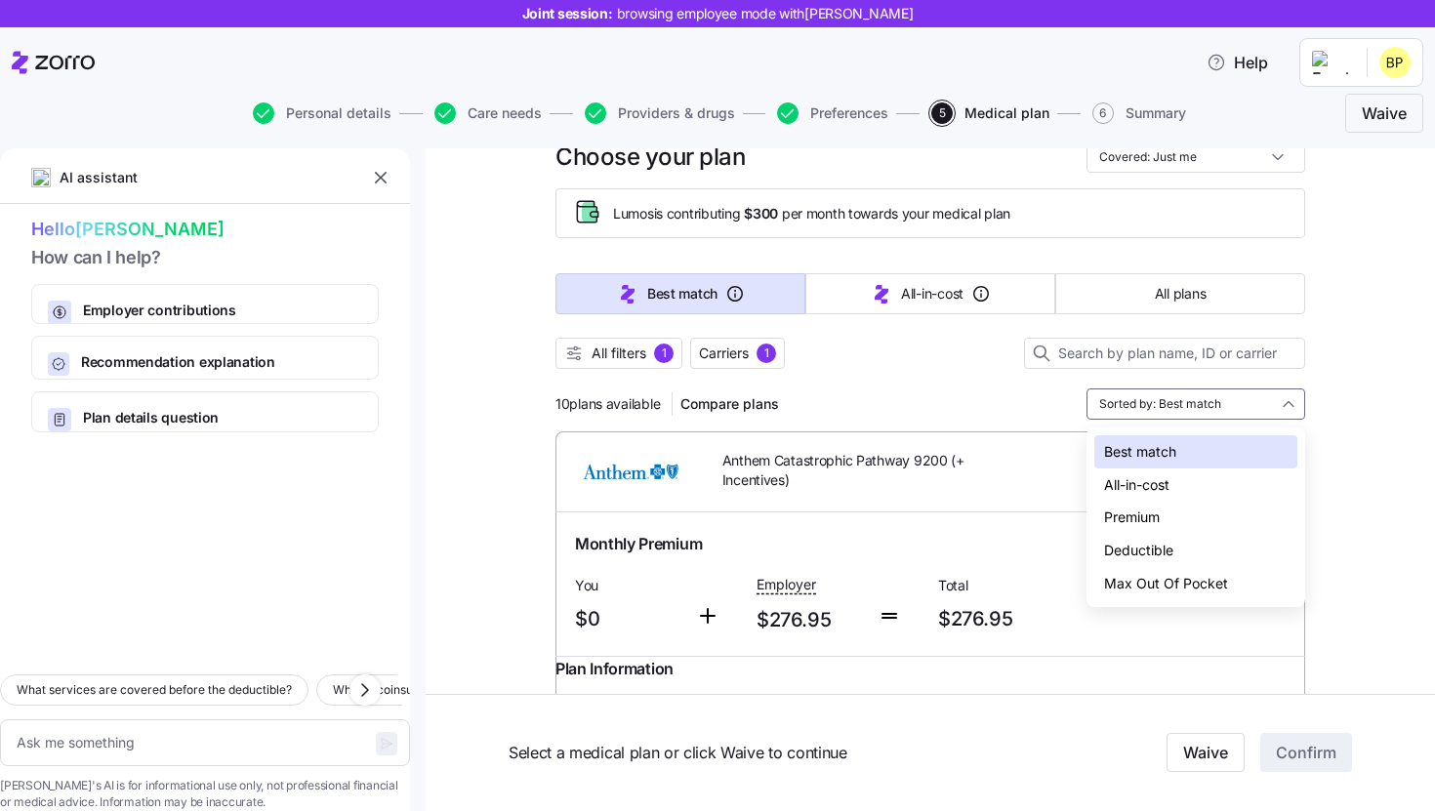
click at [1141, 542] on div "Deductible" at bounding box center [1196, 550] width 203 height 33
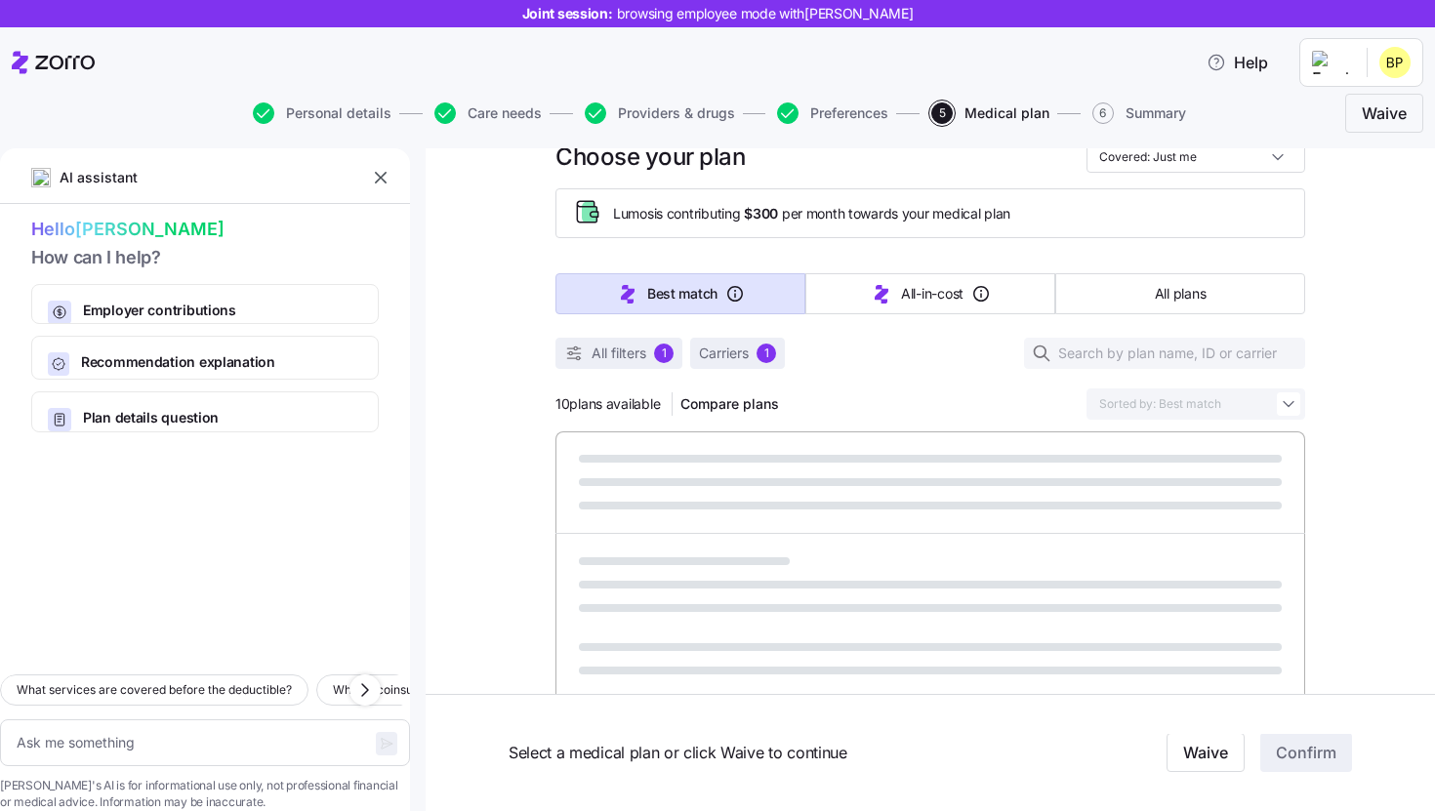
type textarea "x"
type input "Sorted by: Deductible"
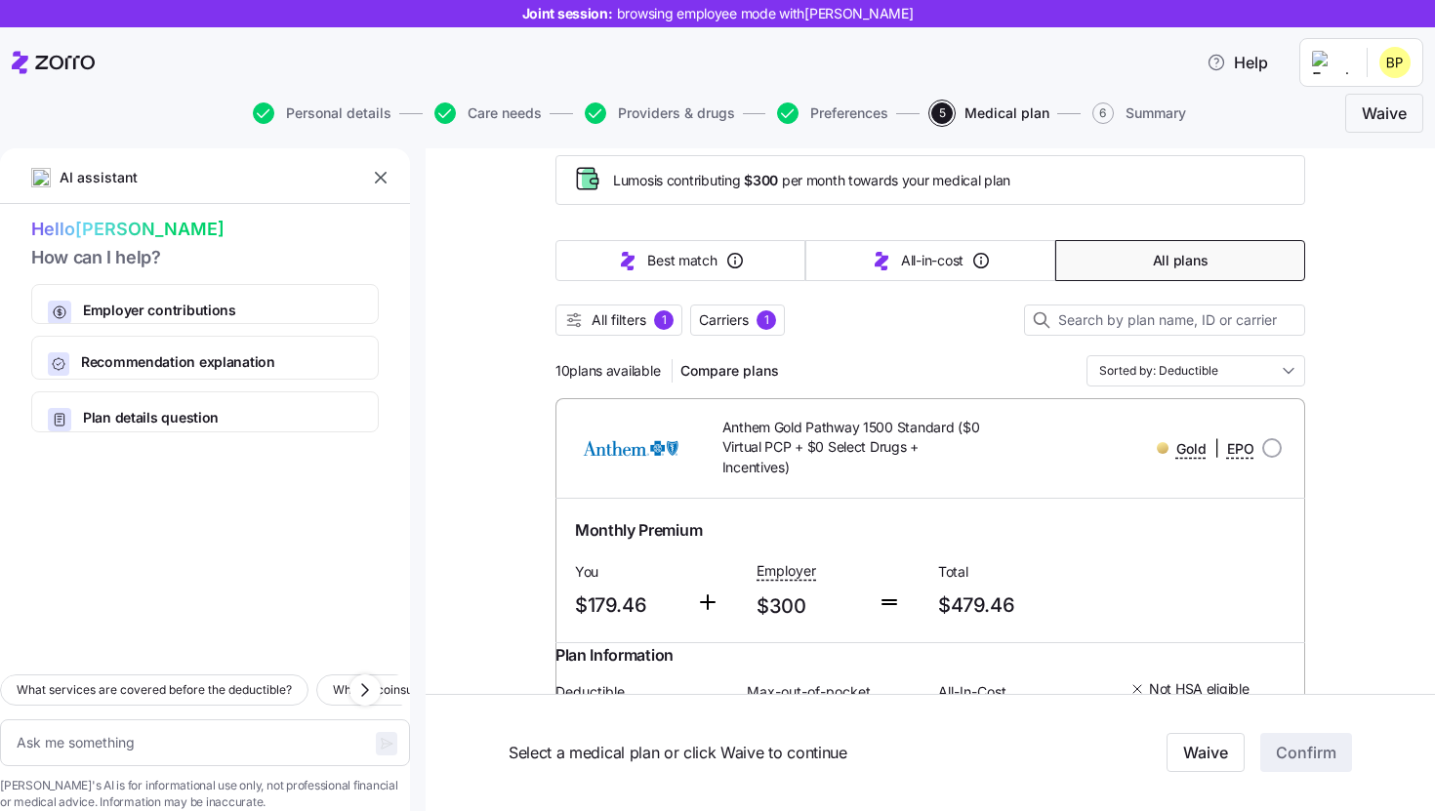
scroll to position [97, 0]
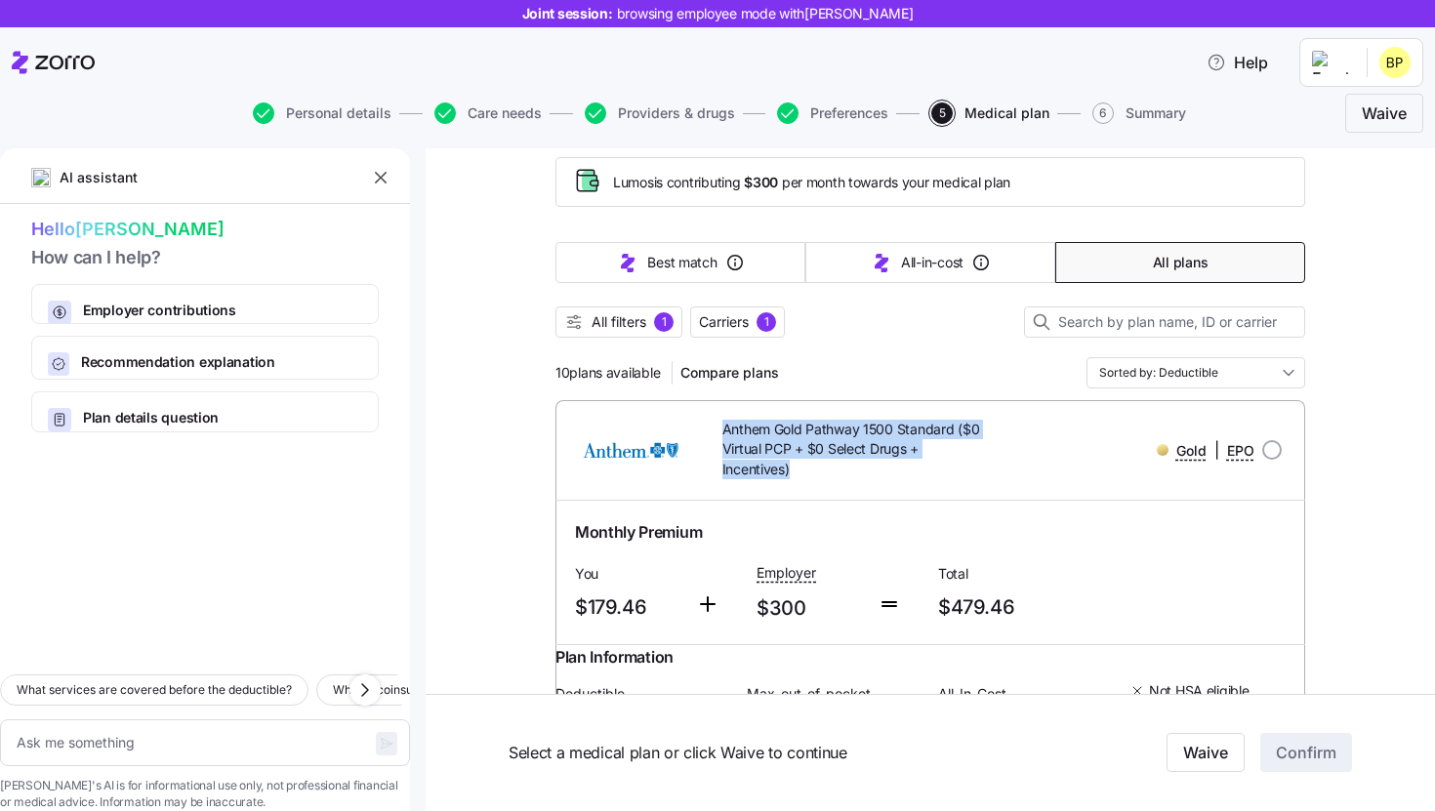
drag, startPoint x: 791, startPoint y: 468, endPoint x: 701, endPoint y: 417, distance: 103.2
click at [701, 417] on div "Anthem Gold Pathway 1500 Standard ($0 Virtual PCP + $0 Select Drugs + Incentive…" at bounding box center [841, 450] width 300 height 76
click at [838, 455] on span "Anthem Gold Pathway 1500 Standard ($0 Virtual PCP + $0 Select Drugs + Incentive…" at bounding box center [853, 450] width 261 height 60
click at [1266, 450] on input "radio" at bounding box center [1273, 450] width 20 height 20
radio input "true"
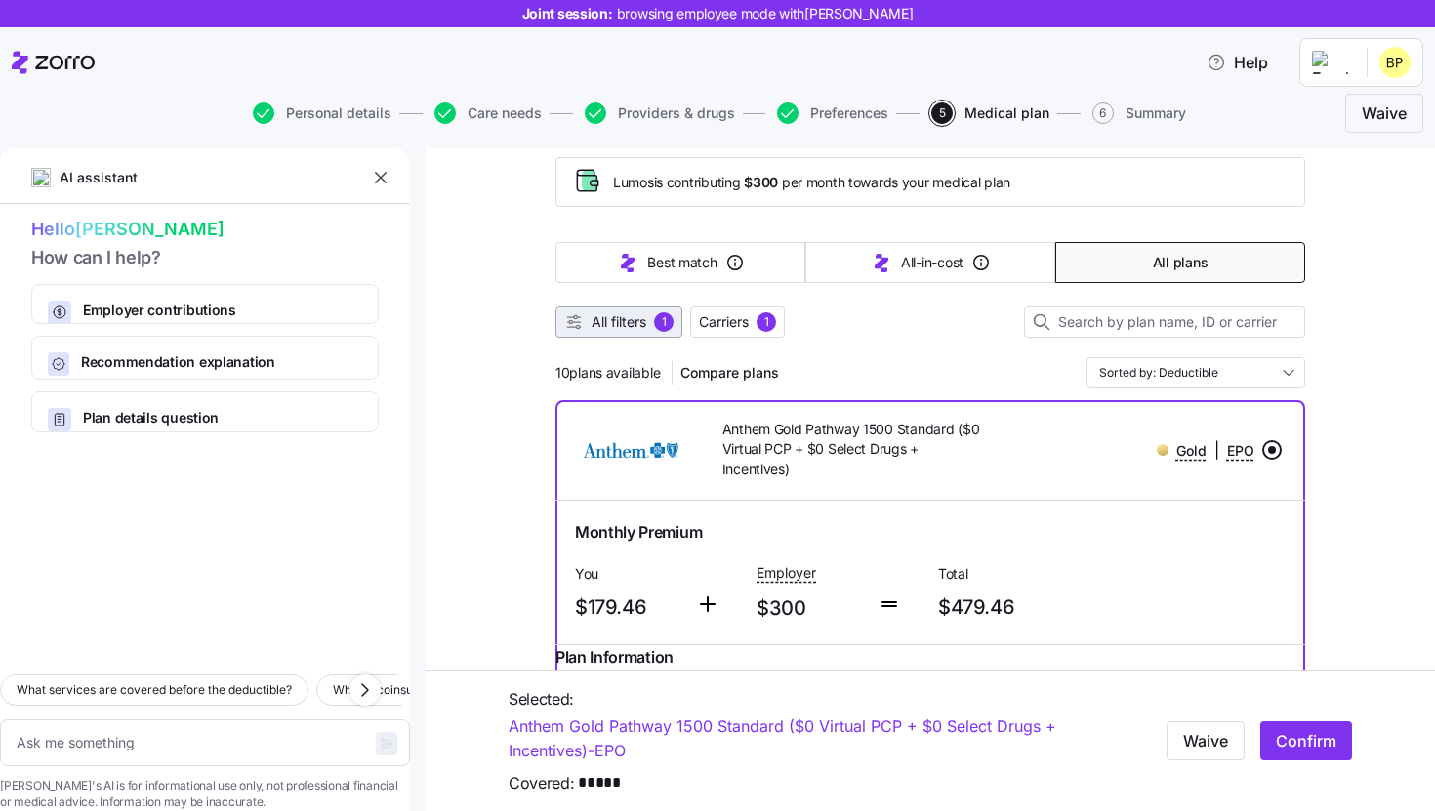
click at [638, 322] on span "All filters" at bounding box center [619, 322] width 55 height 20
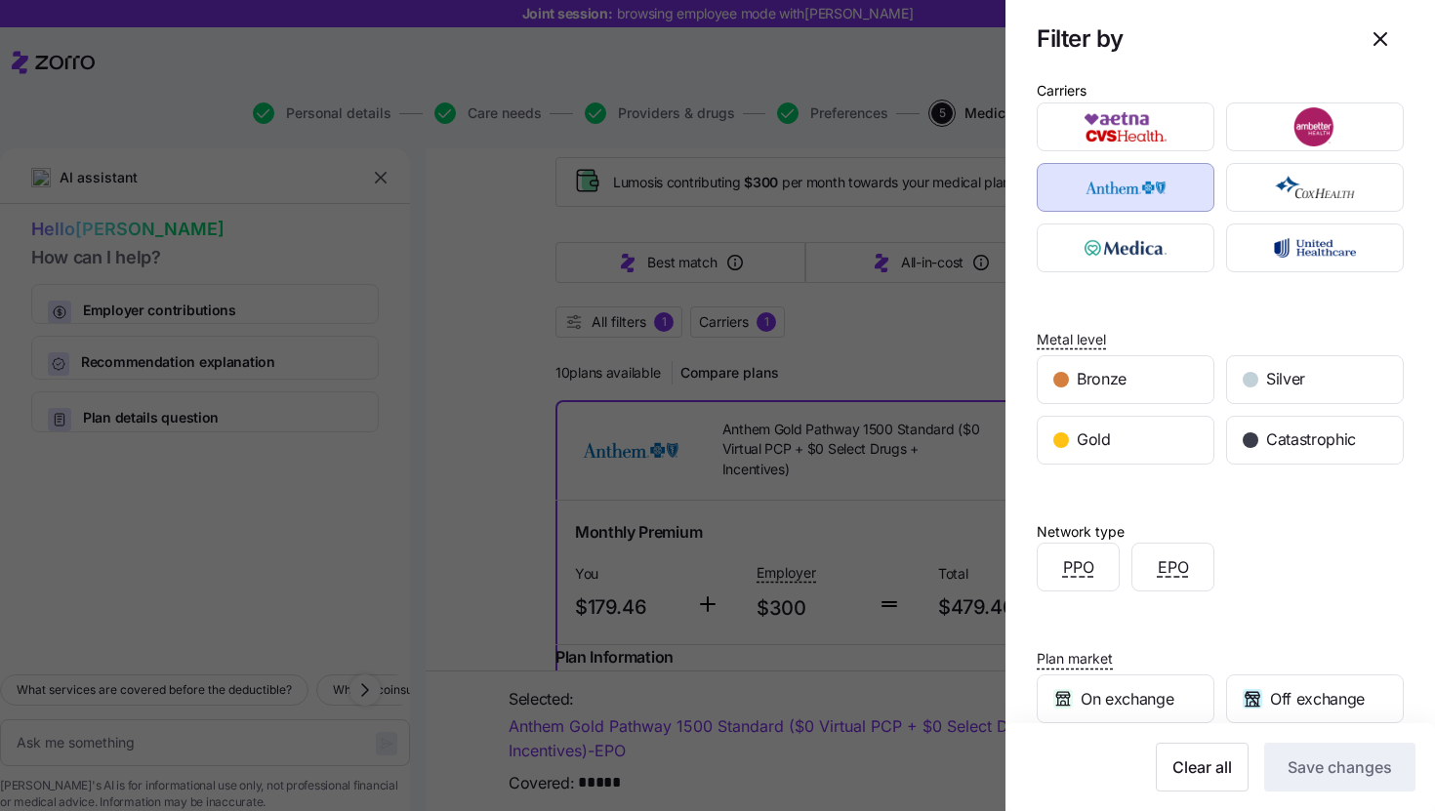
scroll to position [0, 0]
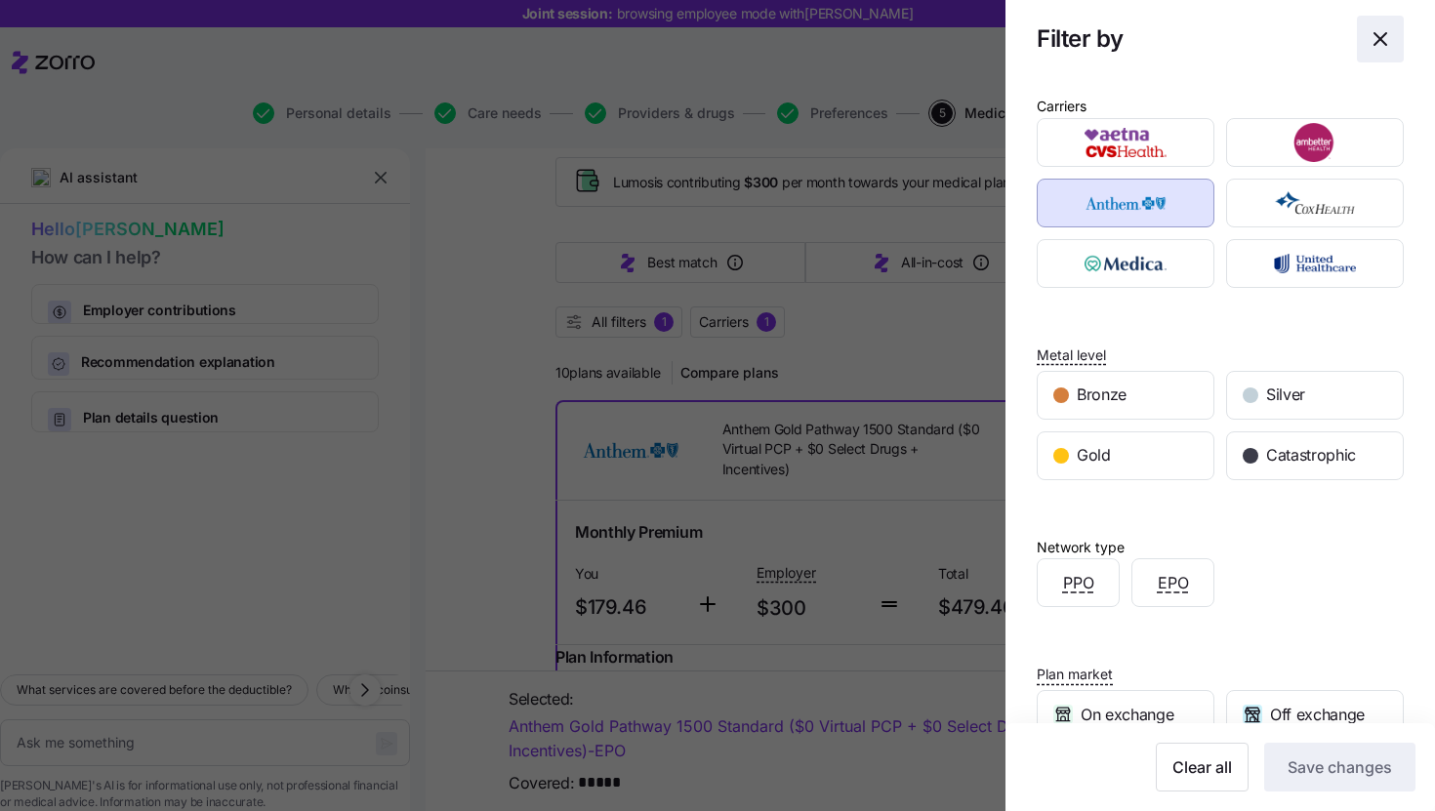
click at [1395, 39] on span "button" at bounding box center [1380, 39] width 45 height 45
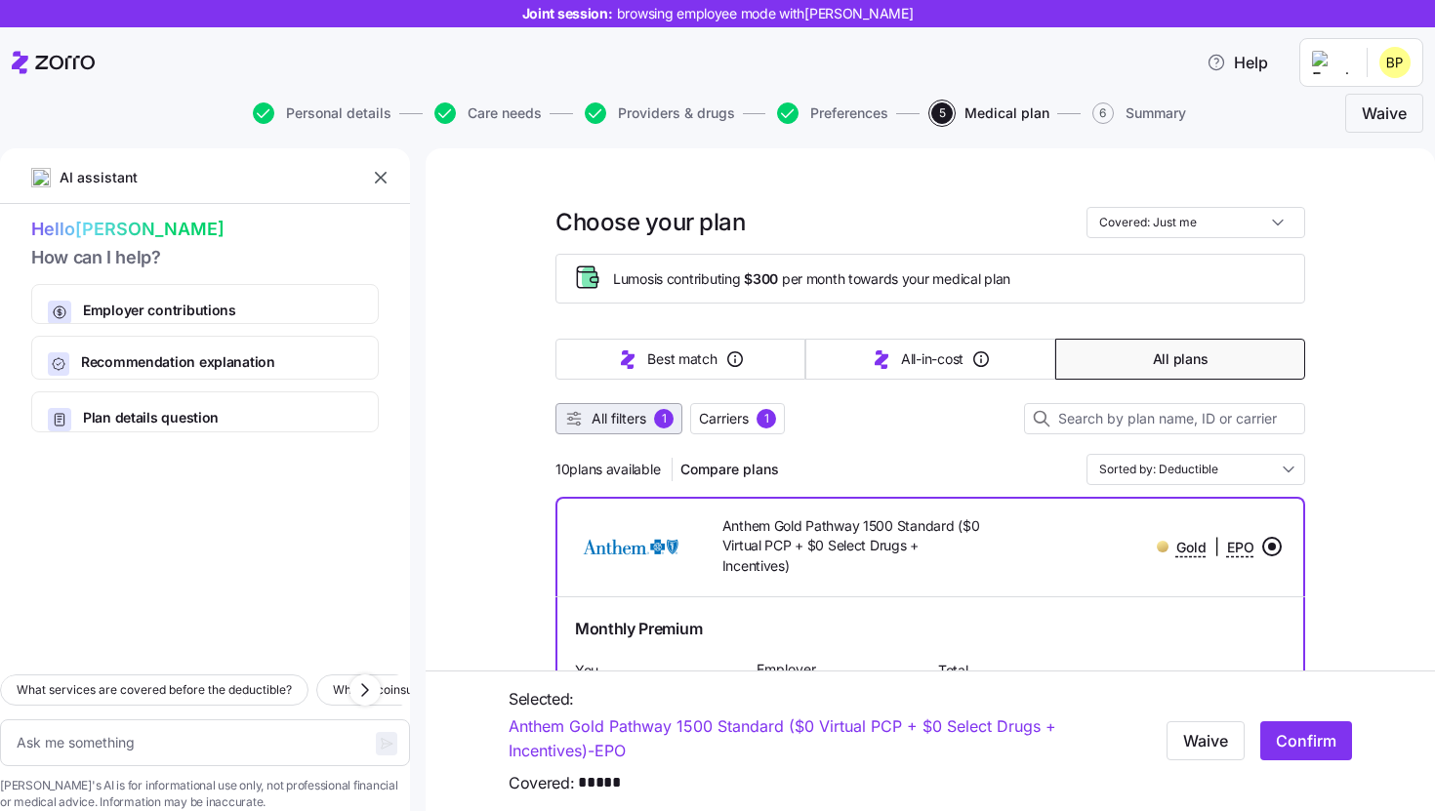
click at [631, 429] on button "All filters 1" at bounding box center [619, 418] width 127 height 31
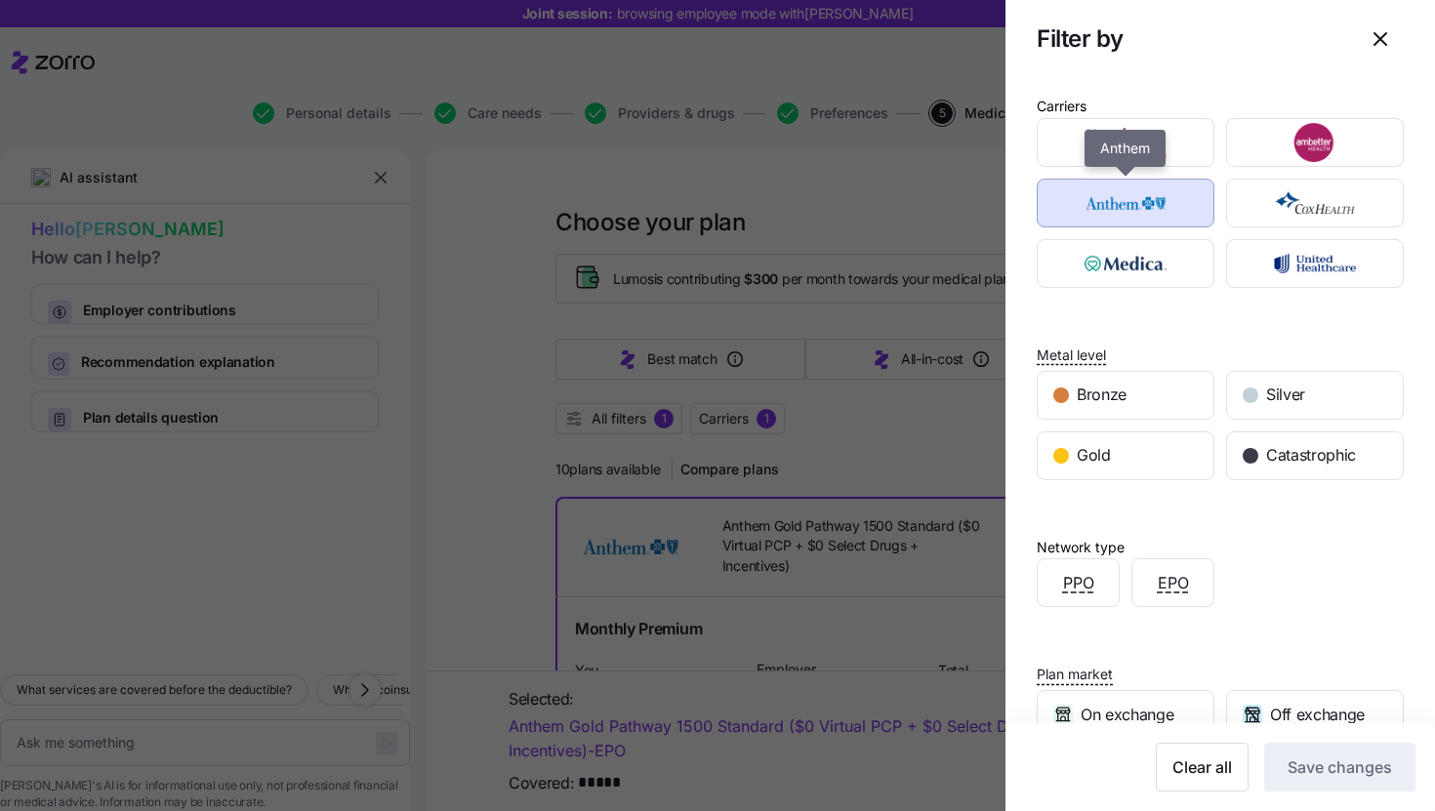
click at [1182, 206] on img "button" at bounding box center [1127, 203] width 144 height 39
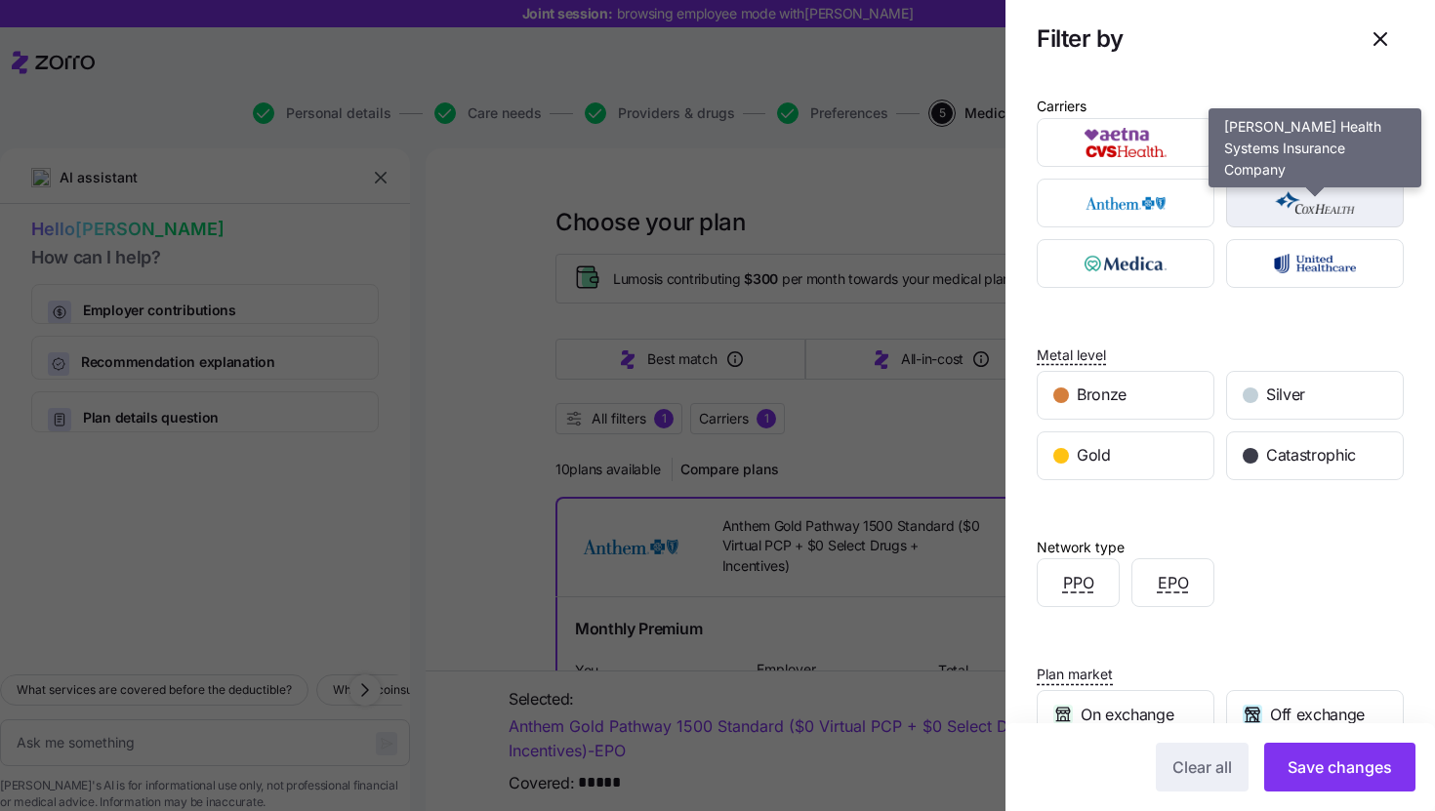
click at [1282, 206] on img "button" at bounding box center [1316, 203] width 144 height 39
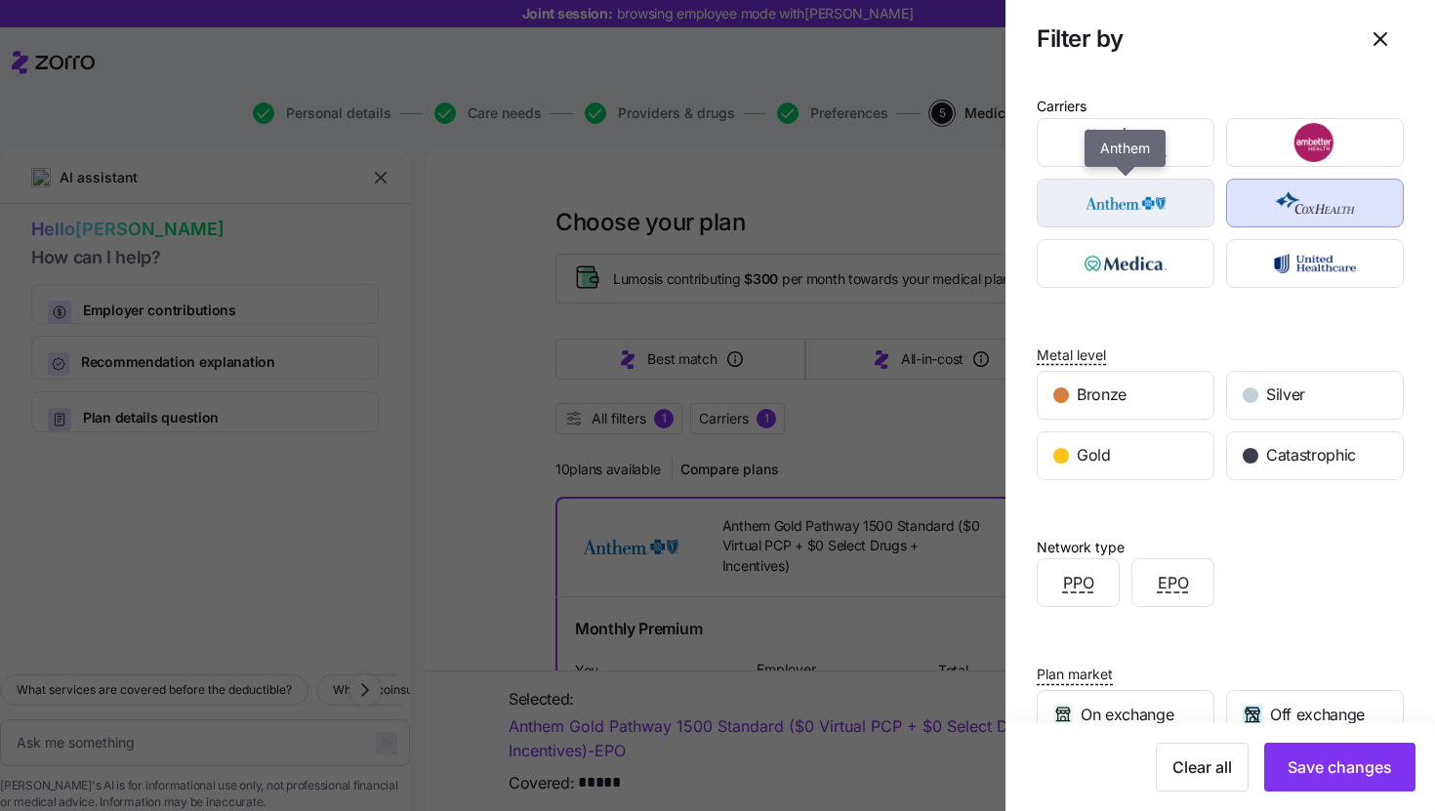
click at [1141, 217] on img "button" at bounding box center [1127, 203] width 144 height 39
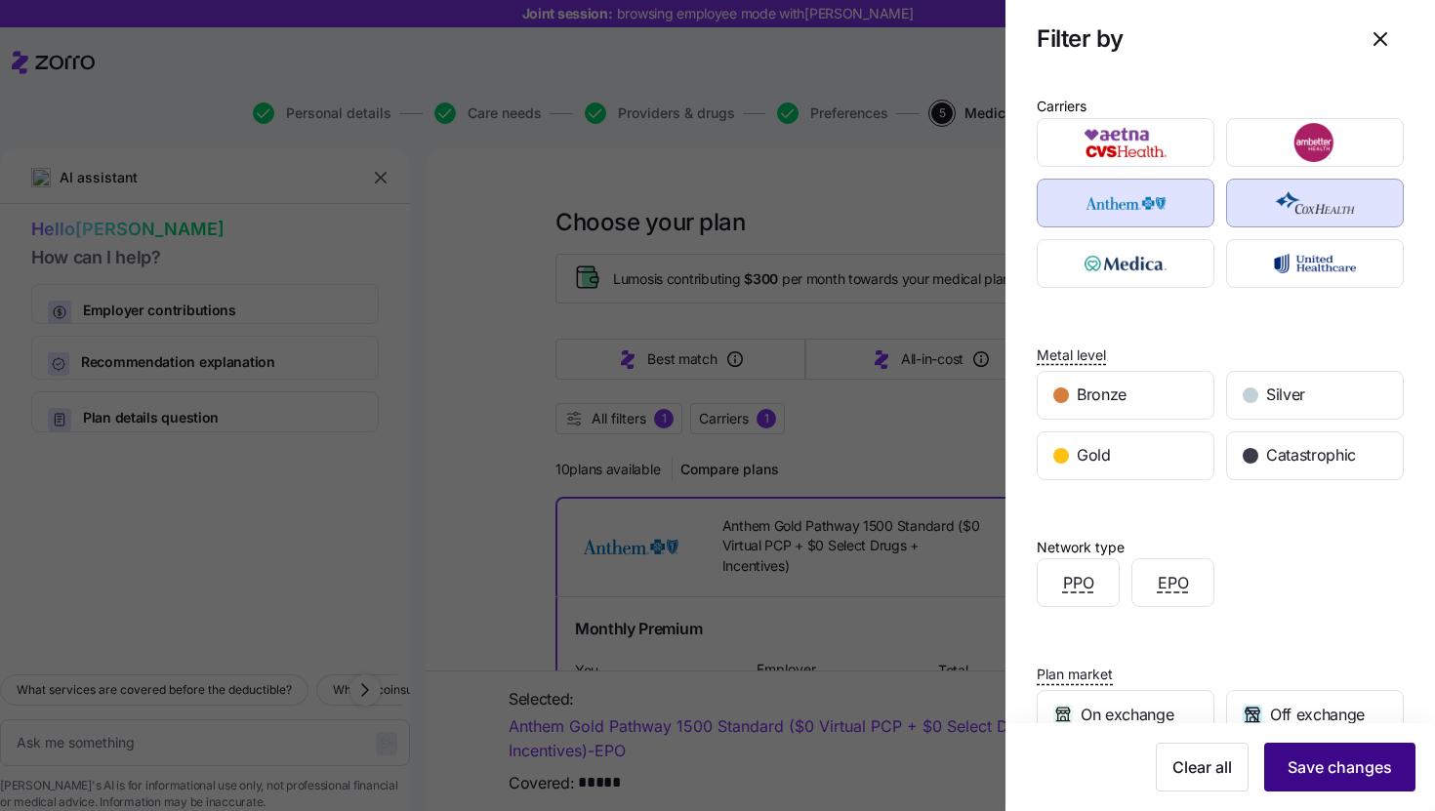
click at [1366, 779] on button "Save changes" at bounding box center [1340, 767] width 151 height 49
type textarea "x"
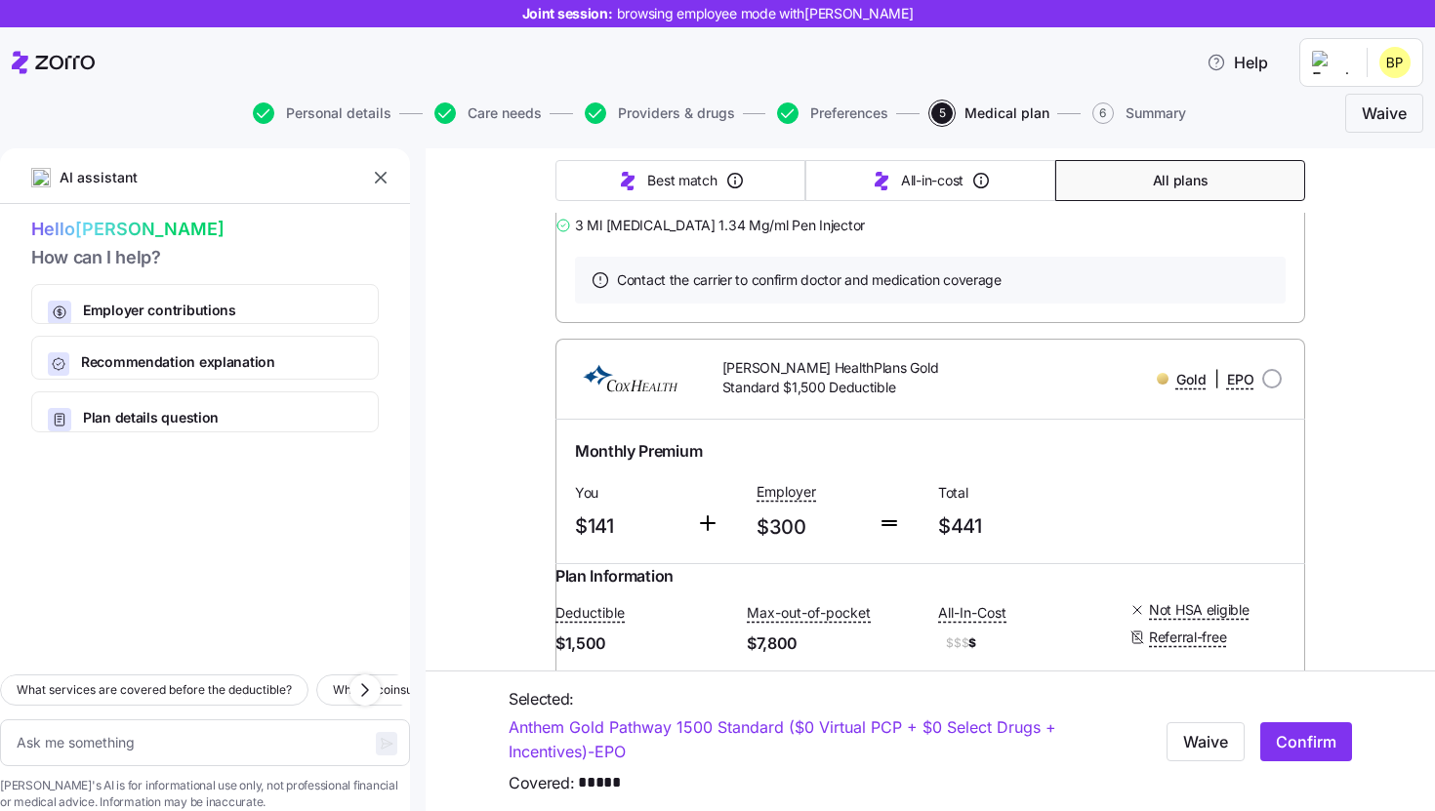
scroll to position [791, 0]
